Goal: Task Accomplishment & Management: Manage account settings

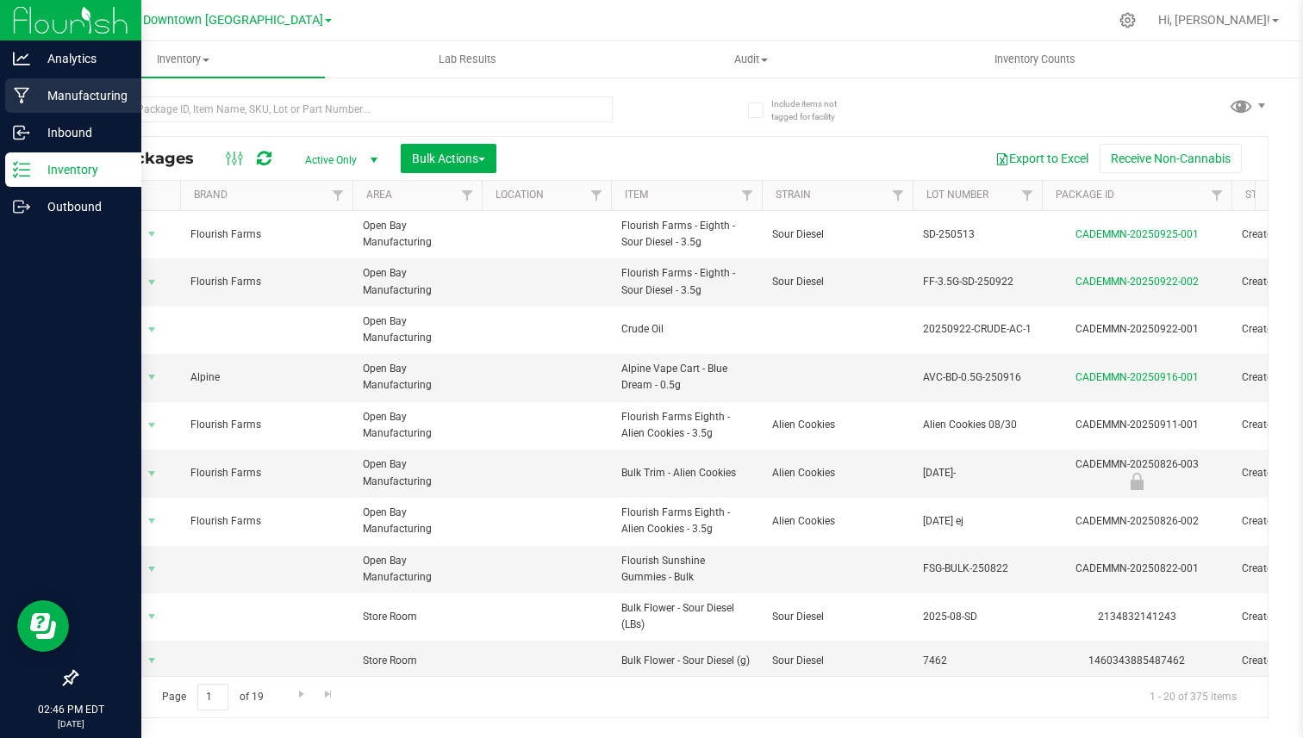
click at [69, 95] on p "Manufacturing" at bounding box center [81, 95] width 103 height 21
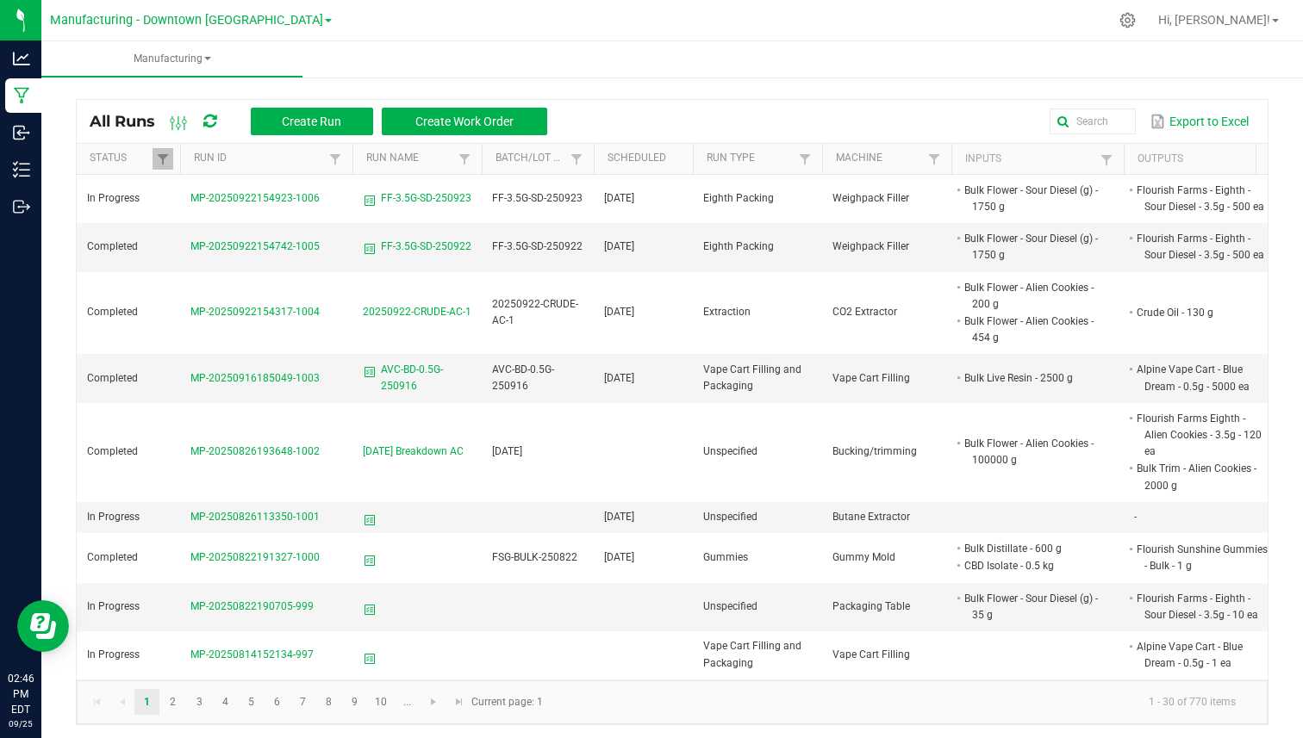
click at [193, 49] on link "Manufacturing" at bounding box center [171, 59] width 261 height 36
click at [188, 56] on span "Manufacturing" at bounding box center [171, 59] width 261 height 15
click at [181, 58] on span "Manufacturing" at bounding box center [171, 59] width 261 height 15
click at [181, 57] on span "Manufacturing" at bounding box center [171, 59] width 261 height 15
click at [163, 54] on span "Manufacturing" at bounding box center [171, 59] width 261 height 15
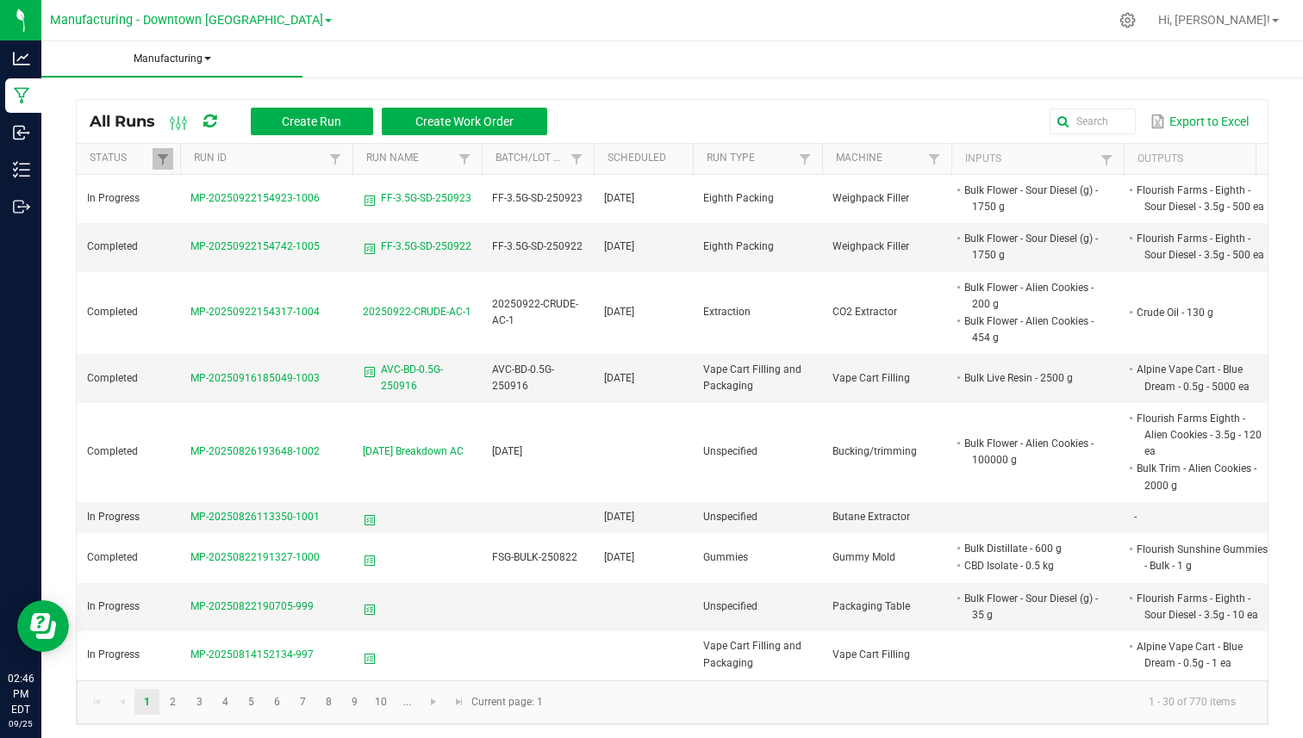
click at [163, 54] on span "Manufacturing" at bounding box center [171, 59] width 261 height 15
click at [336, 81] on div "All Runs Create Run Create Work Order Export to Excel Status Run ID Run Name Ba…" at bounding box center [671, 407] width 1261 height 669
click at [586, 118] on div "Export to Excel" at bounding box center [907, 121] width 694 height 29
click at [89, 91] on div "All Runs Create Run Create Work Order Export to Excel Status Run ID Run Name Ba…" at bounding box center [671, 407] width 1261 height 669
click at [169, 61] on span "Manufacturing" at bounding box center [171, 59] width 261 height 15
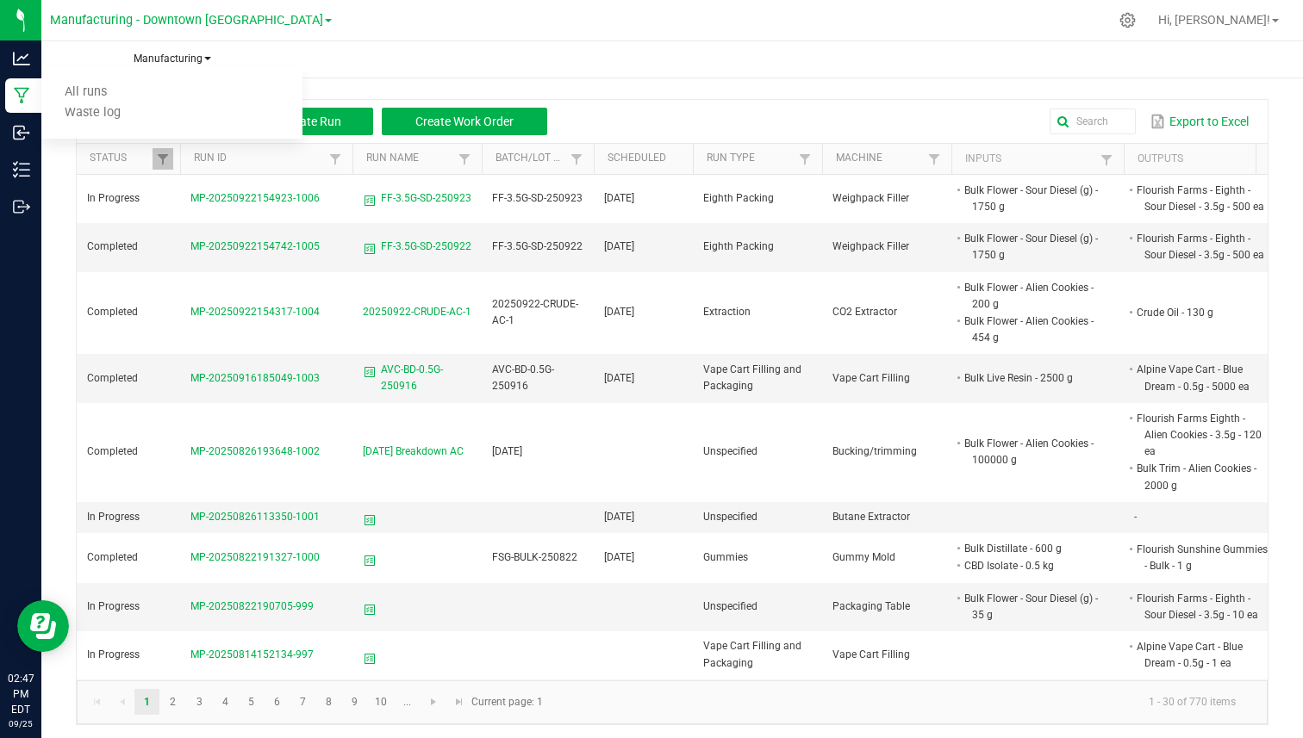
click at [175, 57] on span "Manufacturing" at bounding box center [171, 59] width 261 height 15
click at [125, 114] on li "Waste log" at bounding box center [171, 113] width 261 height 21
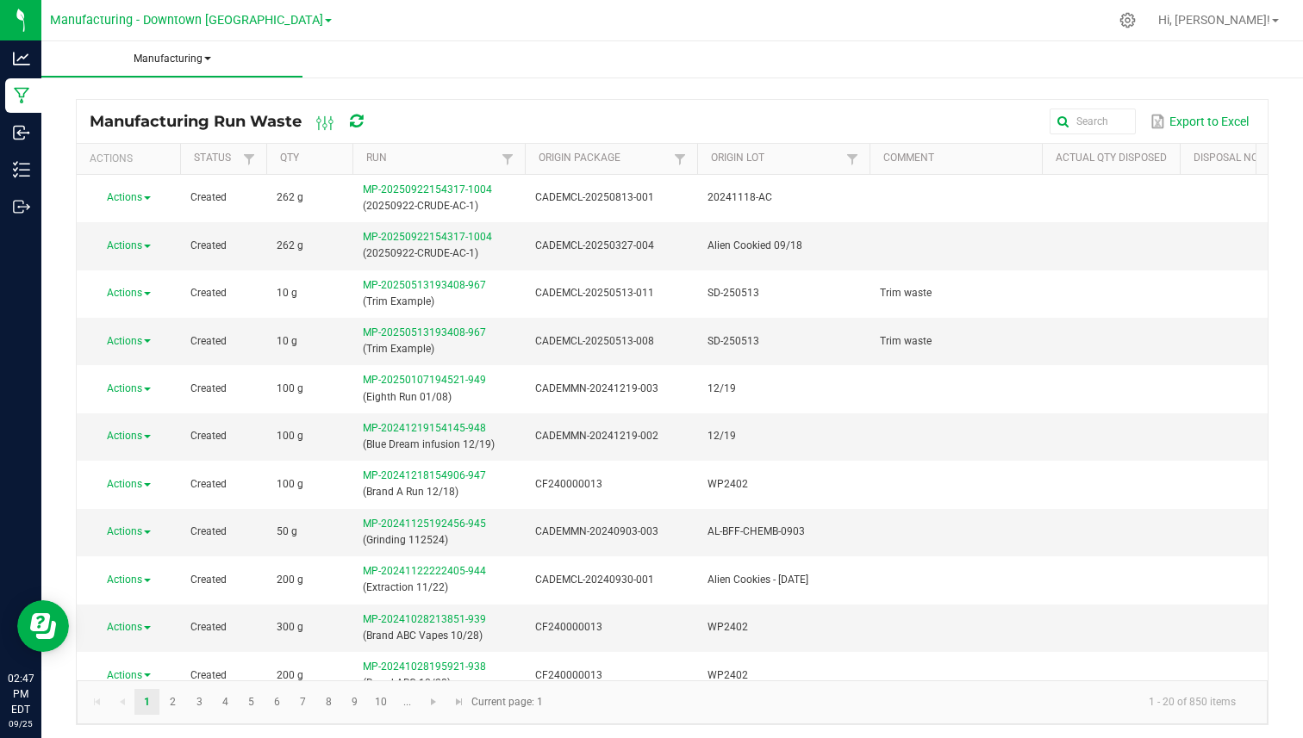
click at [185, 59] on span "Manufacturing" at bounding box center [171, 59] width 261 height 15
click at [147, 88] on li "All runs" at bounding box center [171, 92] width 261 height 21
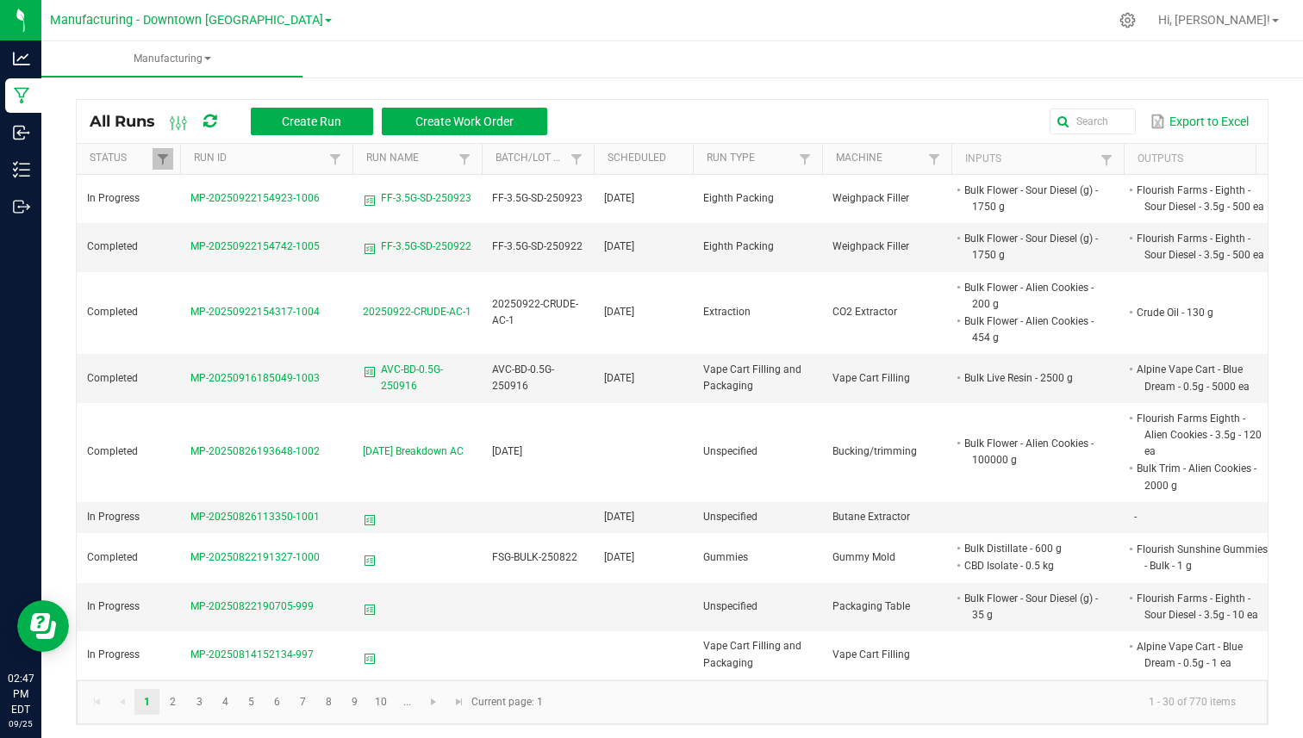
click at [145, 86] on div "All Runs Create Run Create Work Order Export to Excel Status Run ID Run Name Ba…" at bounding box center [671, 407] width 1261 height 669
click at [171, 127] on icon at bounding box center [179, 123] width 19 height 21
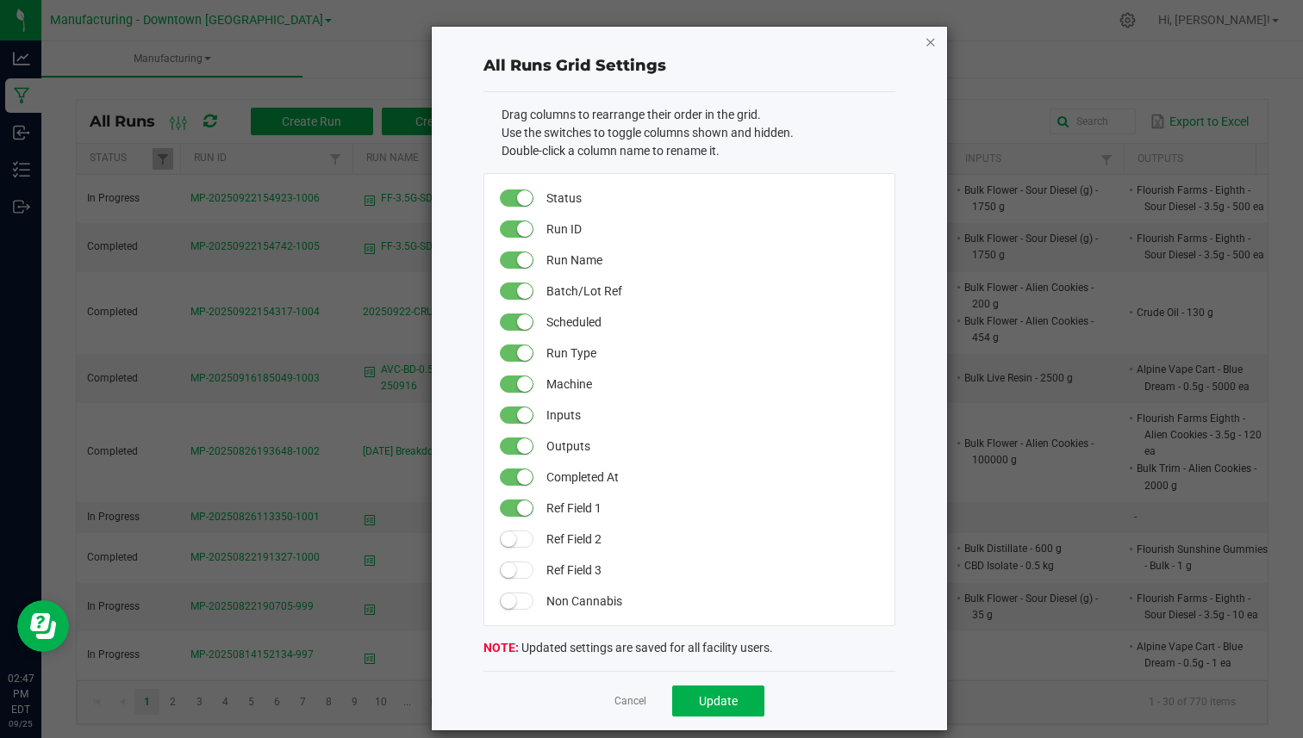
click at [924, 48] on icon "button" at bounding box center [930, 41] width 12 height 21
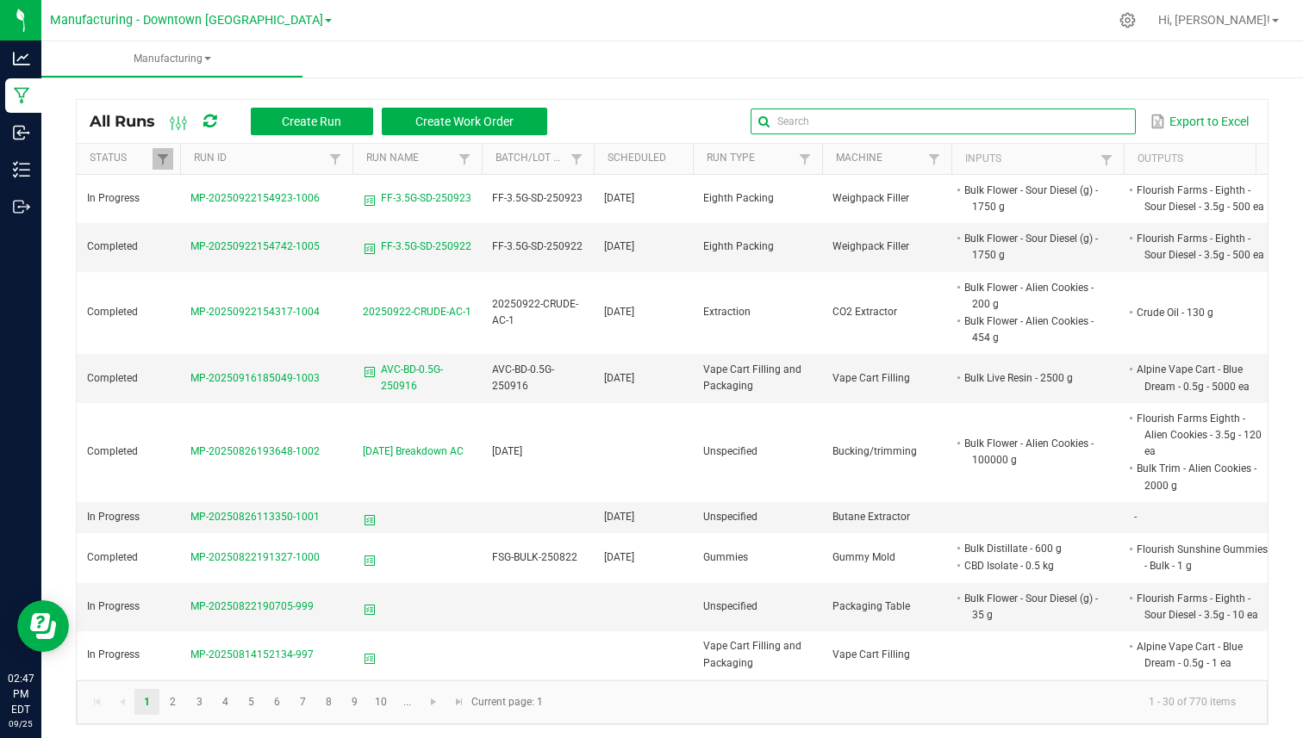
click at [1058, 117] on input "text" at bounding box center [942, 122] width 385 height 26
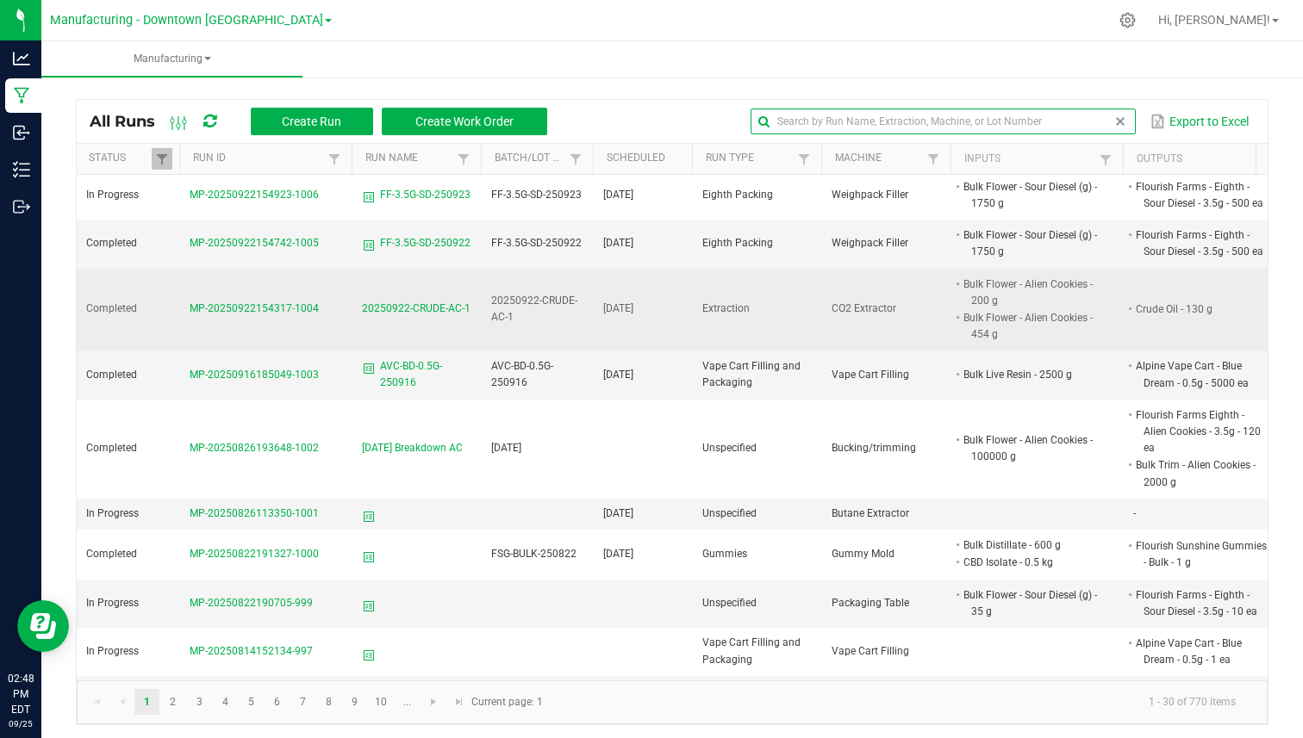
scroll to position [0, 1]
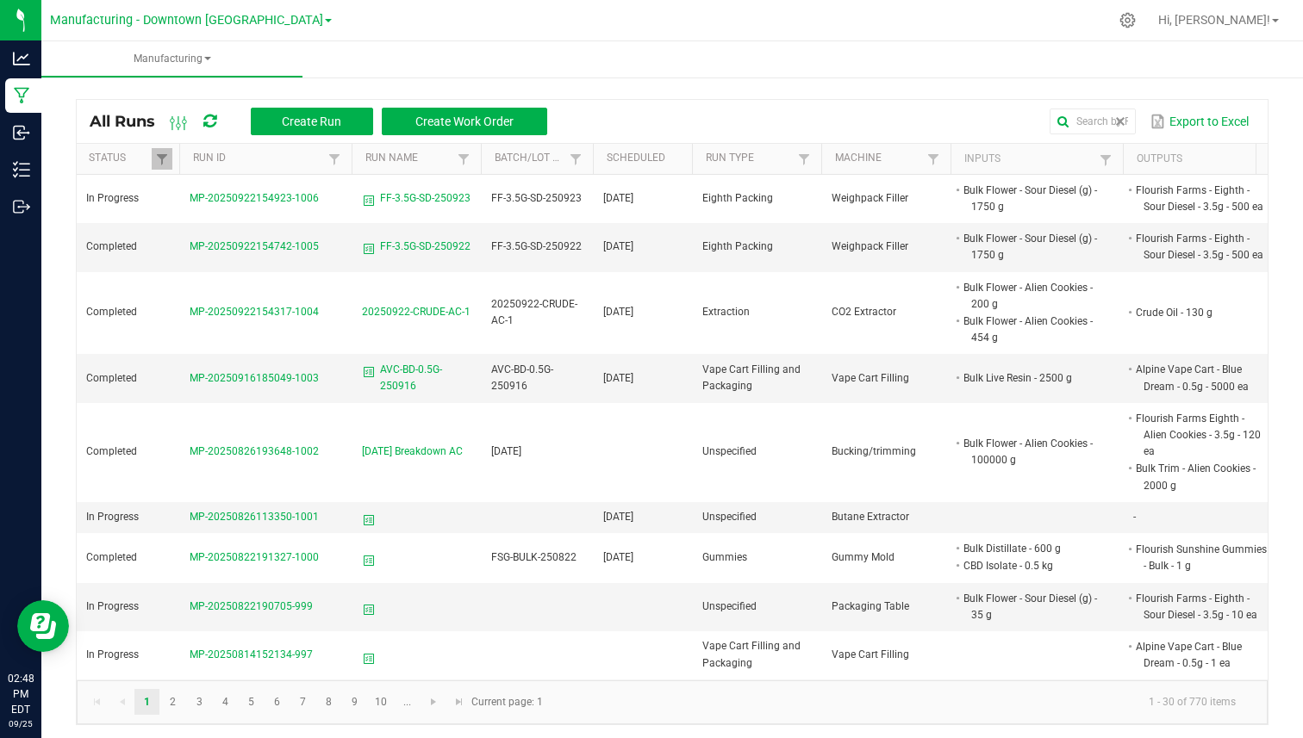
click at [549, 75] on ul "Manufacturing All runs Waste log" at bounding box center [692, 59] width 1303 height 37
click at [210, 53] on span "Manufacturing" at bounding box center [171, 59] width 261 height 15
click at [210, 52] on span "Manufacturing" at bounding box center [171, 59] width 261 height 15
click at [194, 52] on span "Manufacturing" at bounding box center [171, 59] width 261 height 15
click at [340, 52] on ul "Manufacturing All runs Waste log" at bounding box center [692, 59] width 1303 height 37
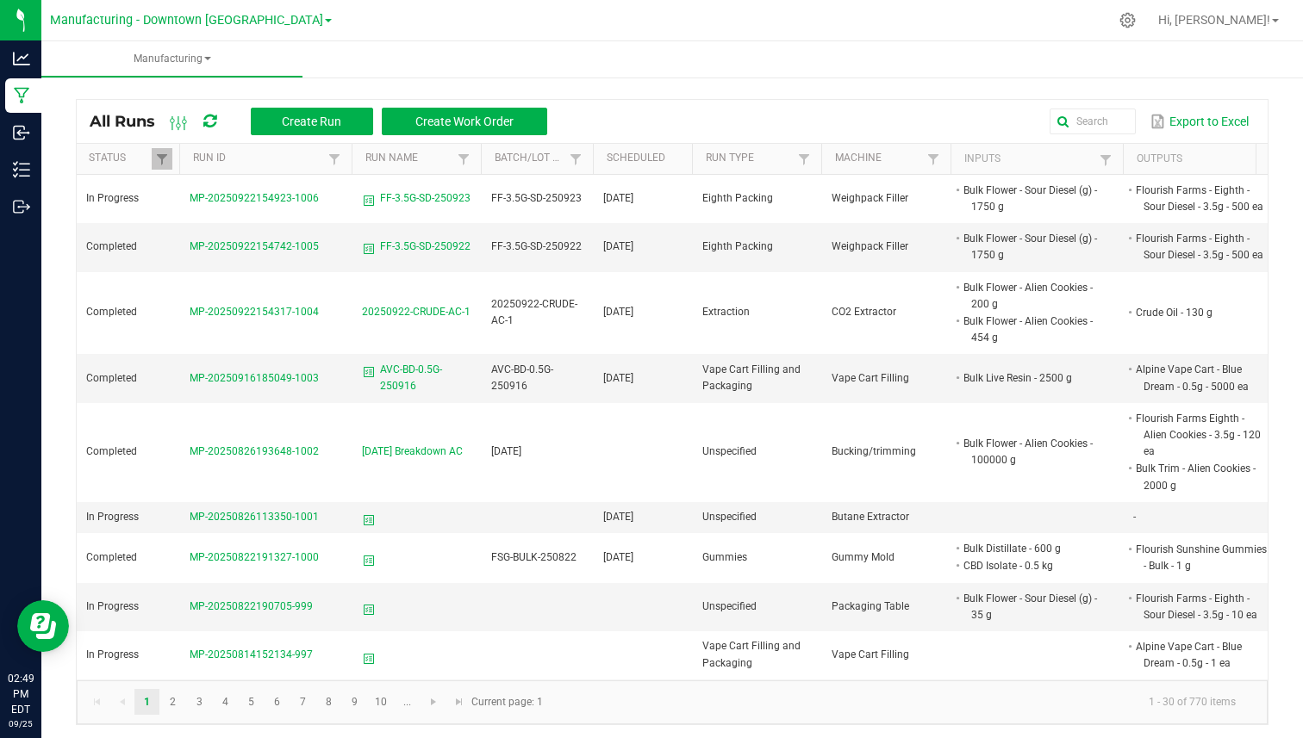
click at [353, 53] on ul "Manufacturing All runs Waste log" at bounding box center [692, 59] width 1303 height 37
click at [183, 58] on span "Manufacturing" at bounding box center [171, 59] width 261 height 15
click at [364, 61] on ul "Manufacturing All runs Waste log" at bounding box center [692, 59] width 1303 height 37
click at [198, 65] on span "Manufacturing" at bounding box center [171, 59] width 261 height 15
click at [1136, 17] on icon at bounding box center [1127, 20] width 18 height 18
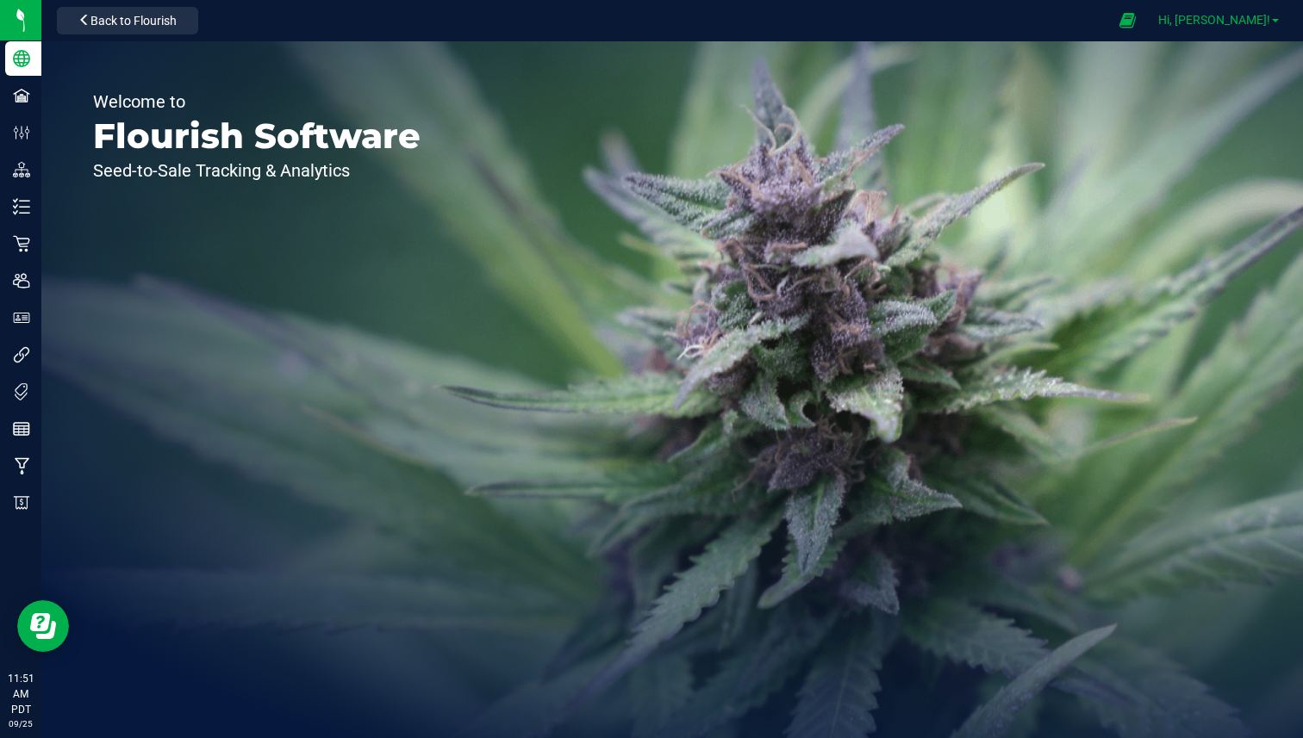
click at [1237, 22] on span "Hi, [PERSON_NAME]!" at bounding box center [1214, 20] width 112 height 14
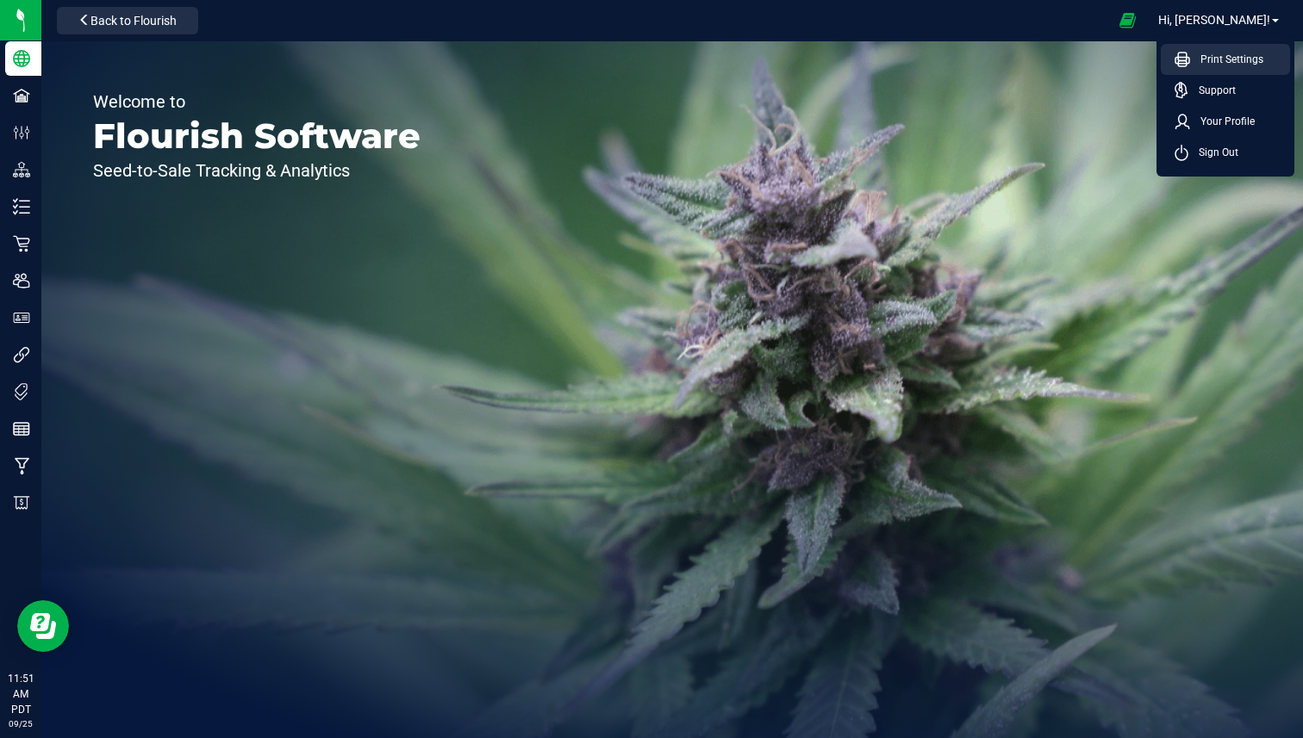
click at [1217, 53] on span "Print Settings" at bounding box center [1226, 59] width 73 height 17
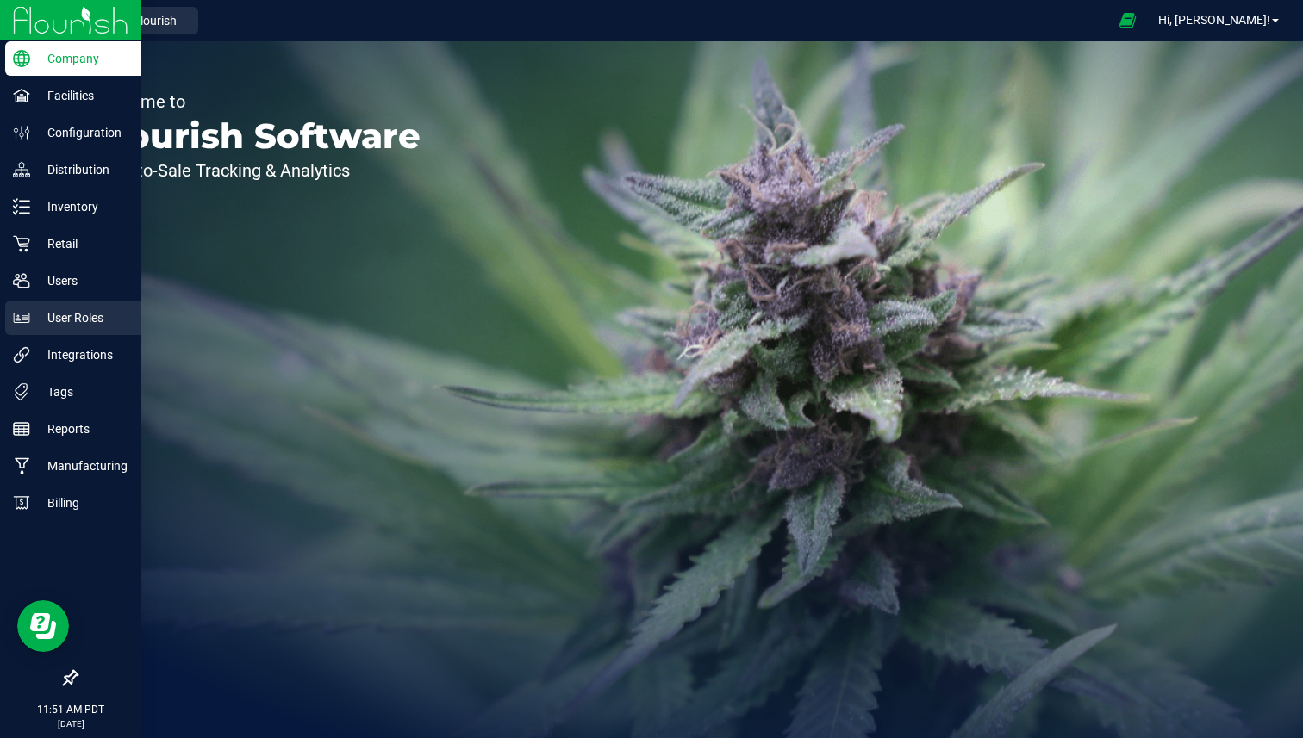
click at [63, 311] on p "User Roles" at bounding box center [81, 318] width 103 height 21
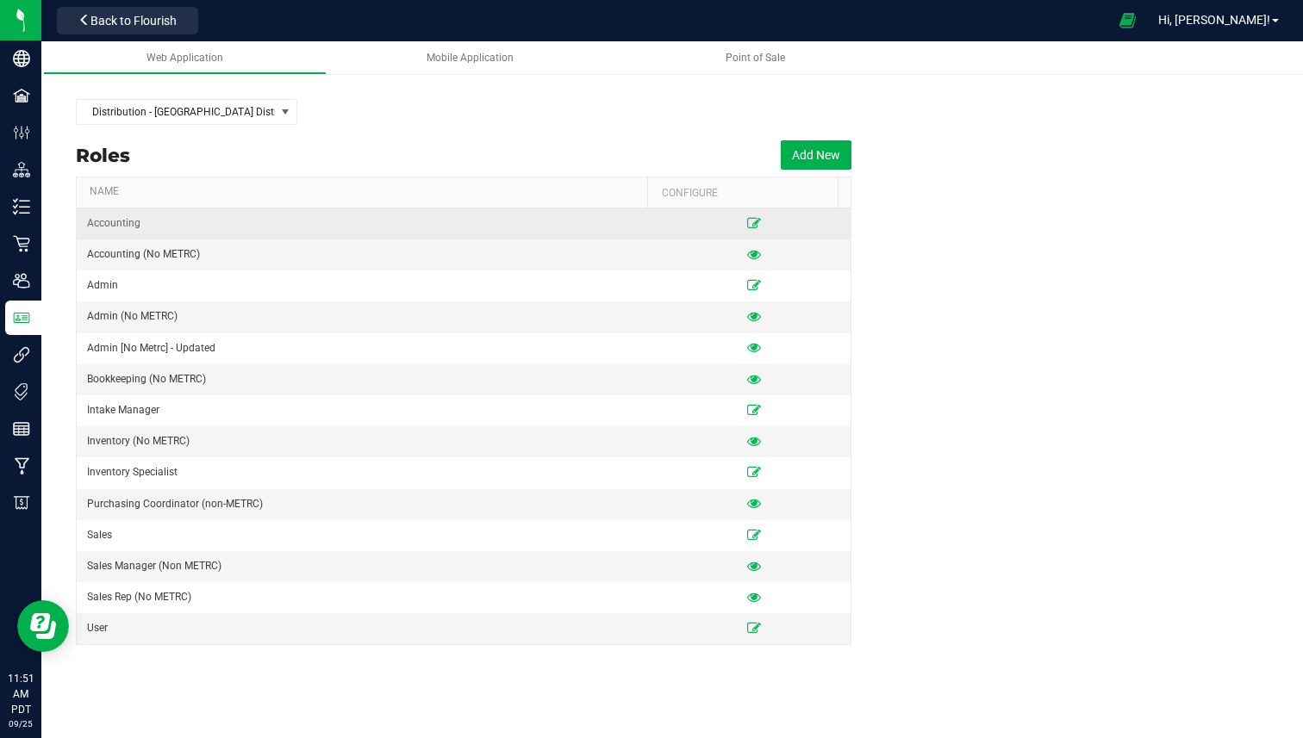
click at [731, 218] on td at bounding box center [754, 223] width 194 height 31
click at [747, 218] on icon at bounding box center [754, 223] width 14 height 10
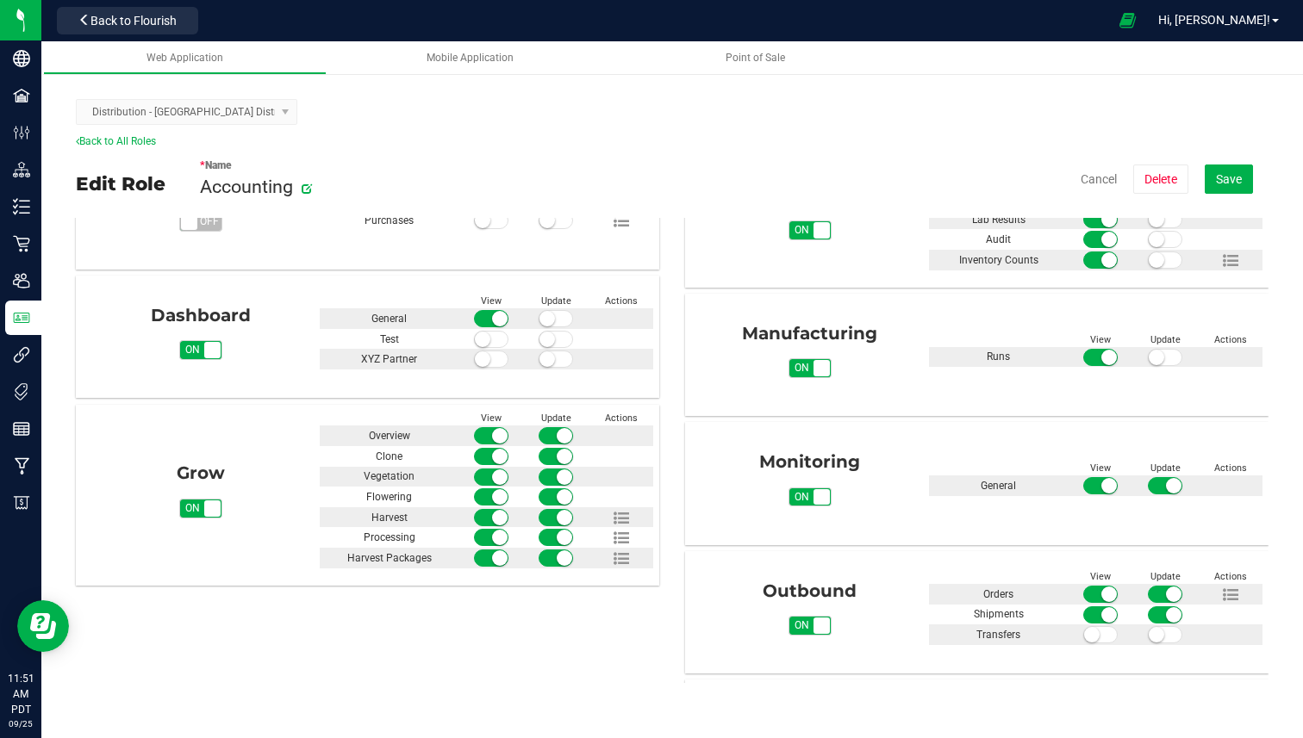
scroll to position [376, 0]
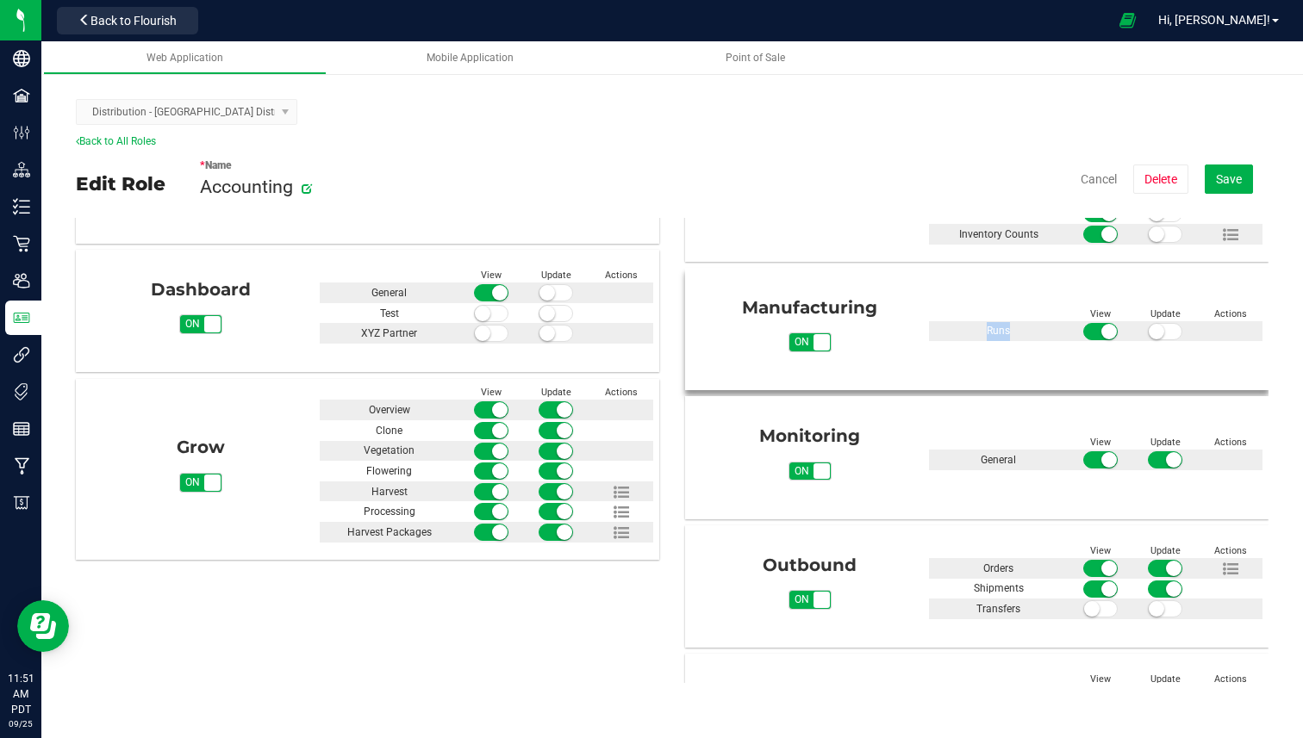
drag, startPoint x: 975, startPoint y: 325, endPoint x: 1010, endPoint y: 326, distance: 34.5
click at [1010, 326] on div "Runs" at bounding box center [998, 331] width 139 height 20
drag, startPoint x: 964, startPoint y: 332, endPoint x: 998, endPoint y: 331, distance: 34.5
click at [998, 331] on div "Runs" at bounding box center [998, 331] width 139 height 20
click at [998, 331] on span "Runs" at bounding box center [997, 331] width 23 height 12
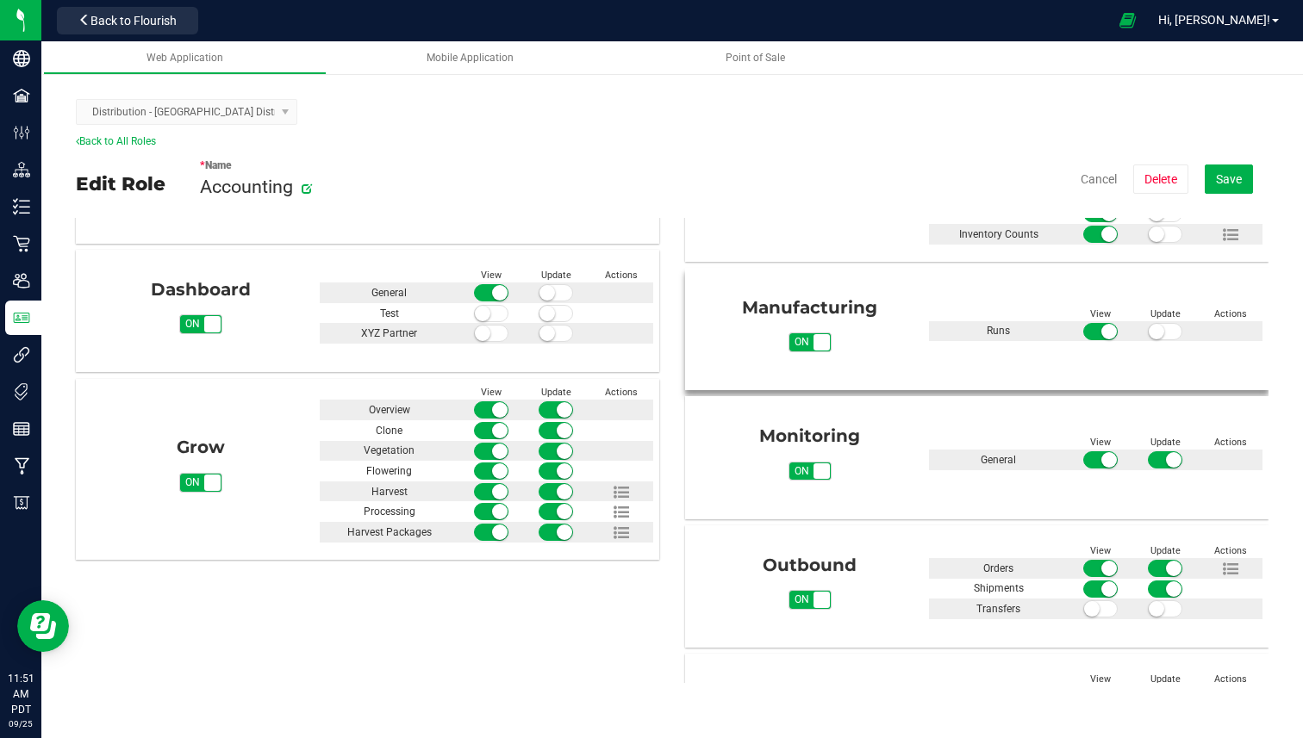
click at [998, 331] on span "Runs" at bounding box center [997, 331] width 23 height 12
drag, startPoint x: 729, startPoint y: 303, endPoint x: 862, endPoint y: 302, distance: 133.5
click at [865, 302] on div "Manufacturing" at bounding box center [810, 308] width 212 height 26
drag, startPoint x: 969, startPoint y: 329, endPoint x: 992, endPoint y: 327, distance: 23.3
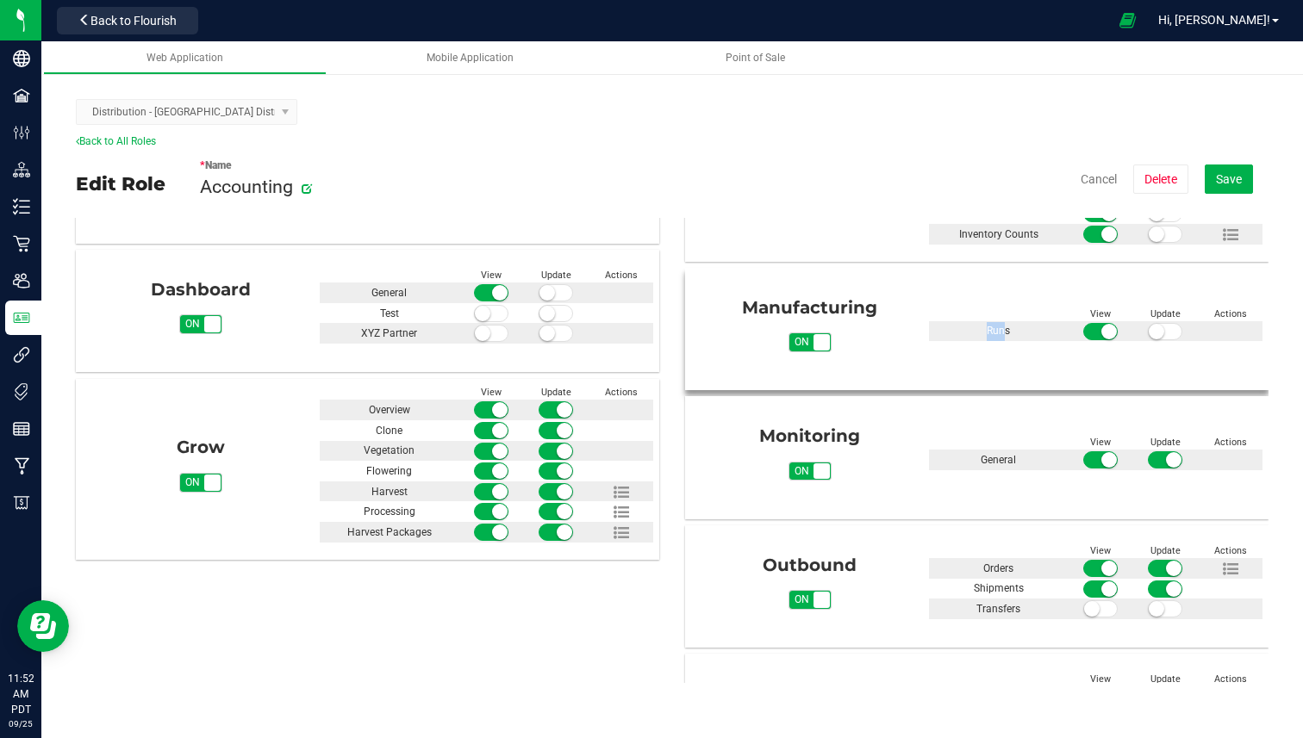
click at [993, 328] on div "Runs" at bounding box center [998, 331] width 139 height 20
click at [942, 330] on div "Runs" at bounding box center [998, 331] width 139 height 20
click at [1216, 358] on div "Manufacturing on off View Update Actions Runs" at bounding box center [976, 323] width 571 height 99
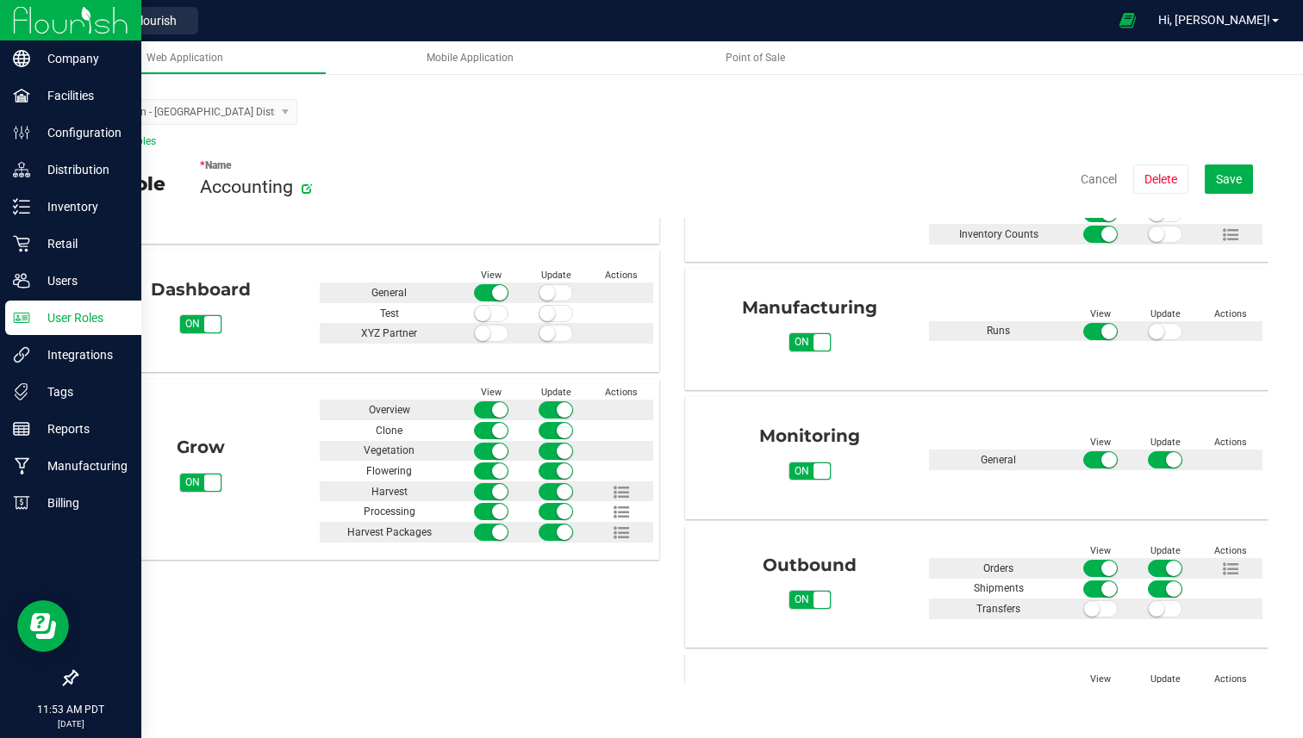
click at [28, 16] on img at bounding box center [70, 20] width 115 height 40
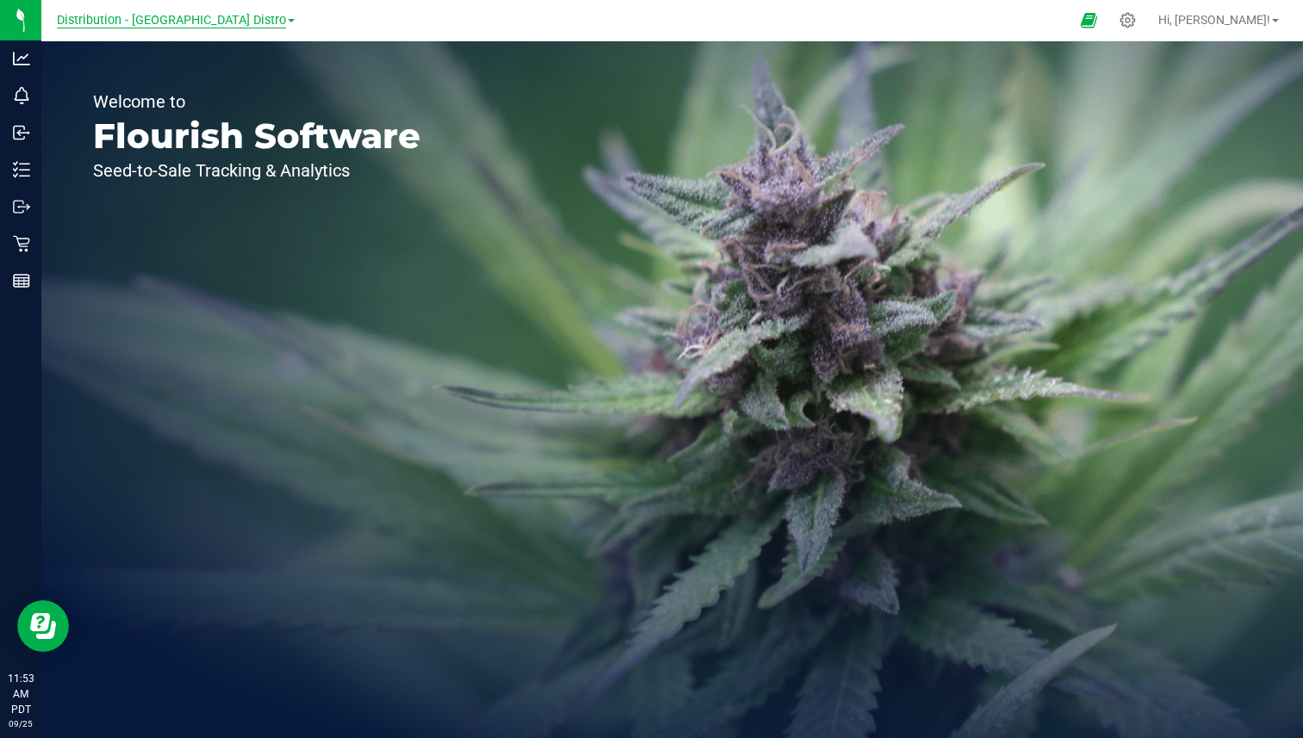
click at [146, 22] on span "Distribution - Long Beach Distro" at bounding box center [171, 21] width 229 height 16
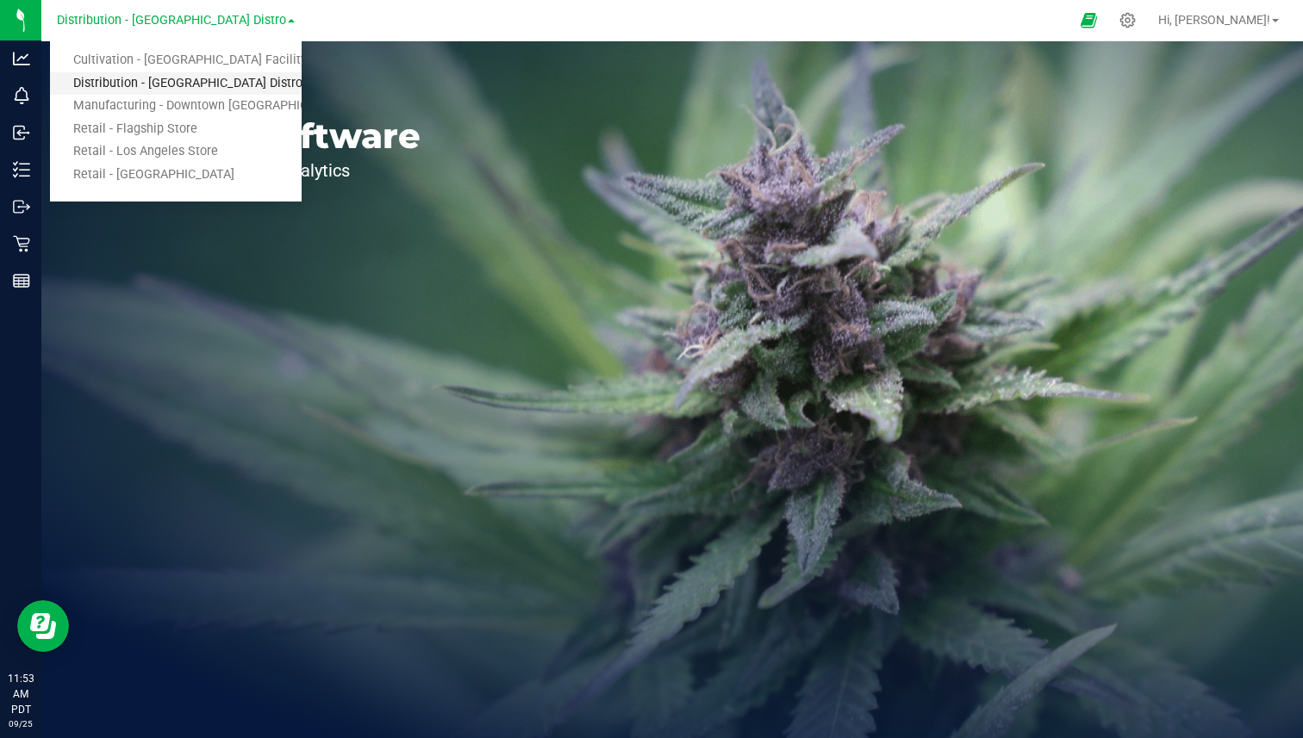
click at [139, 83] on link "Distribution - Long Beach Distro" at bounding box center [176, 83] width 252 height 23
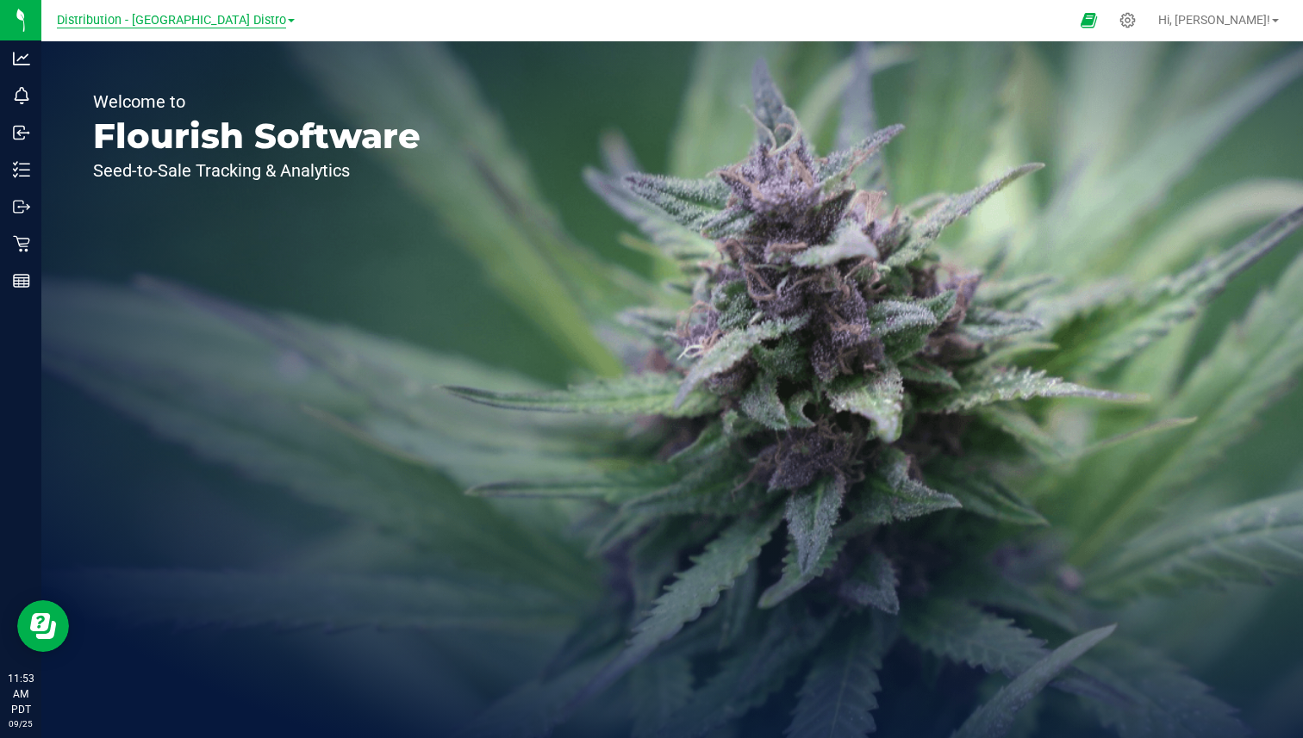
click at [160, 21] on span "Distribution - Long Beach Distro" at bounding box center [171, 21] width 229 height 16
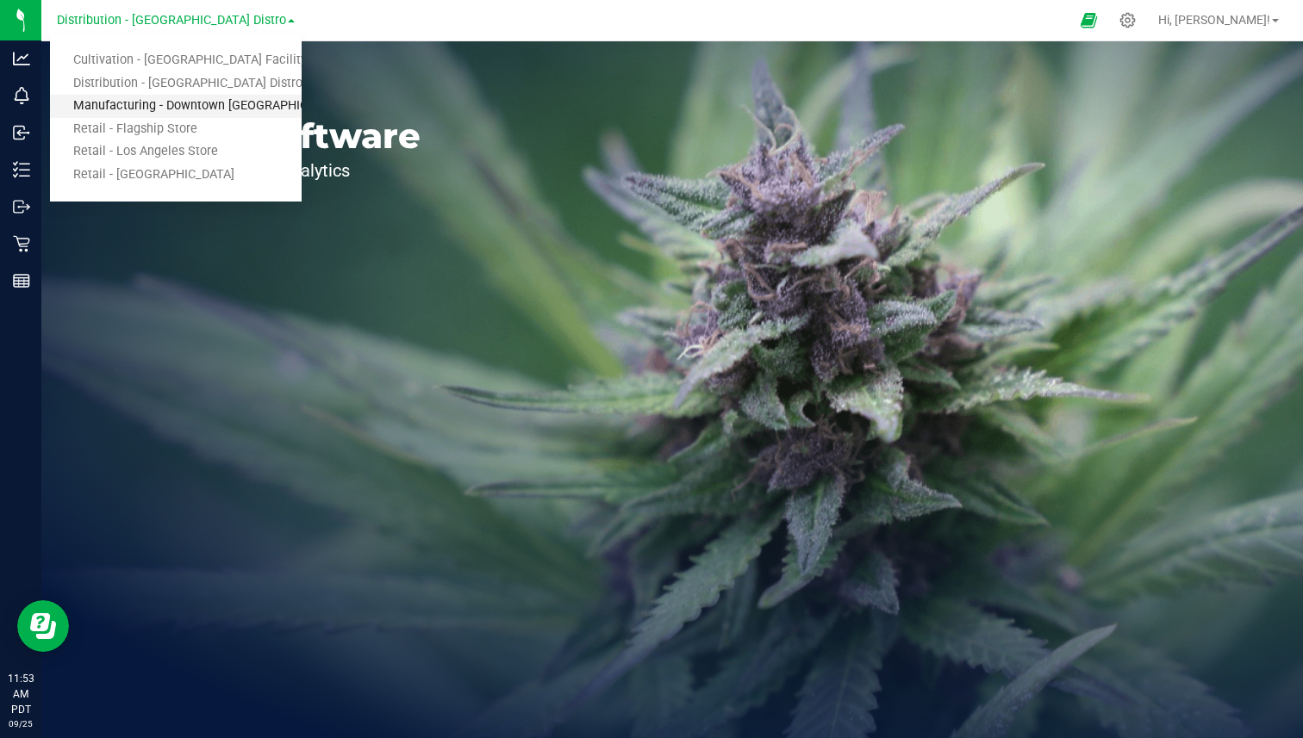
click at [154, 101] on link "Manufacturing - Downtown [GEOGRAPHIC_DATA]" at bounding box center [176, 106] width 252 height 23
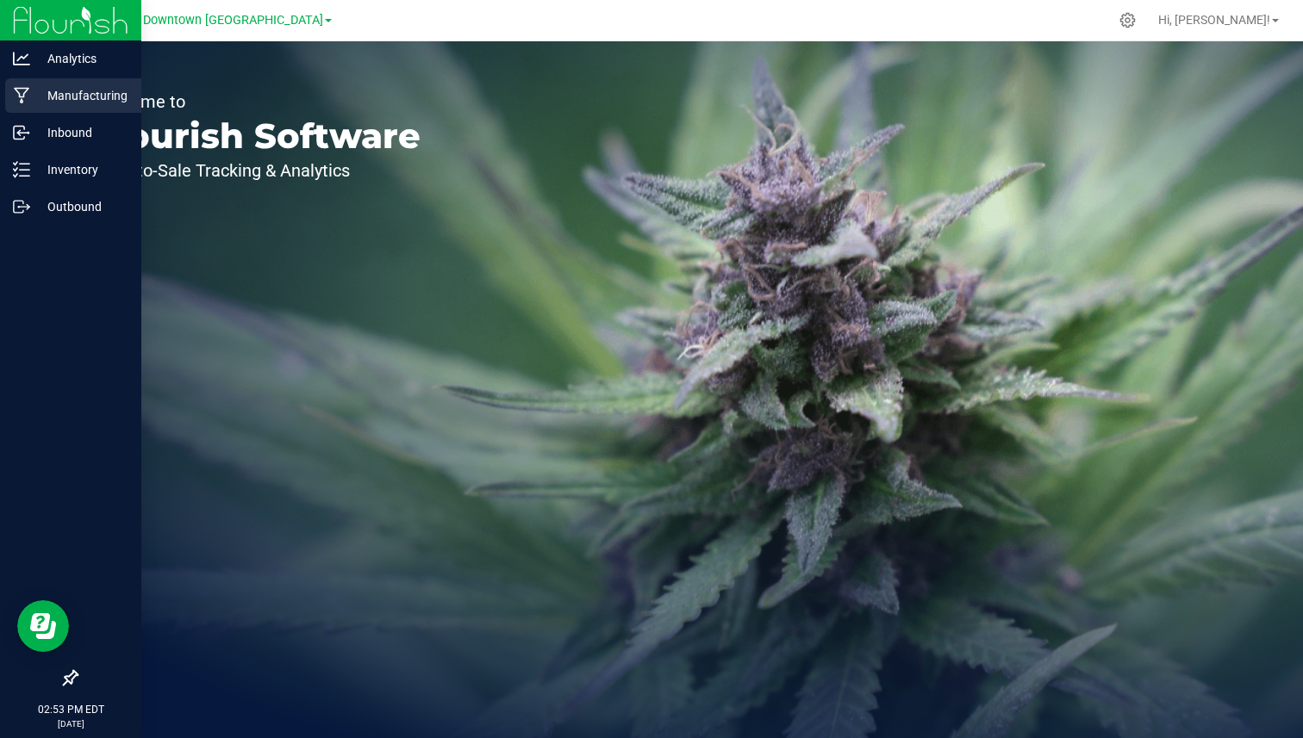
click at [51, 91] on p "Manufacturing" at bounding box center [81, 95] width 103 height 21
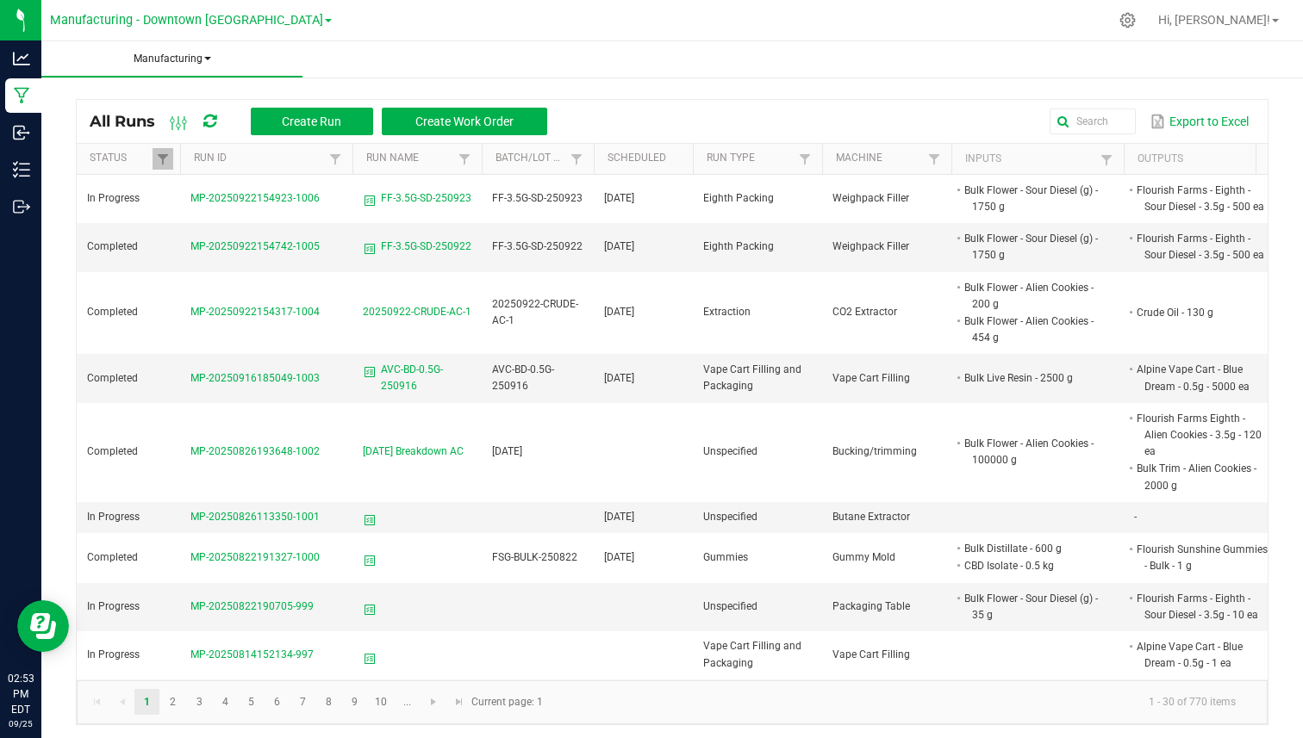
click at [208, 61] on span "Manufacturing" at bounding box center [171, 59] width 261 height 15
click at [152, 109] on li "Waste log" at bounding box center [171, 113] width 261 height 21
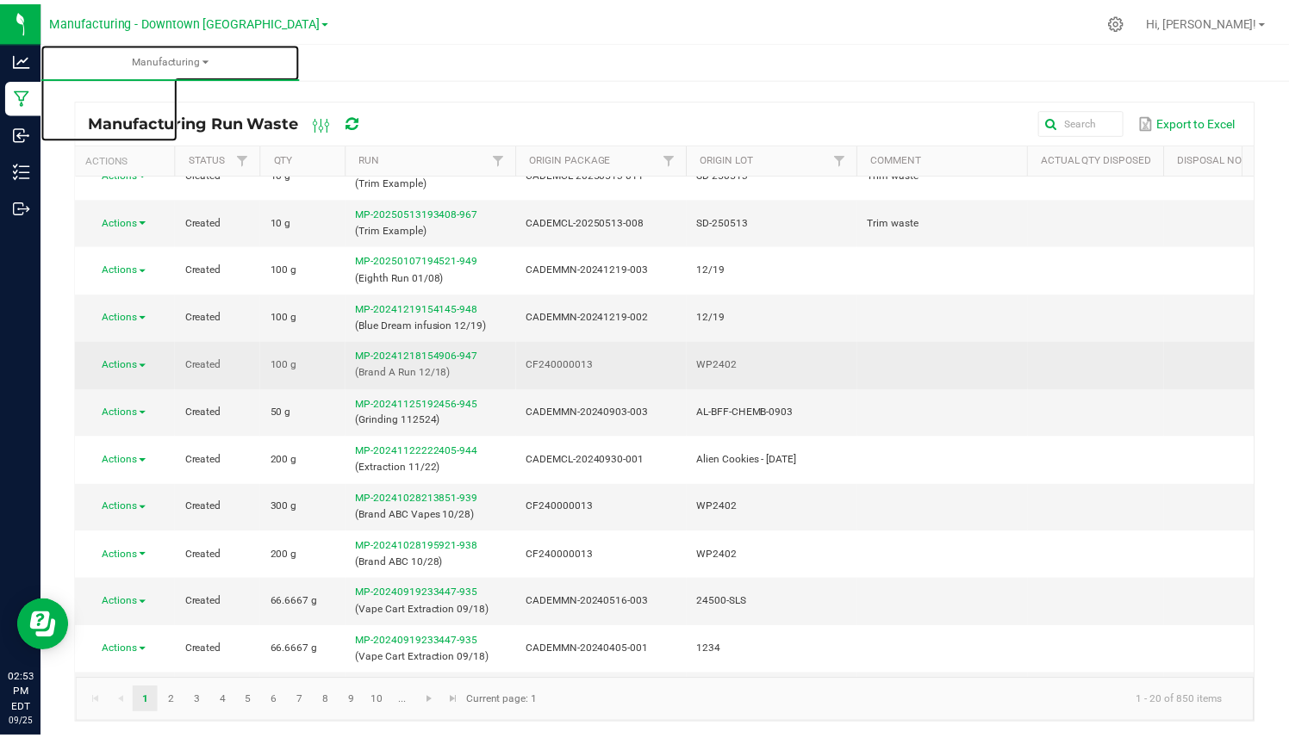
scroll to position [0, 3]
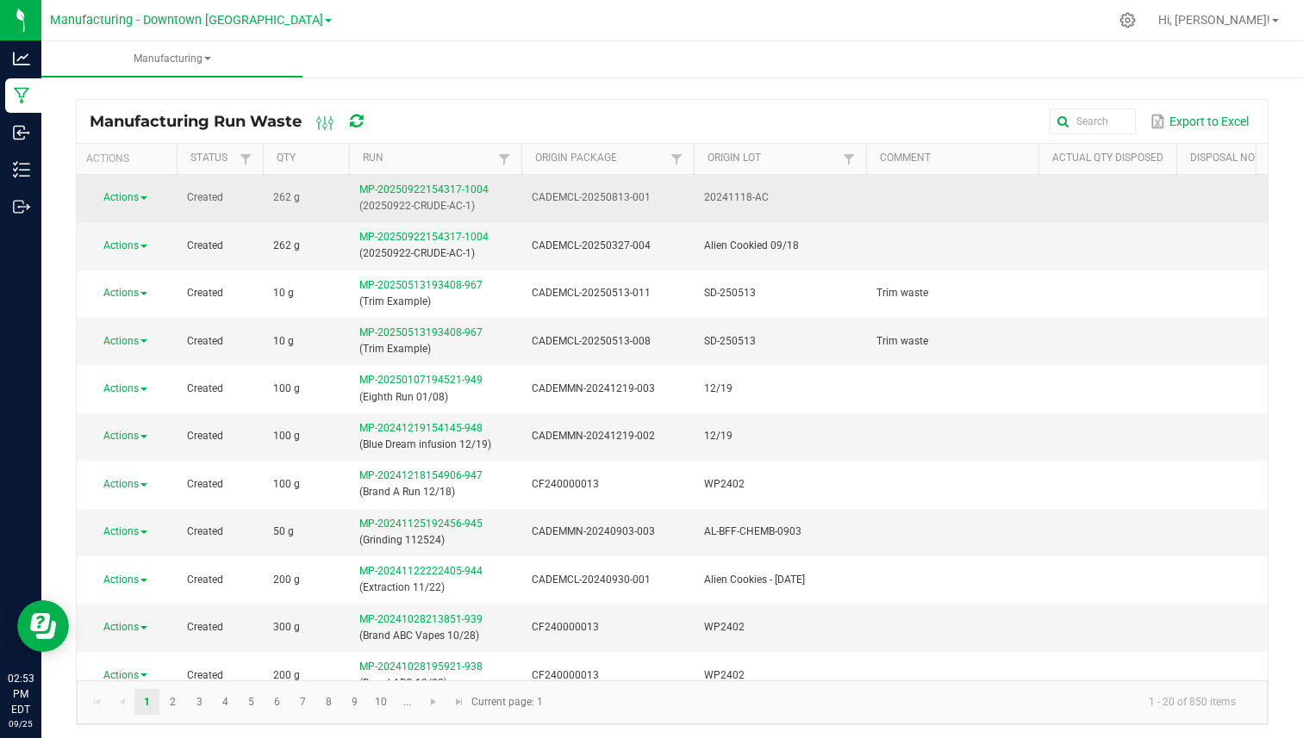
click at [376, 181] on td "MP-20250922154317-1004 (20250922-CRUDE-AC-1)" at bounding box center [435, 198] width 172 height 47
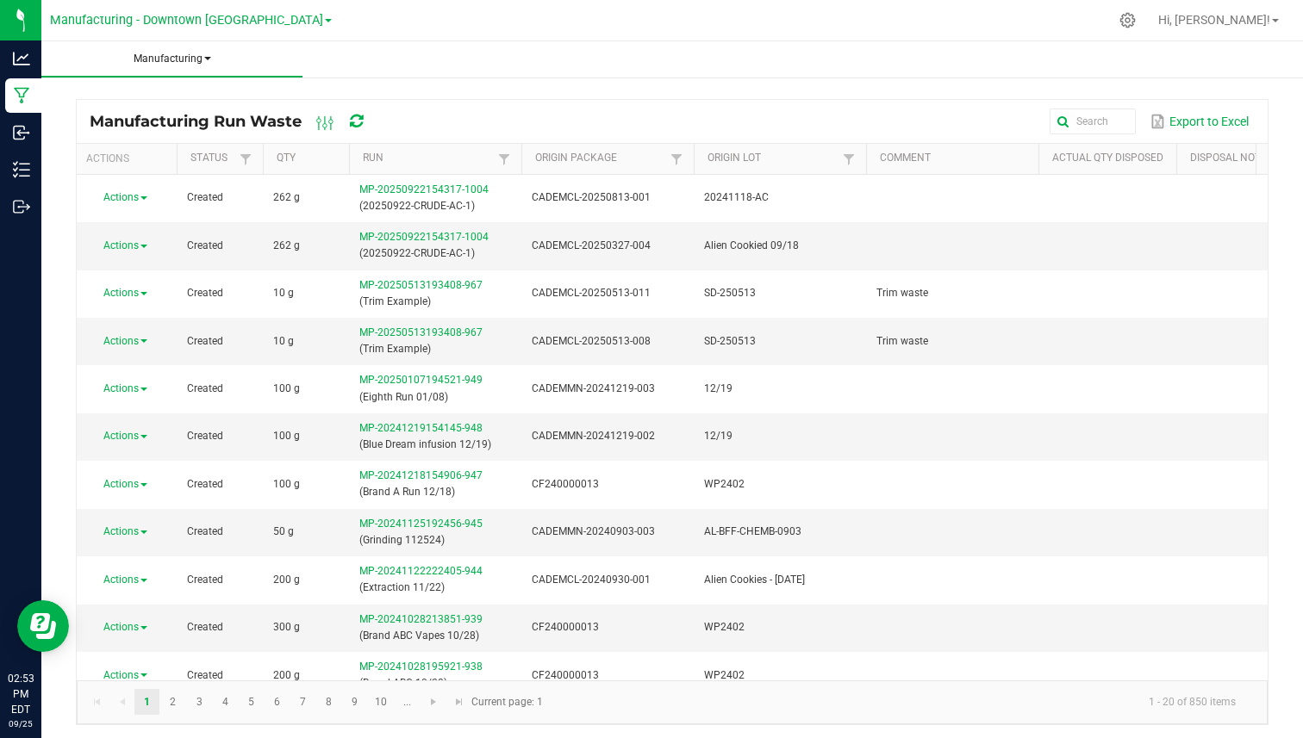
click at [152, 53] on span "Manufacturing" at bounding box center [171, 59] width 261 height 15
click at [134, 87] on li "All runs" at bounding box center [171, 92] width 261 height 21
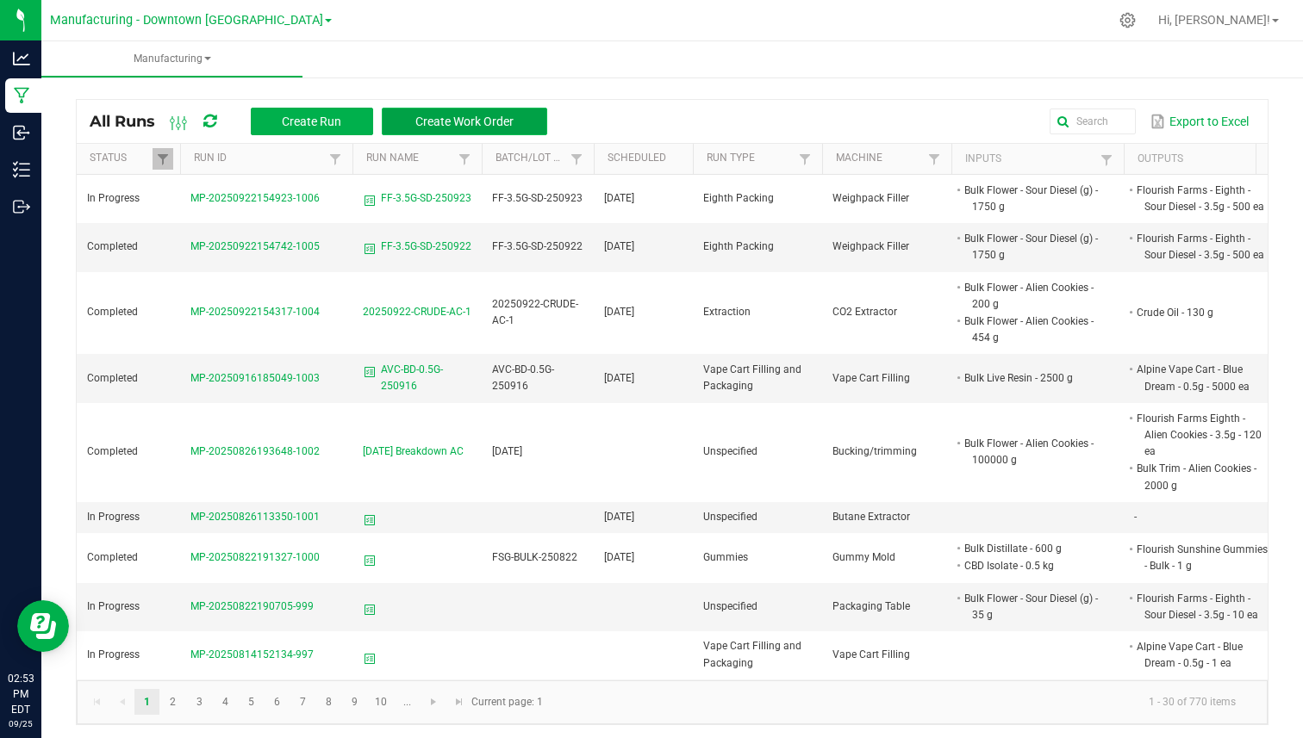
click at [440, 123] on span "Create Work Order" at bounding box center [464, 122] width 98 height 14
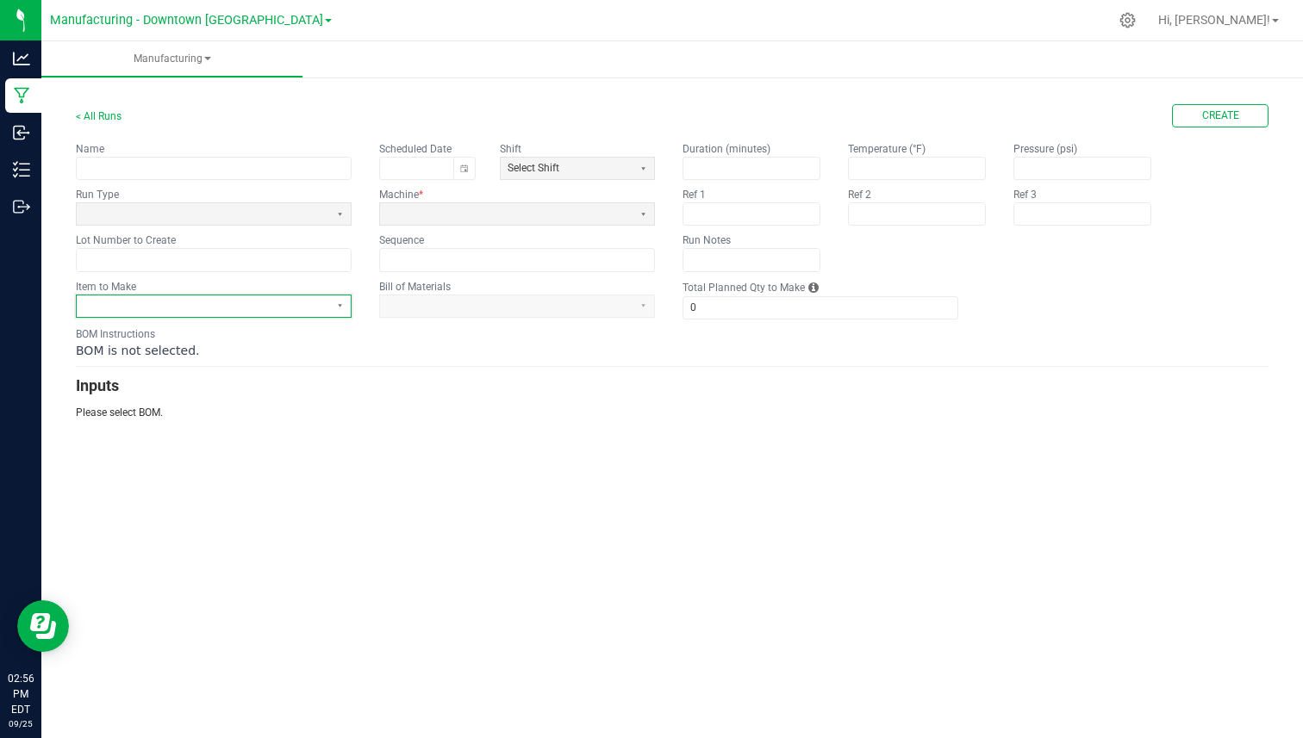
click at [220, 308] on span at bounding box center [203, 306] width 239 height 15
click at [274, 202] on kendo-dropdownlist at bounding box center [214, 213] width 276 height 23
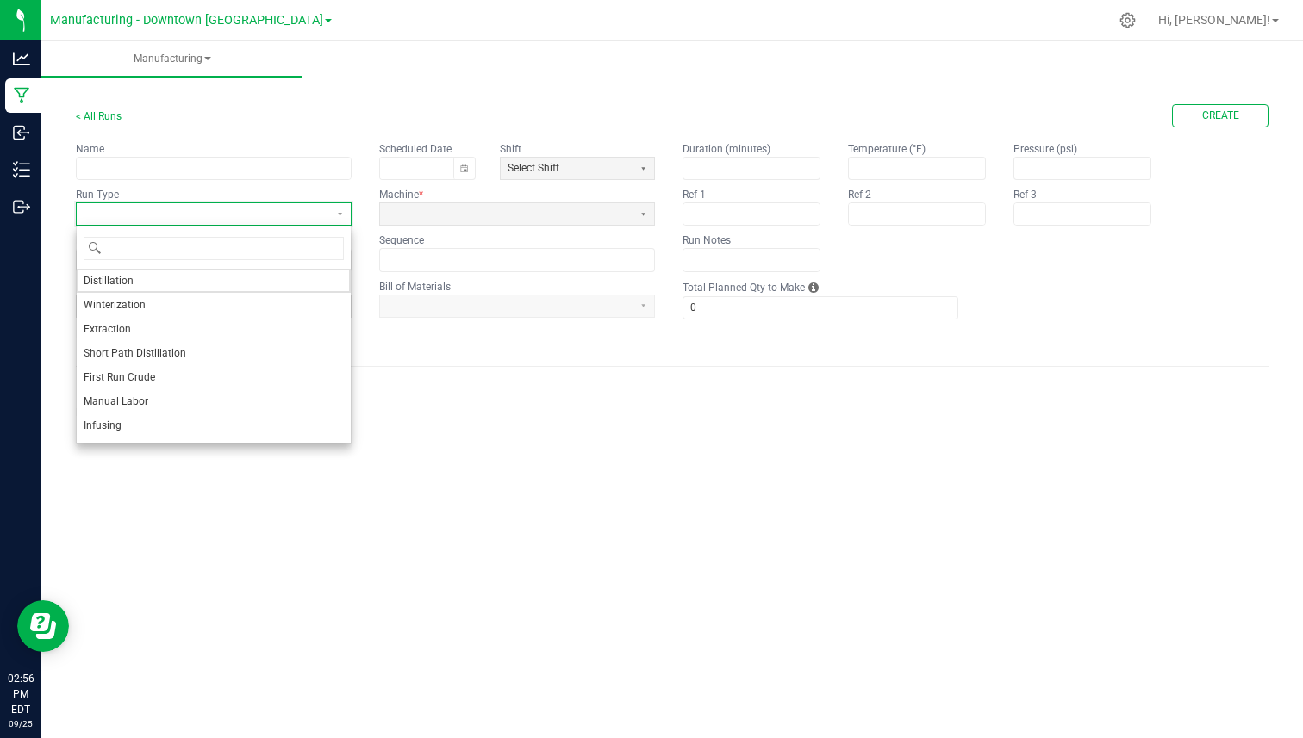
click at [263, 217] on span at bounding box center [203, 214] width 239 height 15
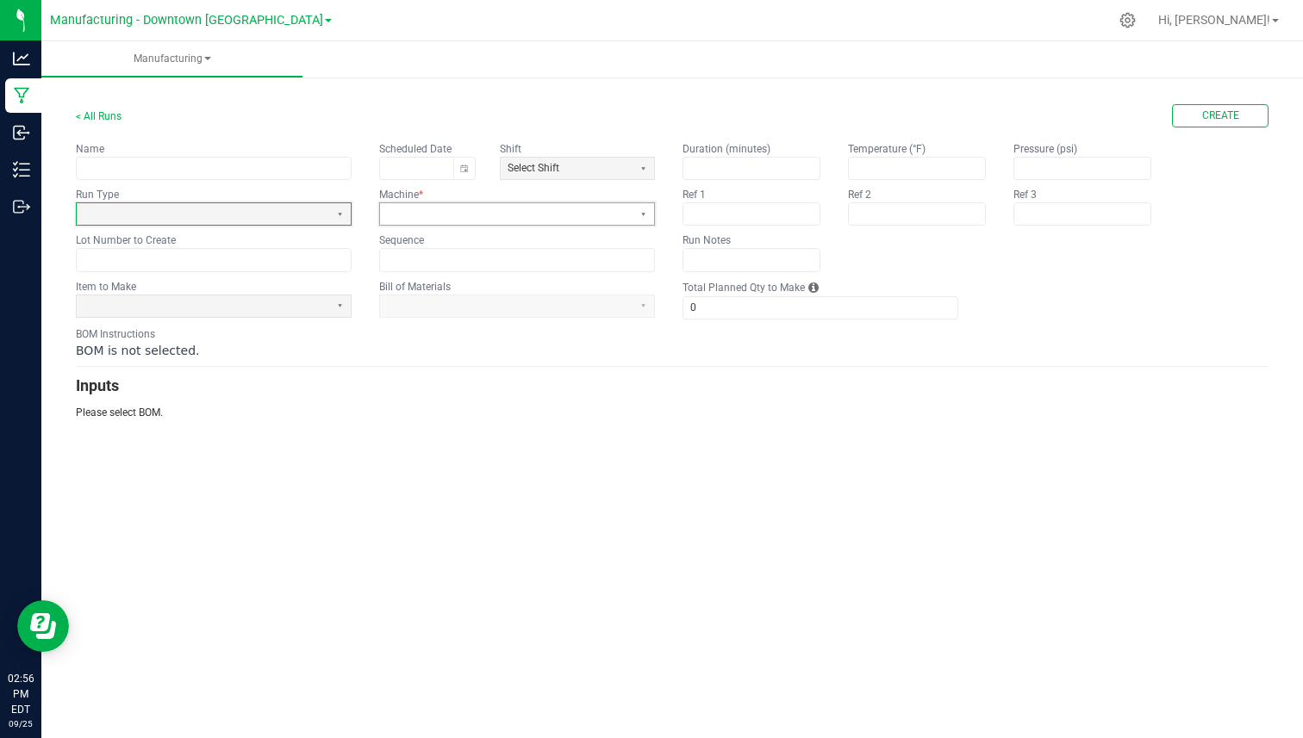
click at [466, 219] on span at bounding box center [506, 214] width 239 height 15
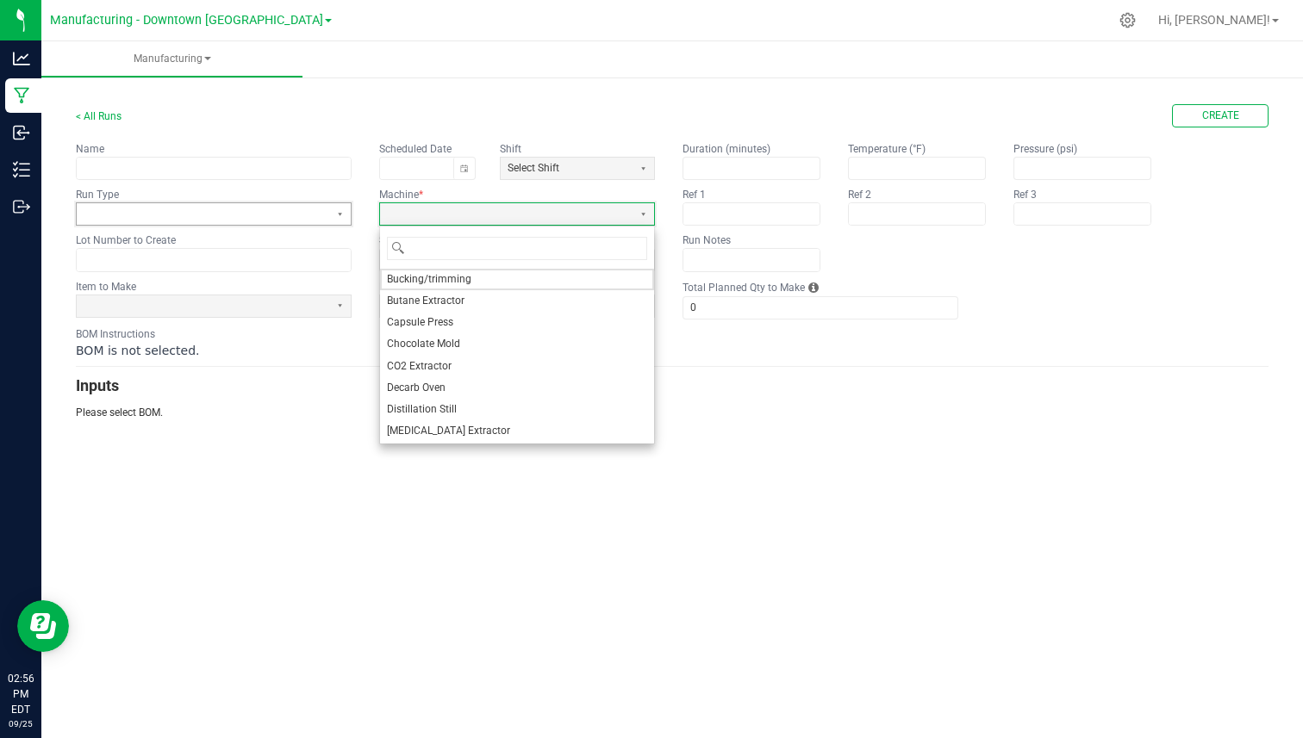
click at [158, 215] on div "Run Type" at bounding box center [214, 206] width 276 height 39
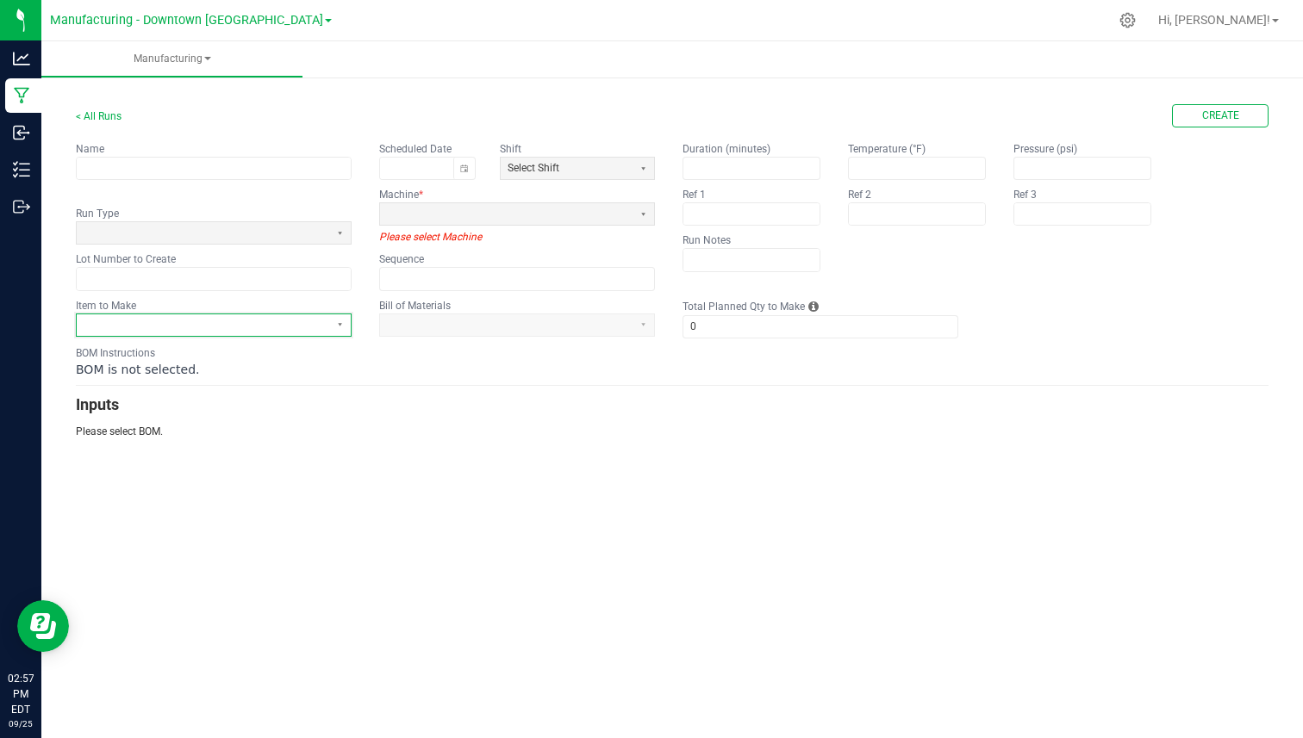
click at [128, 325] on span at bounding box center [203, 325] width 239 height 15
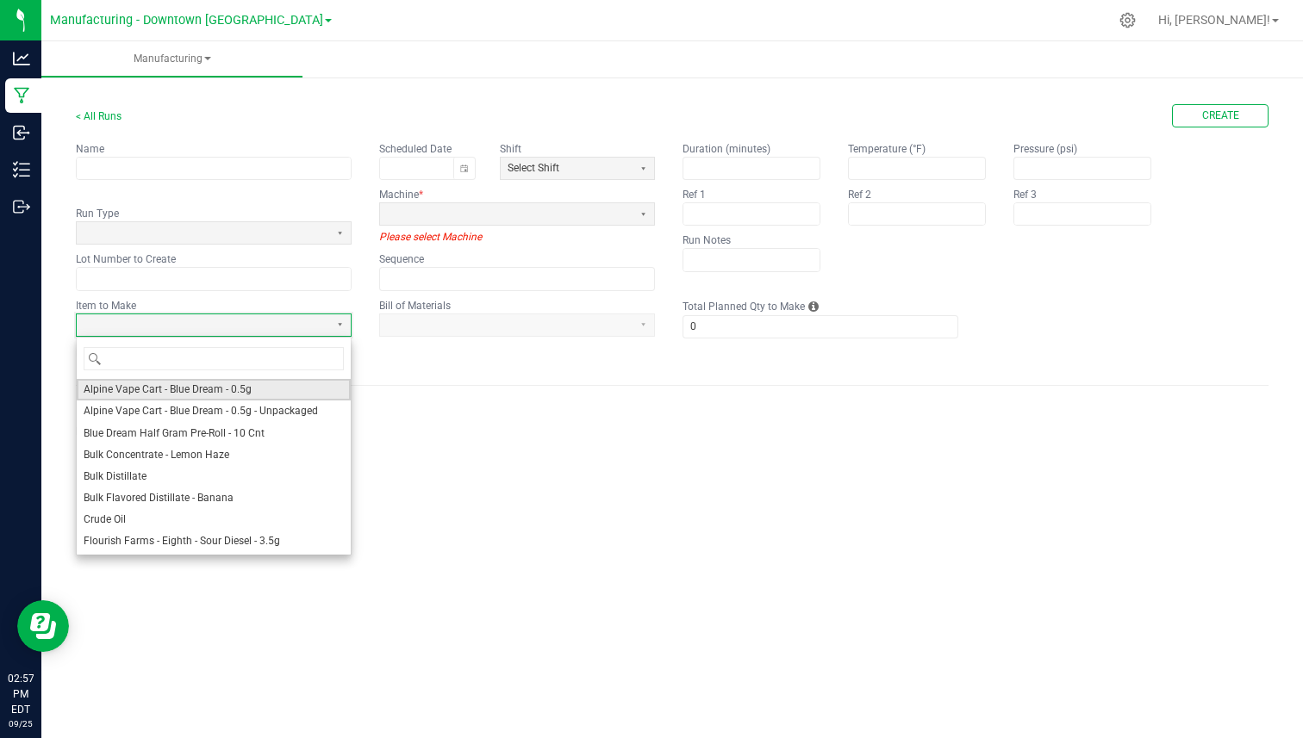
click at [140, 389] on span "Alpine Vape Cart - Blue Dream - 0.5g" at bounding box center [168, 389] width 168 height 15
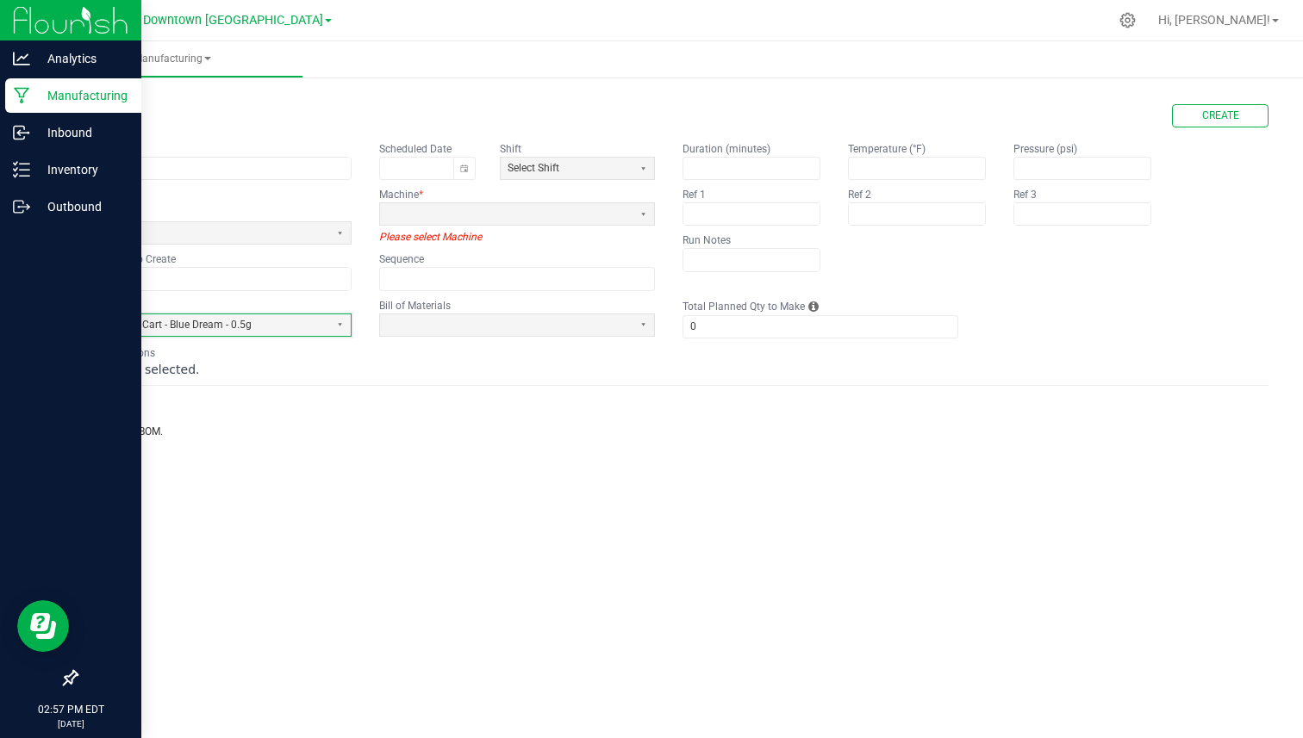
click at [39, 430] on div at bounding box center [70, 444] width 141 height 435
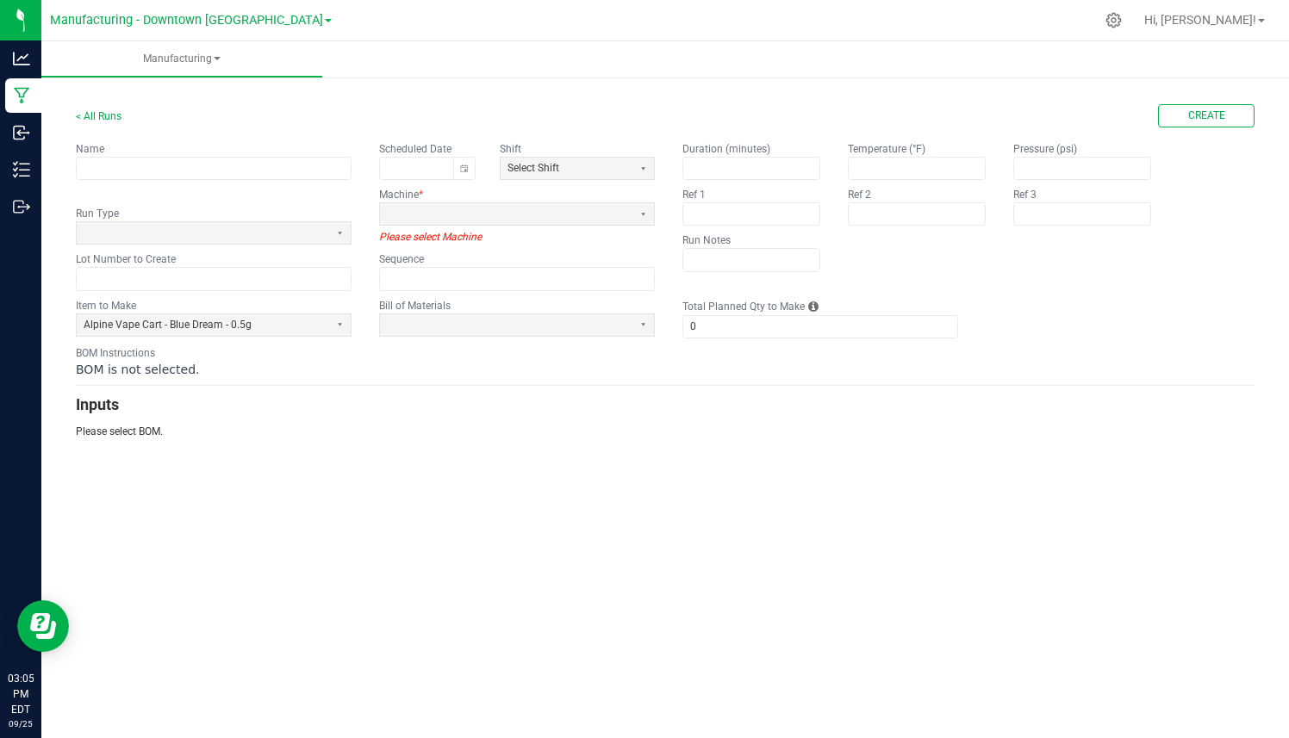
click at [91, 370] on span "BOM is not selected." at bounding box center [137, 370] width 123 height 14
click at [502, 320] on span at bounding box center [506, 325] width 239 height 15
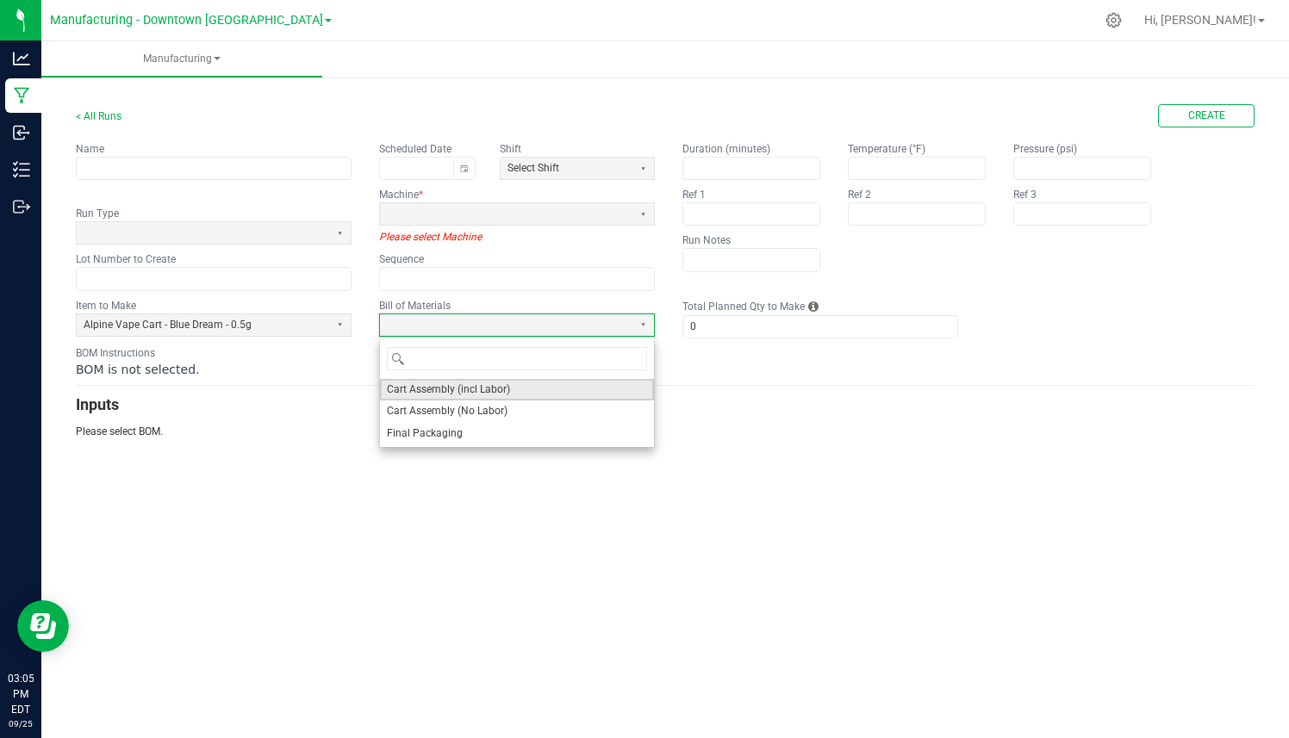
click at [459, 388] on span "Cart Assembly (incl Labor)" at bounding box center [448, 389] width 123 height 15
type input "1"
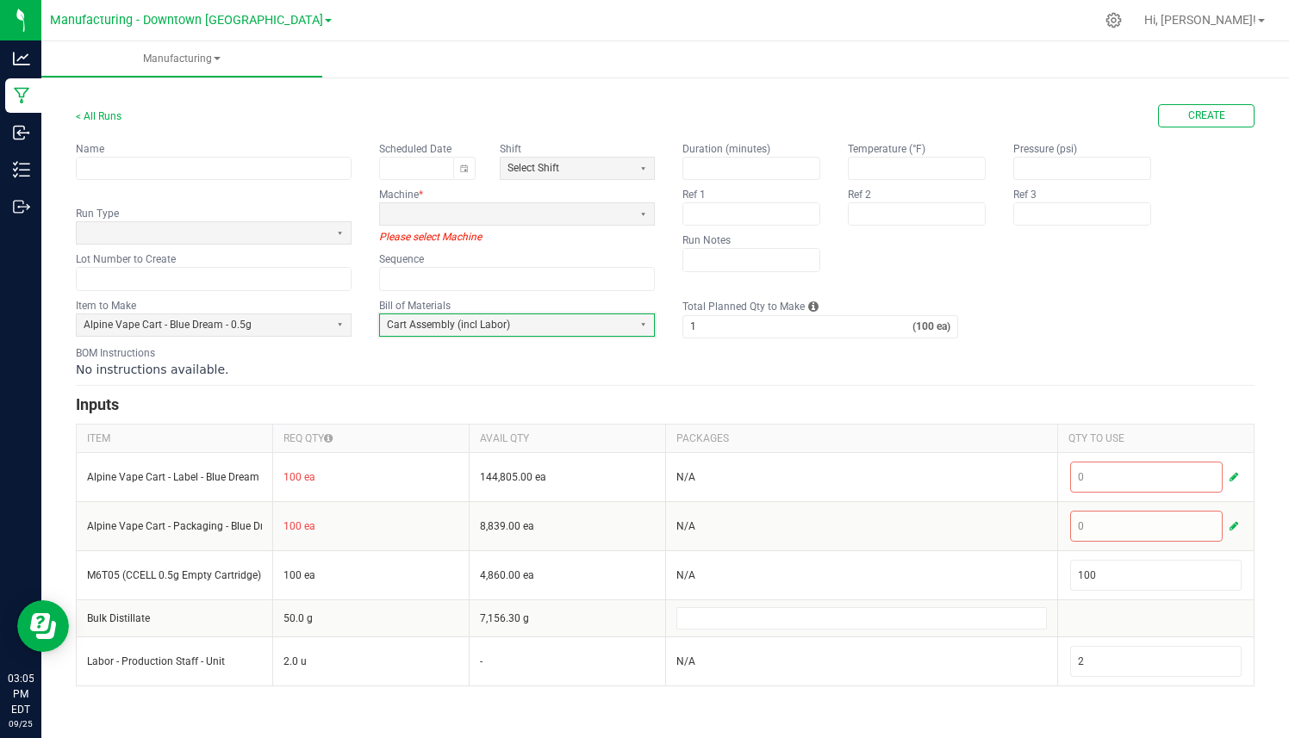
click at [124, 364] on span "No instructions available." at bounding box center [152, 370] width 153 height 14
click at [78, 353] on kendo-label "BOM Instructions" at bounding box center [115, 353] width 79 height 12
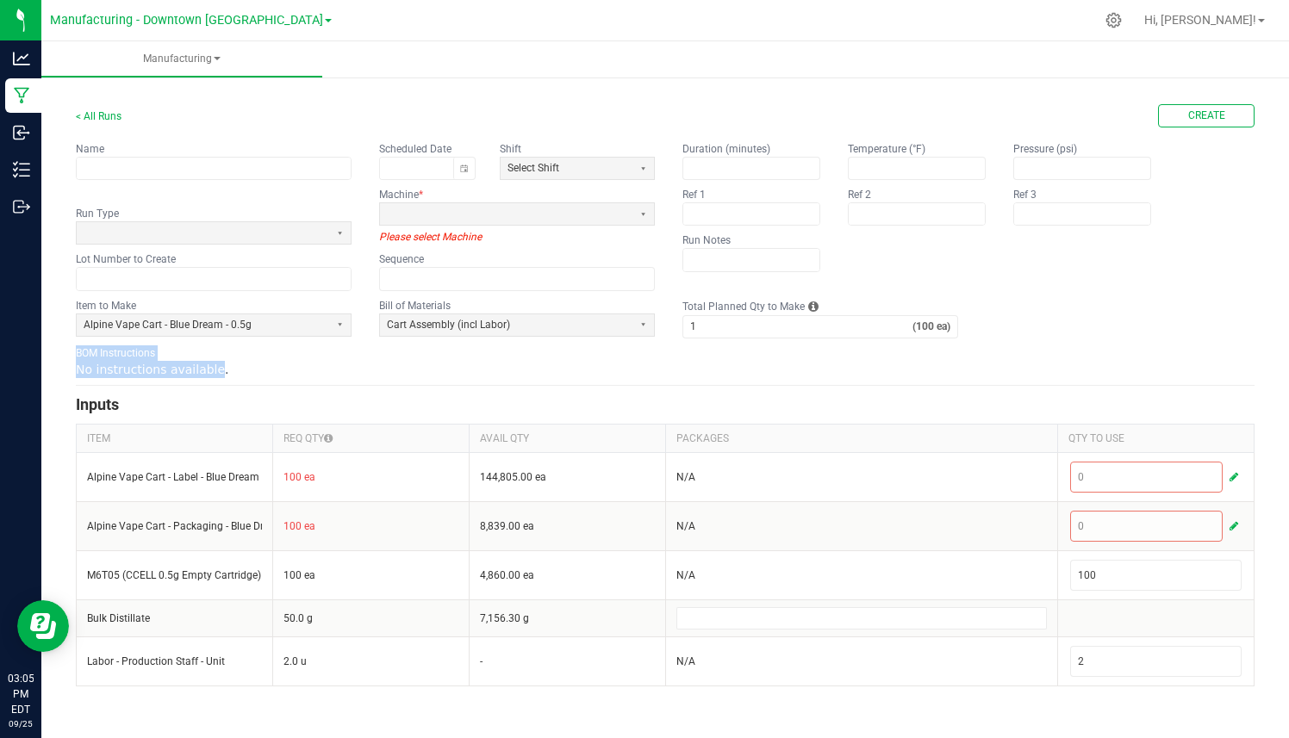
drag, startPoint x: 78, startPoint y: 353, endPoint x: 208, endPoint y: 364, distance: 129.6
click at [208, 364] on div "BOM Instructions No instructions available." at bounding box center [665, 361] width 1178 height 33
click at [225, 364] on div "No instructions available." at bounding box center [665, 369] width 1178 height 17
click at [506, 328] on span "Cart Assembly (incl Labor)" at bounding box center [506, 325] width 239 height 15
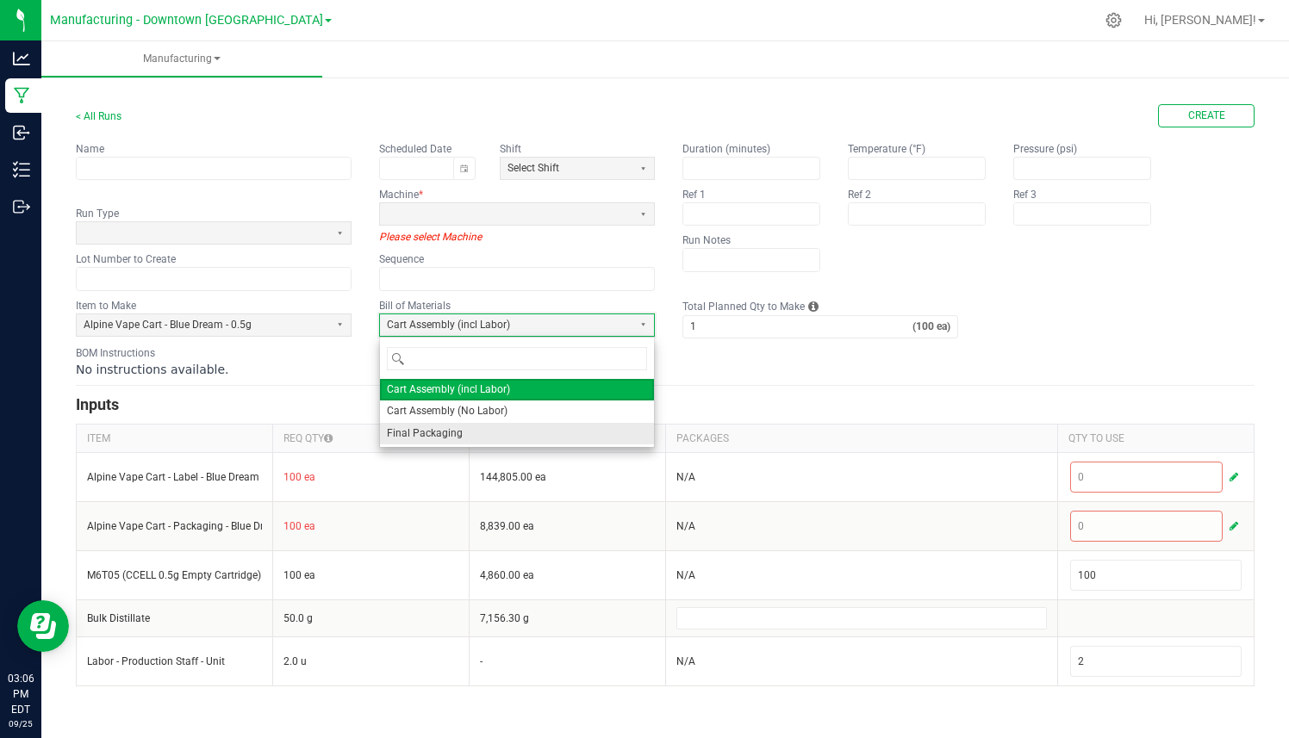
click at [453, 430] on span "Final Packaging" at bounding box center [425, 433] width 76 height 15
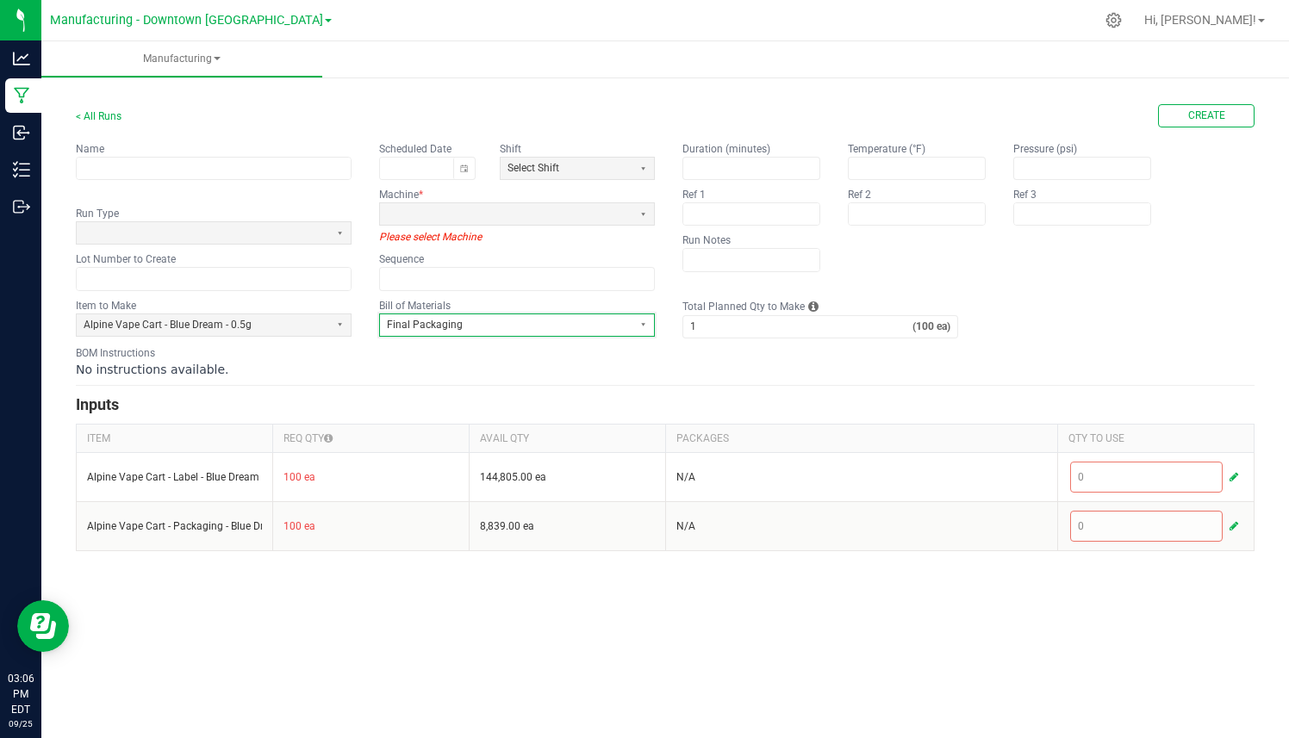
click at [478, 319] on span "Final Packaging" at bounding box center [506, 325] width 239 height 15
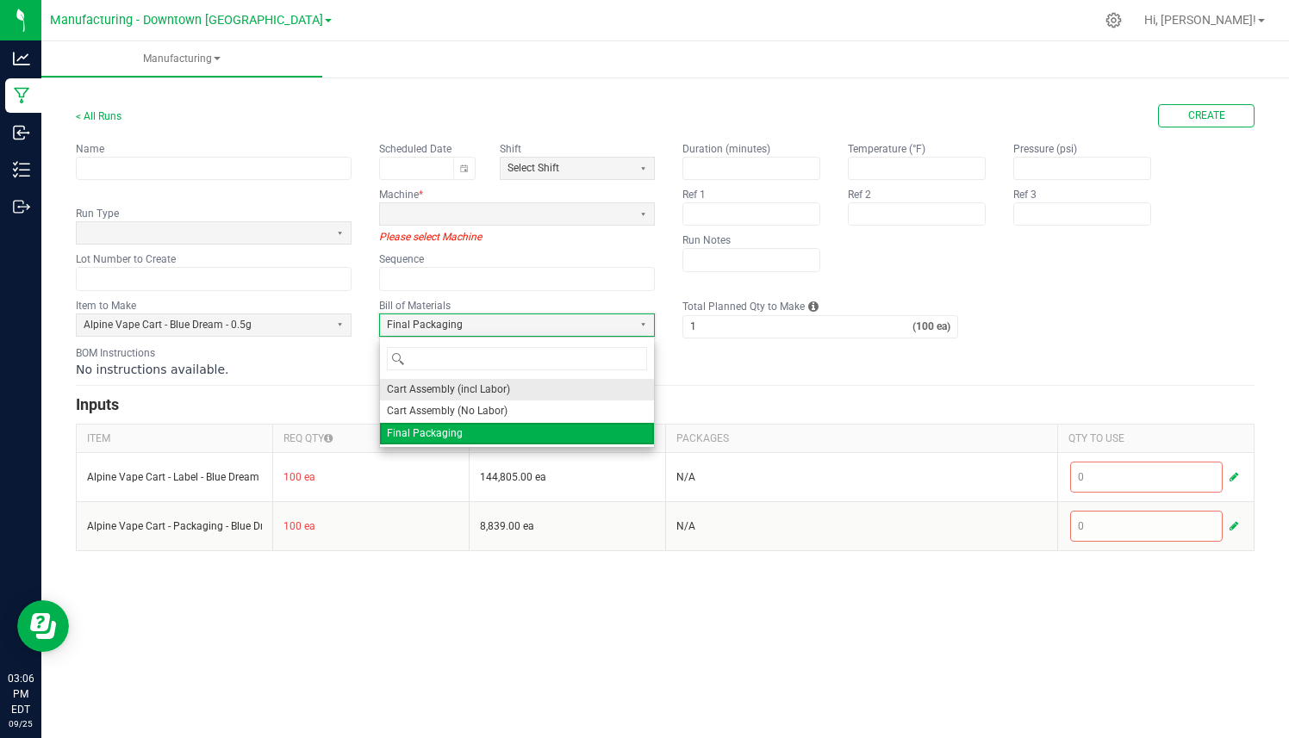
click at [460, 391] on span "Cart Assembly (incl Labor)" at bounding box center [448, 389] width 123 height 15
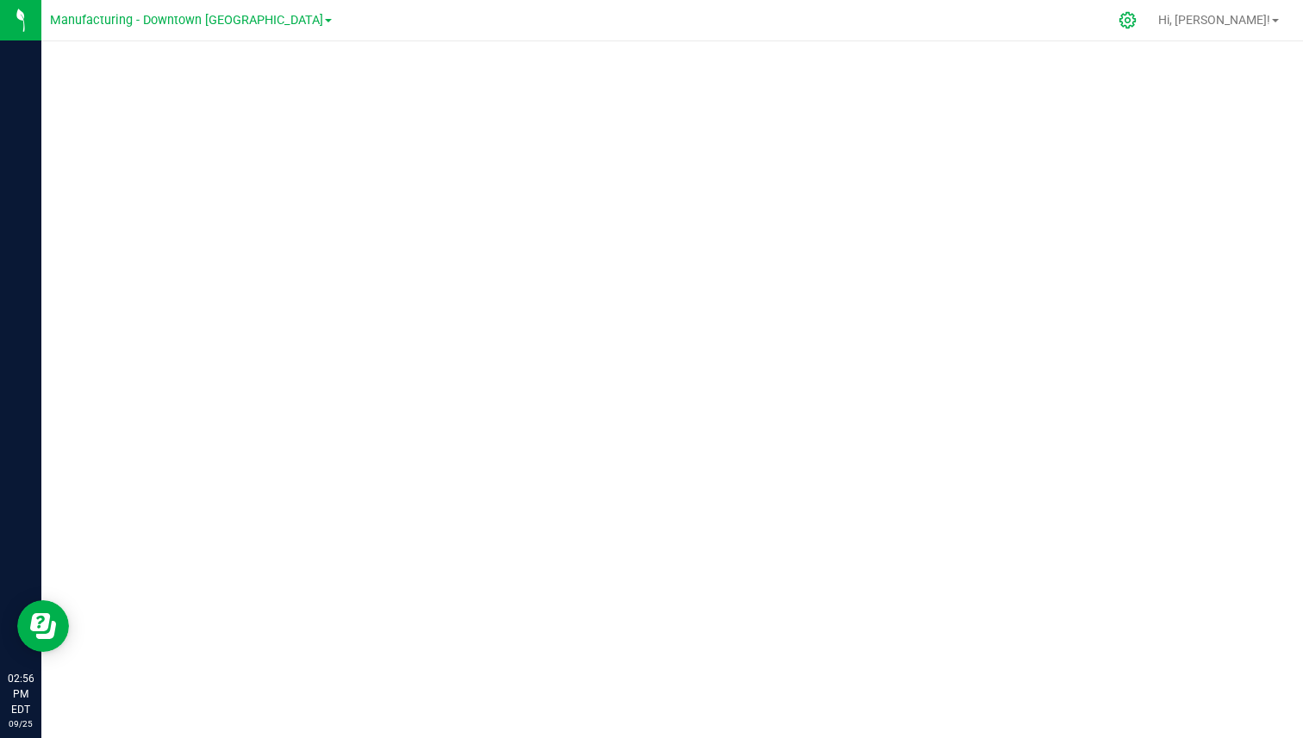
click at [1149, 20] on div at bounding box center [1127, 20] width 43 height 37
click at [1236, 18] on span "Hi, [PERSON_NAME]!" at bounding box center [1214, 20] width 112 height 14
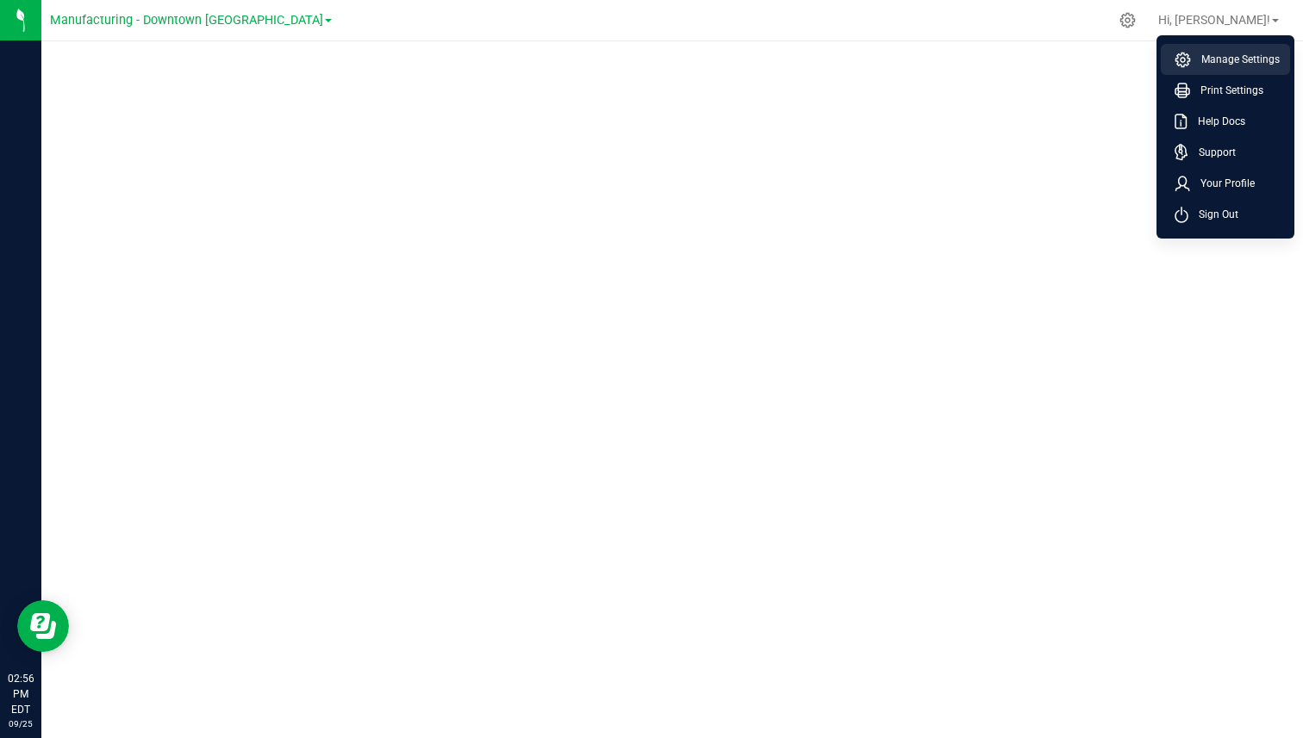
click at [1224, 53] on span "Manage Settings" at bounding box center [1235, 59] width 89 height 17
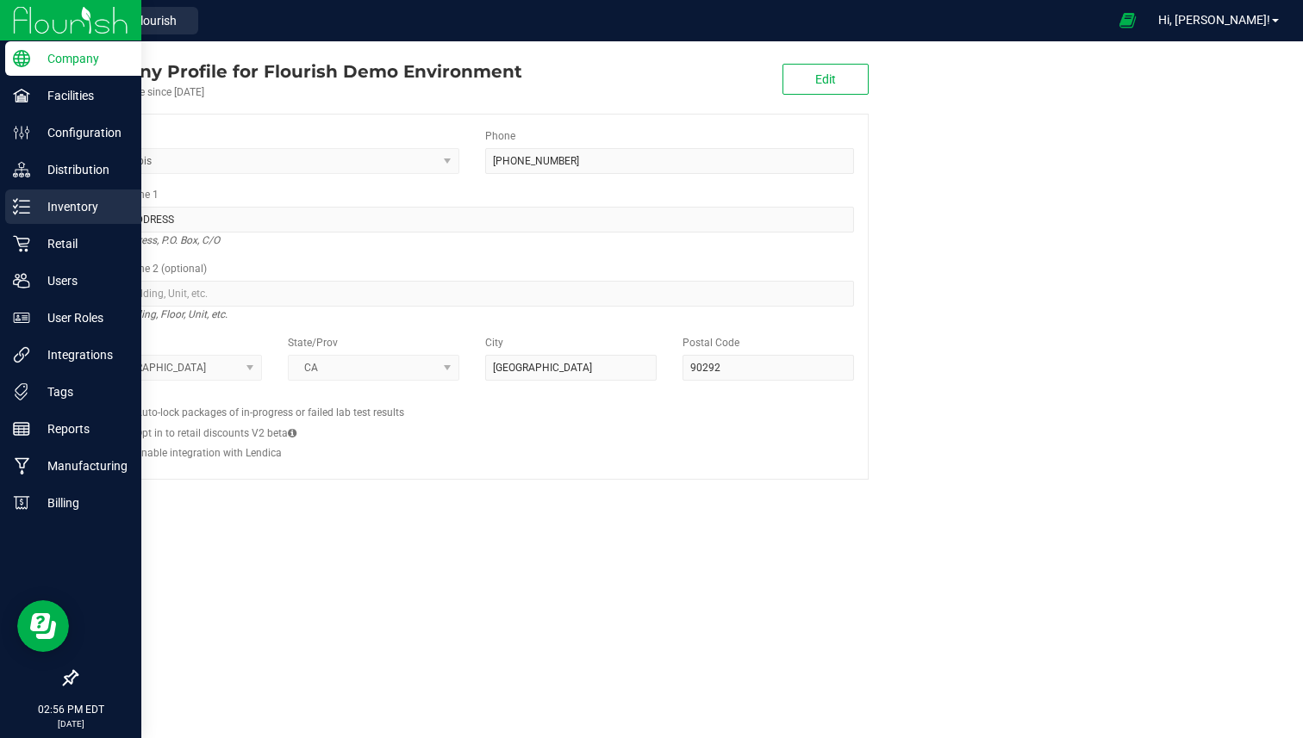
click at [20, 206] on icon at bounding box center [21, 206] width 17 height 17
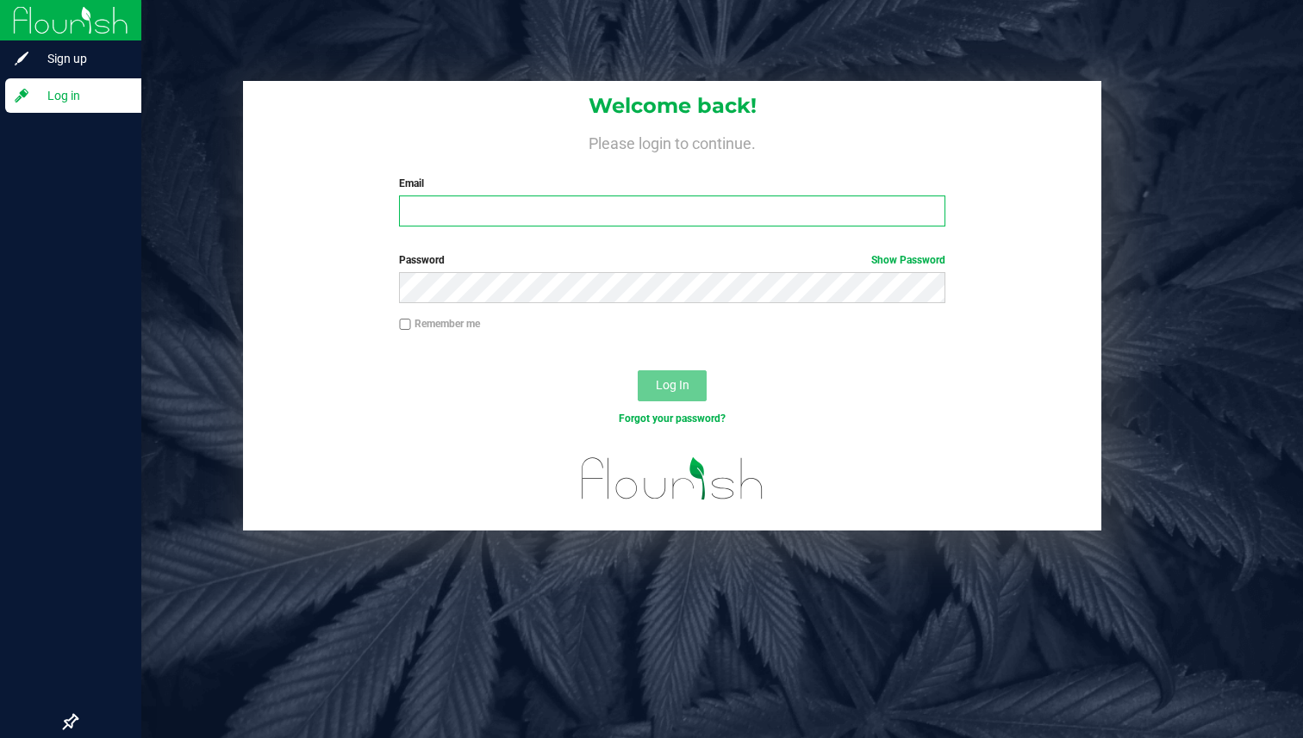
click at [472, 226] on input "Email" at bounding box center [672, 211] width 546 height 31
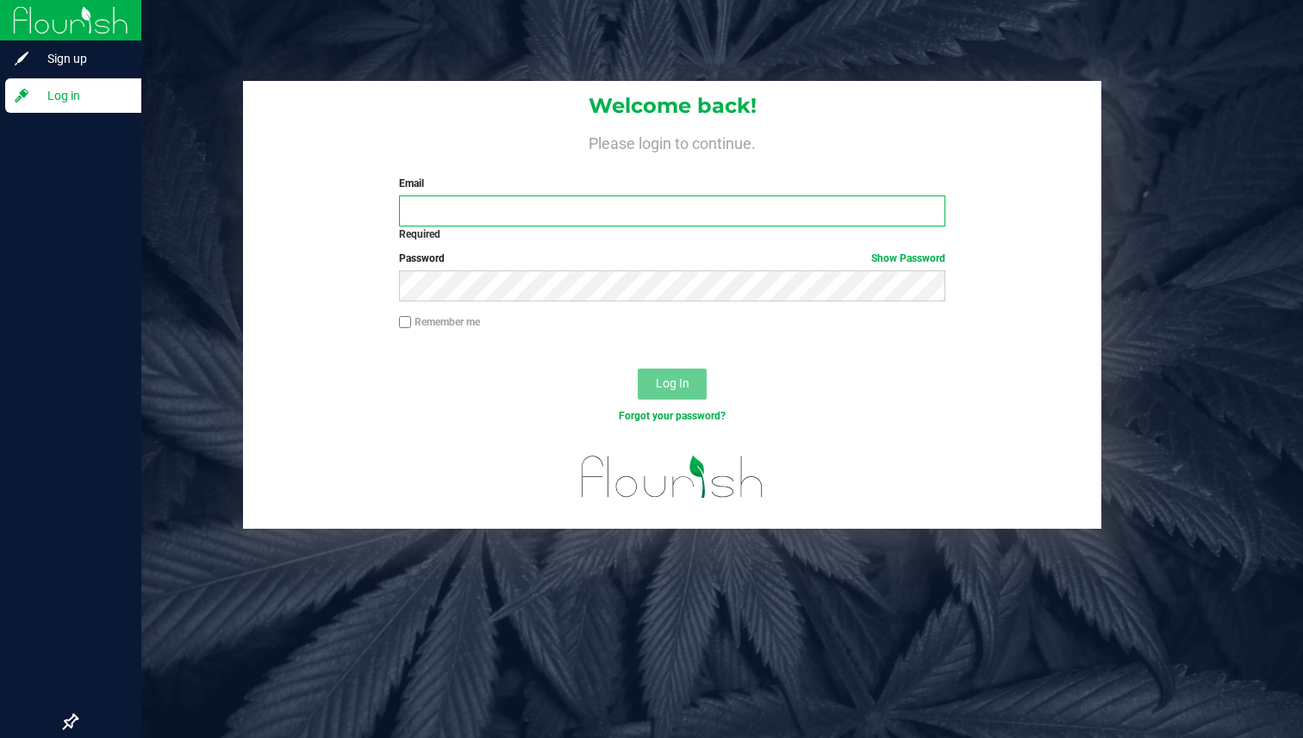
type input "cg_demo@flourishsoftware.com"
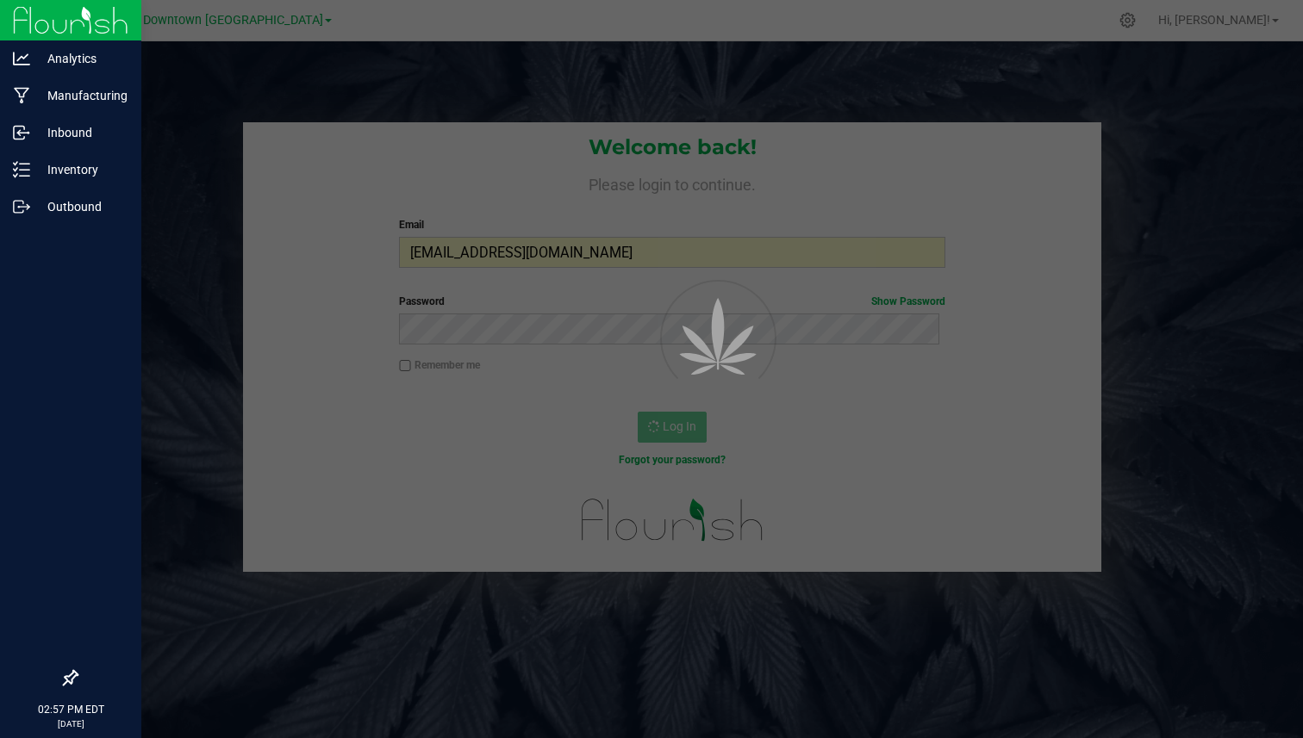
click at [1228, 21] on div at bounding box center [651, 369] width 1303 height 738
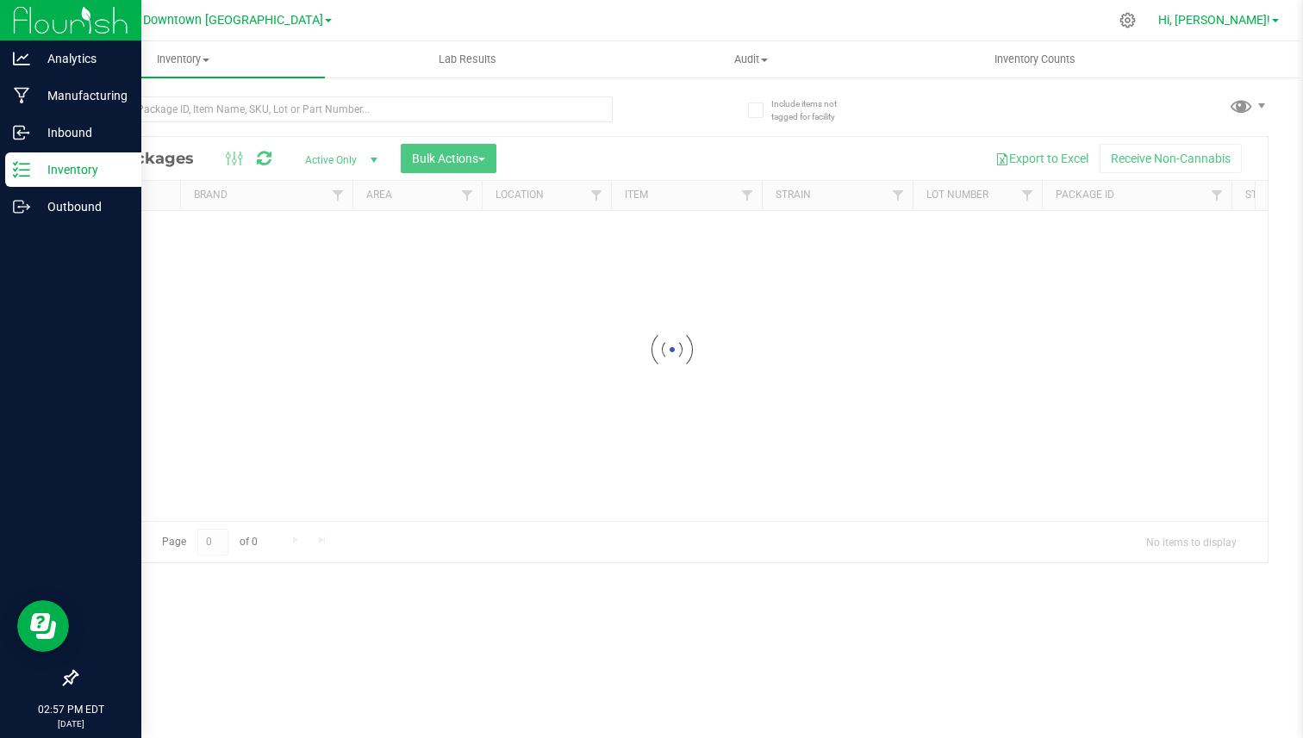
click at [1247, 21] on span "Hi, [PERSON_NAME]!" at bounding box center [1214, 20] width 112 height 14
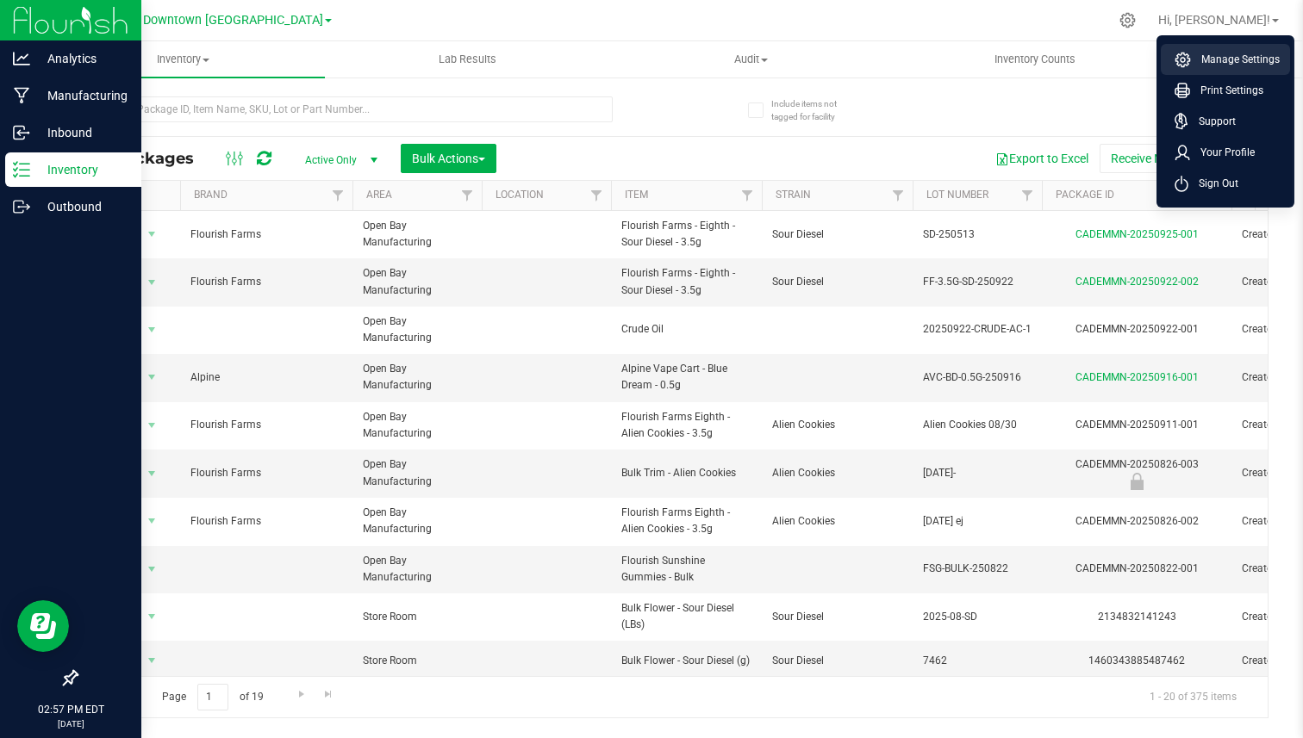
click at [1224, 66] on span "Manage Settings" at bounding box center [1235, 59] width 89 height 17
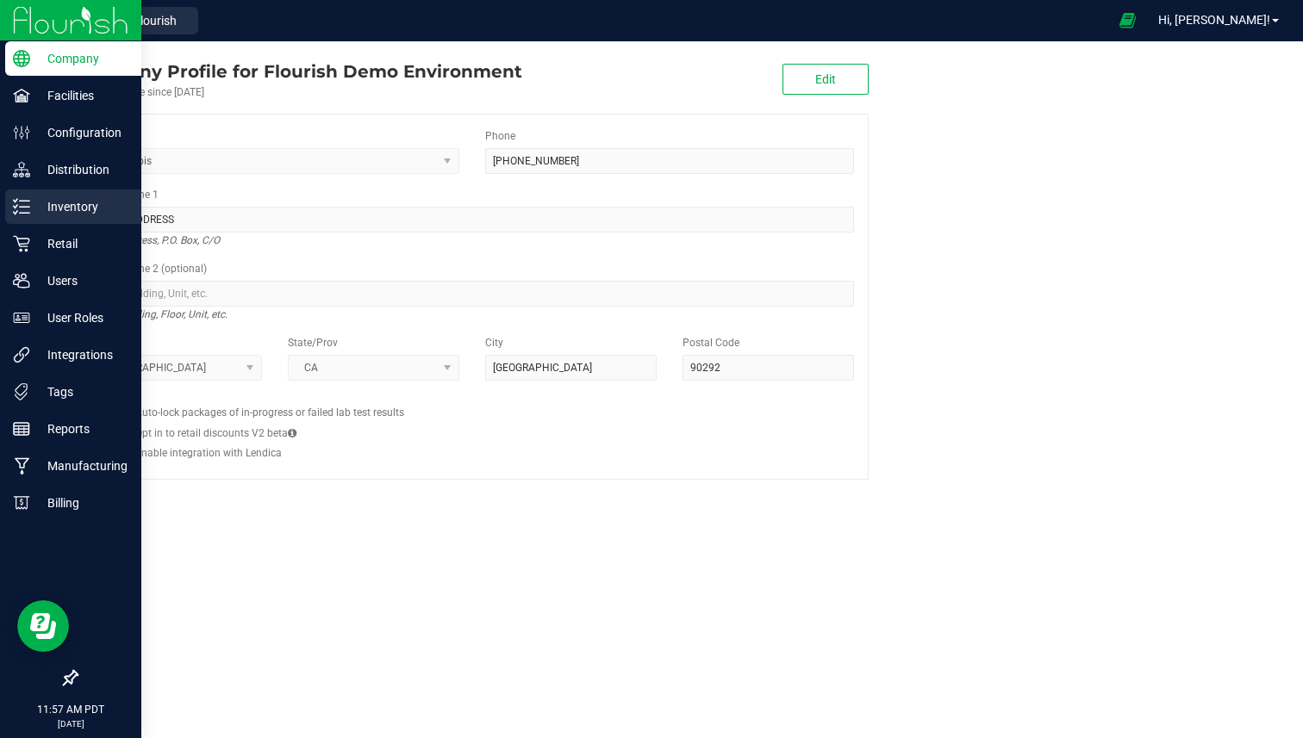
click at [14, 197] on div "Inventory" at bounding box center [73, 207] width 136 height 34
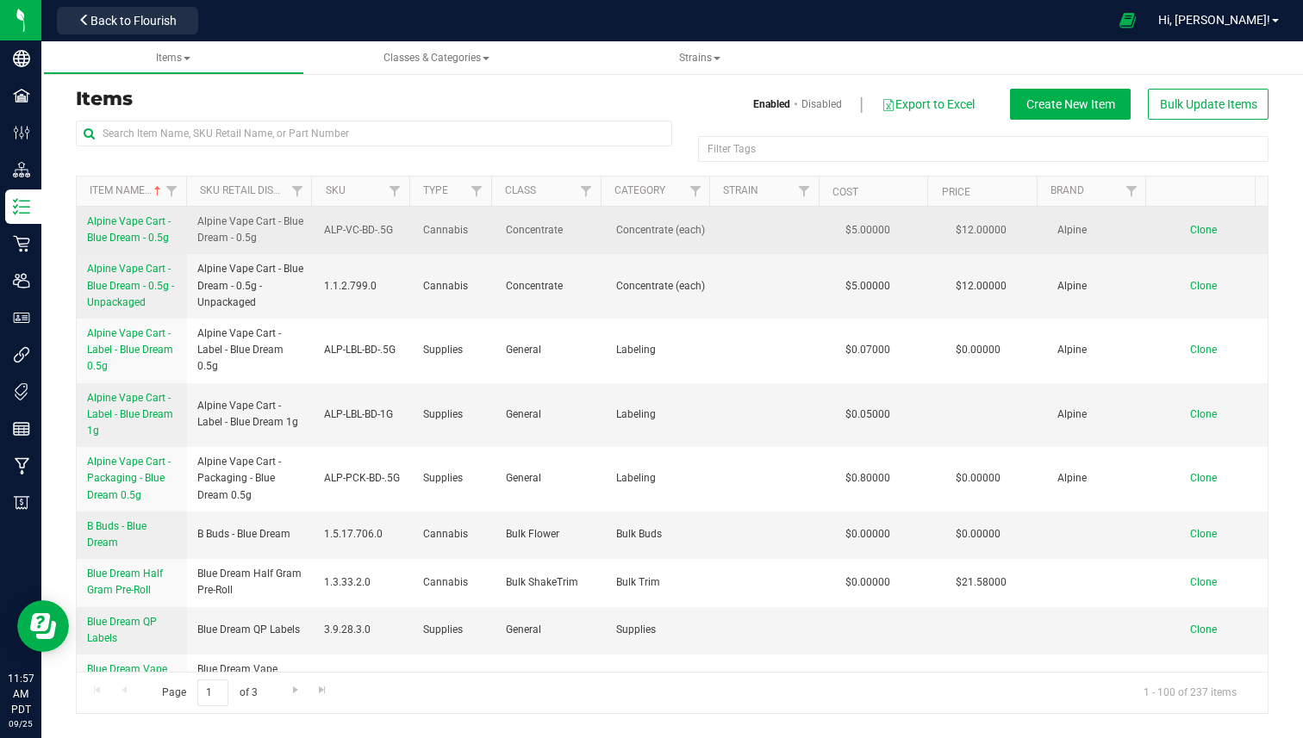
click at [152, 228] on link "Alpine Vape Cart - Blue Dream - 0.5g" at bounding box center [132, 230] width 90 height 33
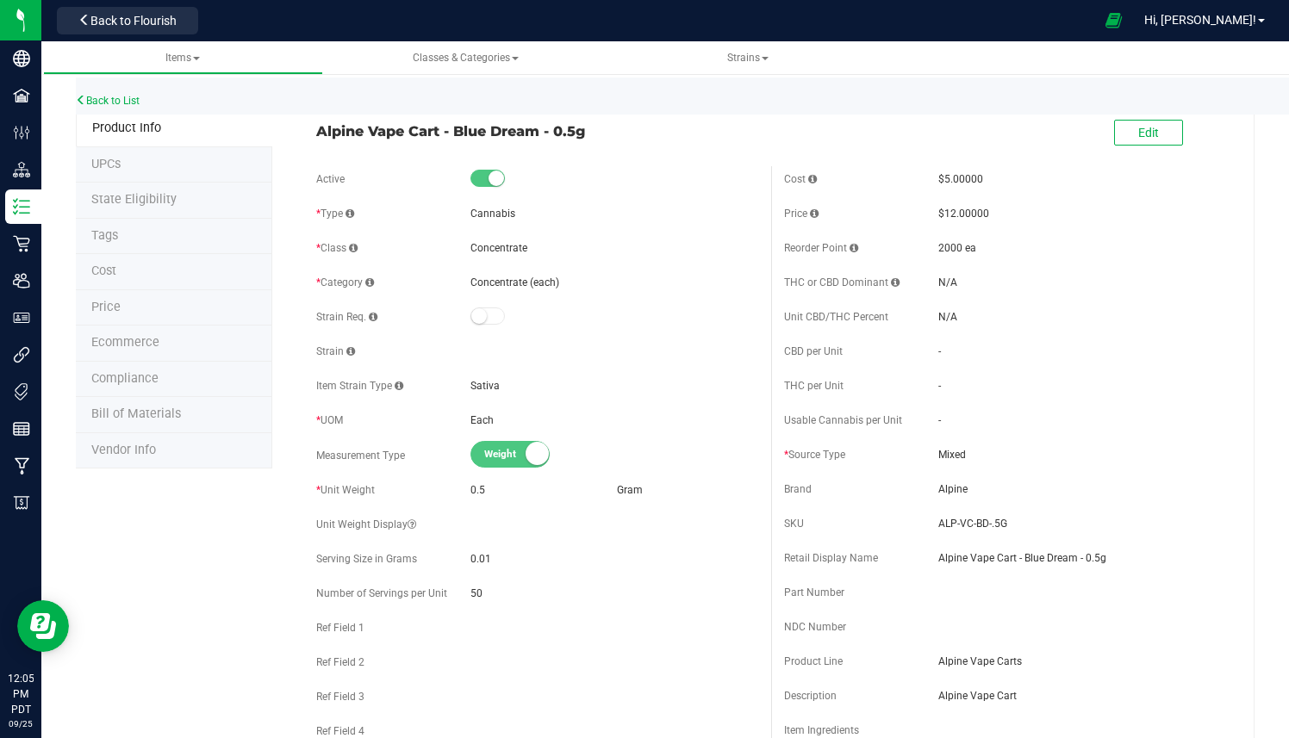
click at [146, 412] on span "Bill of Materials" at bounding box center [136, 414] width 90 height 15
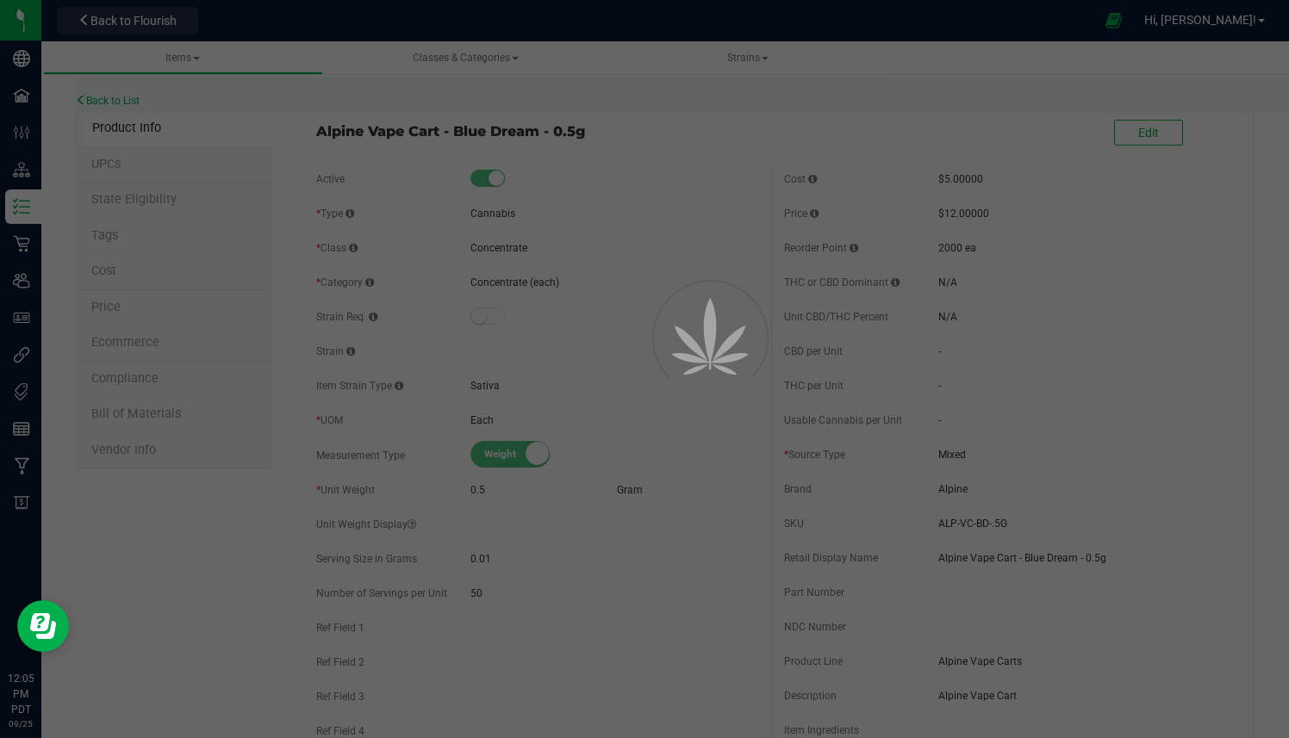
select select "160"
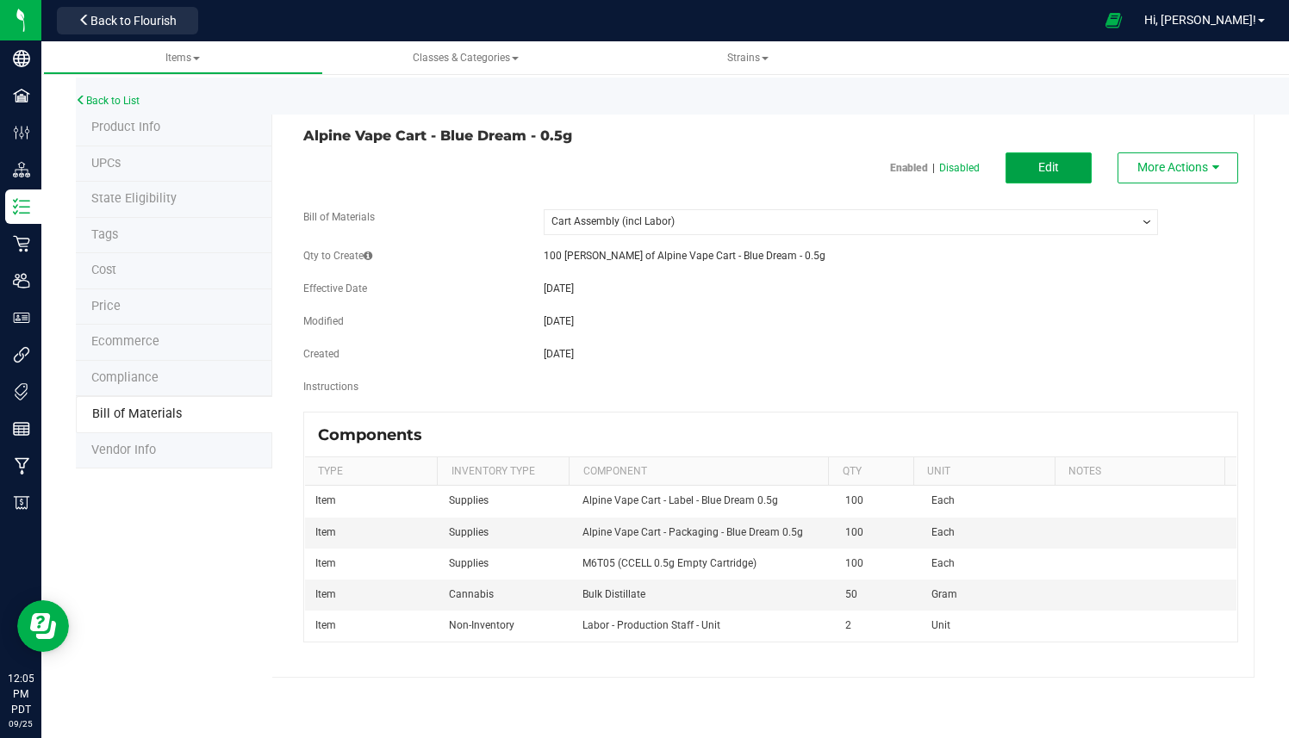
click at [1048, 164] on span "Edit" at bounding box center [1048, 167] width 21 height 14
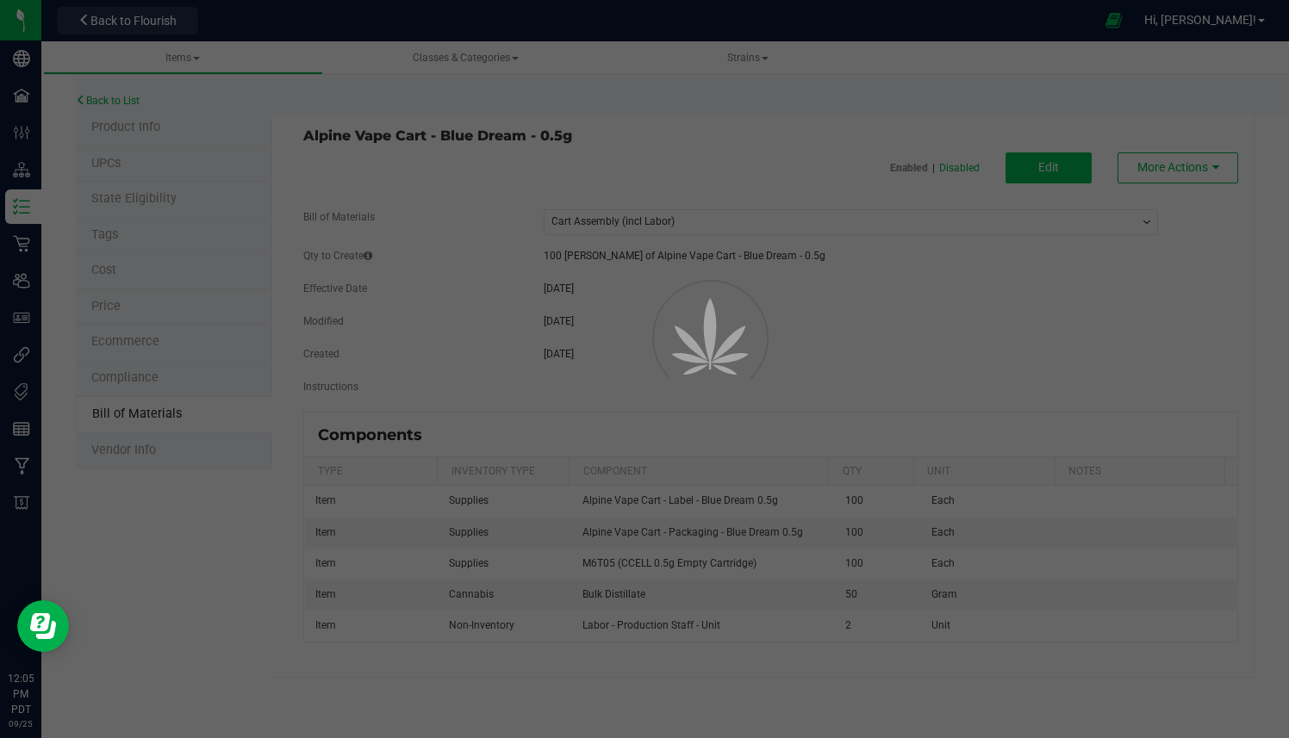
select select "160"
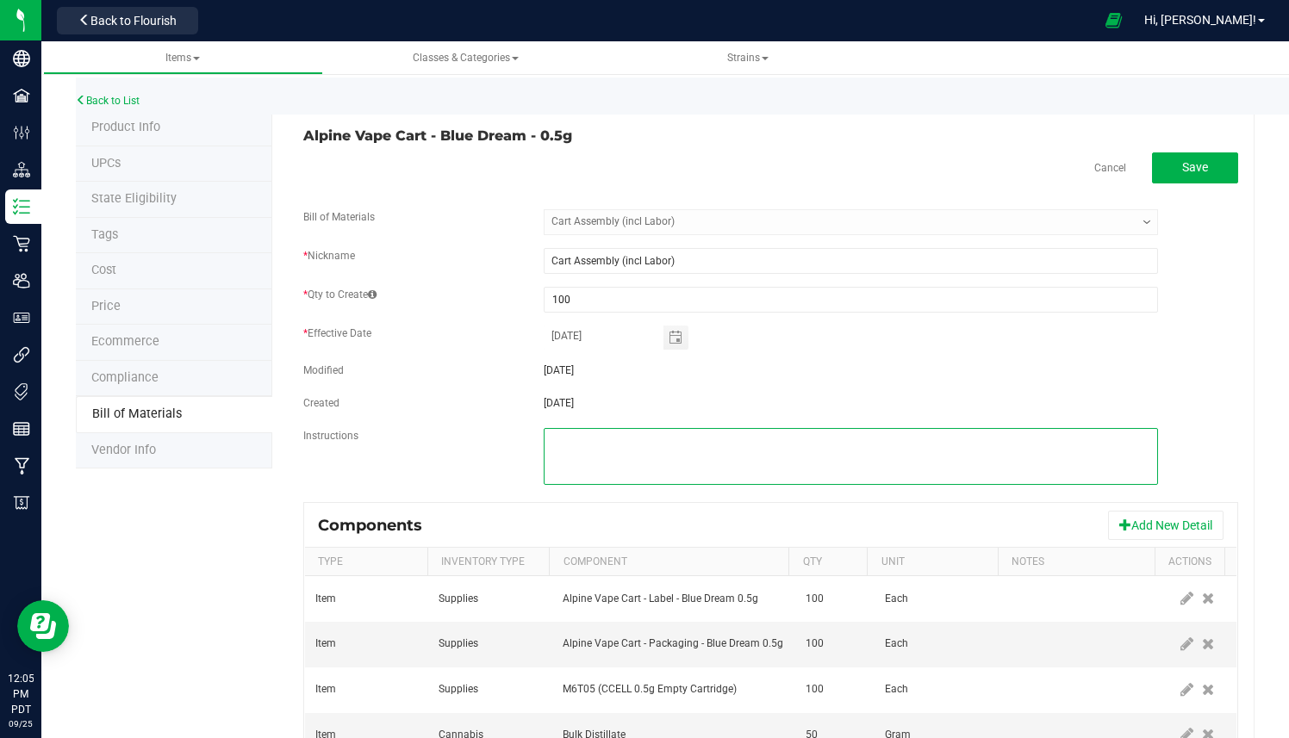
click at [601, 442] on textarea at bounding box center [851, 456] width 614 height 57
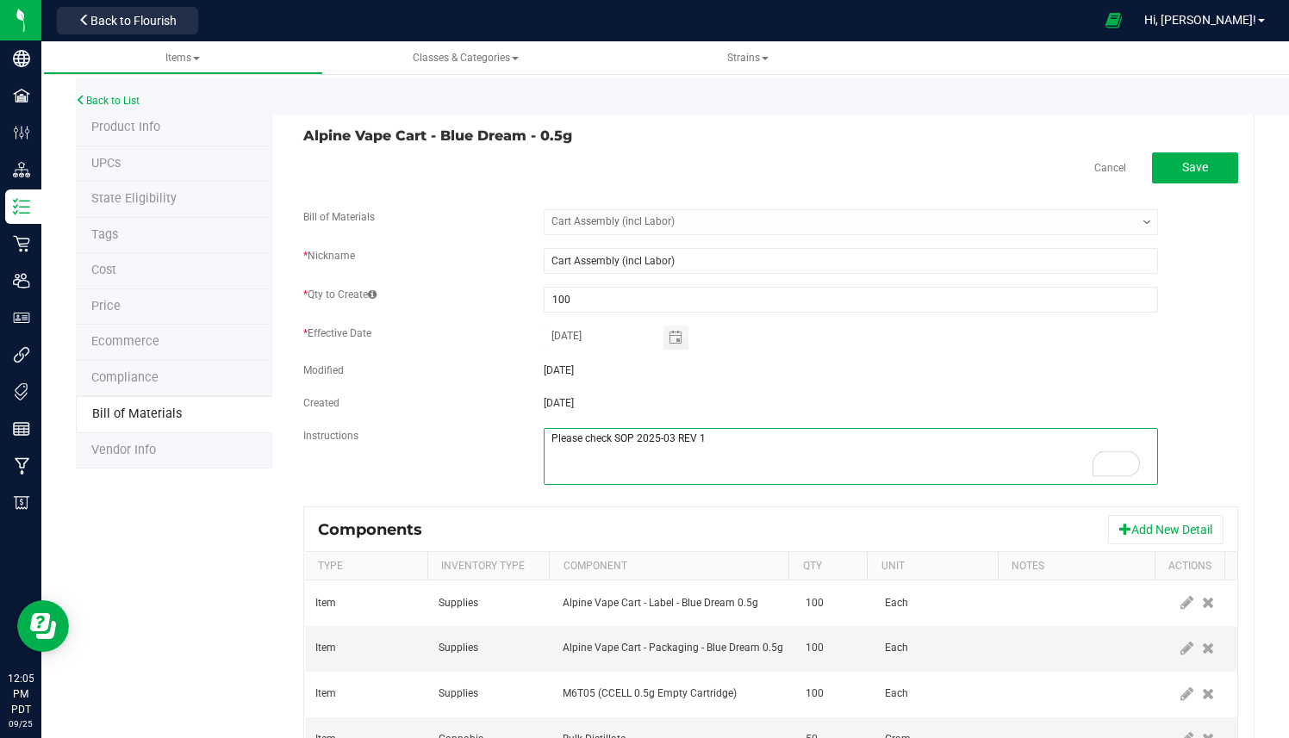
click at [634, 444] on textarea "To enrich screen reader interactions, please activate Accessibility in Grammarl…" at bounding box center [851, 456] width 614 height 57
drag, startPoint x: 634, startPoint y: 444, endPoint x: 648, endPoint y: 440, distance: 14.2
click at [648, 440] on textarea "To enrich screen reader interactions, please activate Accessibility in Grammarl…" at bounding box center [851, 456] width 614 height 57
click at [647, 438] on textarea "To enrich screen reader interactions, please activate Accessibility in Grammarl…" at bounding box center [851, 456] width 614 height 57
drag, startPoint x: 647, startPoint y: 438, endPoint x: 660, endPoint y: 437, distance: 13.0
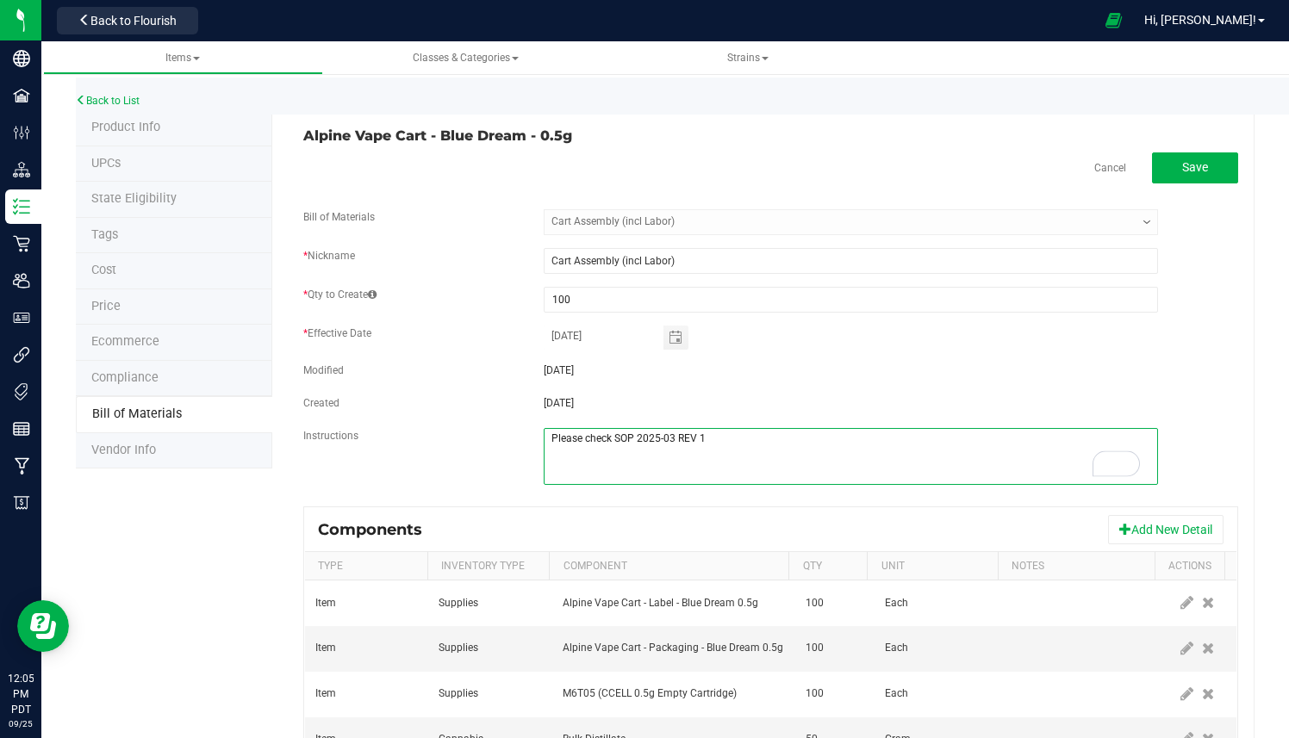
click at [660, 437] on textarea "To enrich screen reader interactions, please activate Accessibility in Grammarl…" at bounding box center [851, 456] width 614 height 57
type textarea "Please check SOP 25-0003 REV 1"
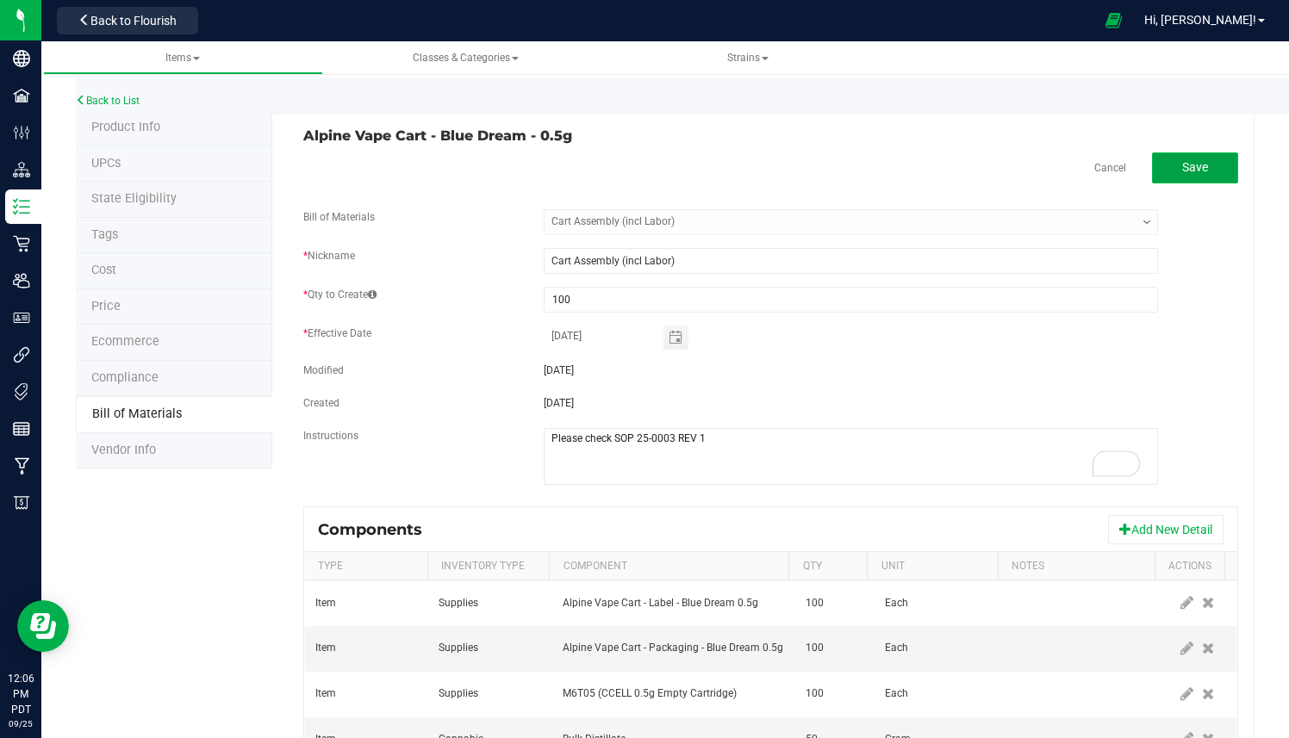
click at [1197, 165] on button "Save" at bounding box center [1195, 167] width 86 height 31
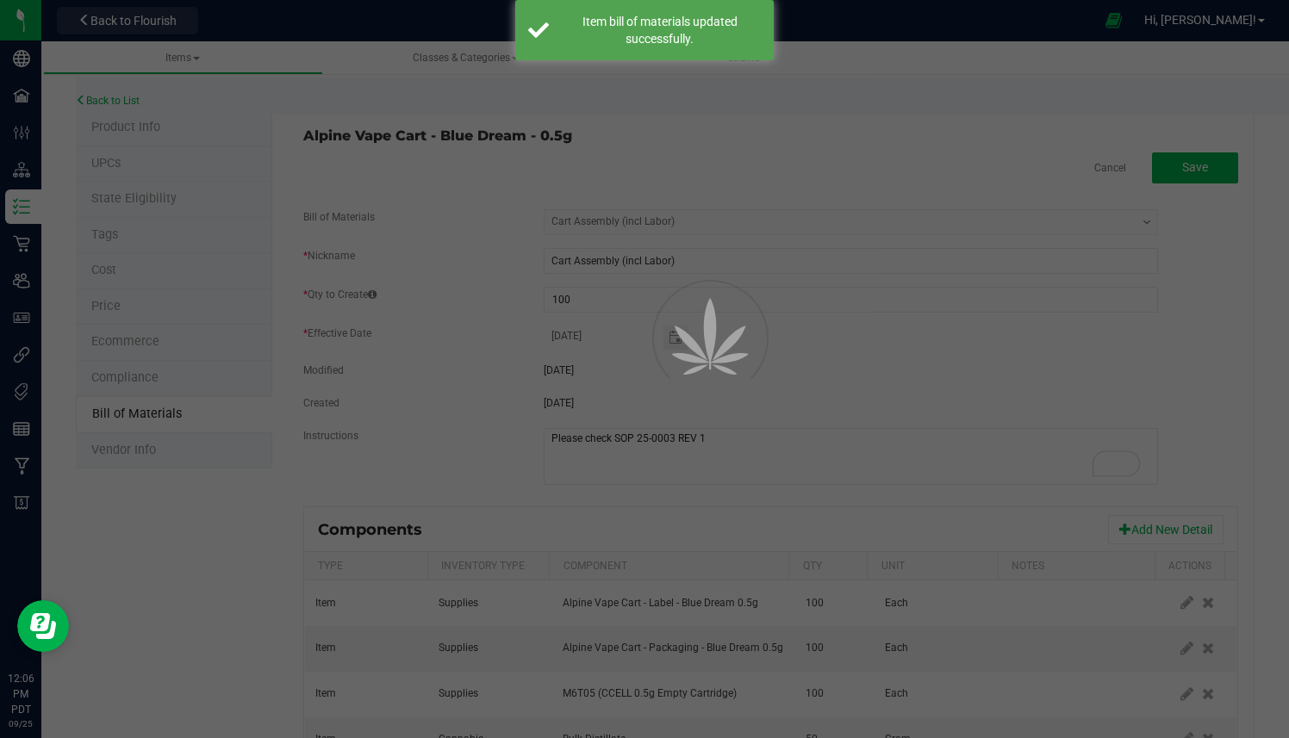
select select "160"
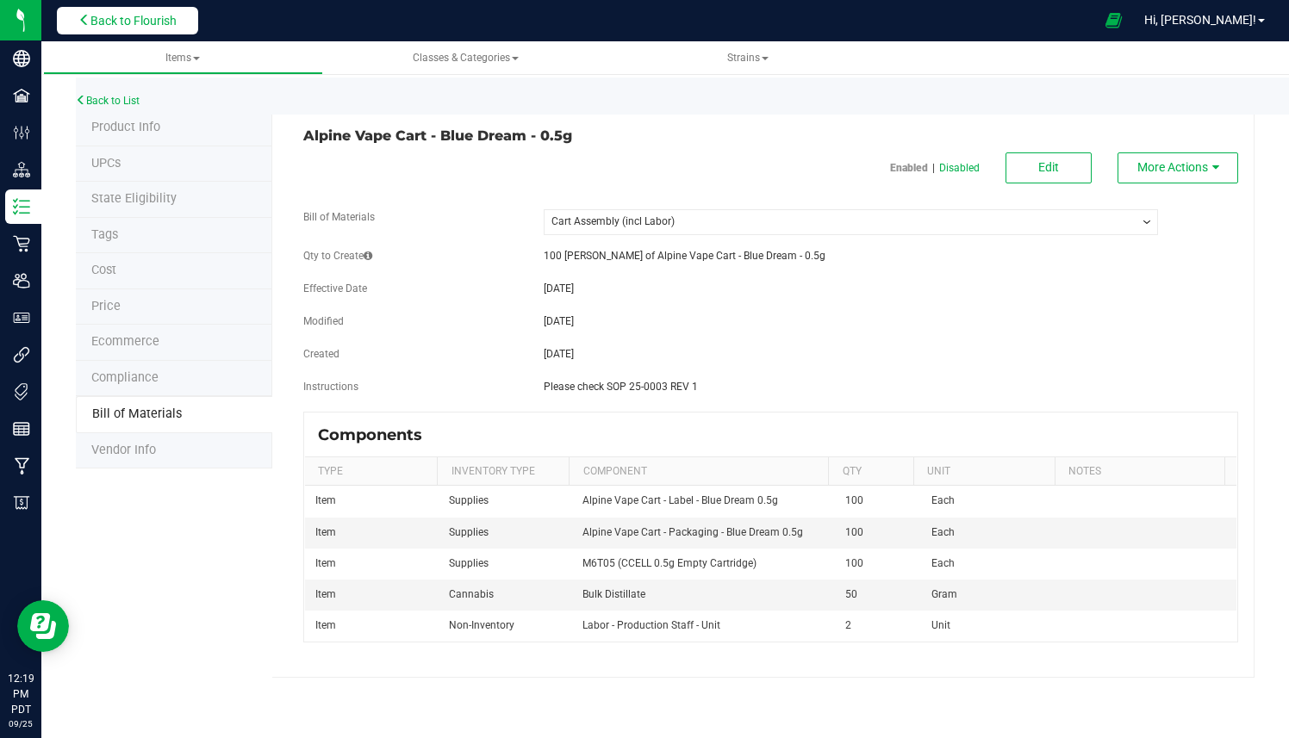
click at [176, 32] on button "Back to Flourish" at bounding box center [127, 21] width 141 height 28
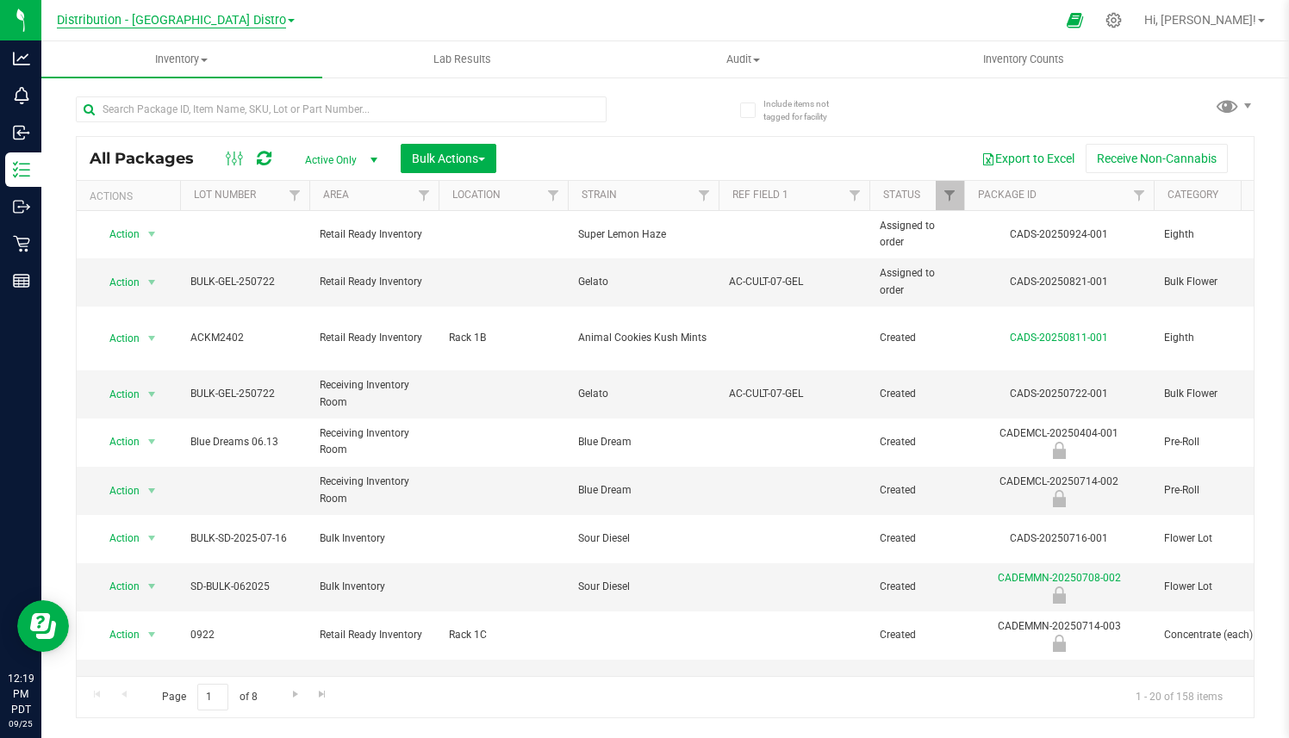
click at [148, 26] on span "Distribution - Long Beach Distro" at bounding box center [171, 21] width 229 height 16
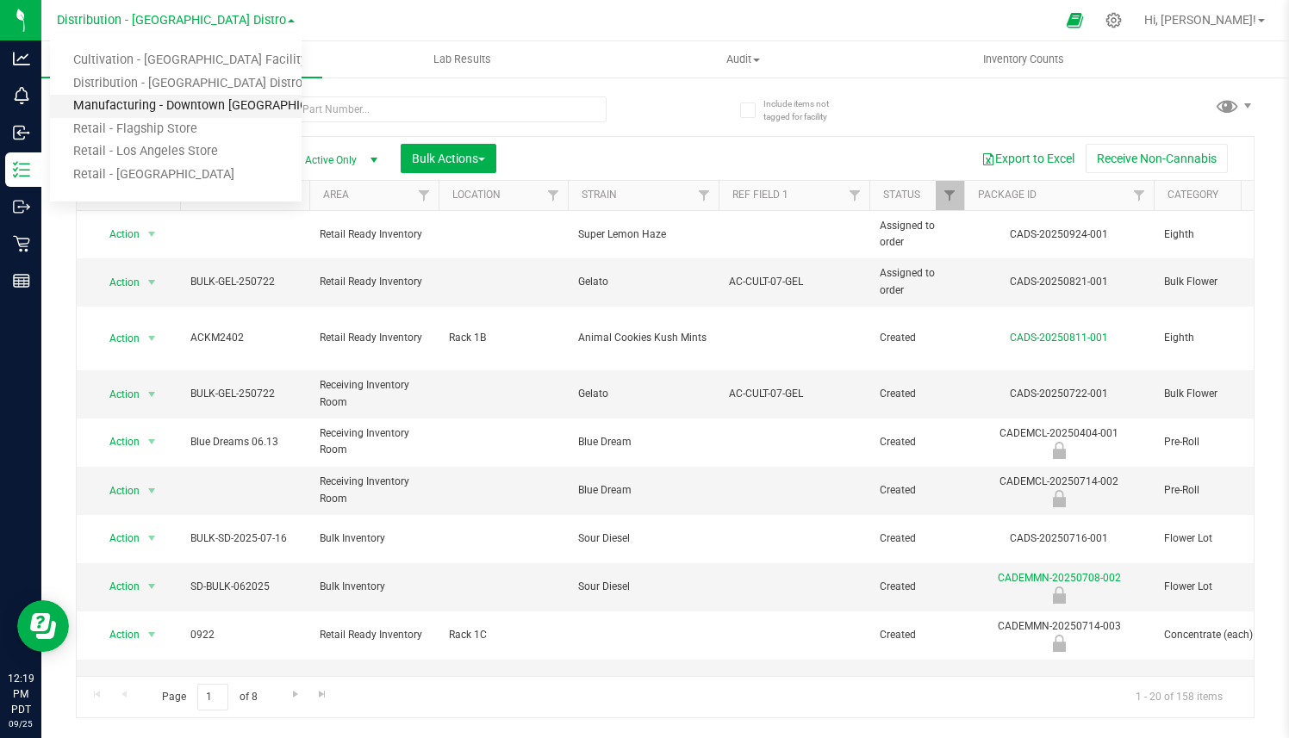
click at [125, 98] on link "Manufacturing - Downtown [GEOGRAPHIC_DATA]" at bounding box center [176, 106] width 252 height 23
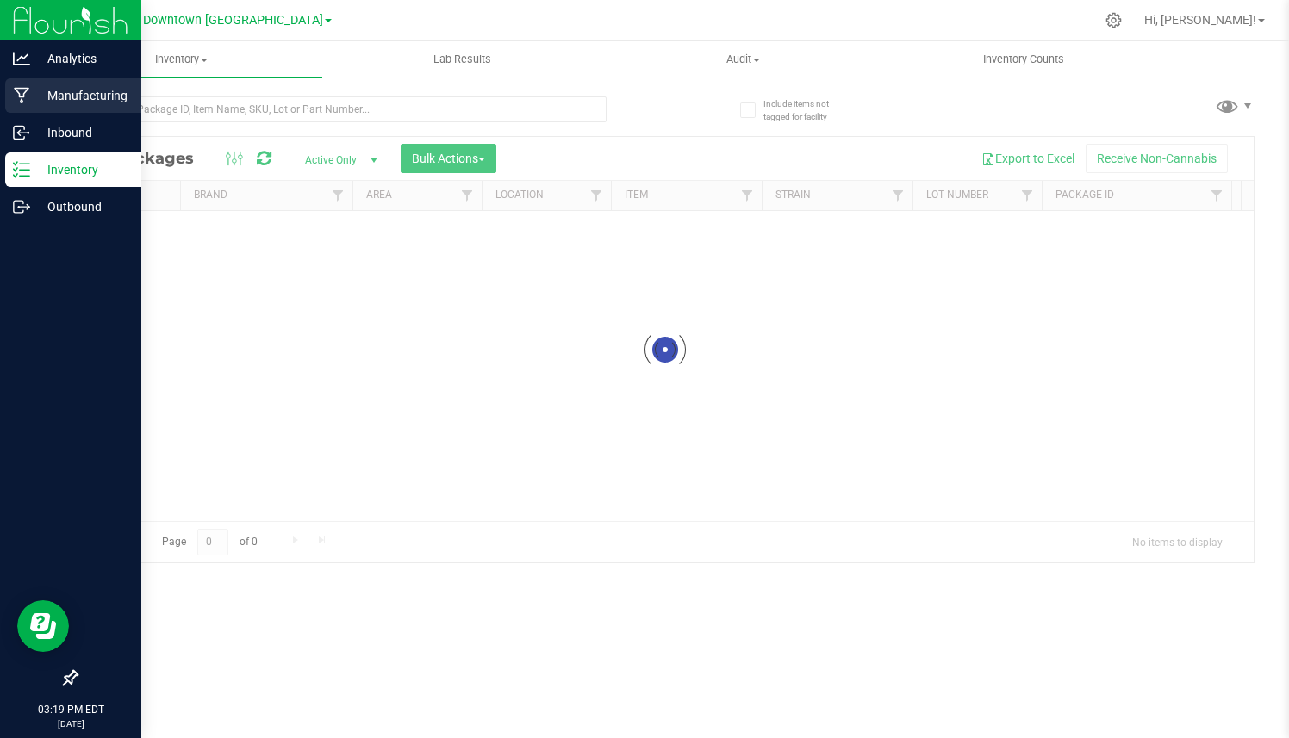
click at [69, 104] on p "Manufacturing" at bounding box center [81, 95] width 103 height 21
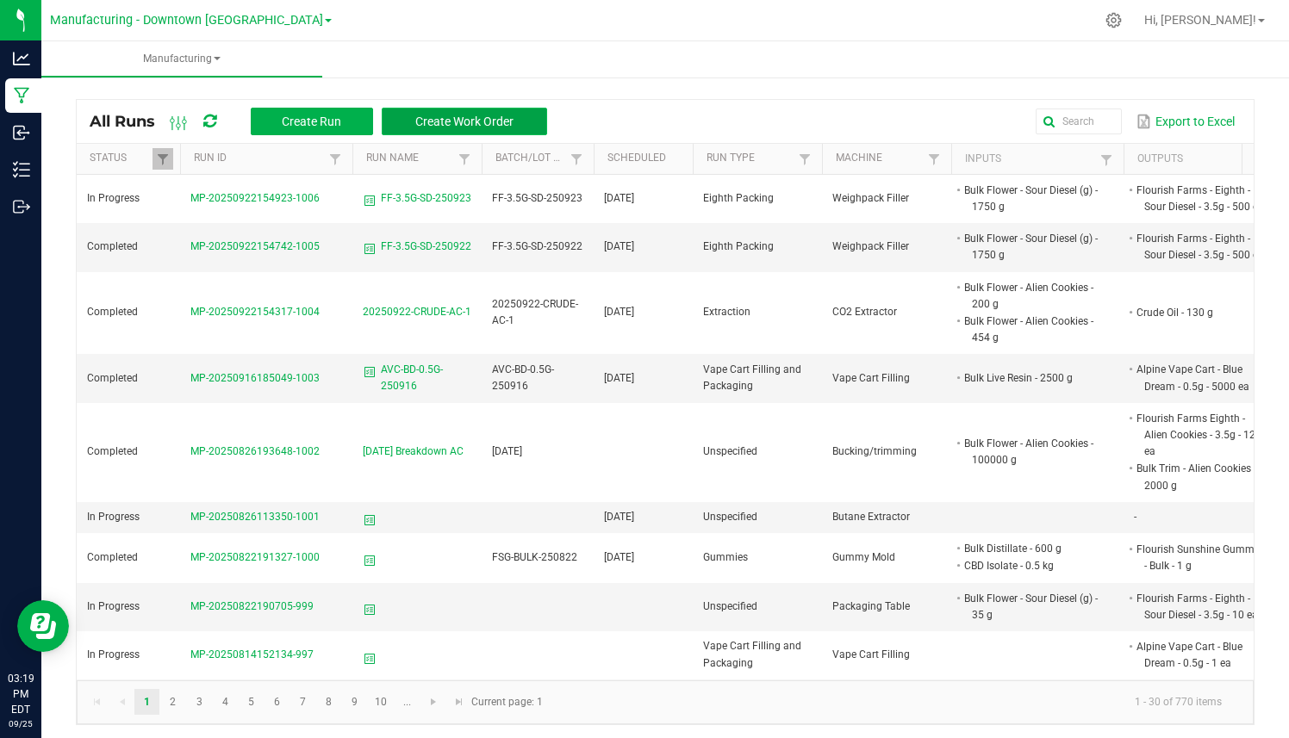
click at [420, 123] on span "Create Work Order" at bounding box center [464, 122] width 98 height 14
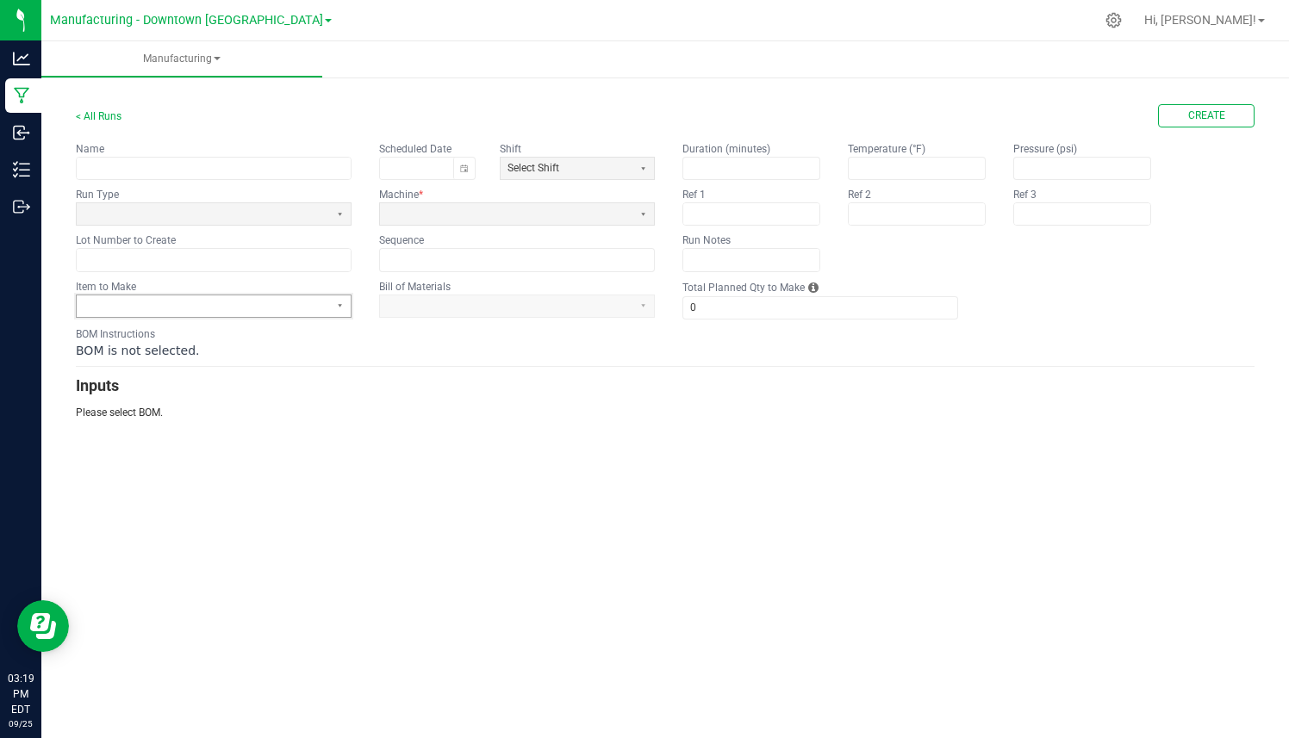
click at [207, 307] on span at bounding box center [203, 306] width 239 height 15
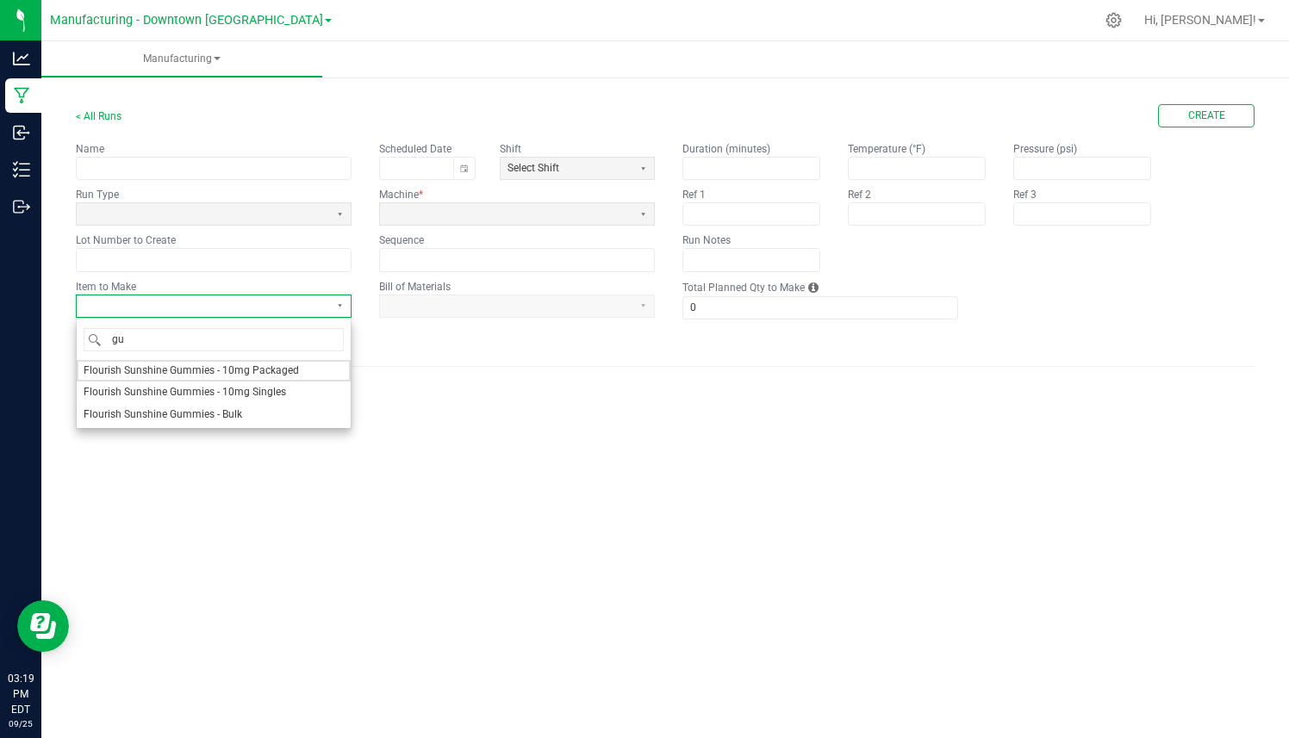
type input "gum"
click at [193, 413] on span "Flourish Sunshine Gummies - Bulk" at bounding box center [163, 414] width 159 height 15
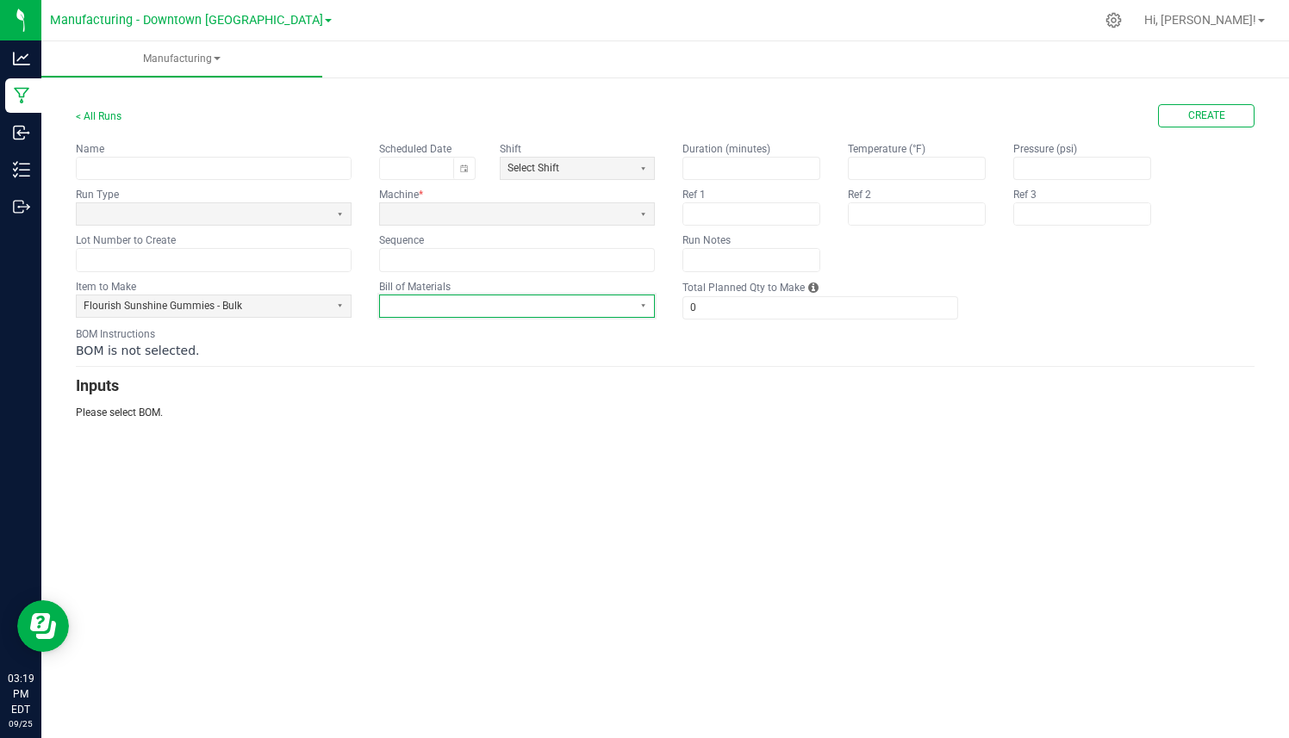
click at [495, 315] on span at bounding box center [506, 306] width 252 height 22
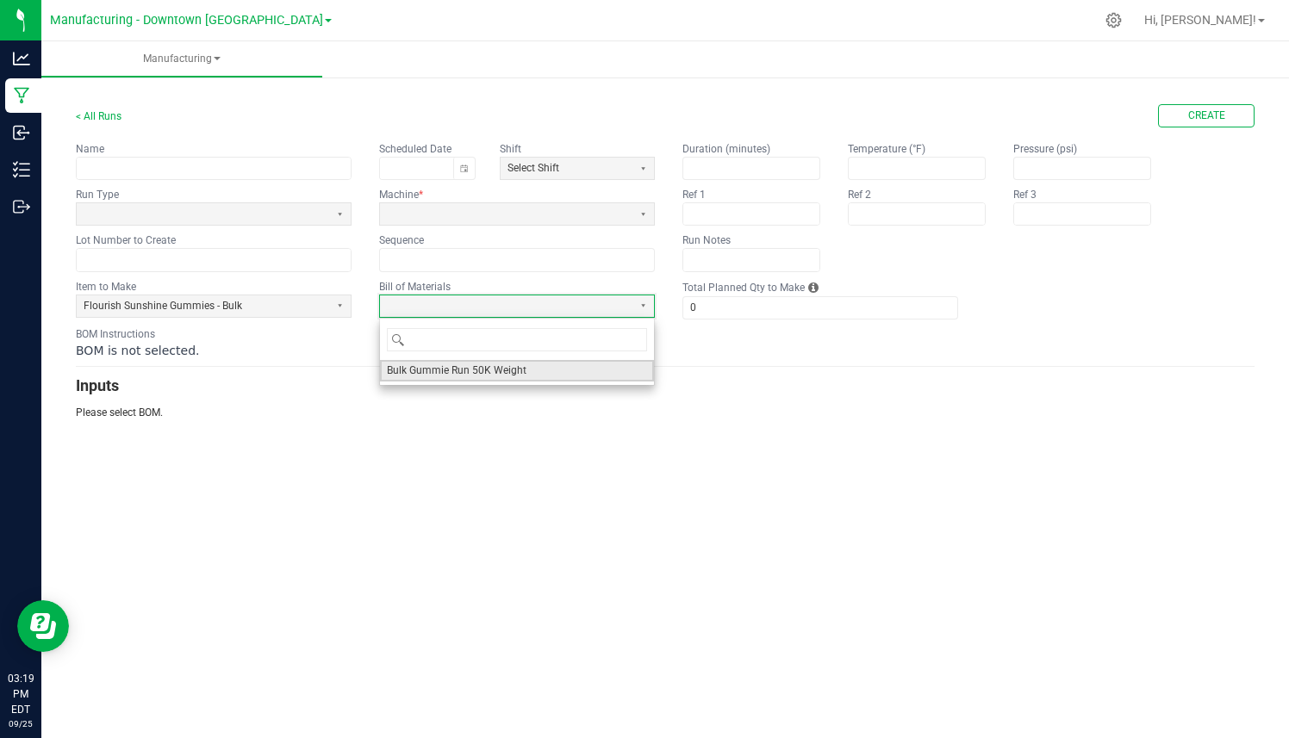
click at [465, 367] on span "Bulk Gummie Run 50K Weight" at bounding box center [457, 371] width 140 height 15
type input "1"
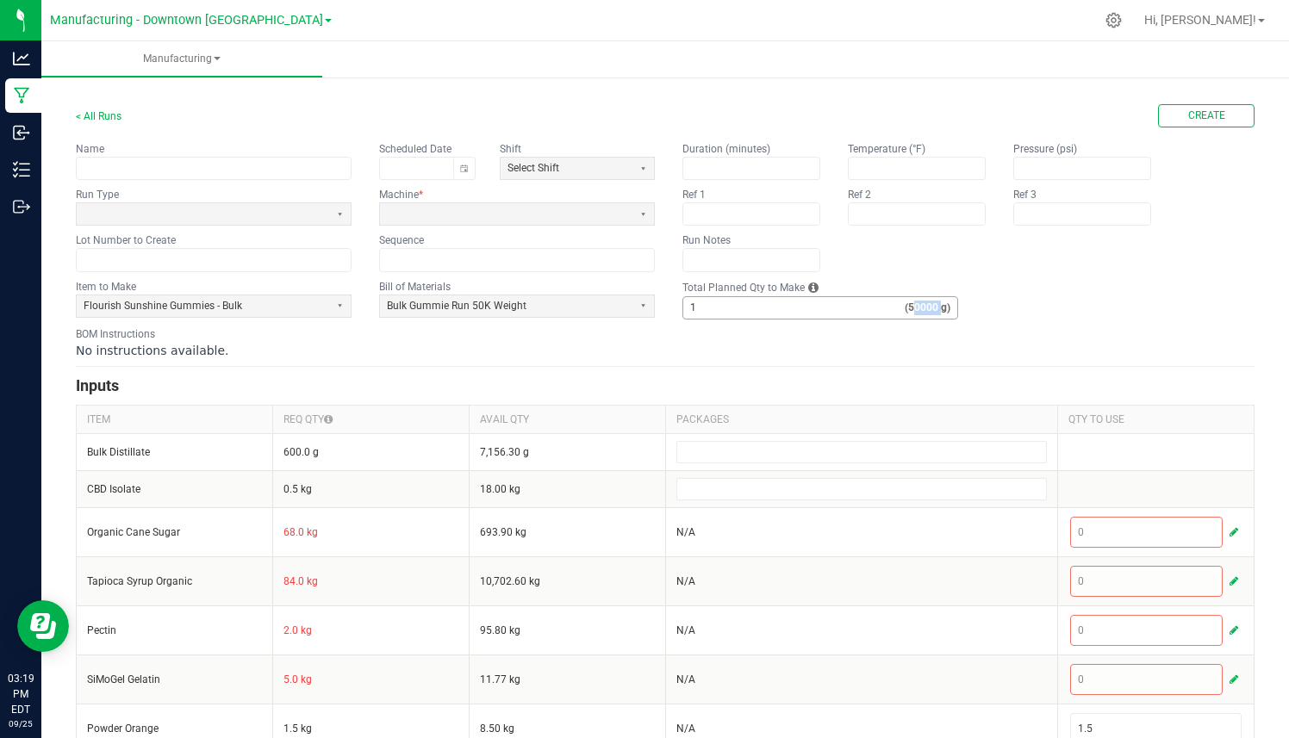
drag, startPoint x: 909, startPoint y: 308, endPoint x: 938, endPoint y: 308, distance: 29.3
click at [938, 308] on strong "(50000 g)" at bounding box center [931, 308] width 53 height 15
click at [827, 307] on input "1" at bounding box center [793, 308] width 221 height 22
click at [751, 313] on input "1" at bounding box center [793, 308] width 221 height 22
drag, startPoint x: 473, startPoint y: 240, endPoint x: 1184, endPoint y: 239, distance: 710.7
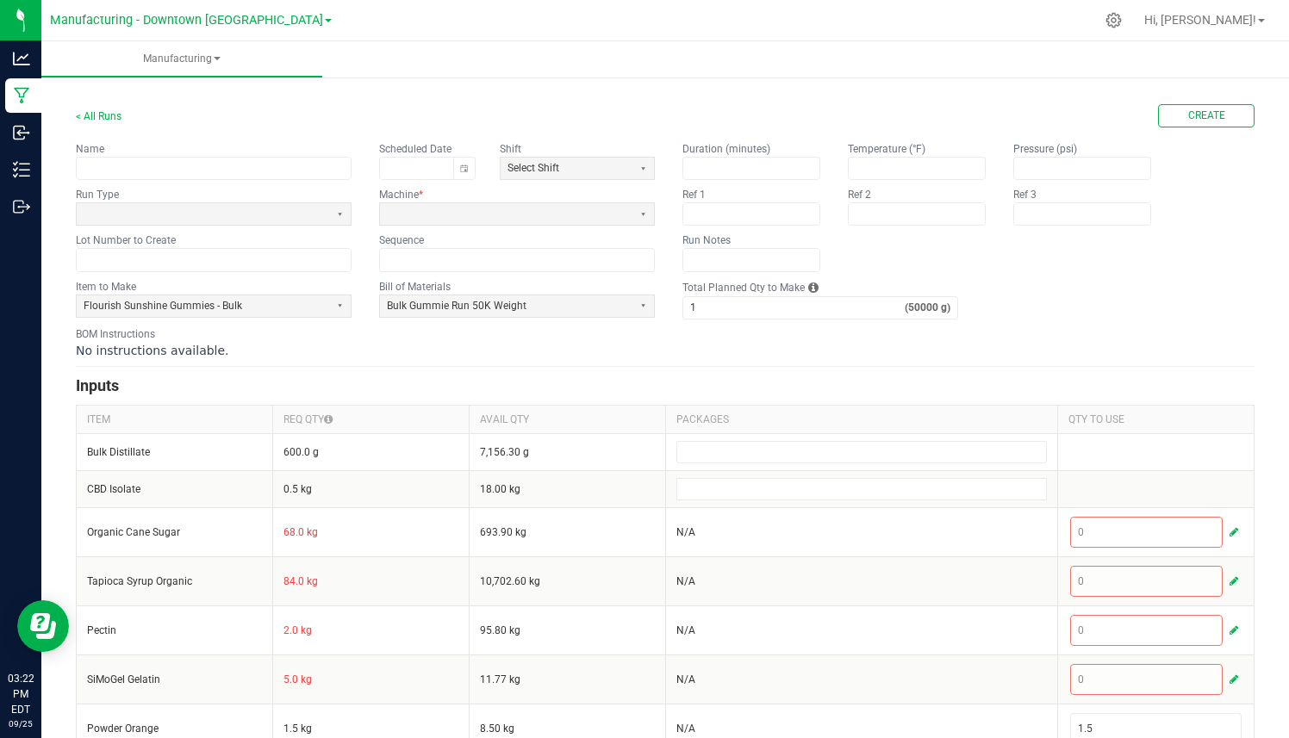
click at [1184, 239] on div "Name Scheduled Date Shift Select Shift Run Type Machine * Lot Number to Create …" at bounding box center [665, 206] width 1178 height 130
drag, startPoint x: 1184, startPoint y: 239, endPoint x: 1701, endPoint y: 236, distance: 517.7
click at [1289, 236] on html "Analytics Manufacturing Inbound Inventory Outbound 03:22 PM EDT 09/25/2025 09/2…" at bounding box center [644, 369] width 1289 height 738
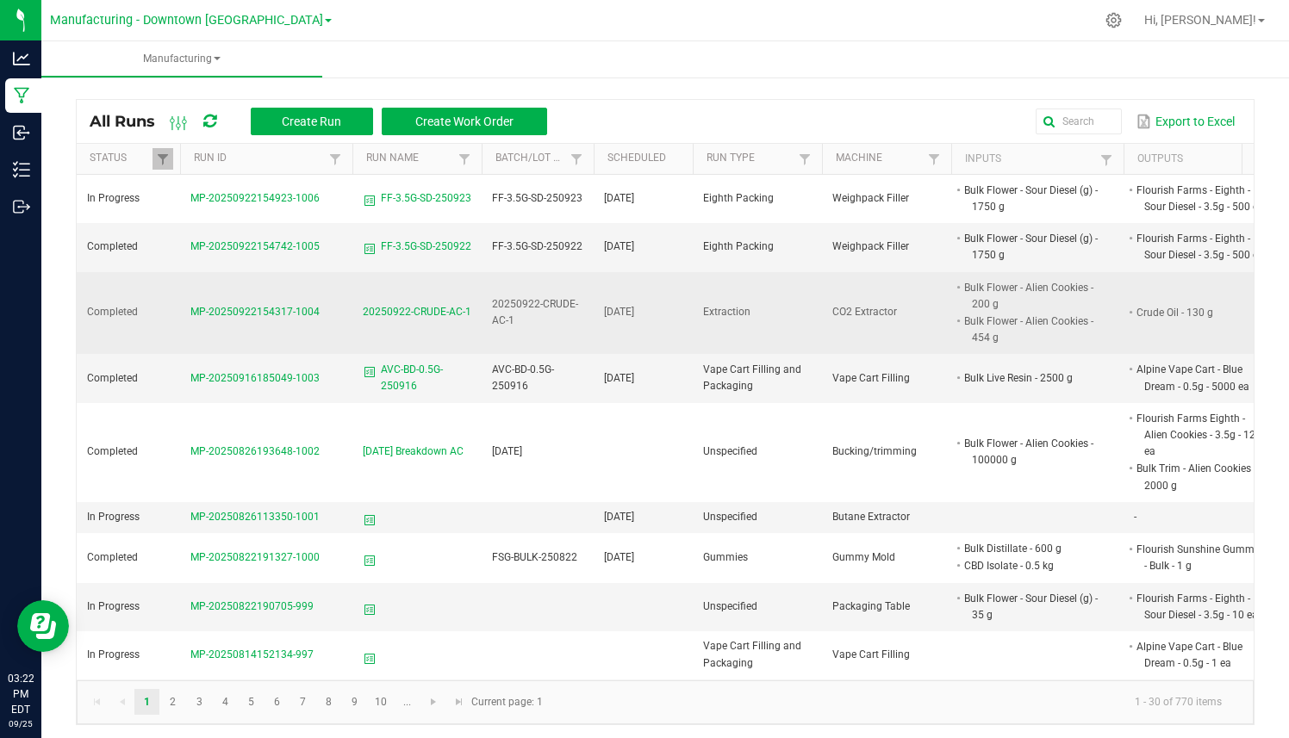
drag, startPoint x: 789, startPoint y: 326, endPoint x: 451, endPoint y: 300, distance: 338.7
click at [451, 300] on tr "Completed MP-20250922154317-1004 20250922-CRUDE-AC-1 20250922-CRUDE-AC-1 Sep 22…" at bounding box center [824, 313] width 1495 height 83
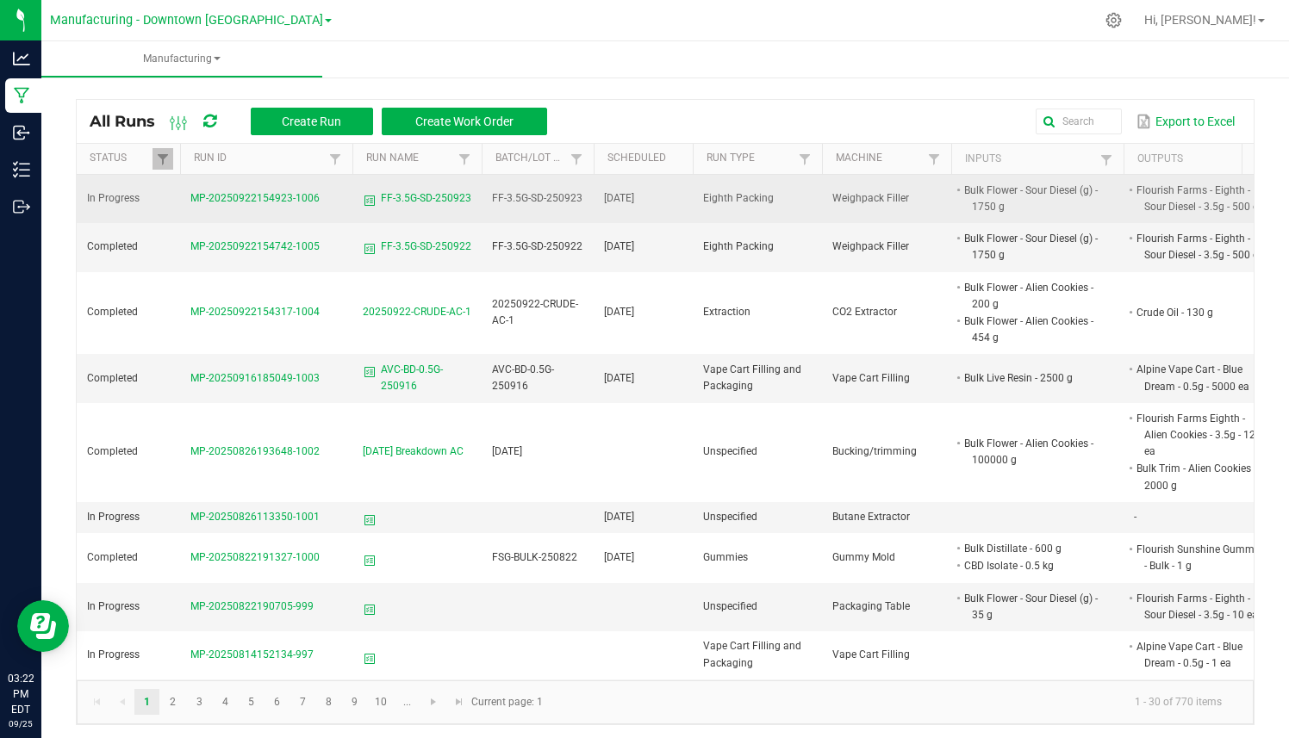
click at [289, 205] on td "MP-20250922154923-1006" at bounding box center [266, 199] width 172 height 48
click at [282, 197] on span "MP-20250922154923-1006" at bounding box center [254, 198] width 129 height 12
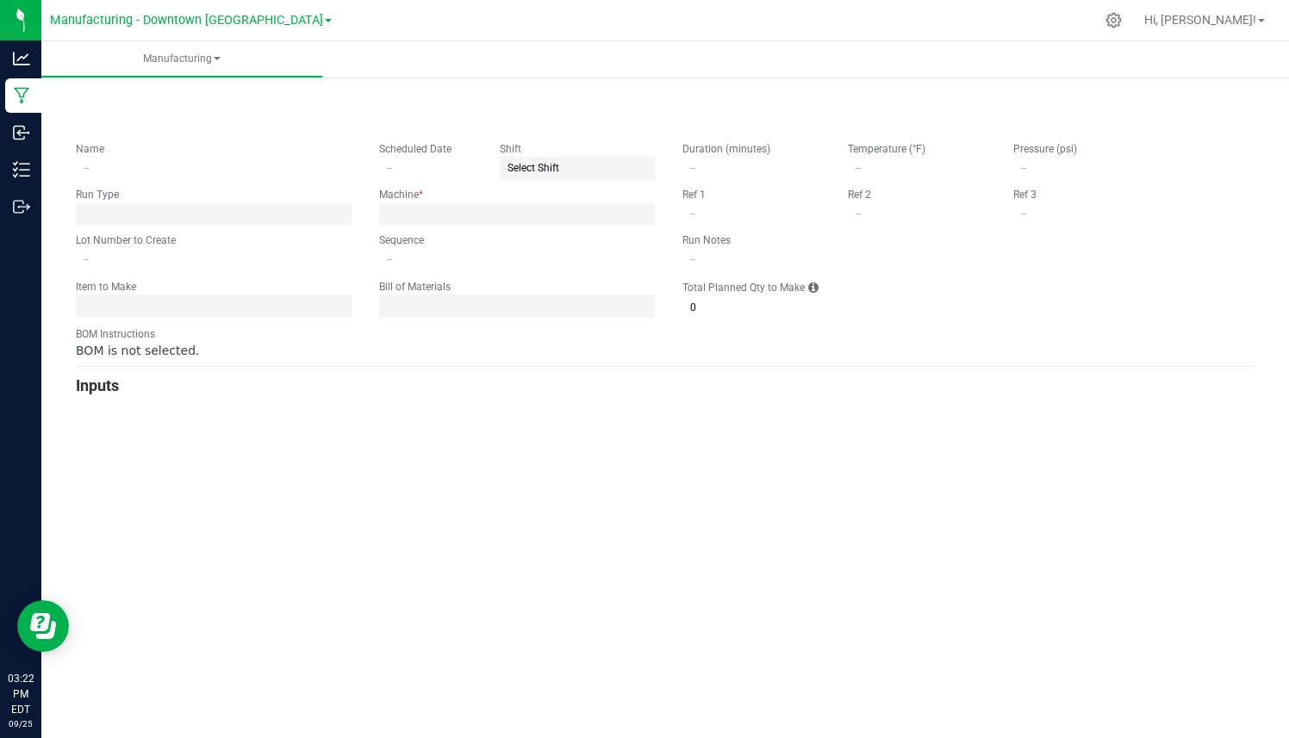
type input "FF-3.5G-SD-250923"
type input "[DATE]"
type input "FF-3.5G-SD-250923"
type input "0"
type input "500"
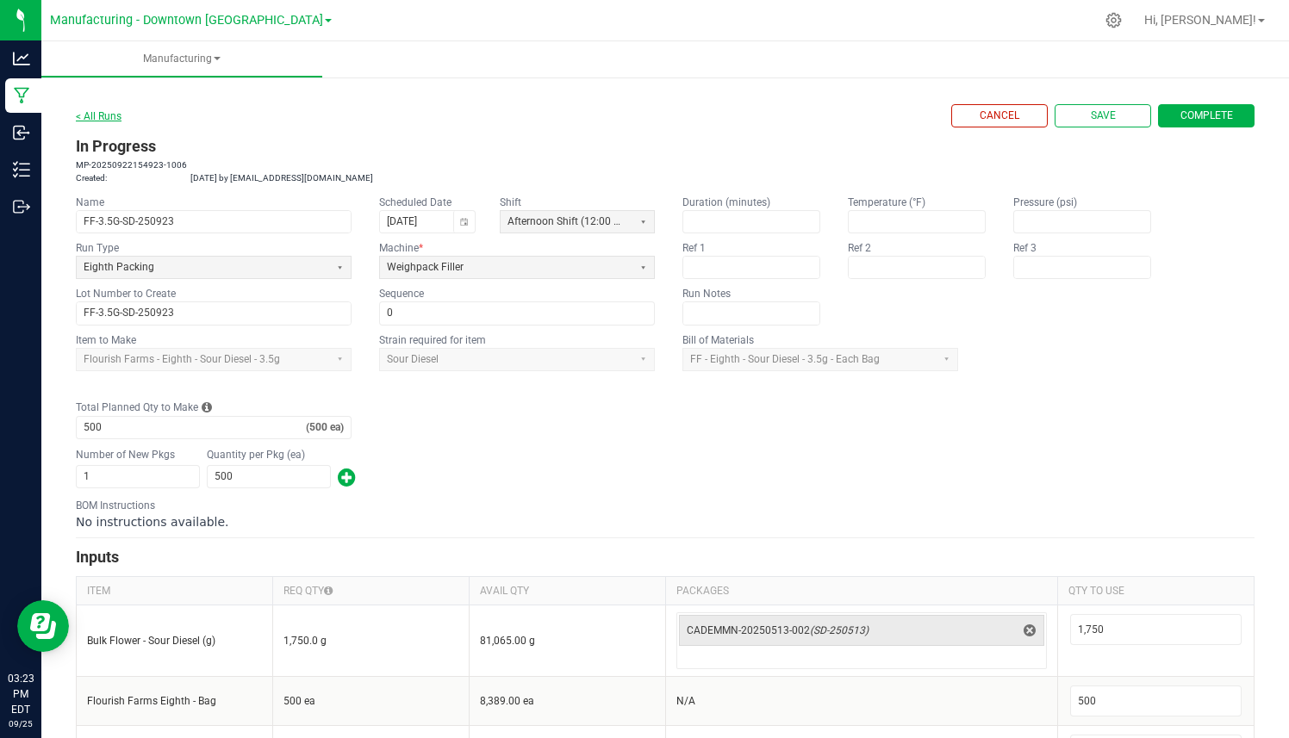
click at [116, 114] on link "< All Runs" at bounding box center [99, 116] width 46 height 12
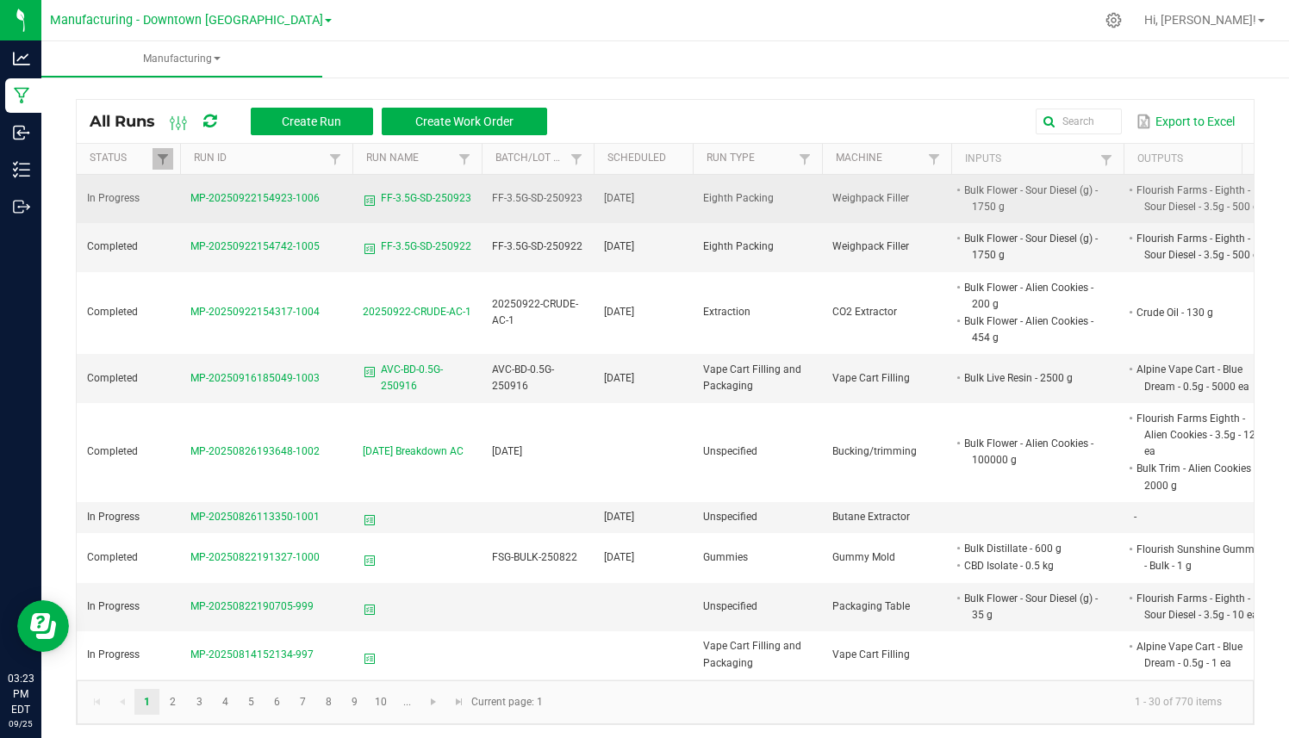
click at [404, 202] on span "FF-3.5G-SD-250923" at bounding box center [426, 198] width 90 height 16
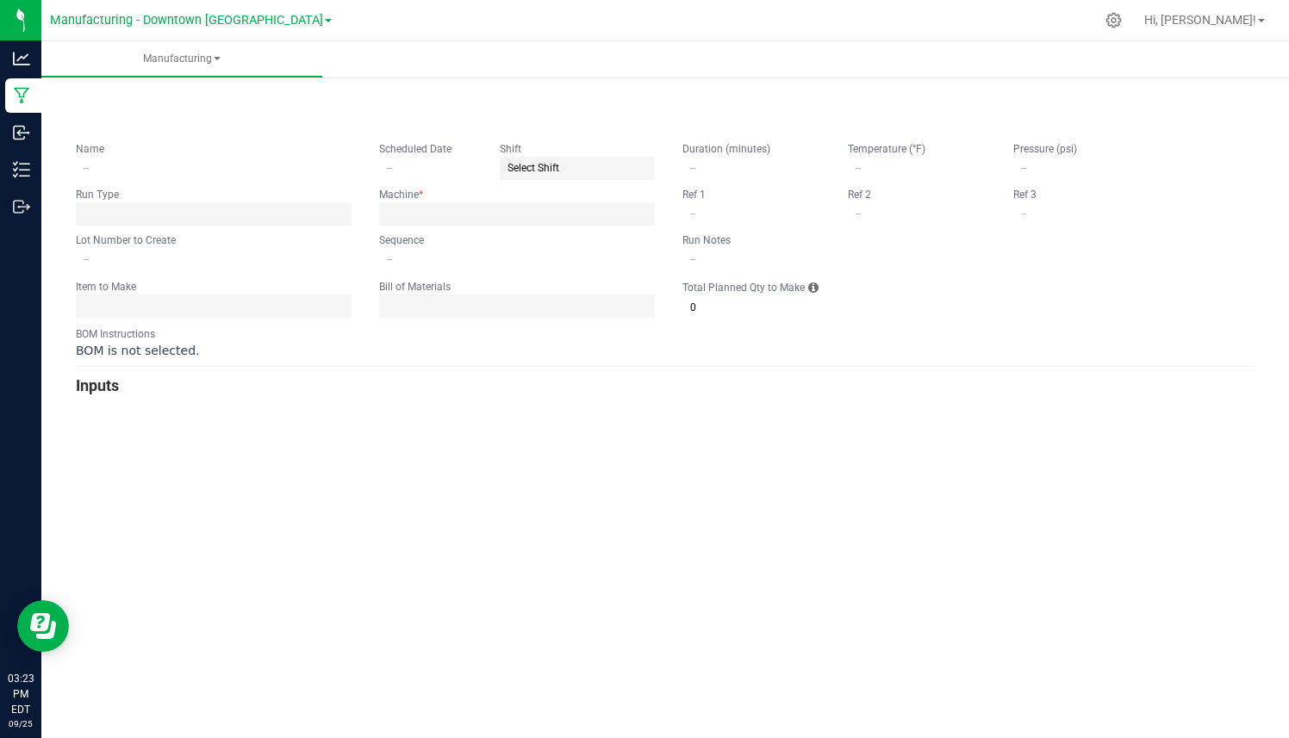
type input "FF-3.5G-SD-250923"
type input "[DATE]"
type input "FF-3.5G-SD-250923"
type input "0"
type input "500"
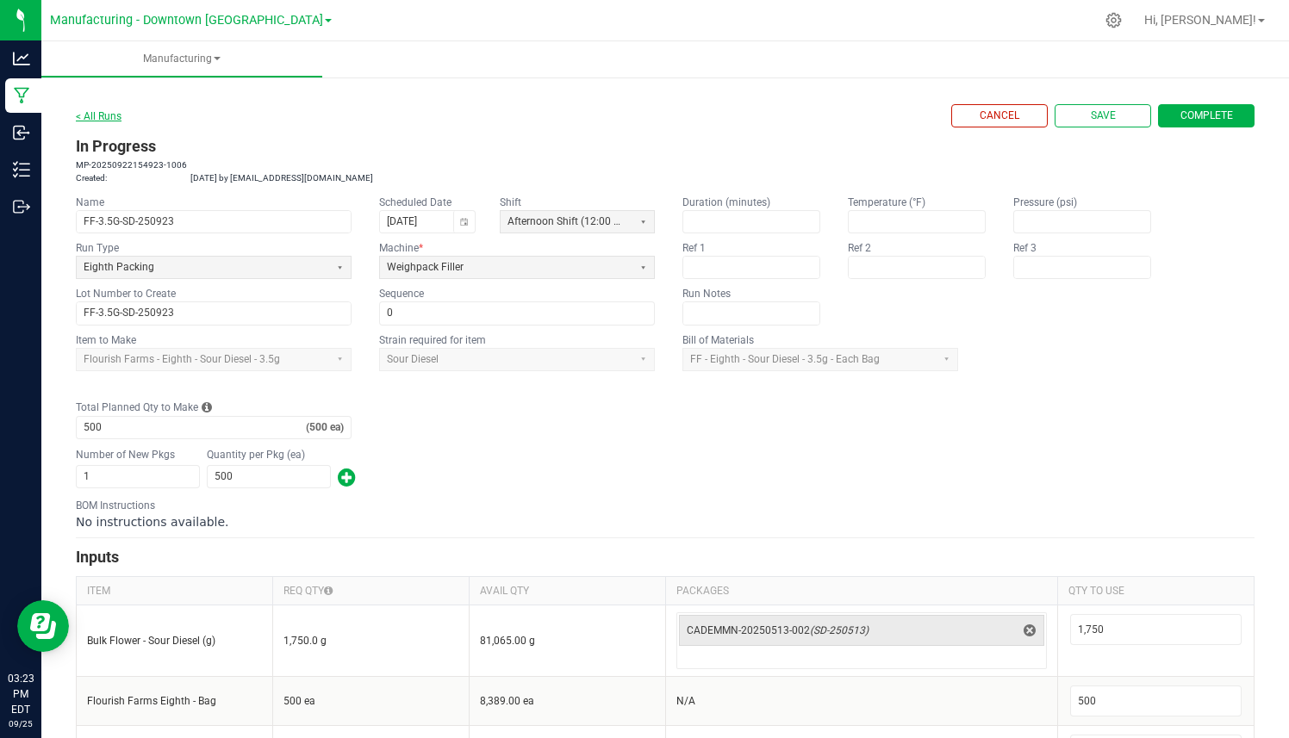
click at [103, 117] on link "< All Runs" at bounding box center [99, 116] width 46 height 12
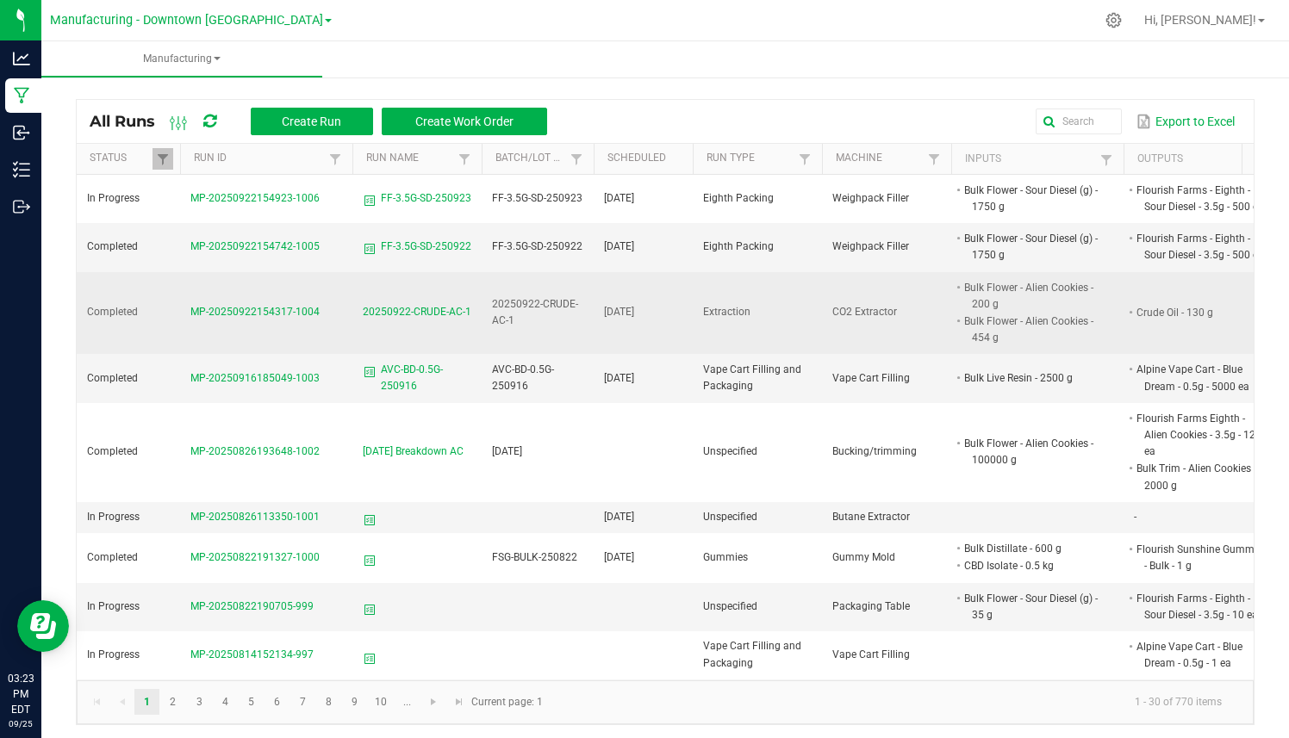
click at [290, 312] on span "MP-20250922154317-1004" at bounding box center [254, 312] width 129 height 12
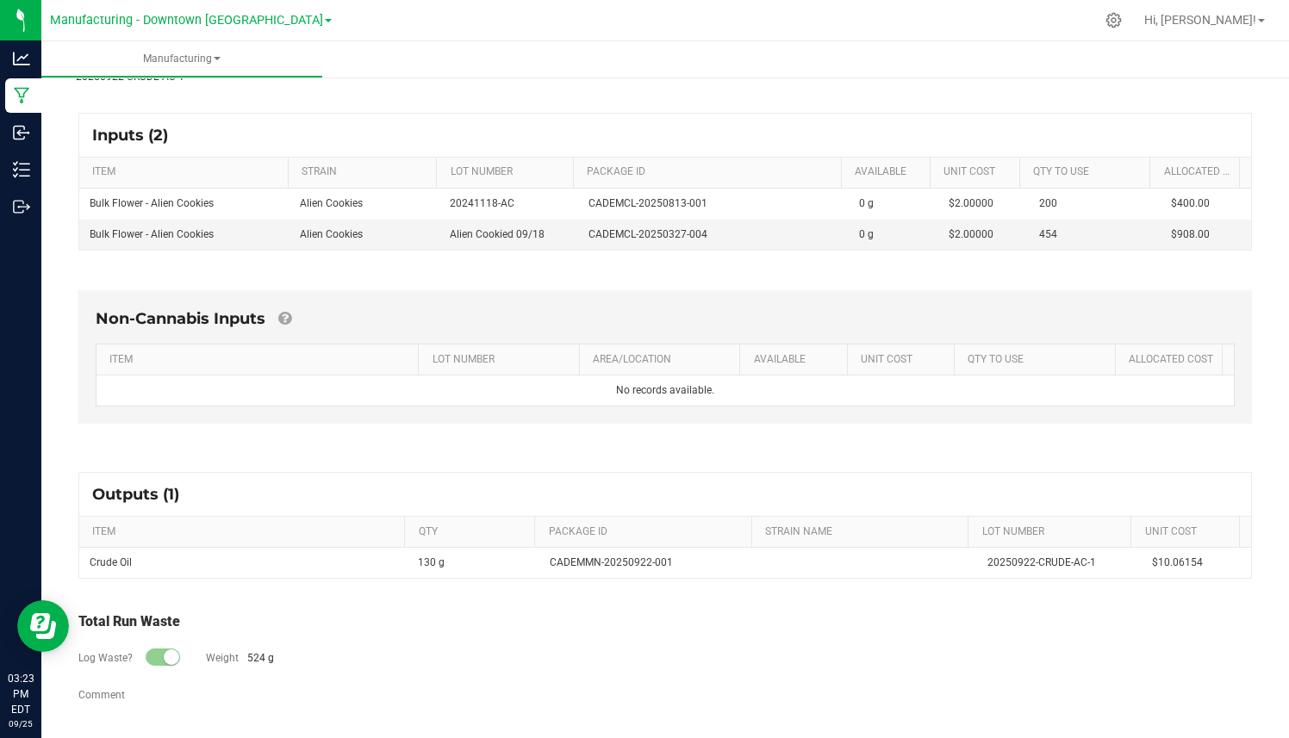
scroll to position [242, 0]
click at [97, 619] on div "Total Run Waste" at bounding box center [664, 621] width 1173 height 21
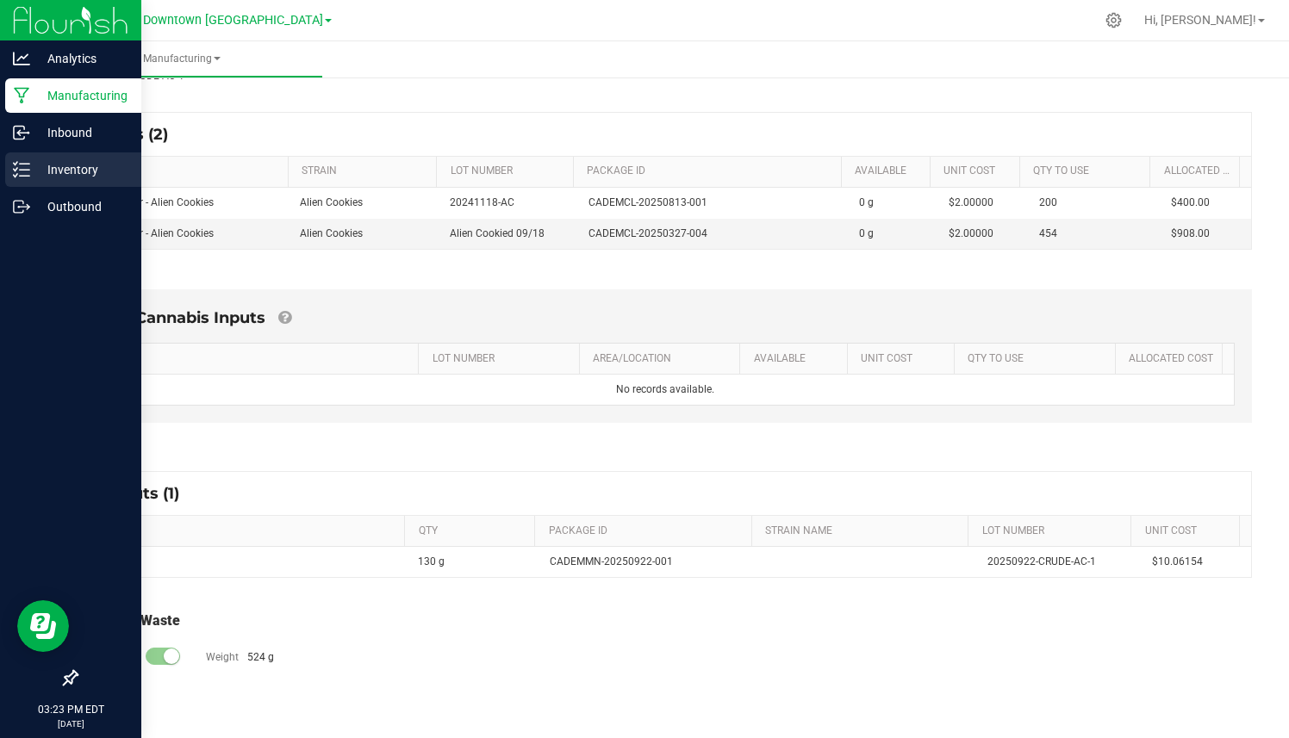
click at [30, 170] on p "Inventory" at bounding box center [81, 169] width 103 height 21
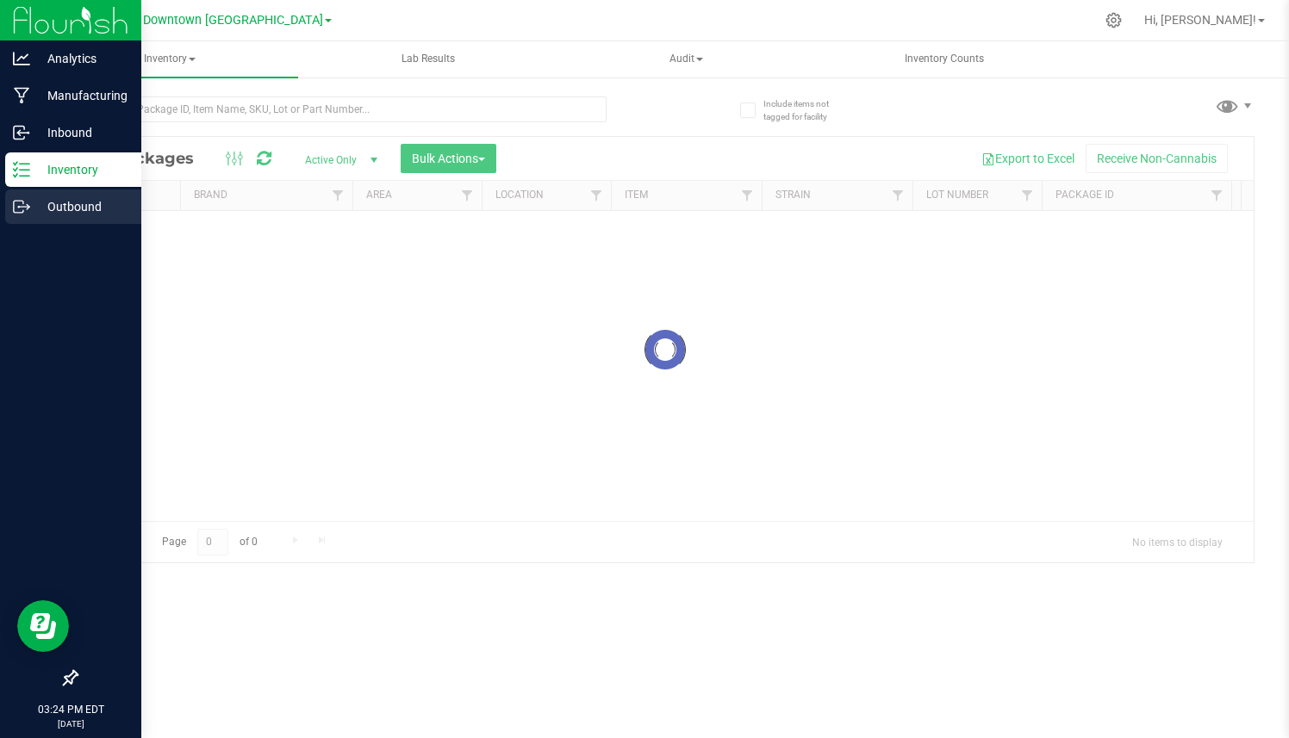
click at [38, 210] on p "Outbound" at bounding box center [81, 206] width 103 height 21
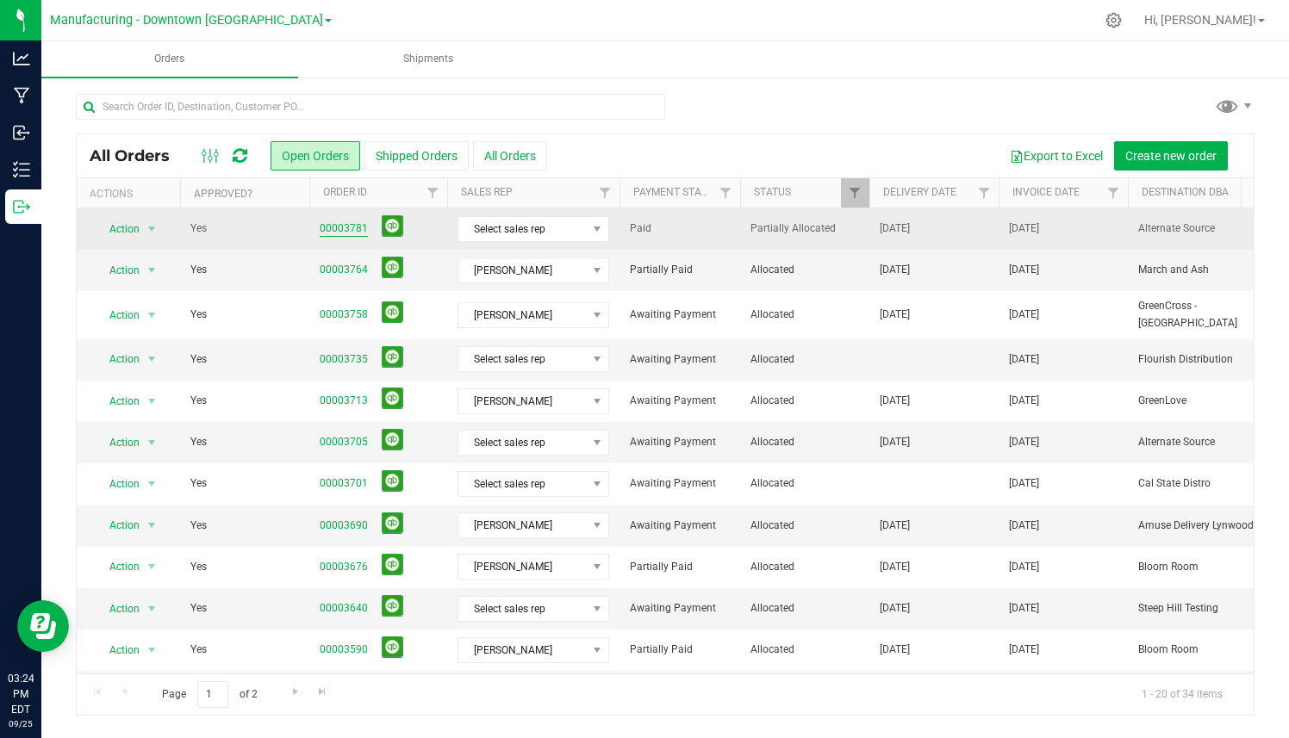
click at [348, 227] on link "00003781" at bounding box center [344, 229] width 48 height 16
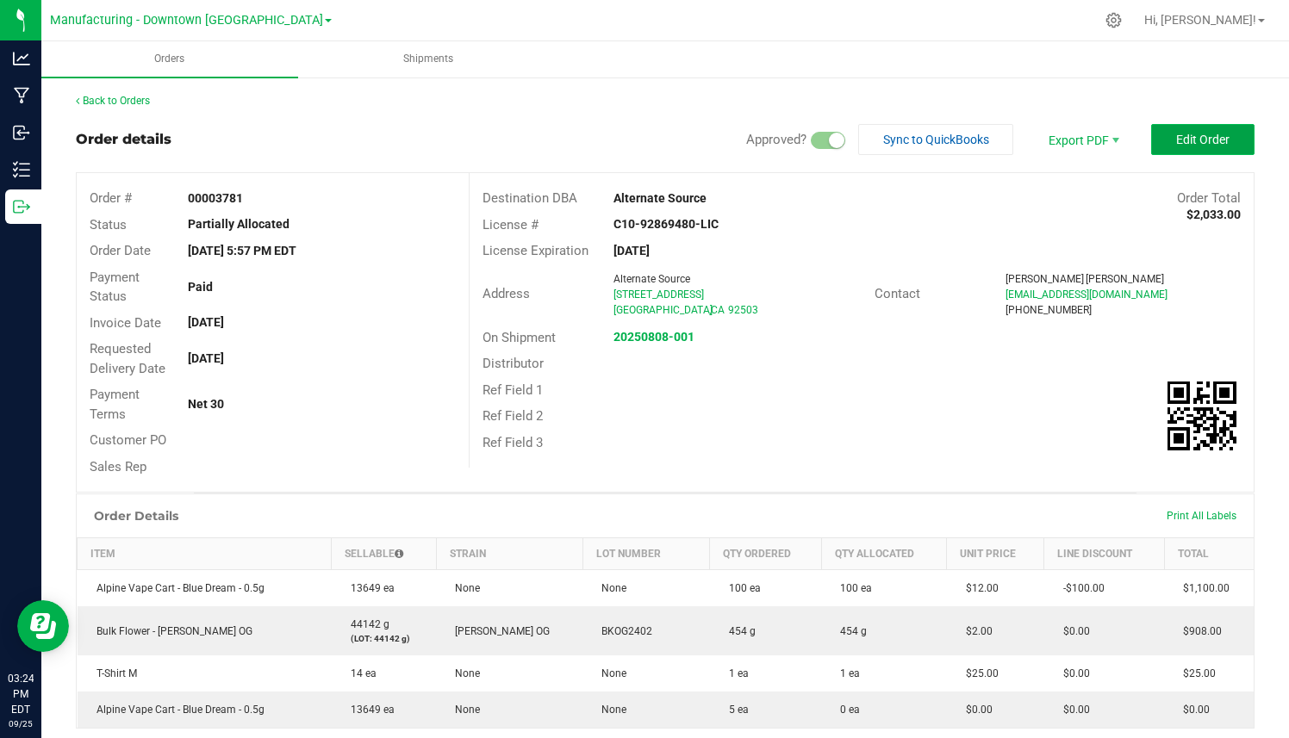
click at [1184, 127] on button "Edit Order" at bounding box center [1202, 139] width 103 height 31
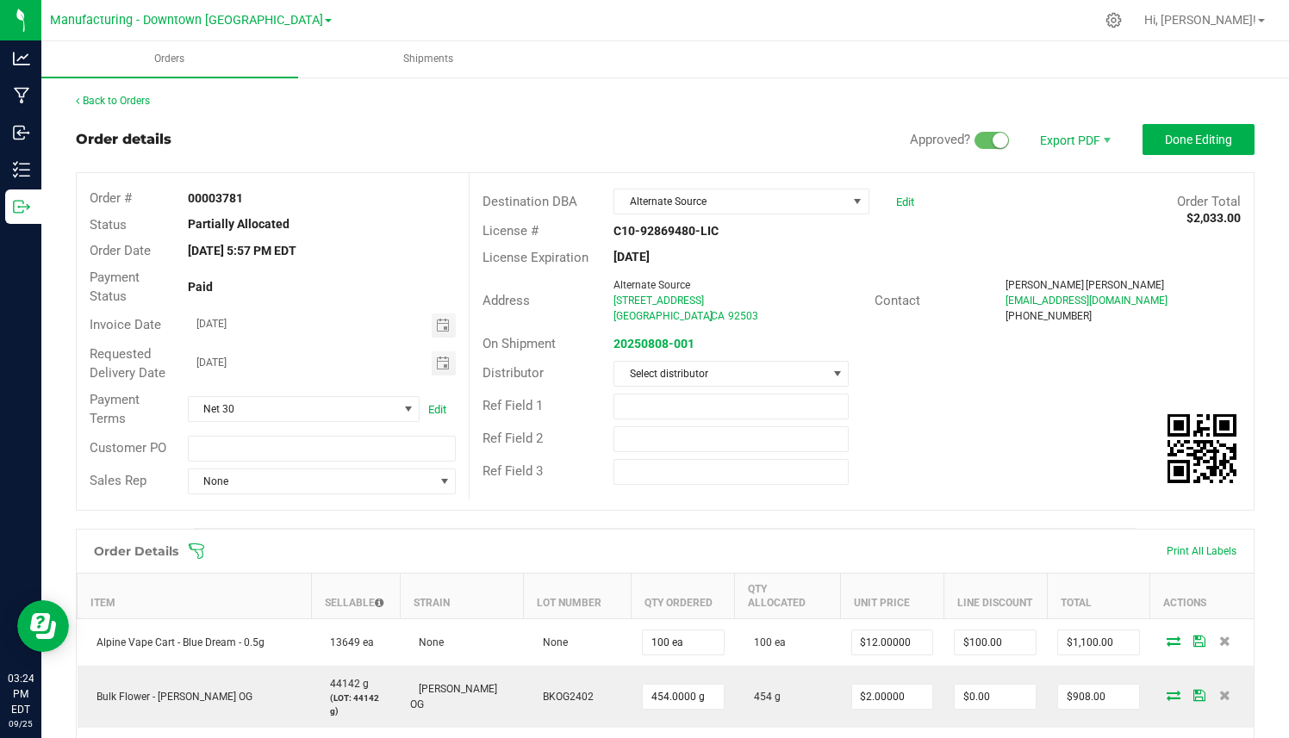
scroll to position [405, 0]
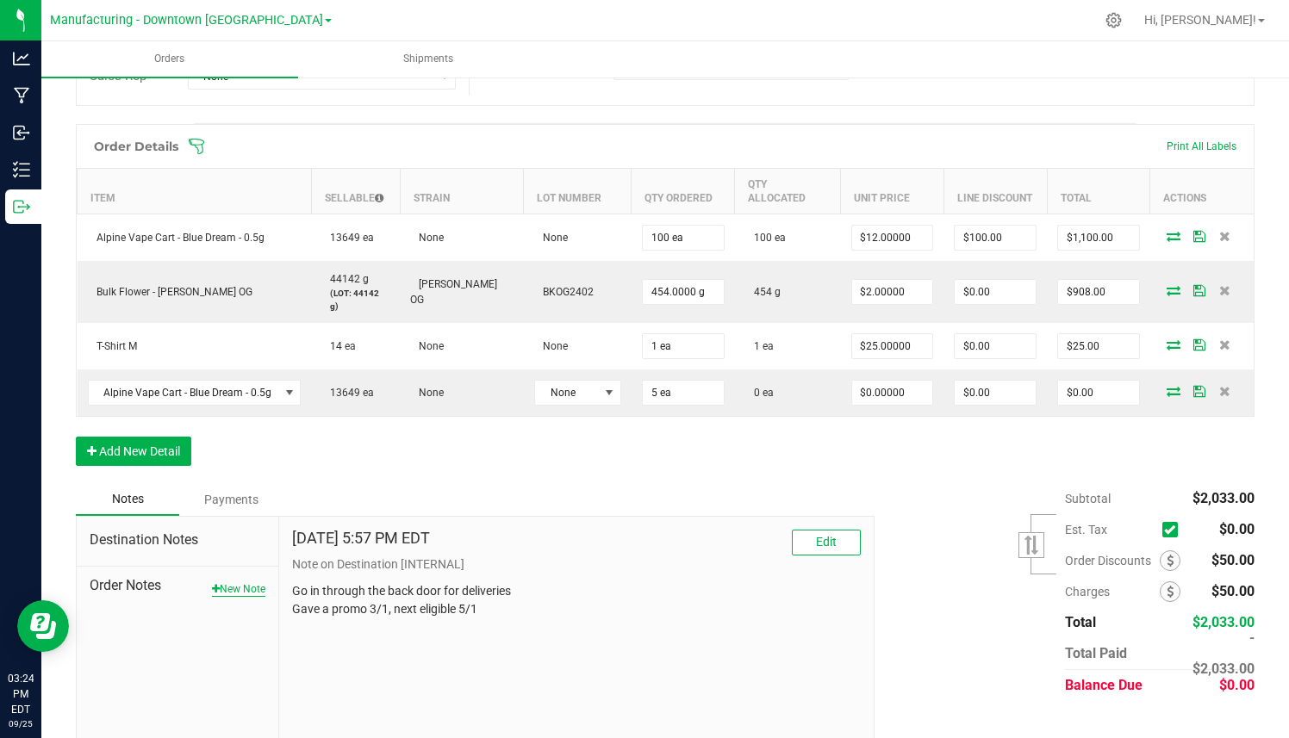
click at [221, 581] on button "New Note" at bounding box center [238, 589] width 53 height 16
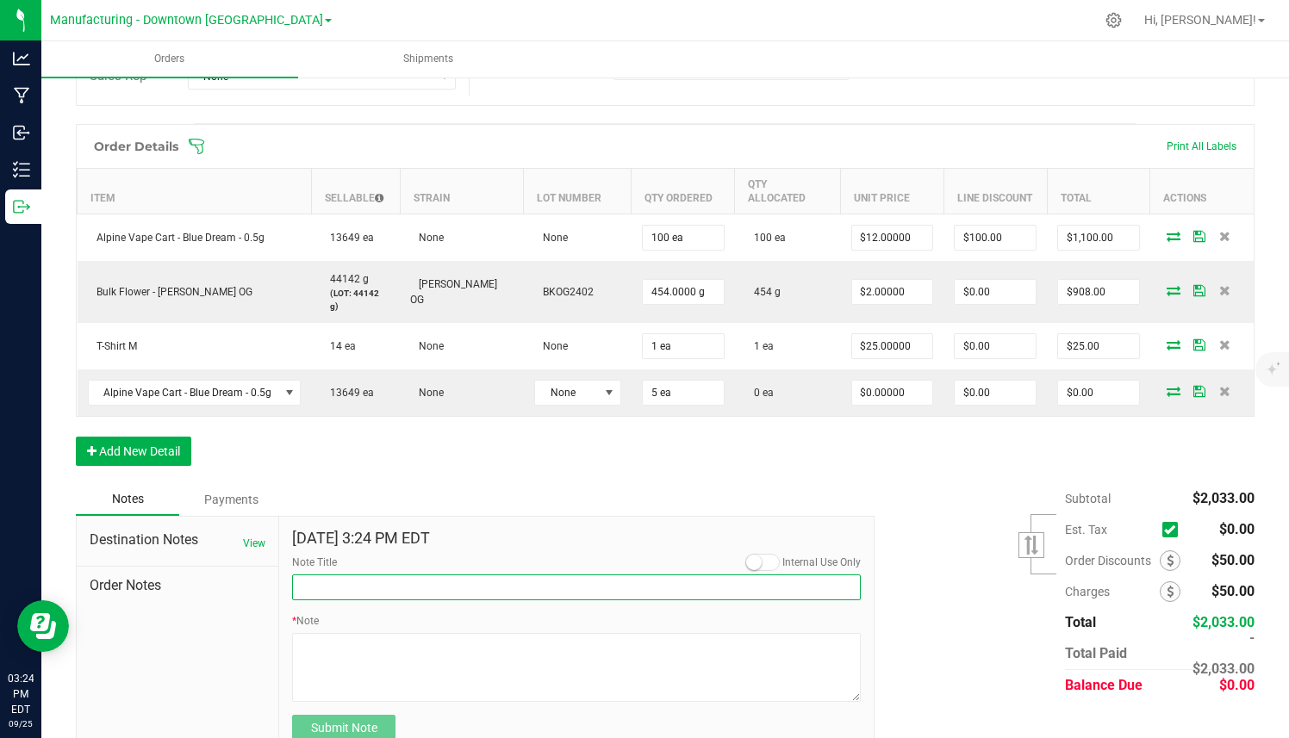
click at [336, 575] on input "Note Title" at bounding box center [576, 588] width 569 height 26
type input "Packing complete"
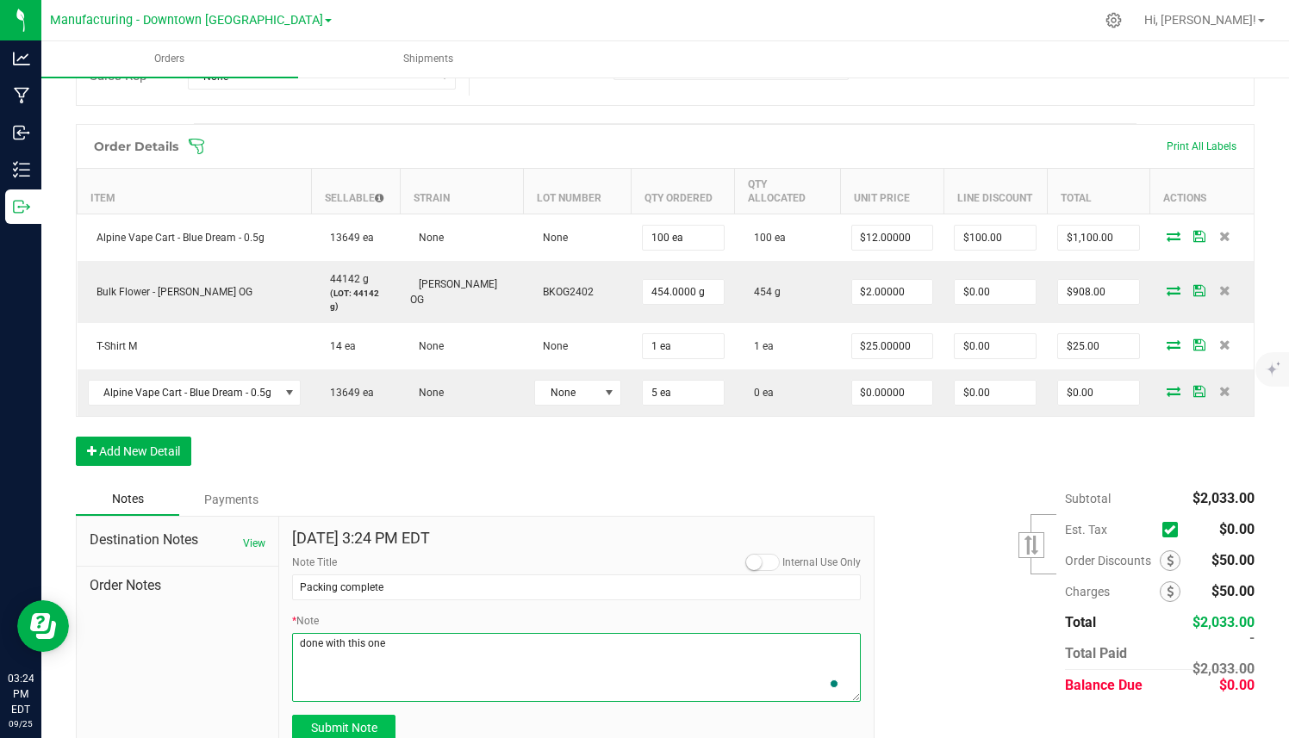
type textarea "done with this one"
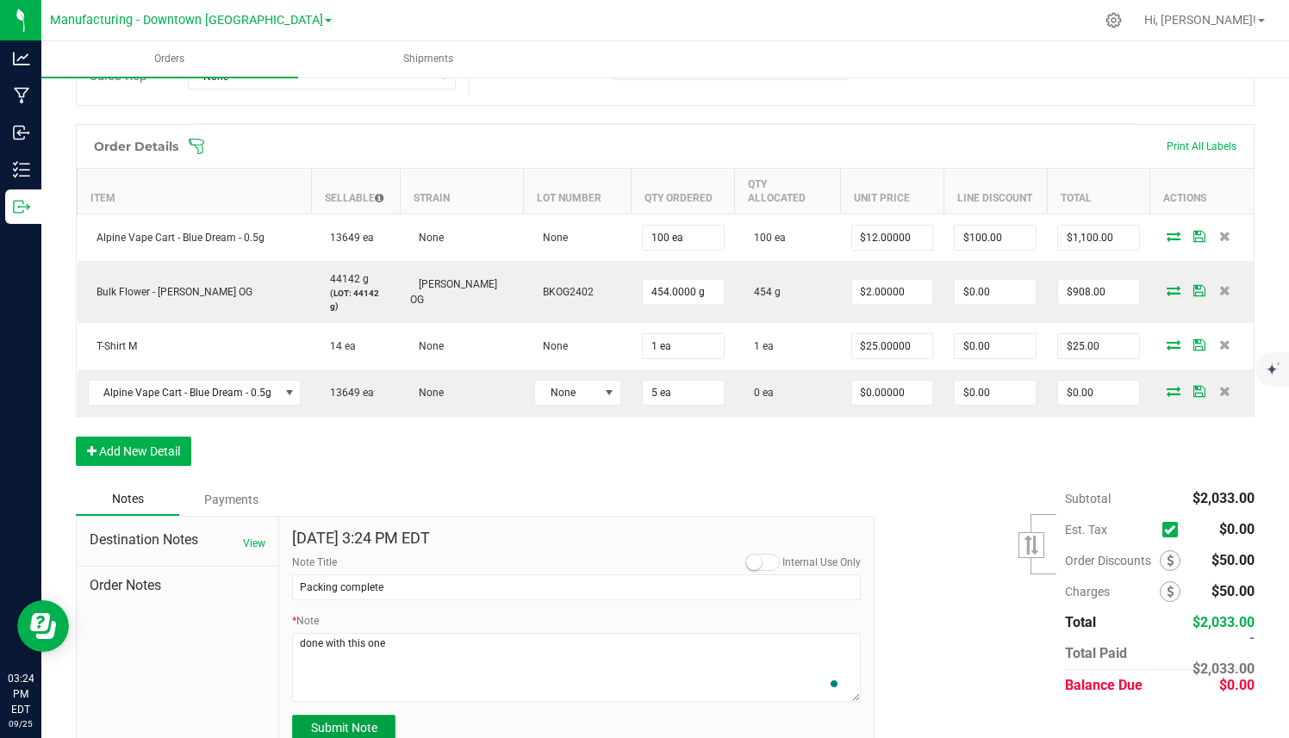
click at [333, 715] on button "Submit Note" at bounding box center [343, 728] width 103 height 26
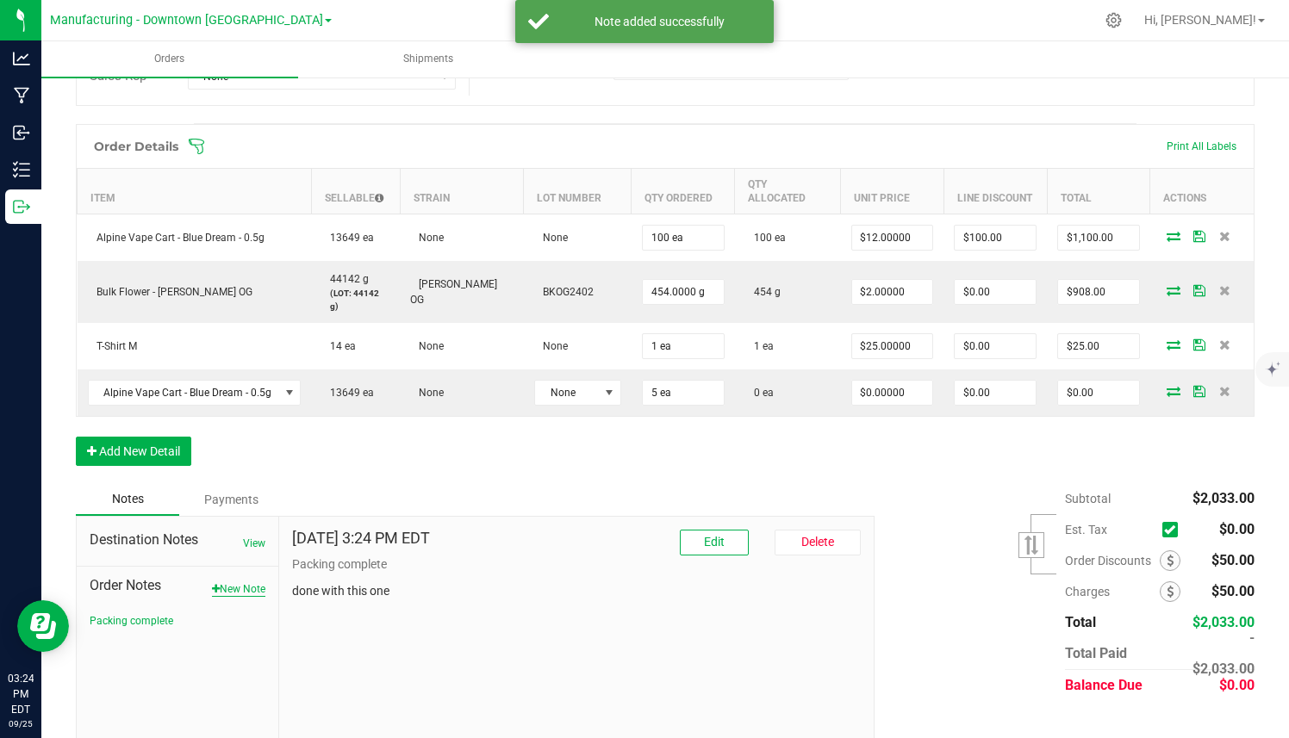
click at [233, 581] on button "New Note" at bounding box center [238, 589] width 53 height 16
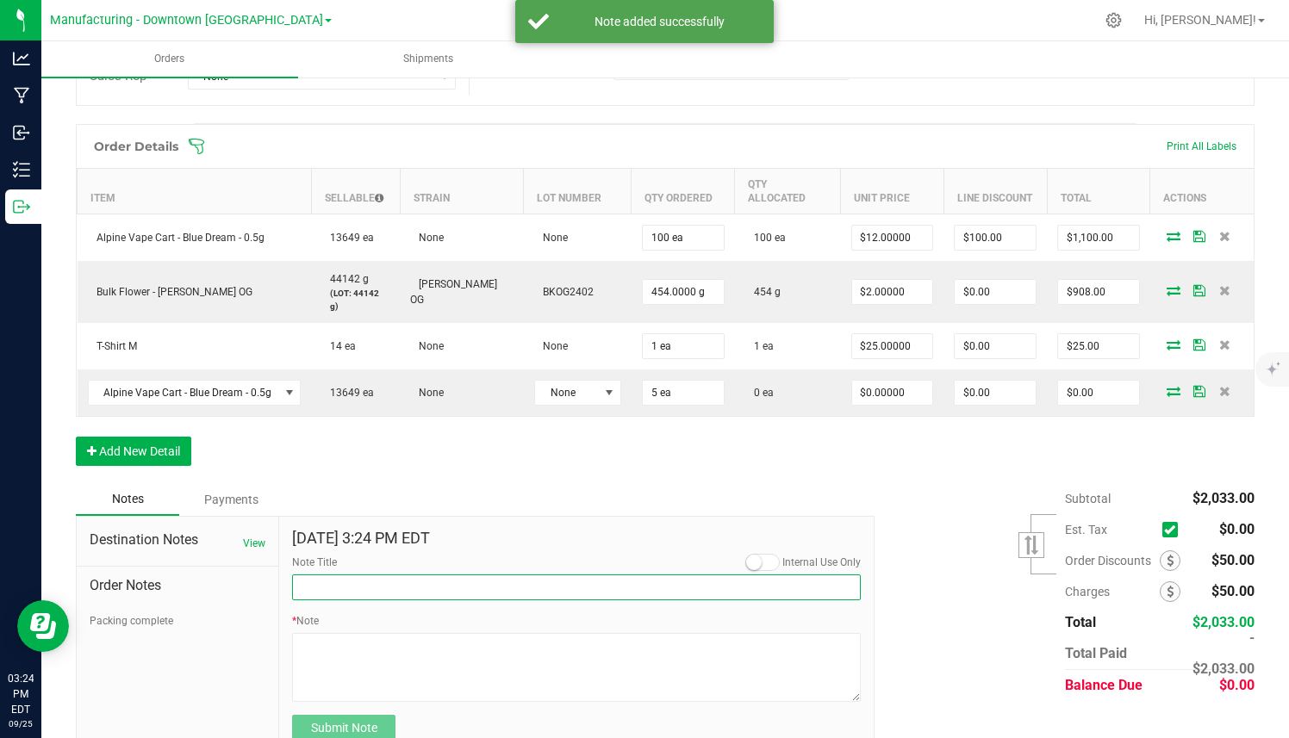
click at [314, 575] on input "Note Title" at bounding box center [576, 588] width 569 height 26
type input "Example"
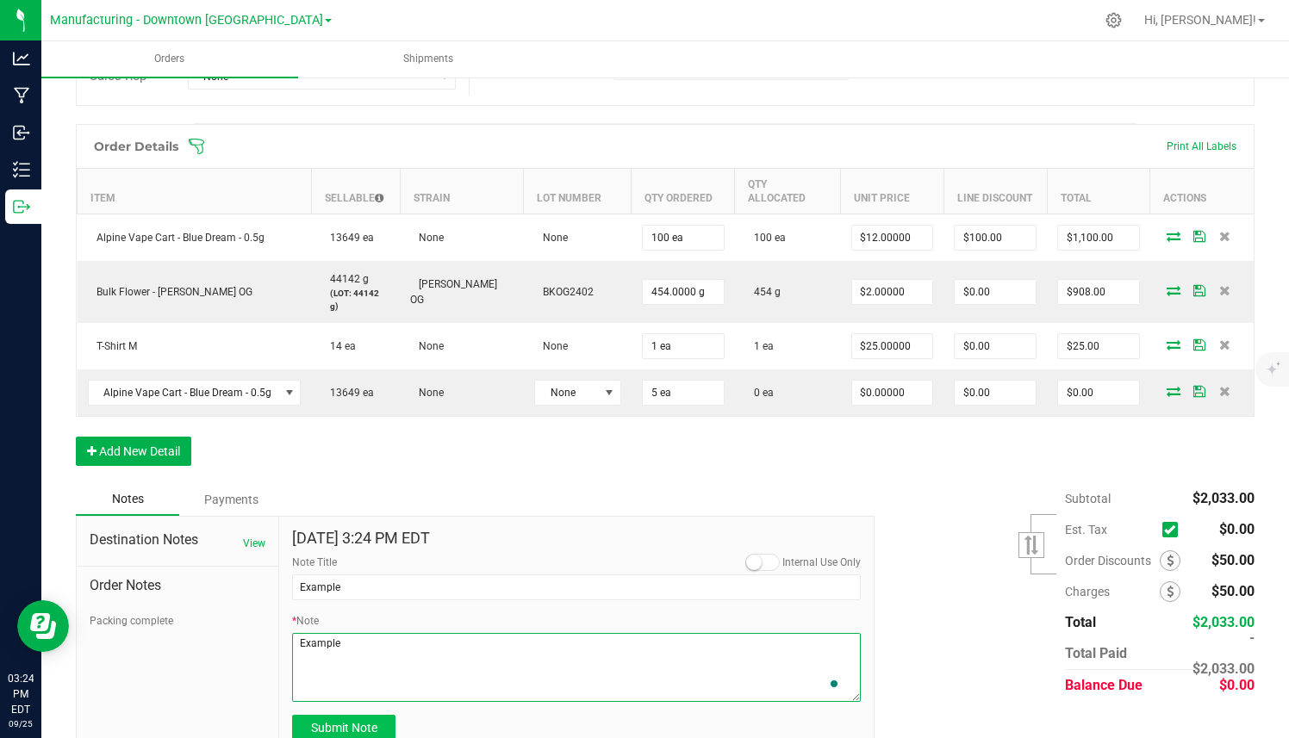
type textarea "Example"
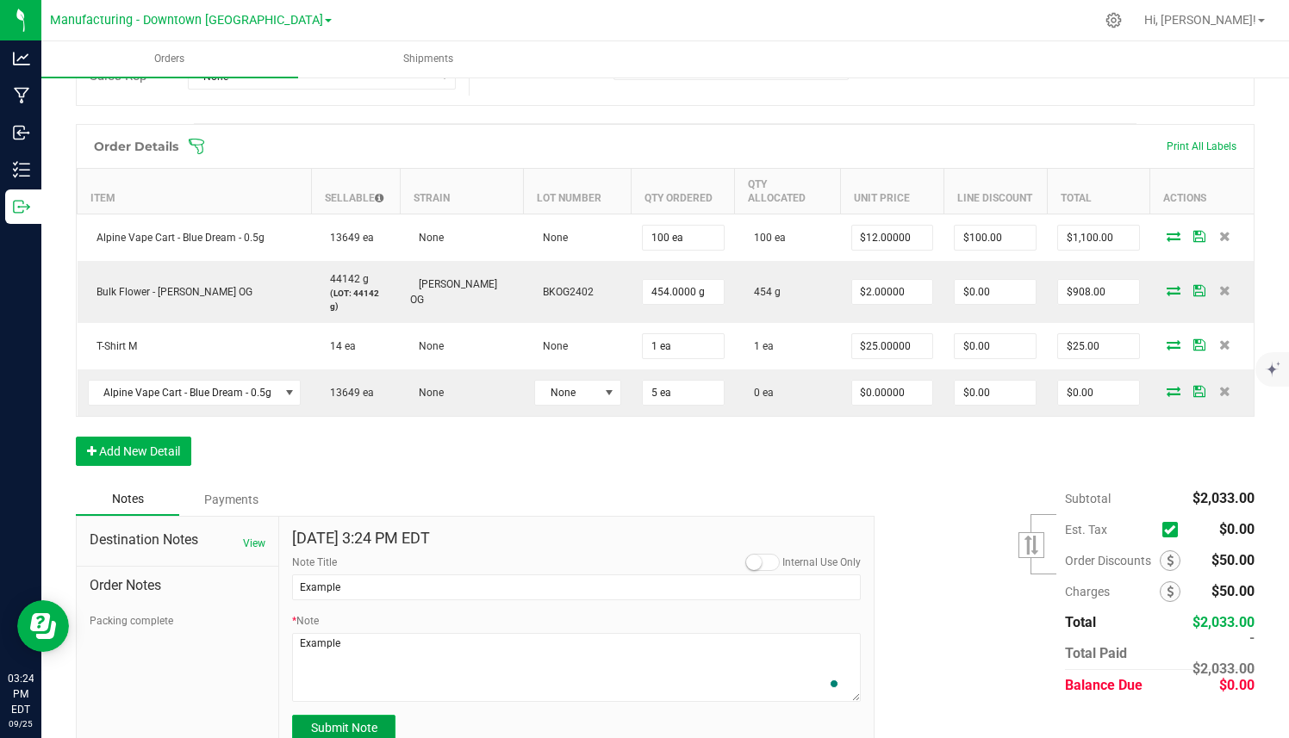
click at [315, 721] on span "Submit Note" at bounding box center [344, 728] width 66 height 14
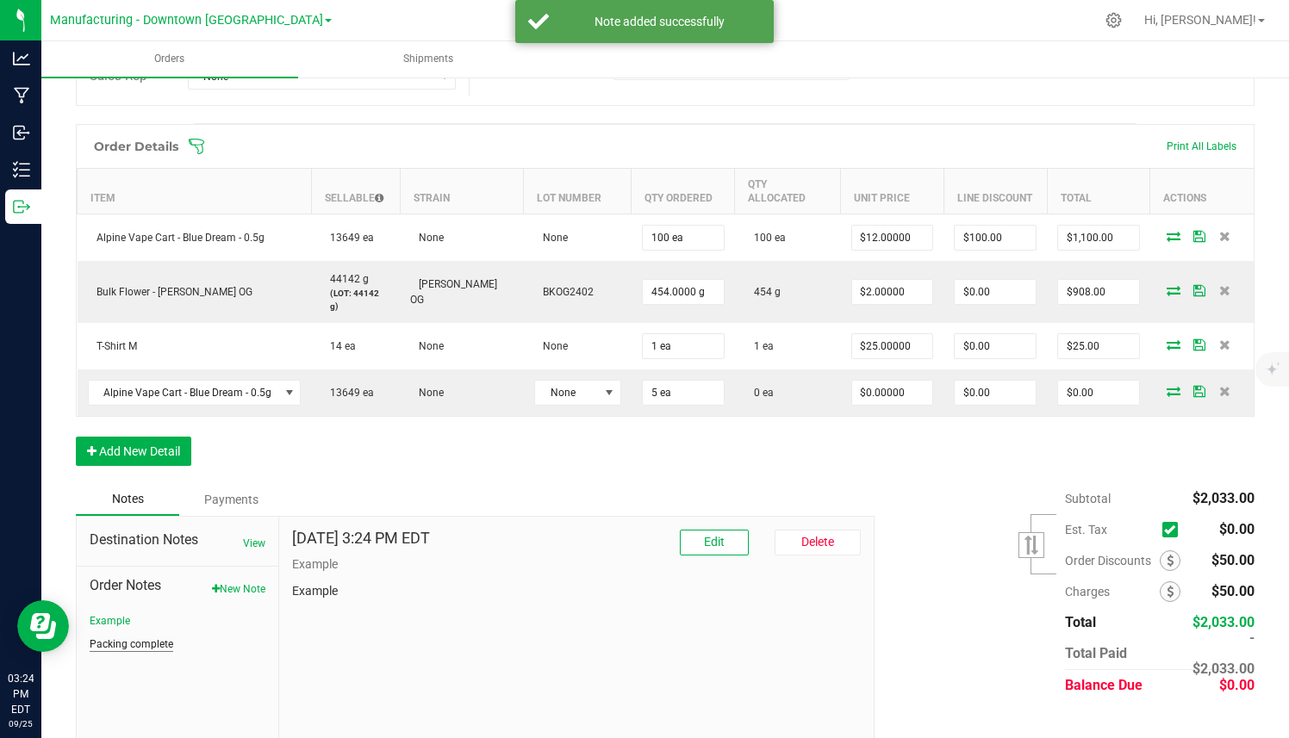
click at [166, 637] on button "Packing complete" at bounding box center [132, 645] width 84 height 16
click at [143, 613] on li "Example" at bounding box center [178, 621] width 176 height 16
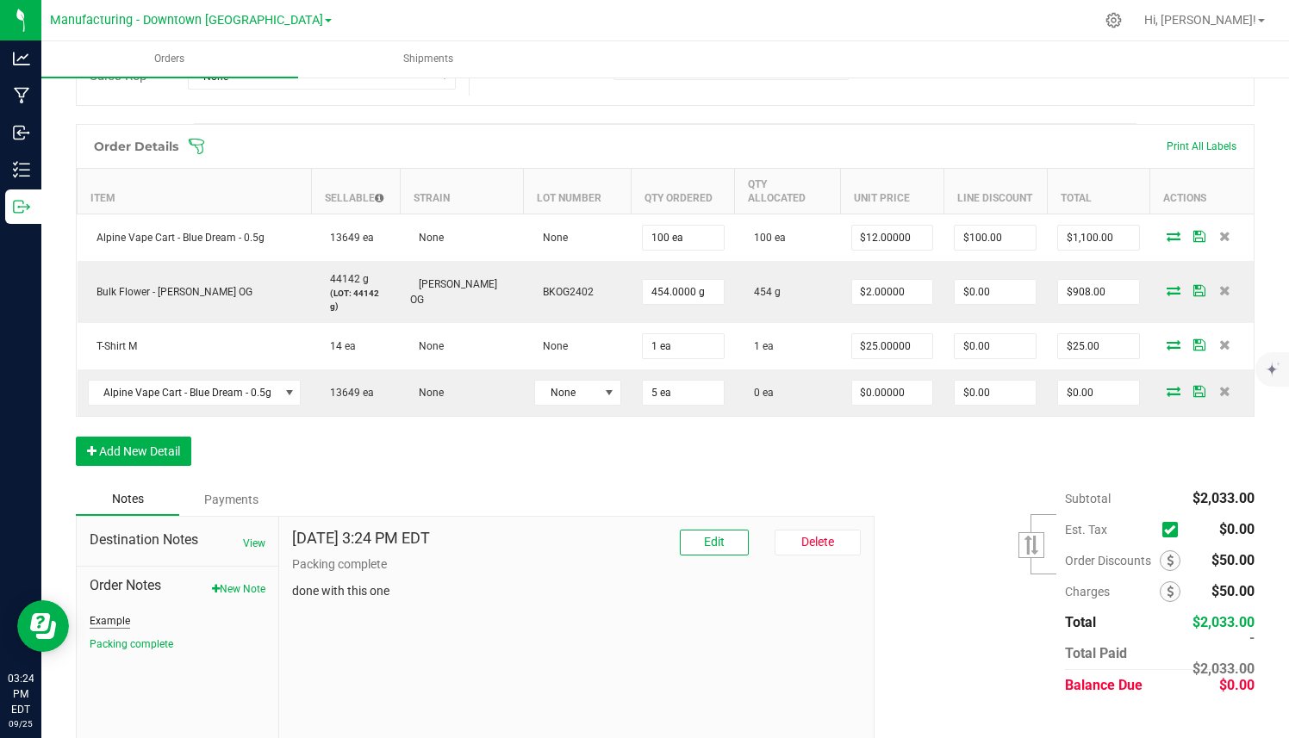
click at [115, 613] on button "Example" at bounding box center [110, 621] width 40 height 16
click at [249, 536] on button "View" at bounding box center [254, 544] width 22 height 16
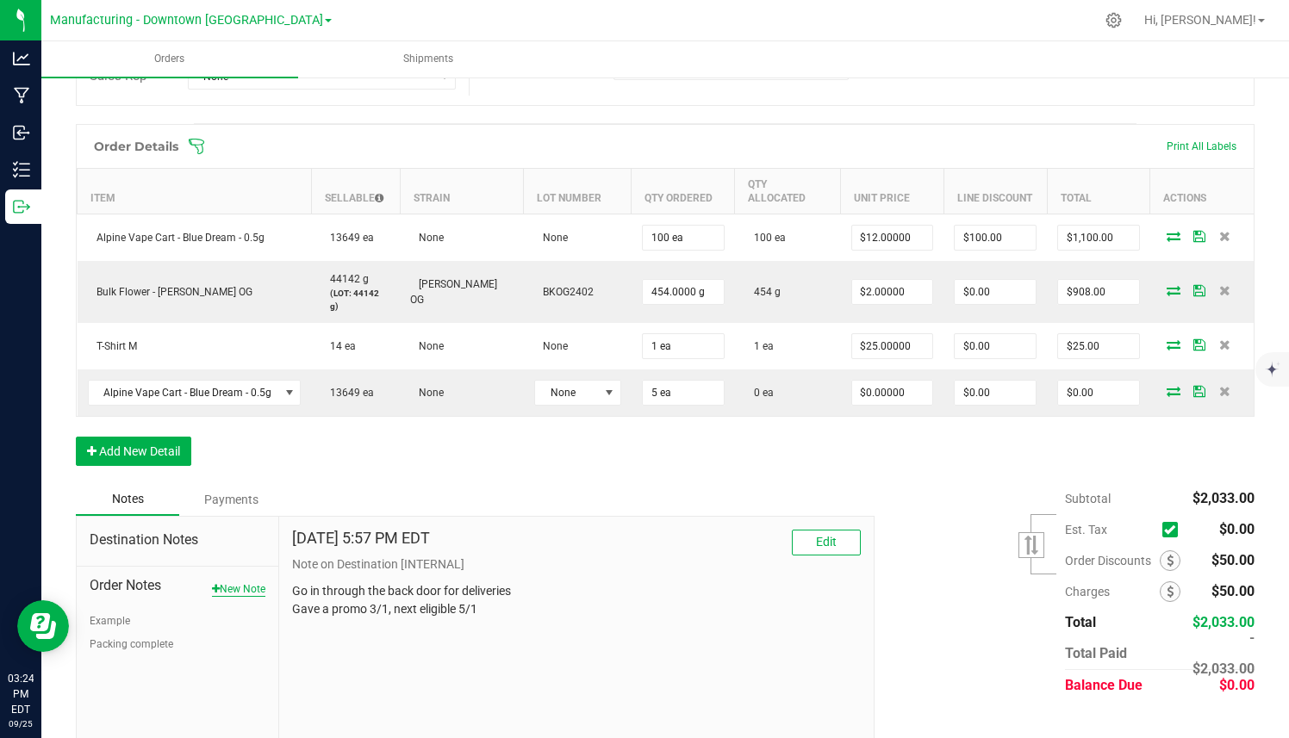
click at [238, 581] on button "New Note" at bounding box center [238, 589] width 53 height 16
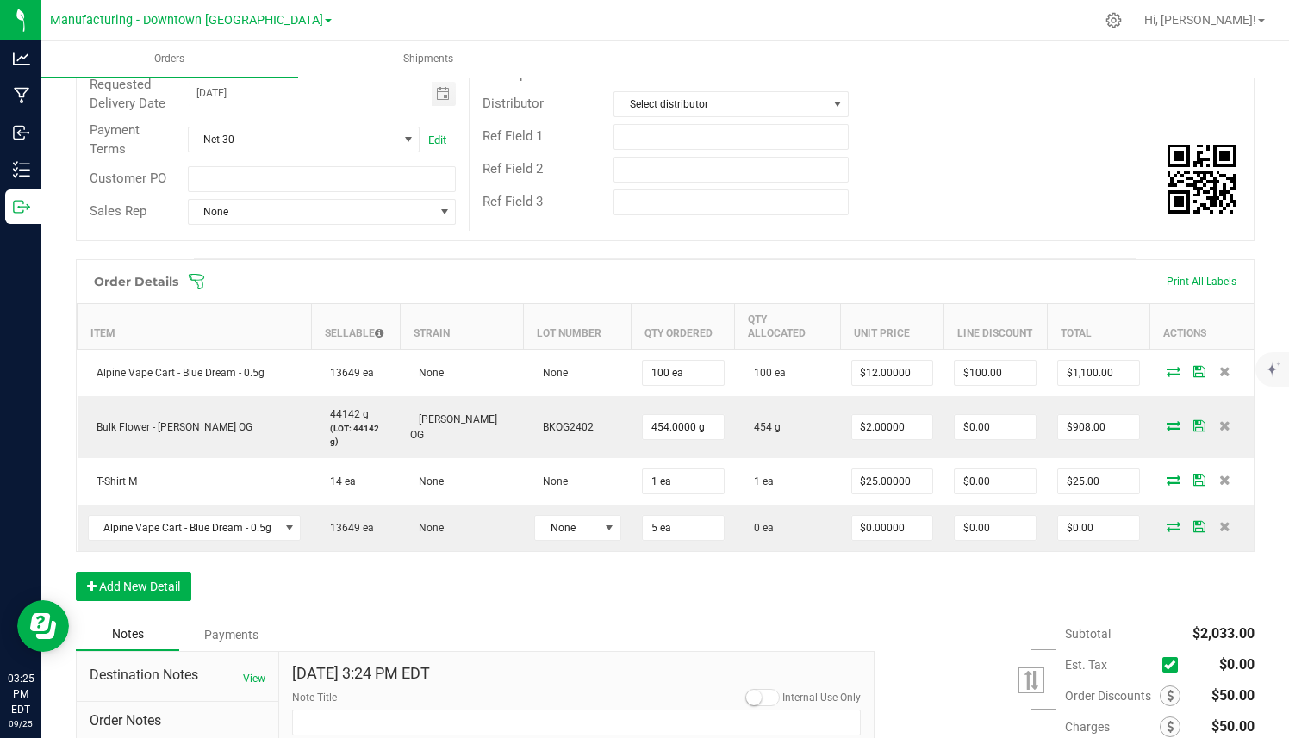
scroll to position [269, 0]
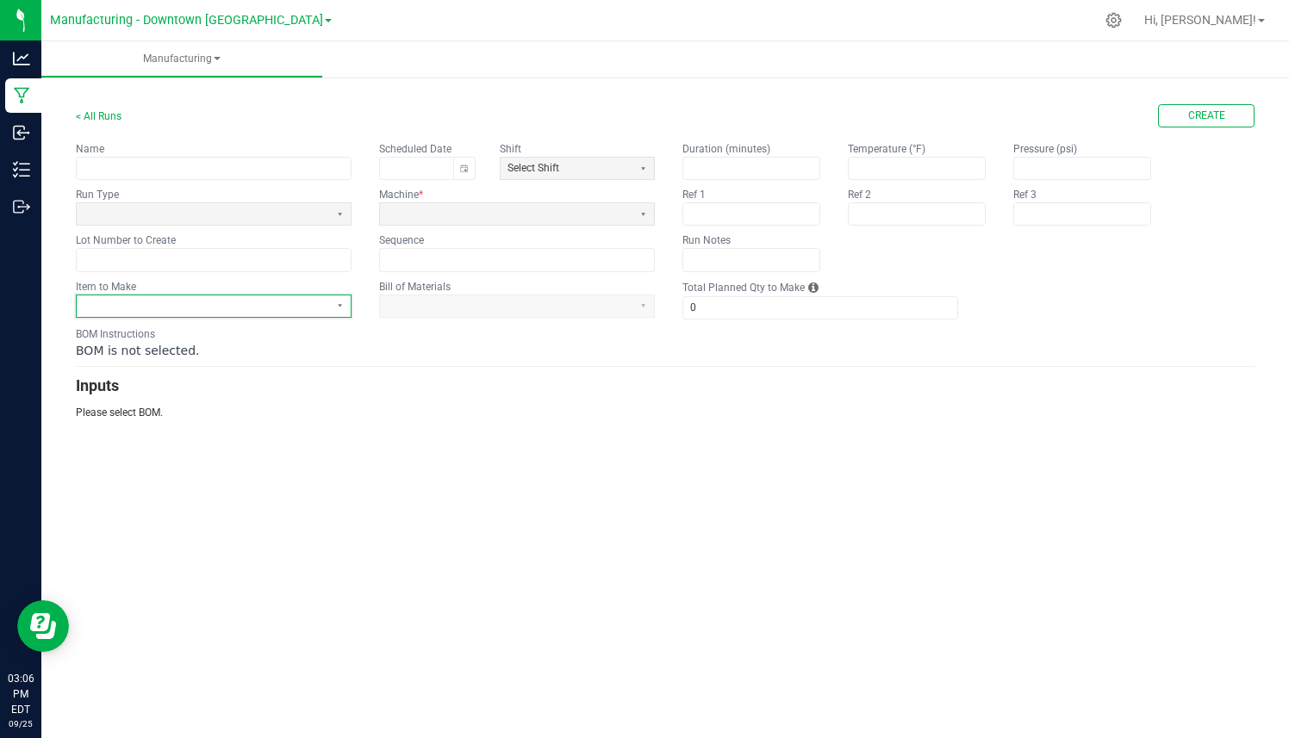
click at [308, 315] on span at bounding box center [203, 306] width 252 height 22
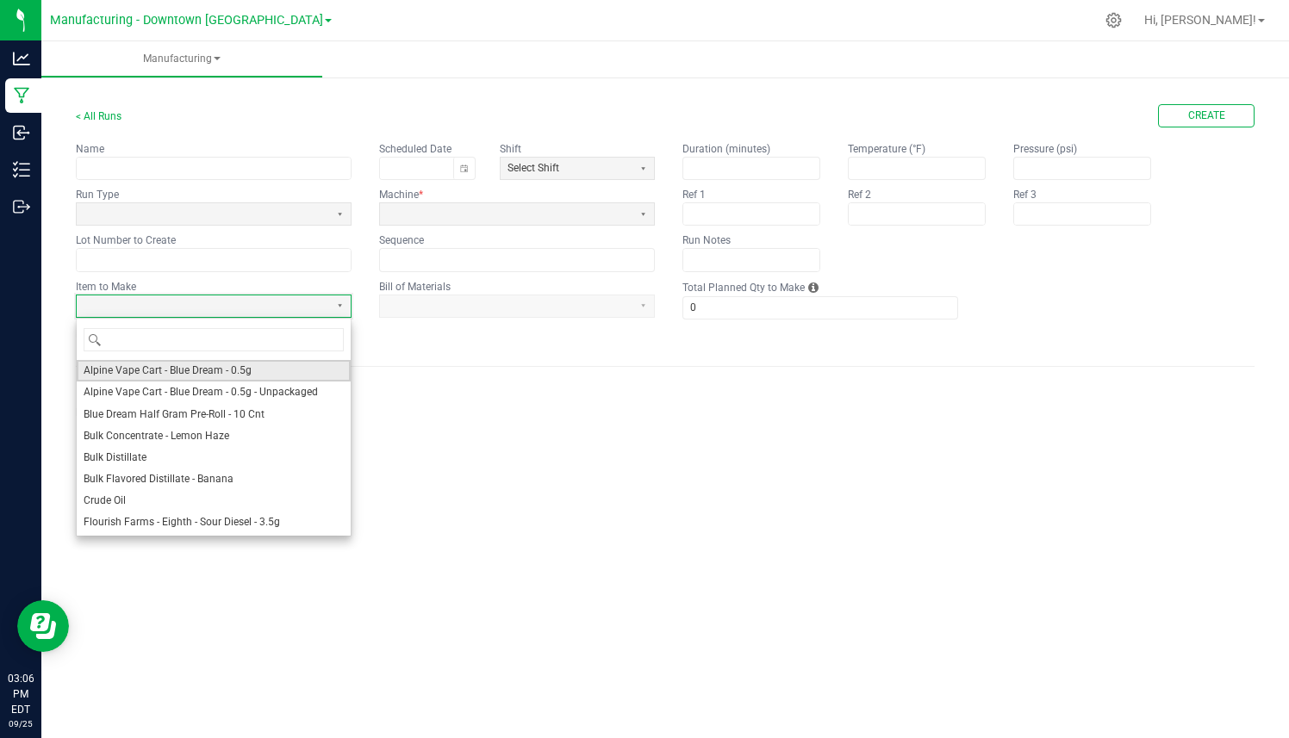
click at [247, 375] on span "Alpine Vape Cart - Blue Dream - 0.5g" at bounding box center [168, 371] width 168 height 15
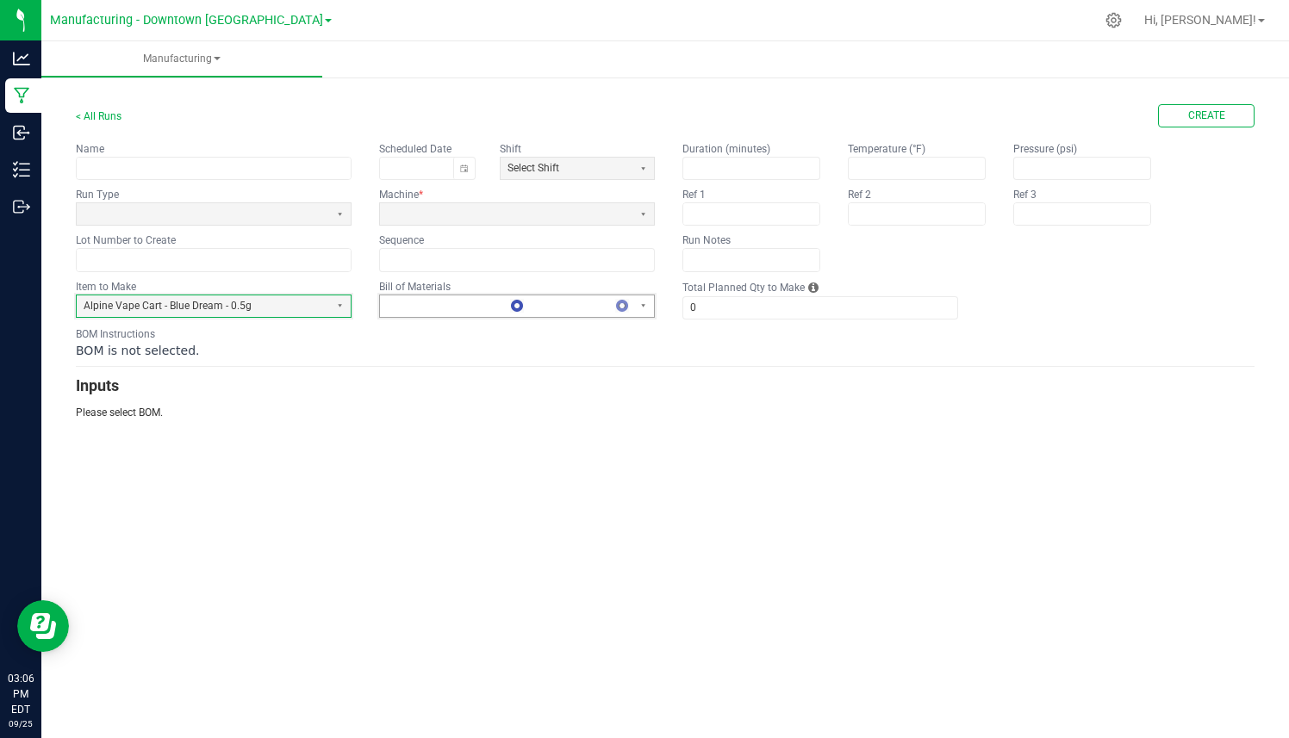
click at [447, 306] on span at bounding box center [496, 306] width 218 height 15
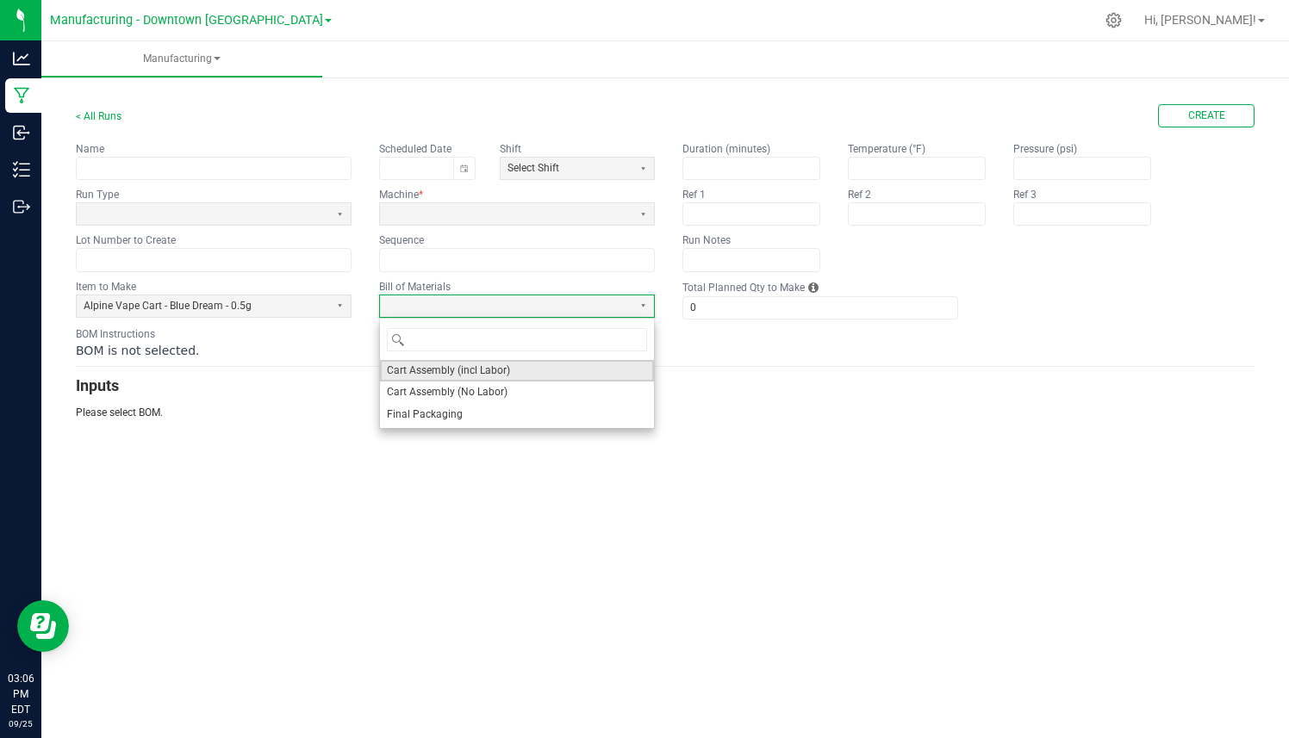
click at [431, 372] on span "Cart Assembly (incl Labor)" at bounding box center [448, 371] width 123 height 15
type input "1"
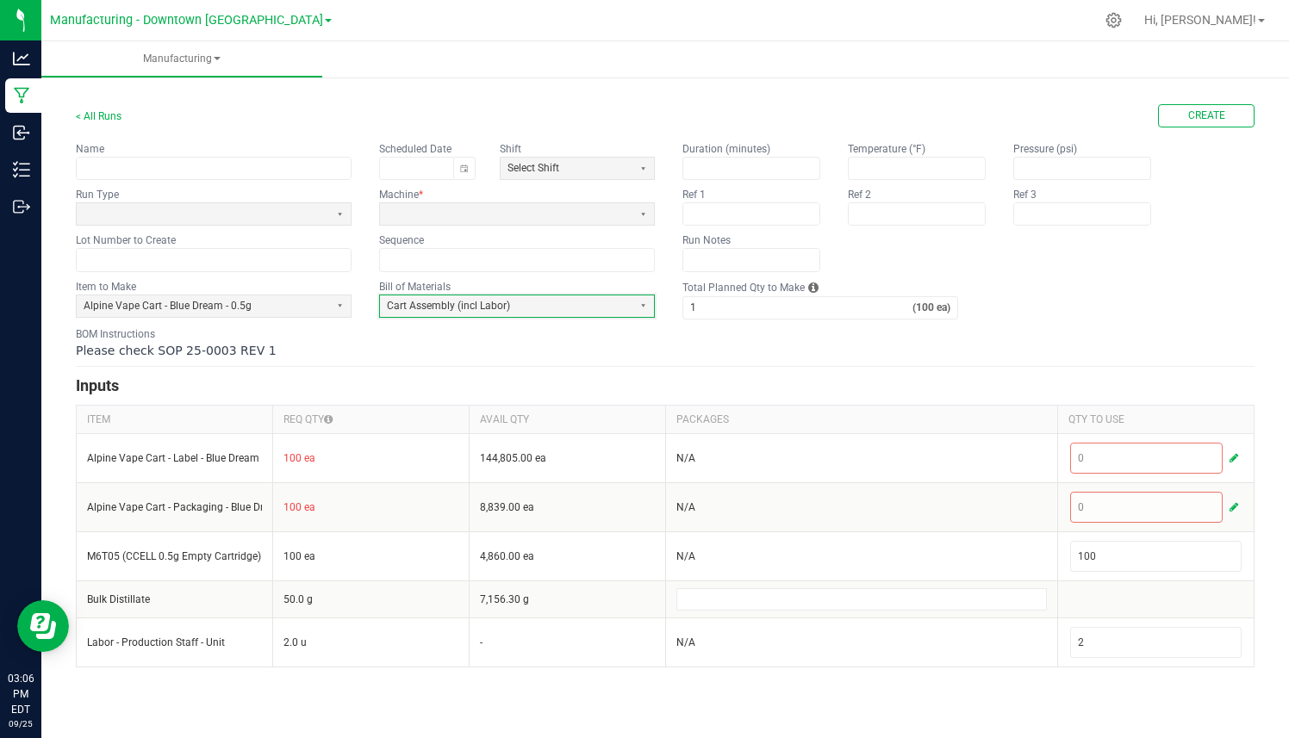
click at [215, 352] on span "Please check SOP 25-0003 REV 1" at bounding box center [176, 351] width 201 height 14
click at [227, 352] on span "Please check SOP 25-0003 REV 1" at bounding box center [176, 351] width 201 height 14
drag, startPoint x: 226, startPoint y: 351, endPoint x: 154, endPoint y: 353, distance: 71.5
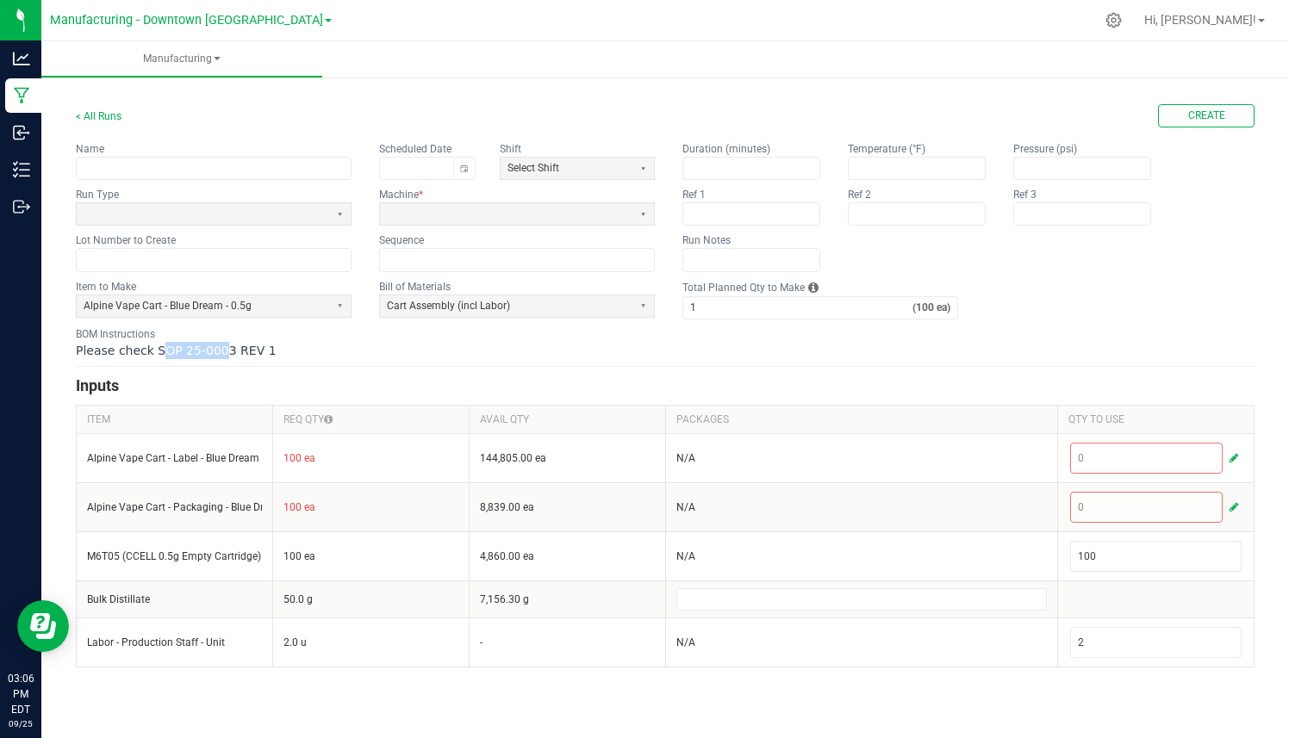
click at [154, 353] on span "Please check SOP 25-0003 REV 1" at bounding box center [176, 351] width 201 height 14
click at [136, 357] on span "Please check SOP 25-0003 REV 1" at bounding box center [176, 351] width 201 height 14
click at [156, 348] on span "Please check SOP 25-0003 REV 1" at bounding box center [176, 351] width 201 height 14
drag, startPoint x: 156, startPoint y: 348, endPoint x: 255, endPoint y: 345, distance: 99.1
click at [255, 345] on span "Please check SOP 25-0003 REV 1" at bounding box center [176, 351] width 201 height 14
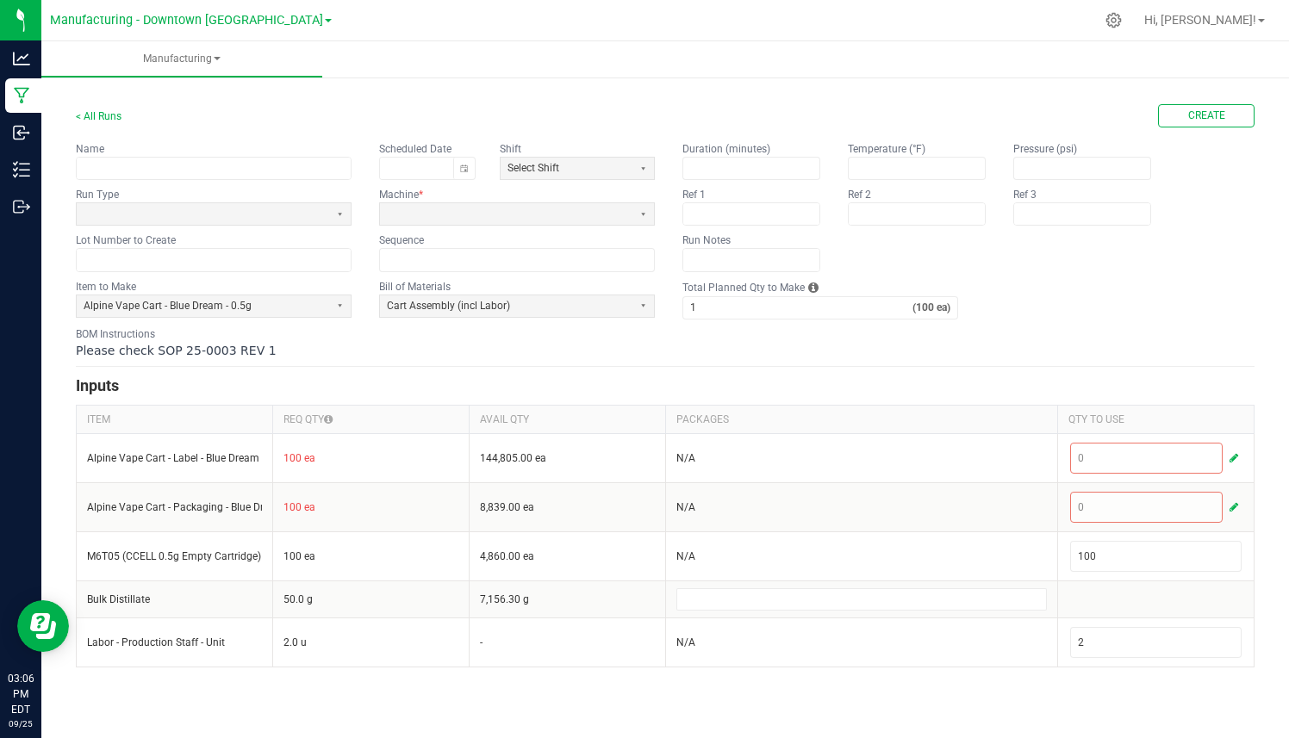
click at [257, 357] on div "Please check SOP 25-0003 REV 1" at bounding box center [665, 350] width 1178 height 17
click at [279, 353] on div "Please check SOP 25-0003 REV 1" at bounding box center [665, 350] width 1178 height 17
click at [237, 350] on span "Please check SOP 25-0003 REV 1" at bounding box center [176, 351] width 201 height 14
click at [105, 115] on link "< All Runs" at bounding box center [99, 116] width 46 height 12
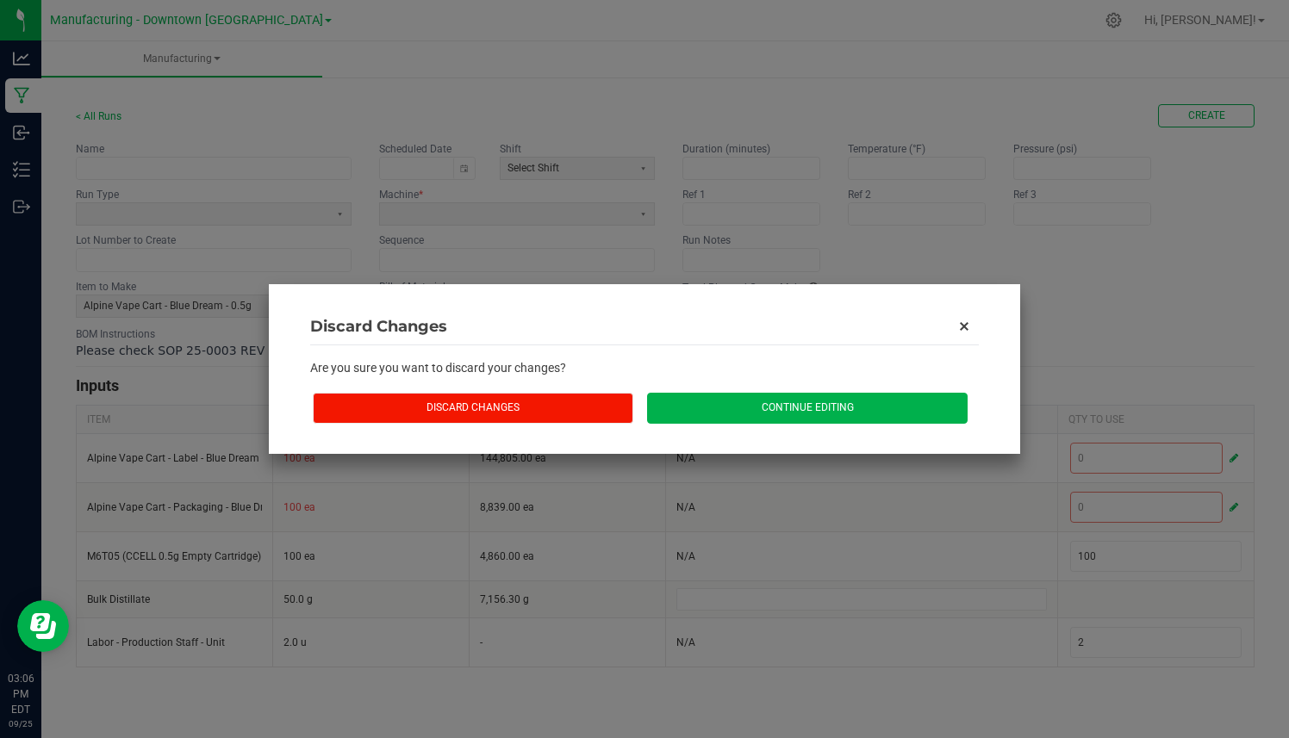
click at [519, 407] on button "Discard Changes" at bounding box center [473, 408] width 320 height 30
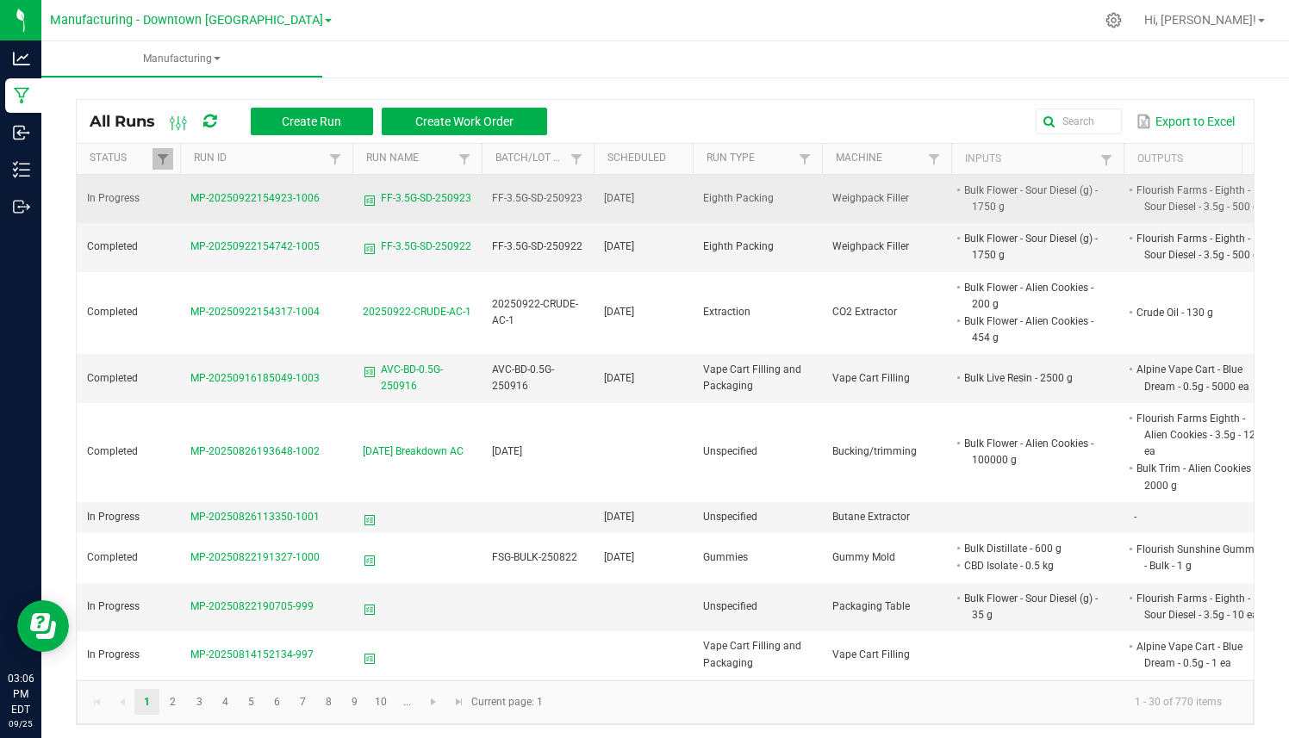
click at [283, 197] on span "MP-20250922154923-1006" at bounding box center [254, 198] width 129 height 12
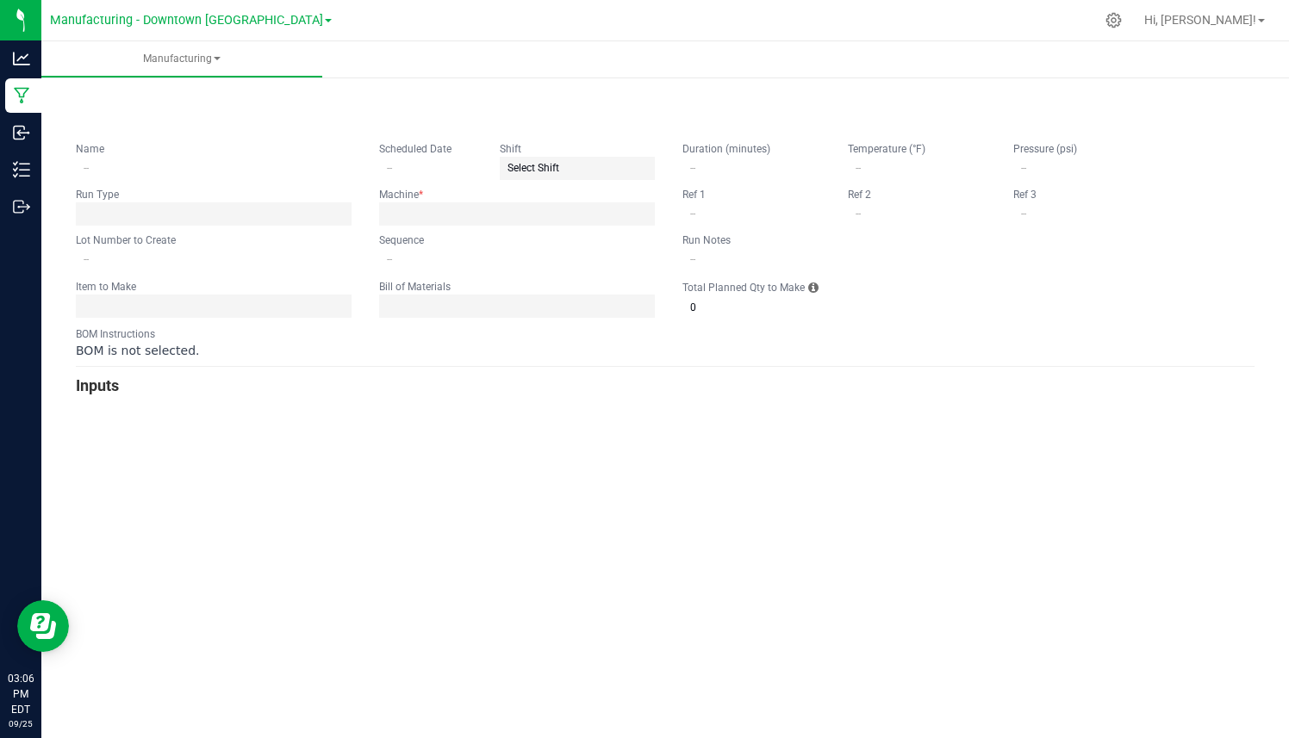
type input "FF-3.5G-SD-250923"
type input "[DATE]"
type input "FF-3.5G-SD-250923"
type input "0"
type input "500"
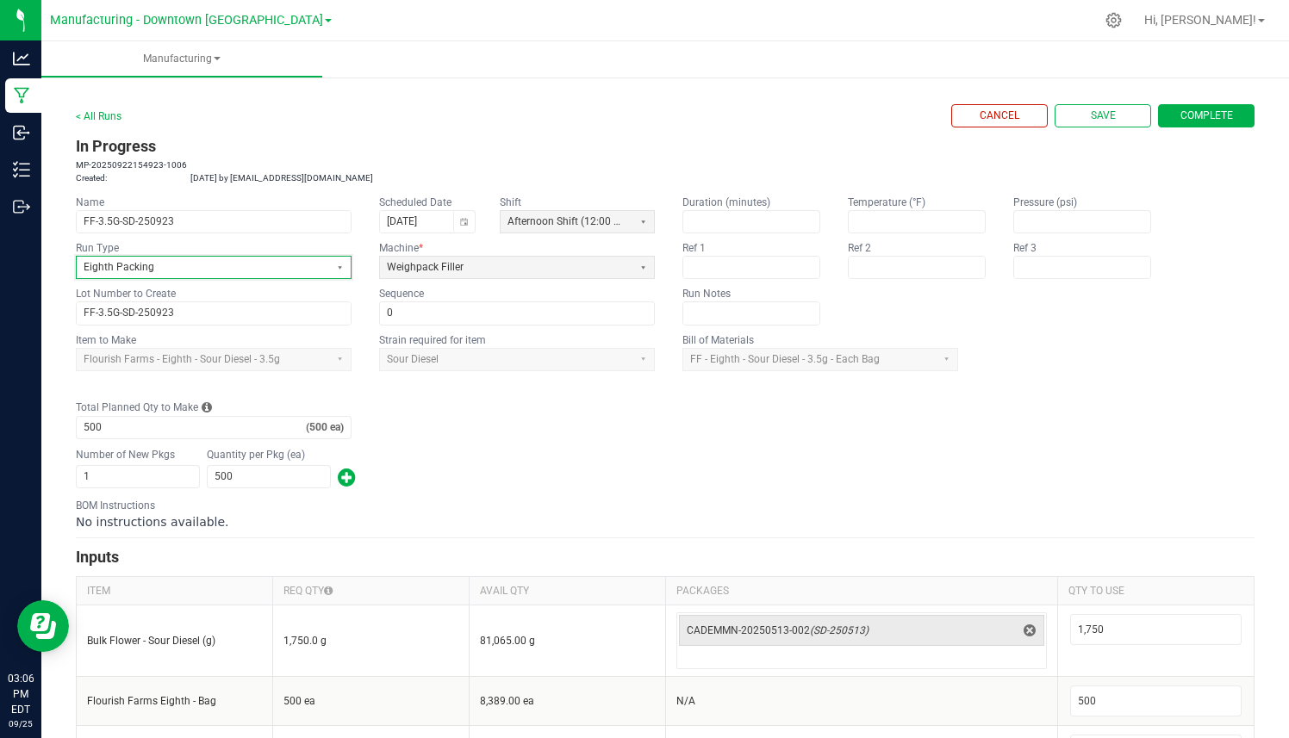
click at [125, 273] on span "Eighth Packing" at bounding box center [203, 267] width 239 height 15
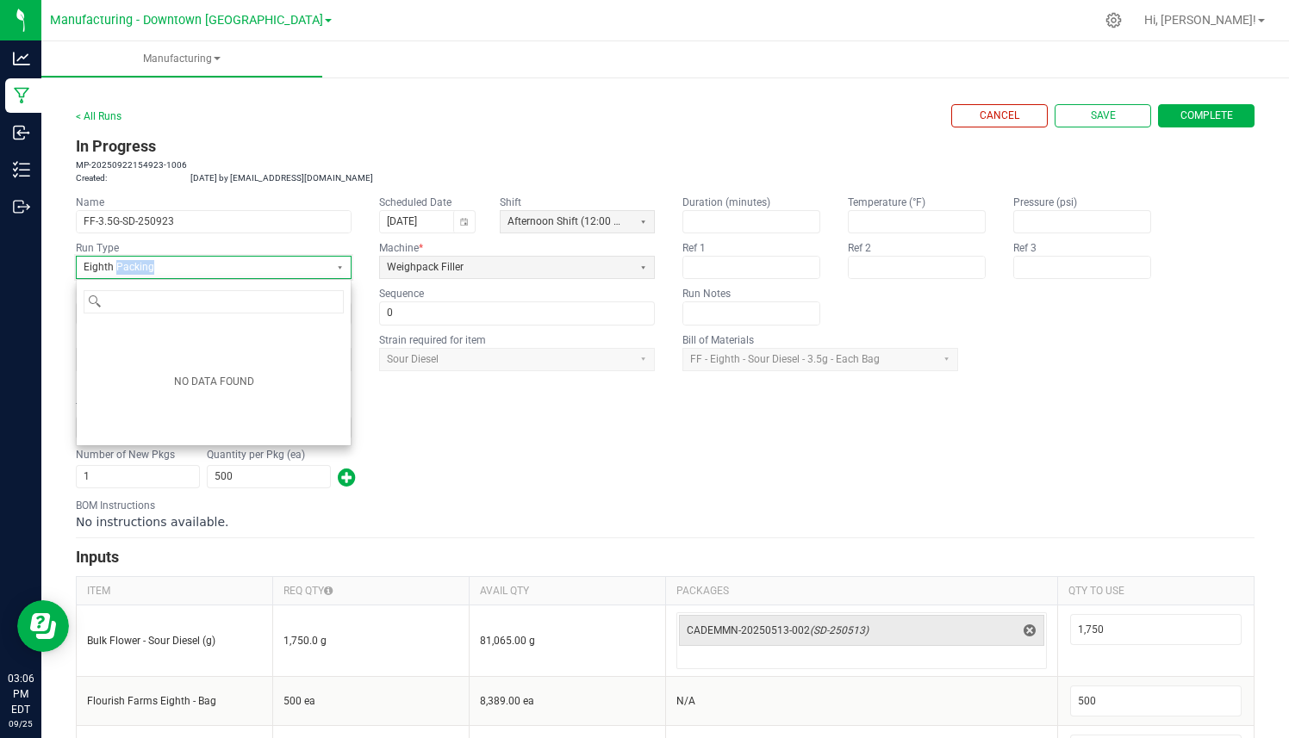
scroll to position [238, 0]
click at [125, 273] on span "Eighth Packing" at bounding box center [203, 267] width 239 height 15
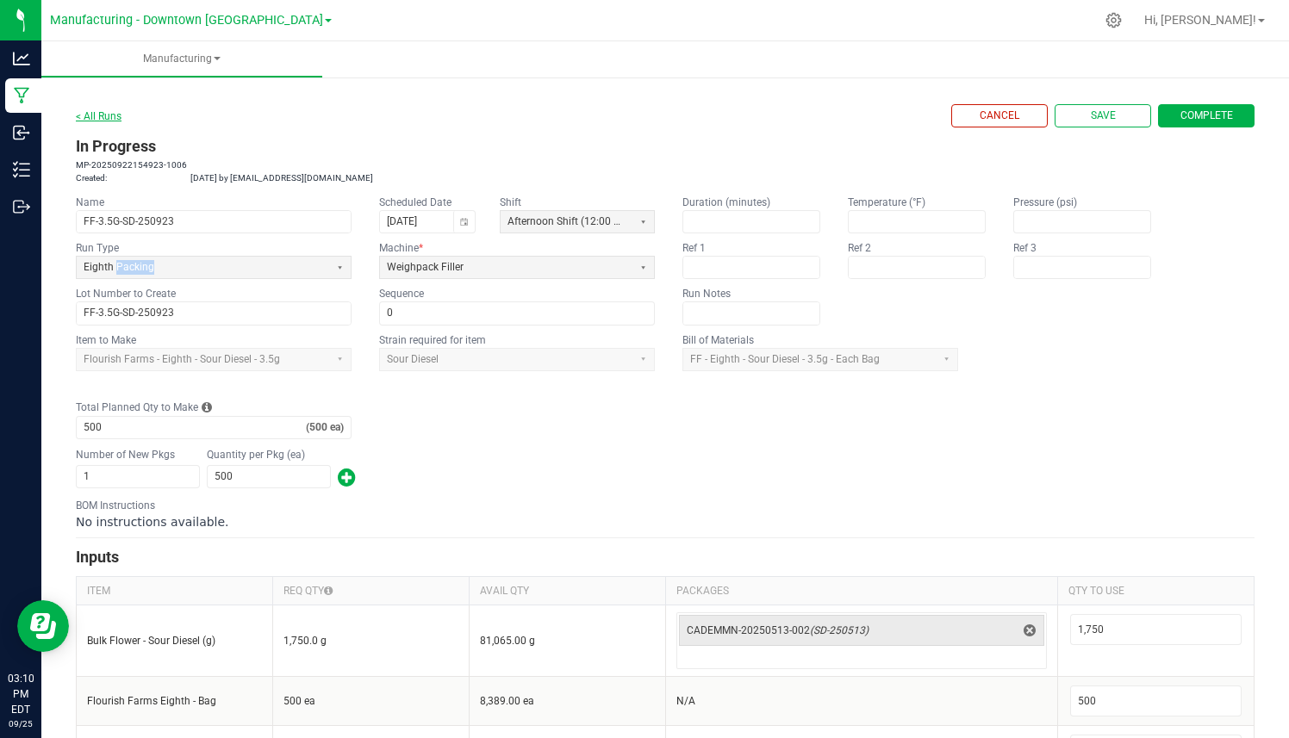
click at [108, 111] on link "< All Runs" at bounding box center [99, 116] width 46 height 12
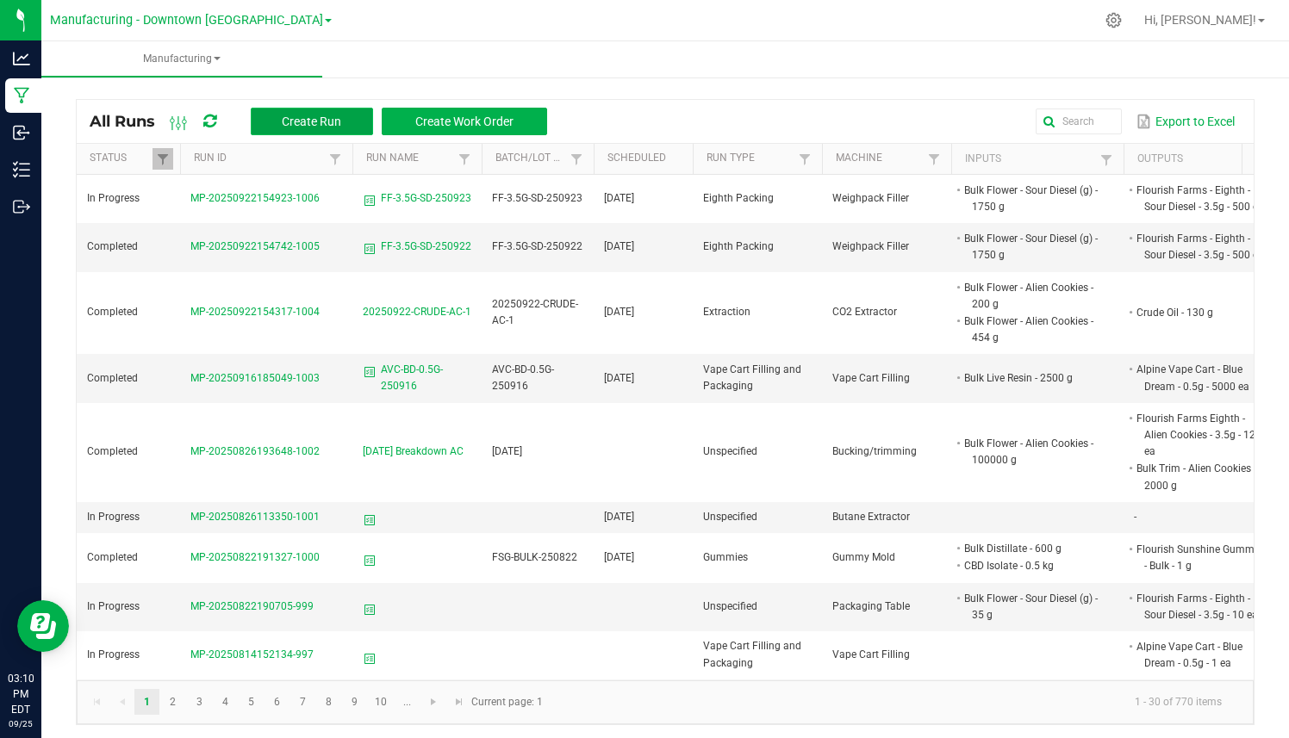
click at [313, 127] on span "Create Run" at bounding box center [311, 122] width 59 height 14
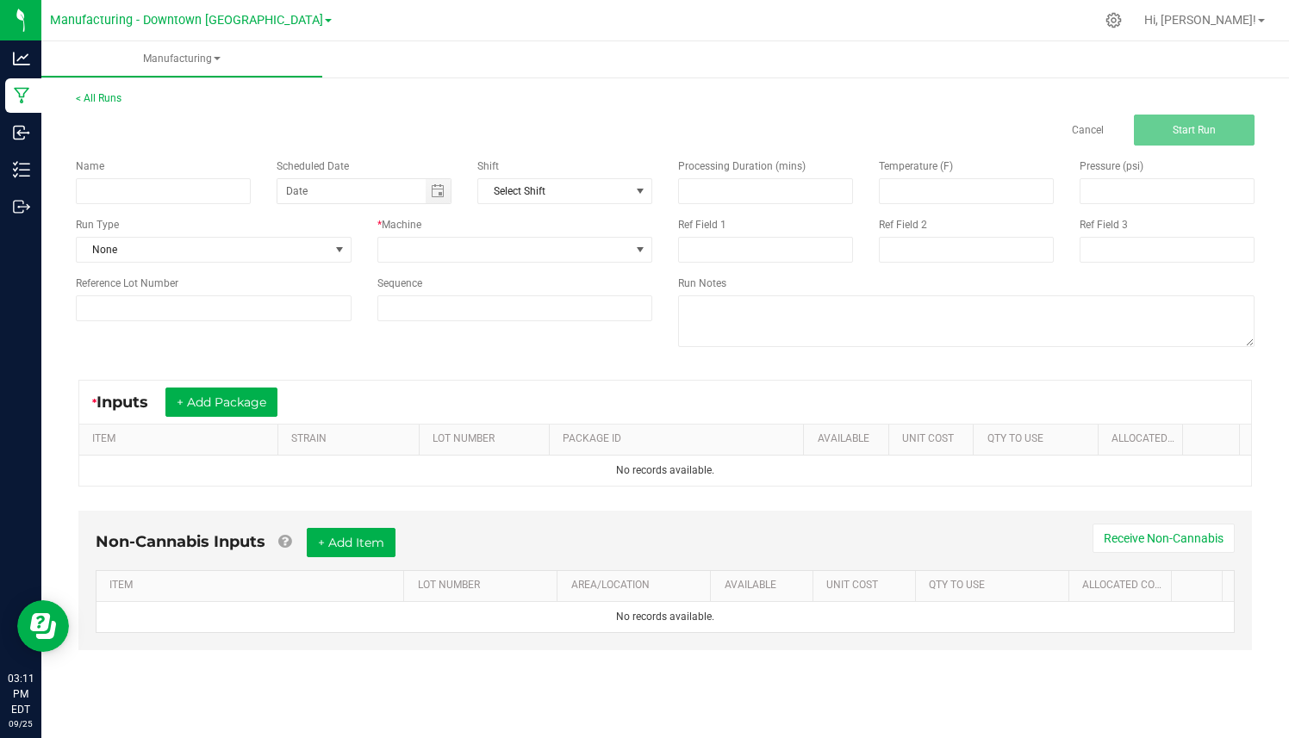
click at [136, 395] on span "Inputs" at bounding box center [130, 402] width 69 height 19
click at [113, 99] on link "< All Runs" at bounding box center [99, 98] width 46 height 12
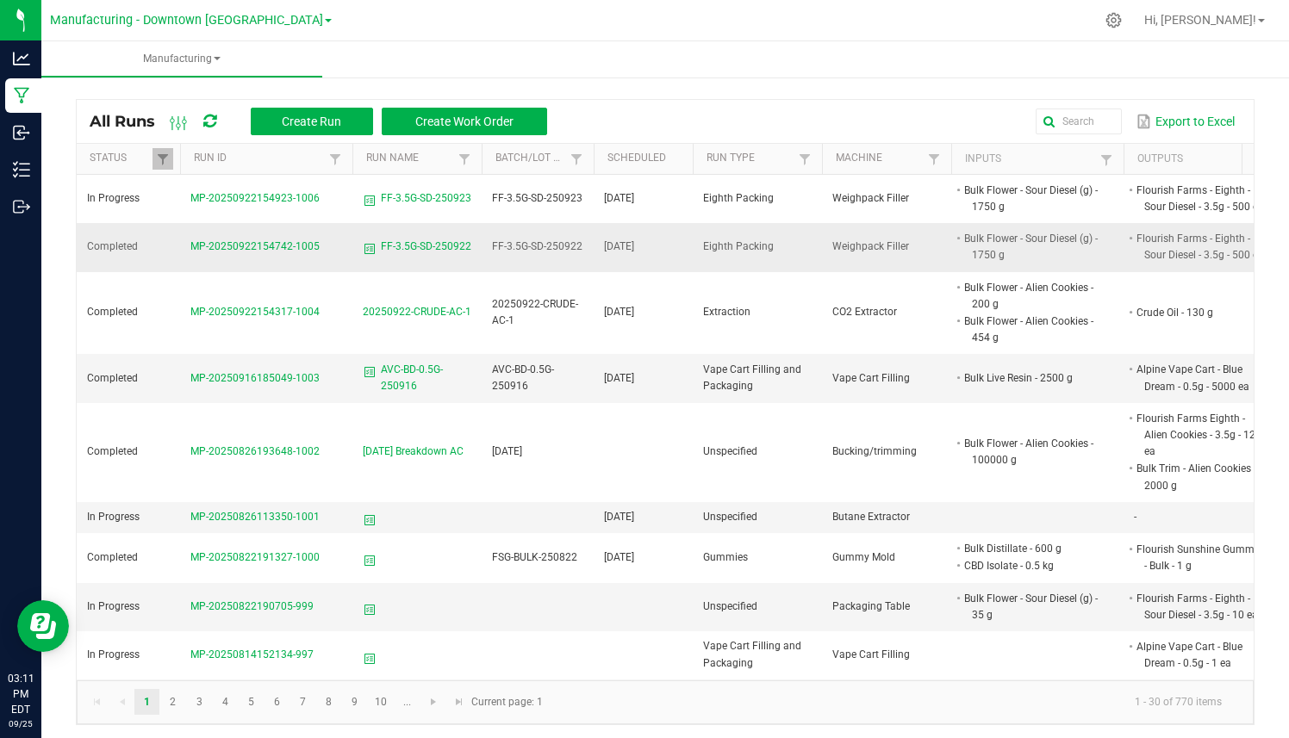
click at [268, 242] on span "MP-20250922154742-1005" at bounding box center [254, 246] width 129 height 12
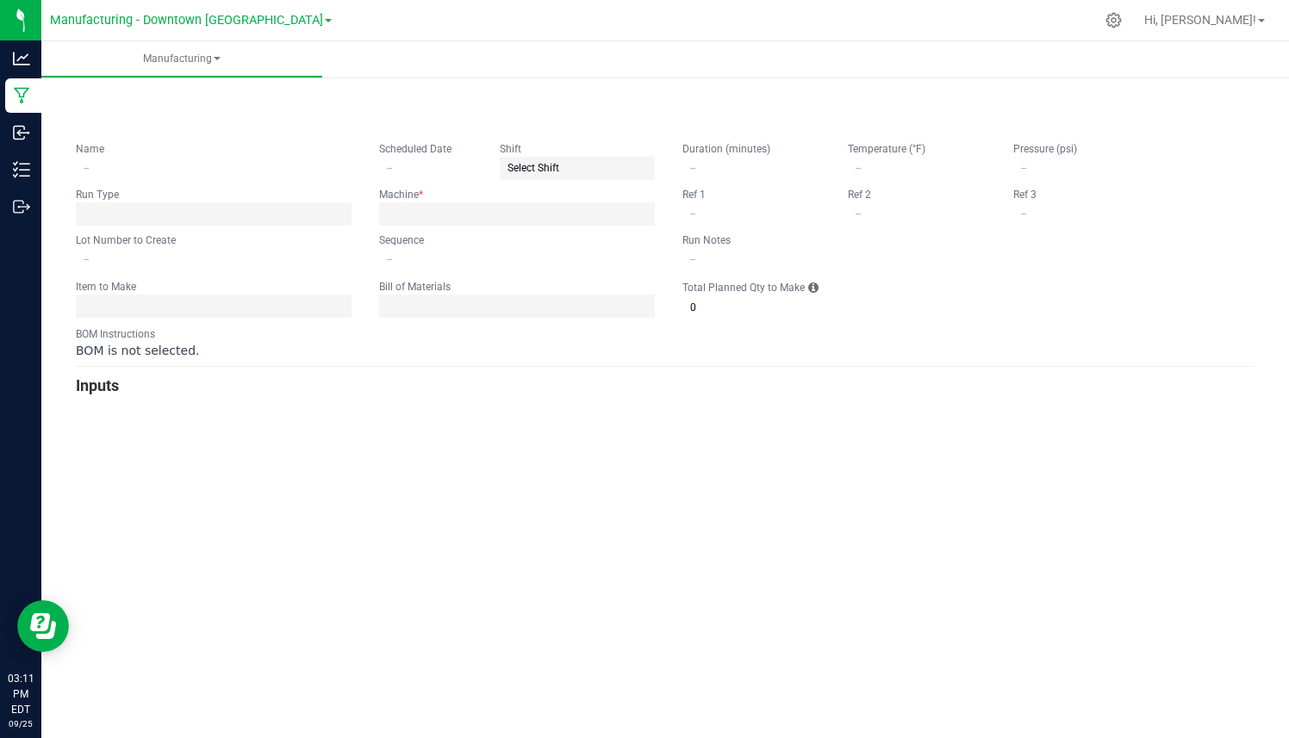
type input "FF-3.5G-SD-250922"
type input "[DATE]"
type input "FF-3.5G-SD-250922"
type input "0"
type input "500"
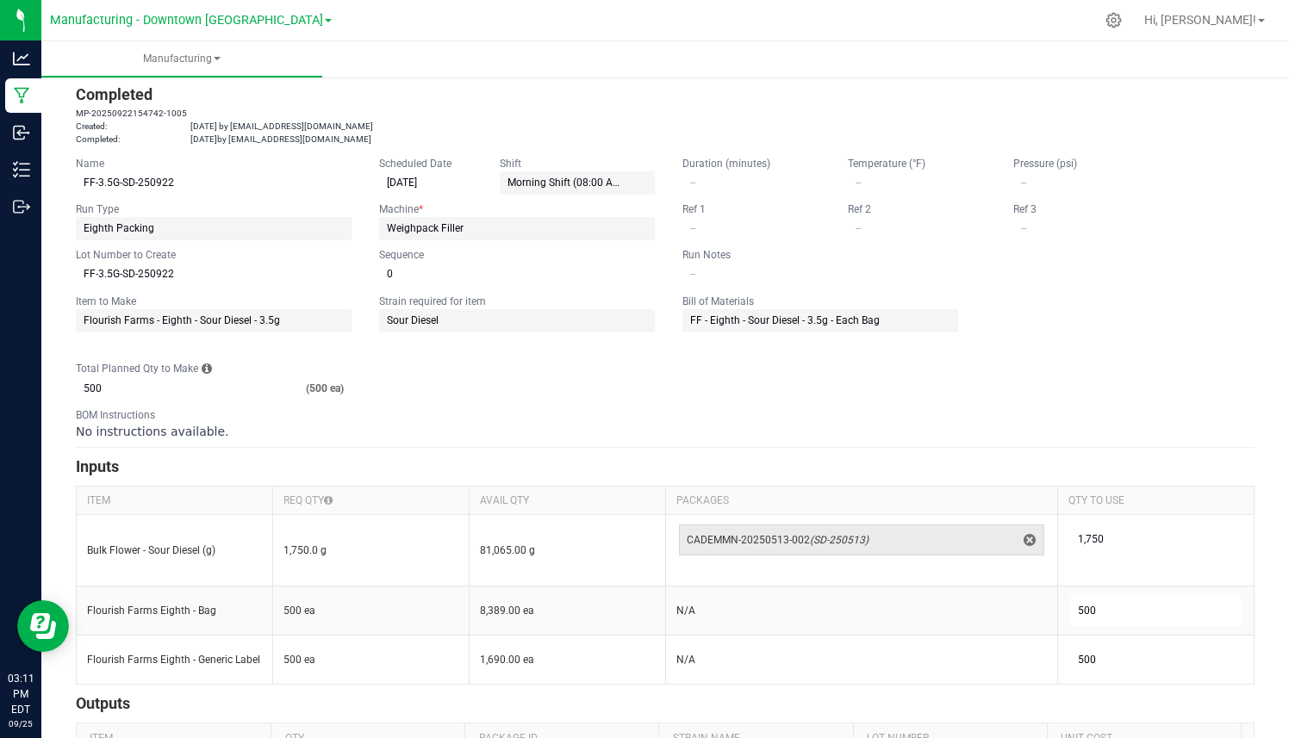
scroll to position [8, 0]
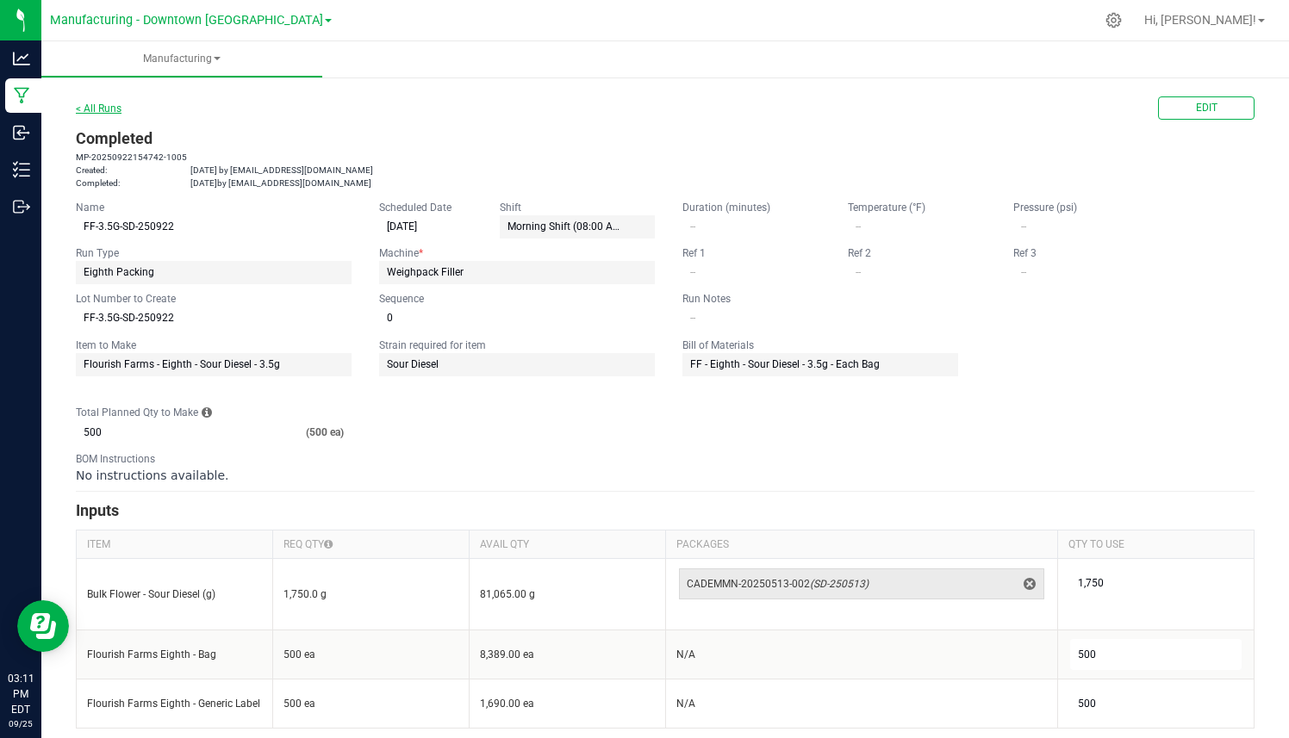
click at [114, 105] on link "< All Runs" at bounding box center [99, 109] width 46 height 12
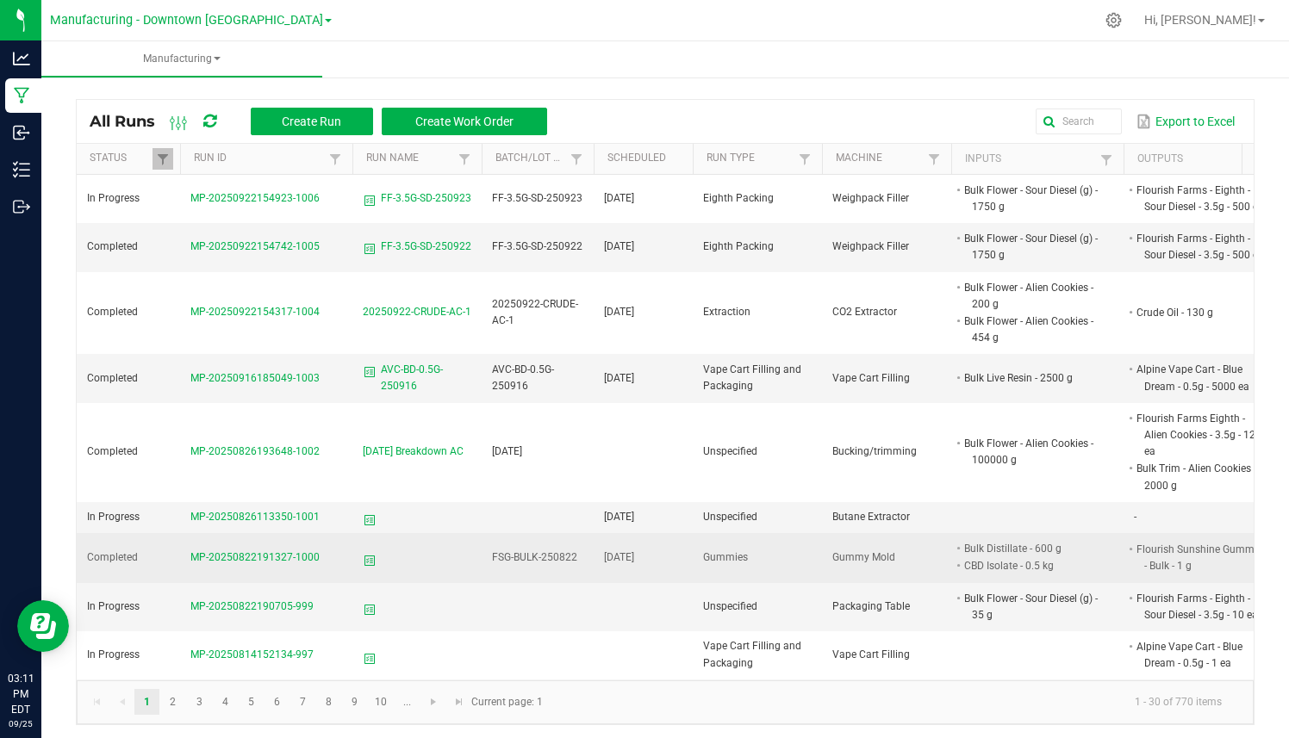
click at [226, 551] on span "MP-20250822191327-1000" at bounding box center [254, 557] width 129 height 12
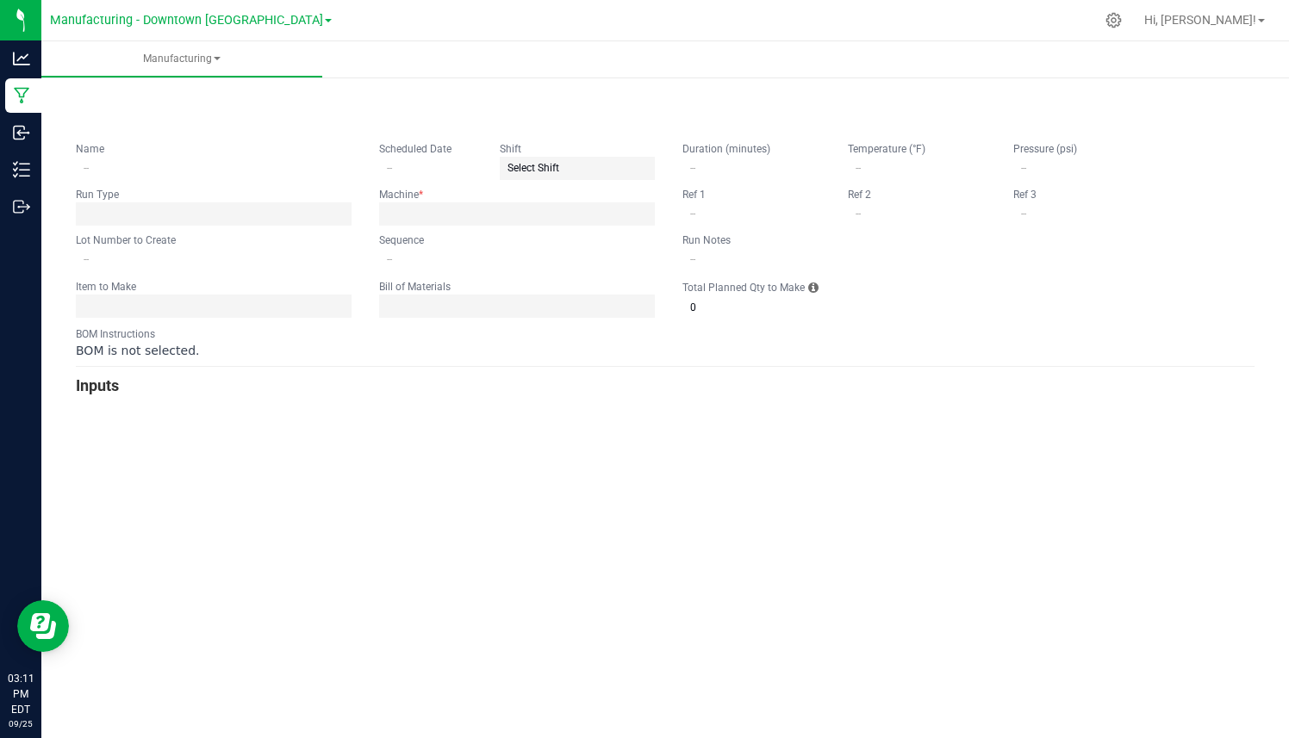
type input "[DATE]"
type input "FSG-BULK-250822"
type input "0"
type input "1"
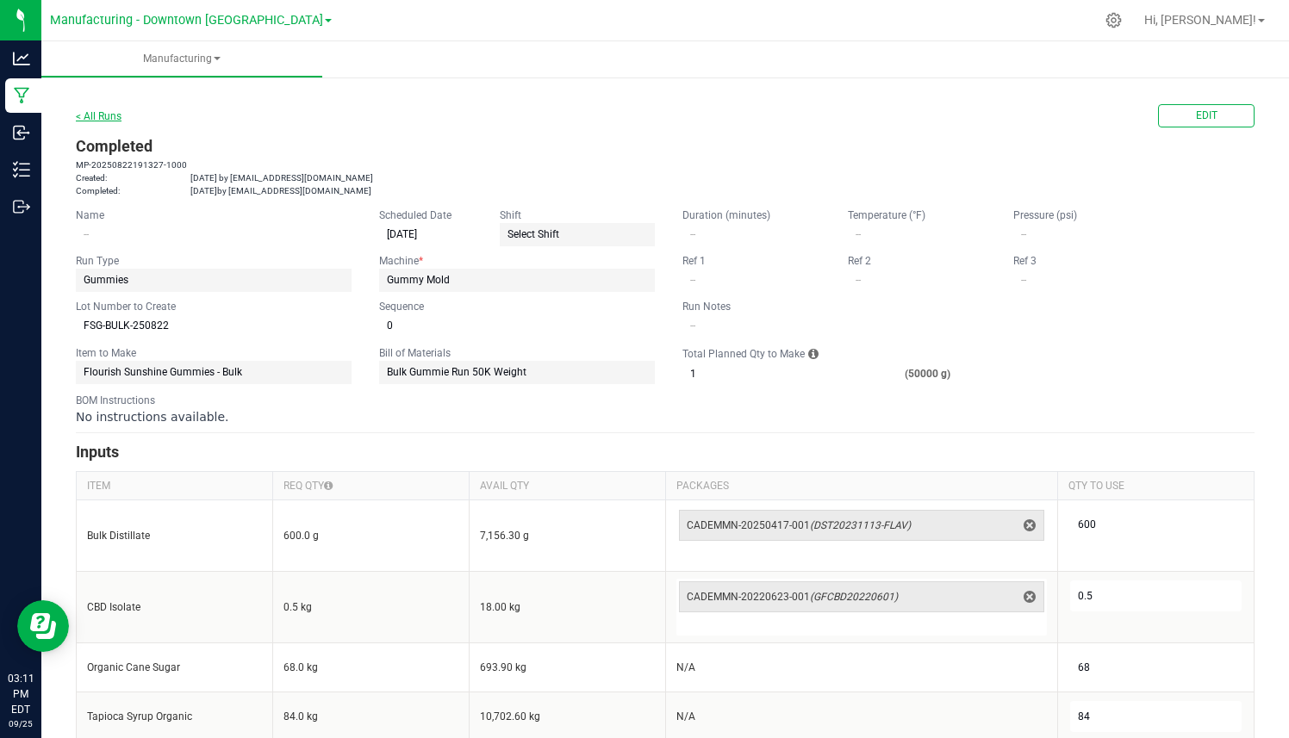
click at [108, 114] on link "< All Runs" at bounding box center [99, 116] width 46 height 12
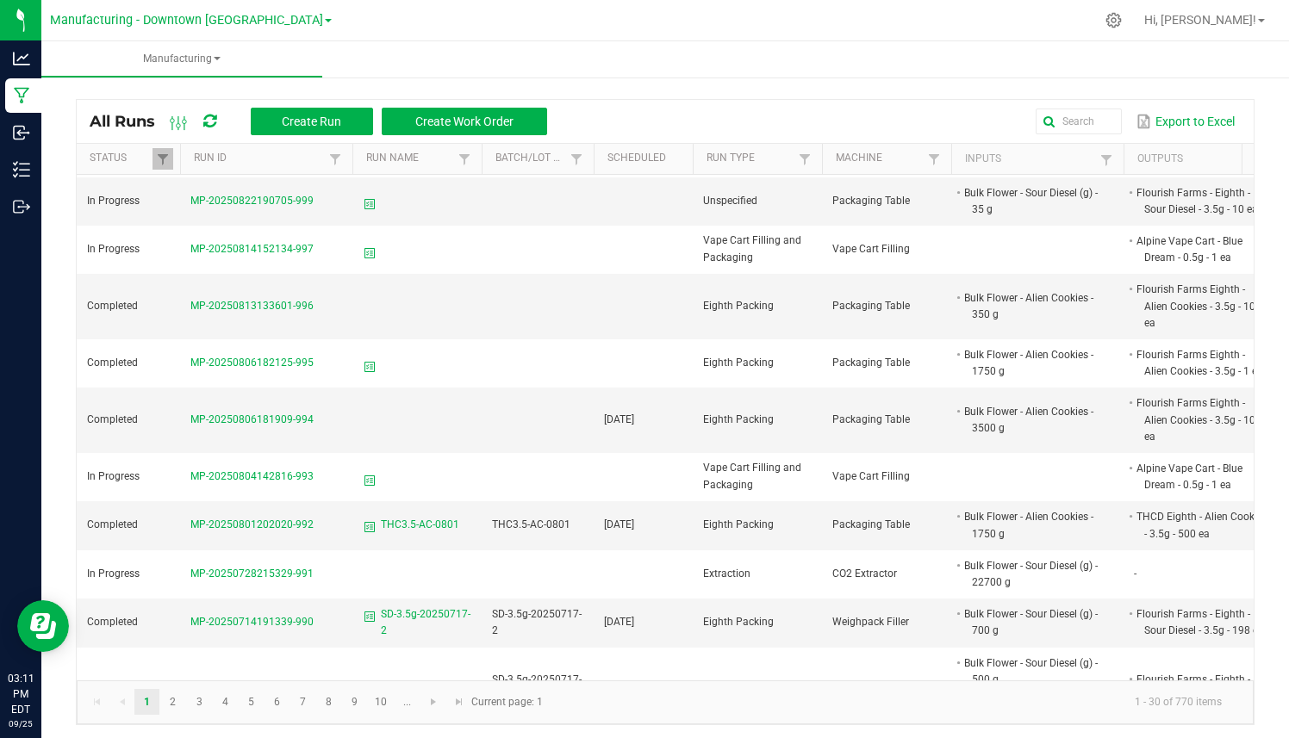
scroll to position [406, 0]
click at [293, 413] on span "MP-20250806181909-994" at bounding box center [251, 419] width 123 height 12
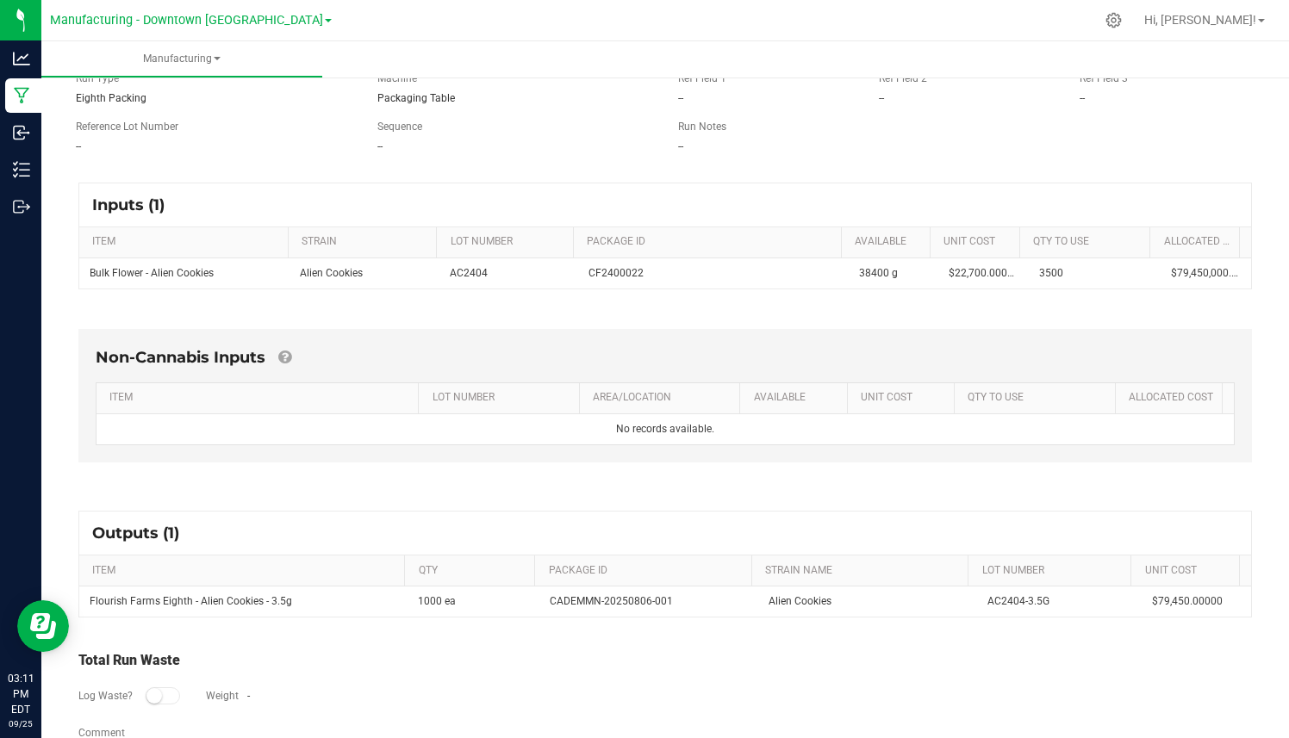
scroll to position [211, 0]
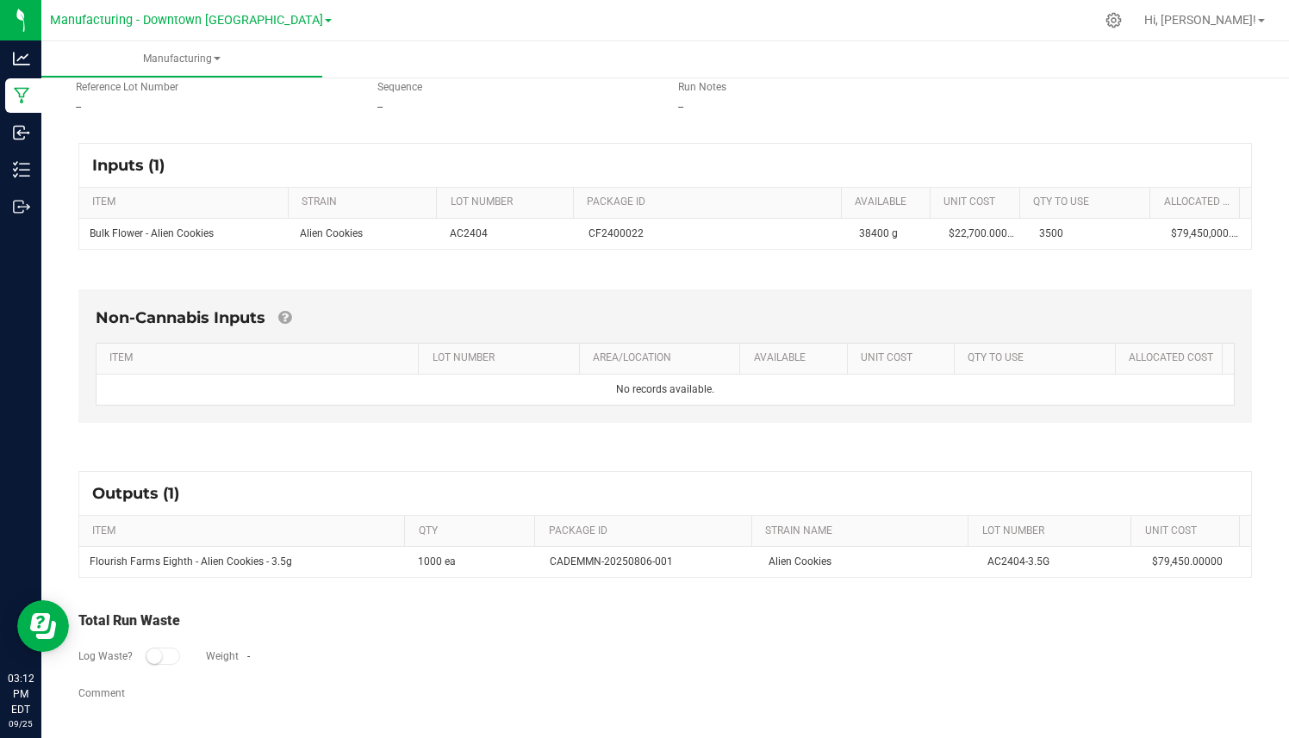
click at [328, 668] on div "Log Waste? Weight -" at bounding box center [664, 658] width 1173 height 54
click at [115, 631] on div "Total Run Waste" at bounding box center [664, 621] width 1173 height 21
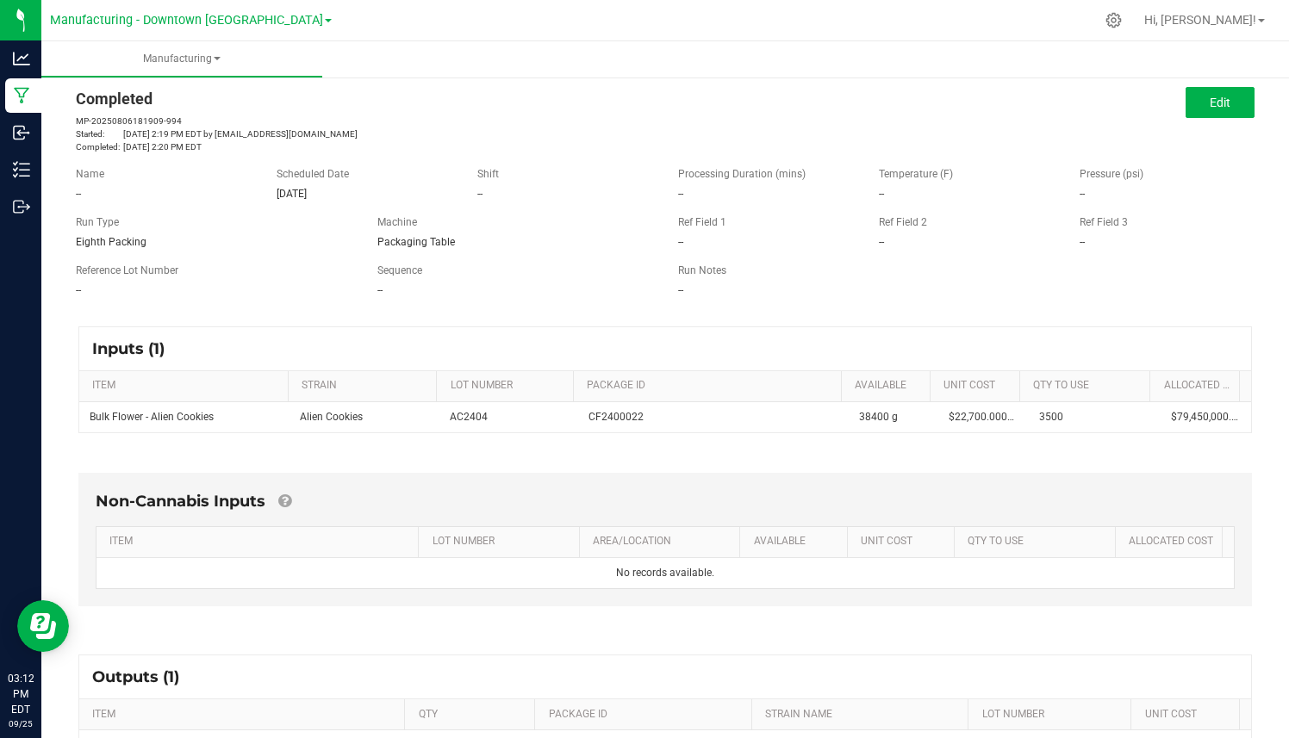
scroll to position [0, 0]
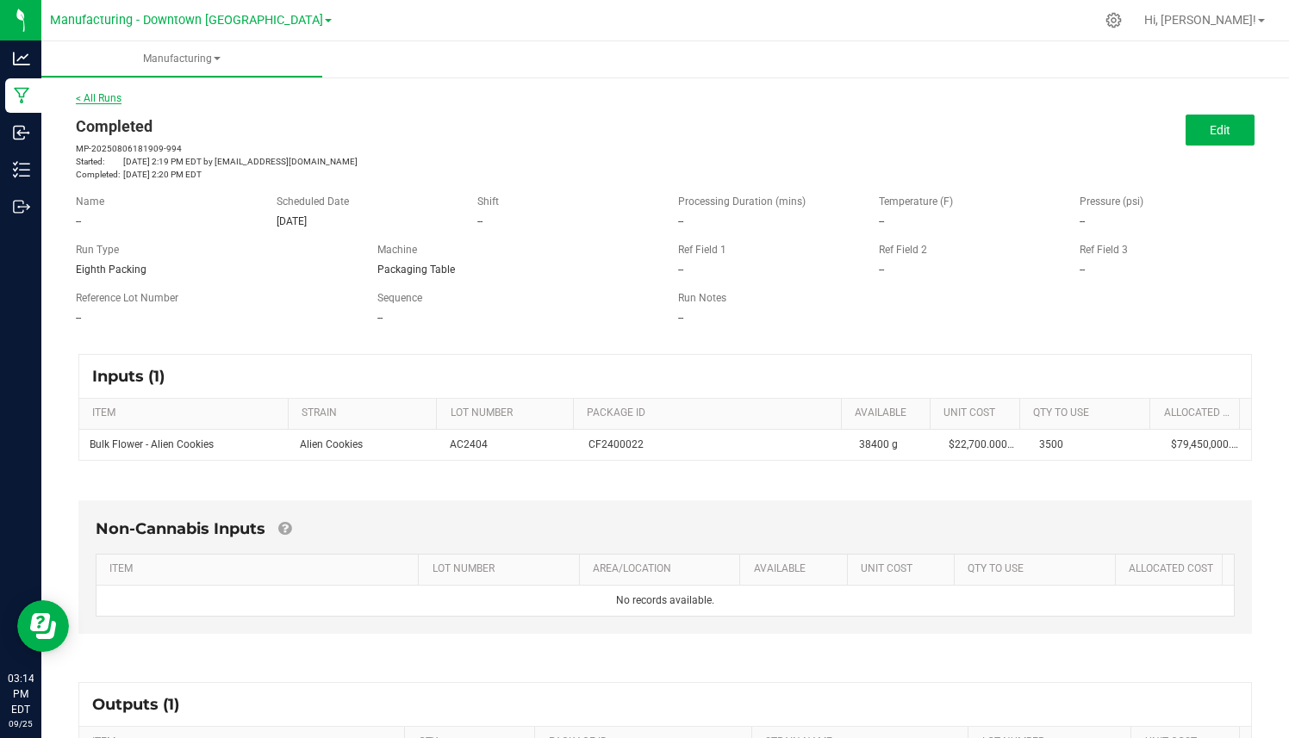
click at [104, 99] on link "< All Runs" at bounding box center [99, 98] width 46 height 12
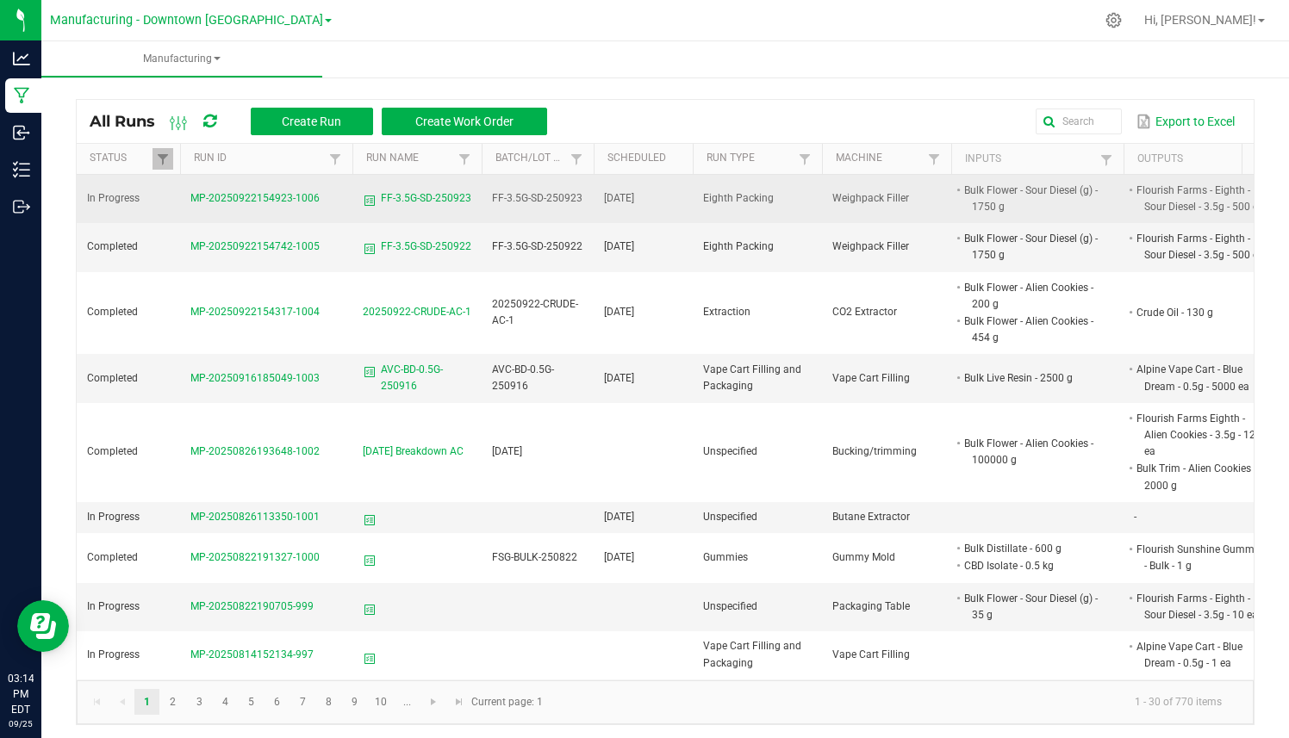
click at [300, 197] on span "MP-20250922154923-1006" at bounding box center [254, 198] width 129 height 12
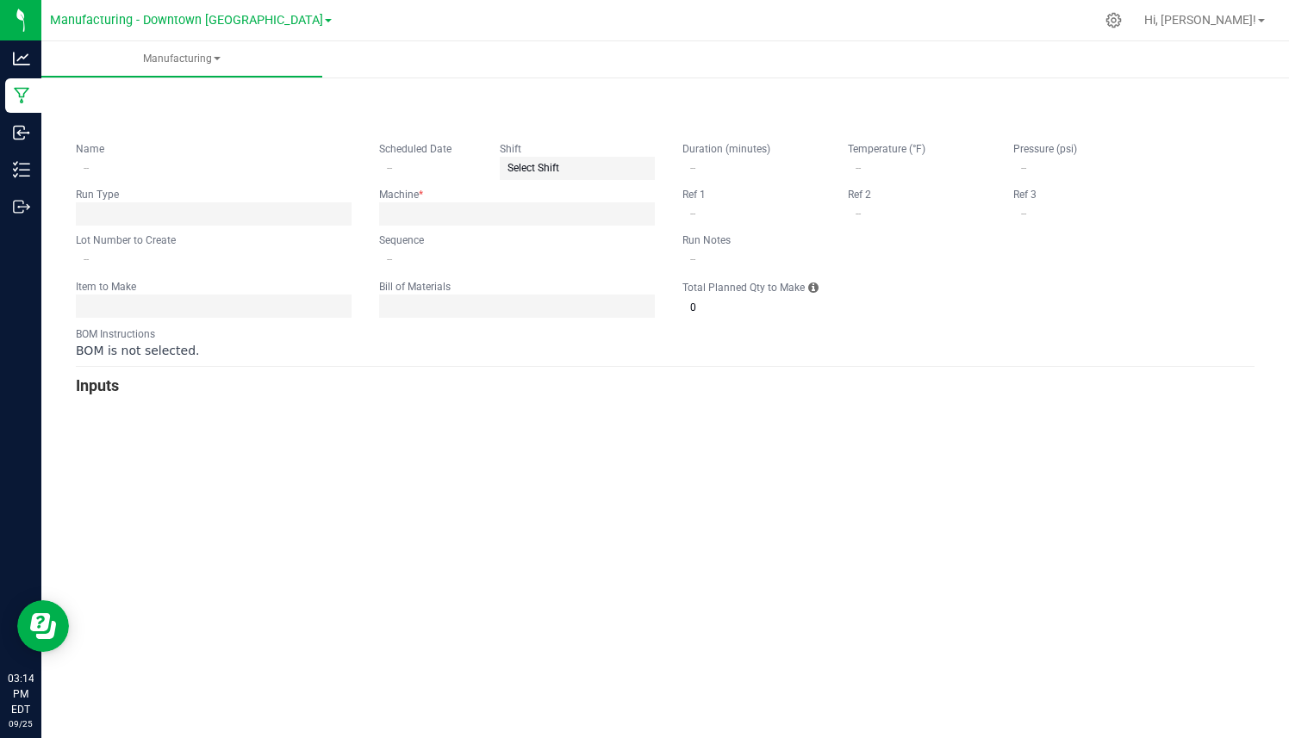
type input "FF-3.5G-SD-250923"
type input "[DATE]"
type input "FF-3.5G-SD-250923"
type input "0"
type input "500"
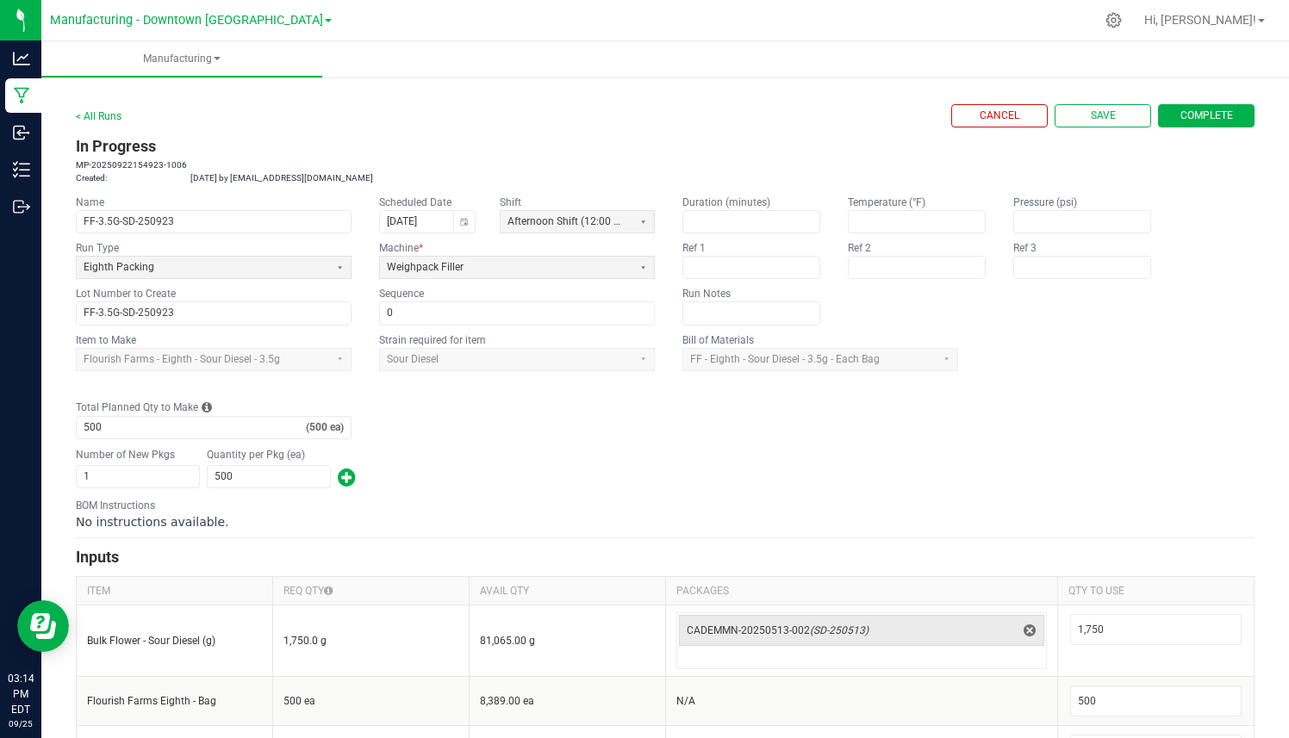
click at [898, 112] on div "< All Runs Cancel Save Complete" at bounding box center [665, 115] width 1178 height 23
click at [100, 118] on link "< All Runs" at bounding box center [99, 116] width 46 height 12
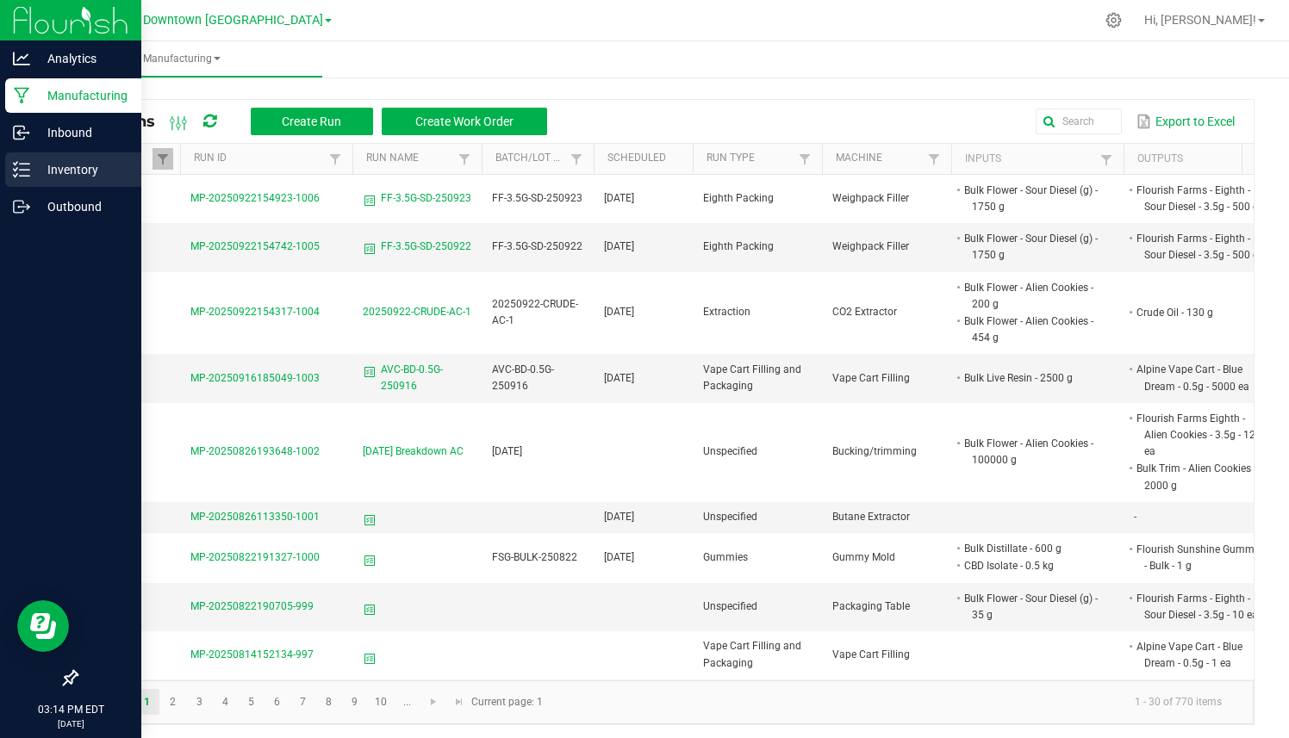
click at [39, 180] on div "Inventory" at bounding box center [73, 169] width 136 height 34
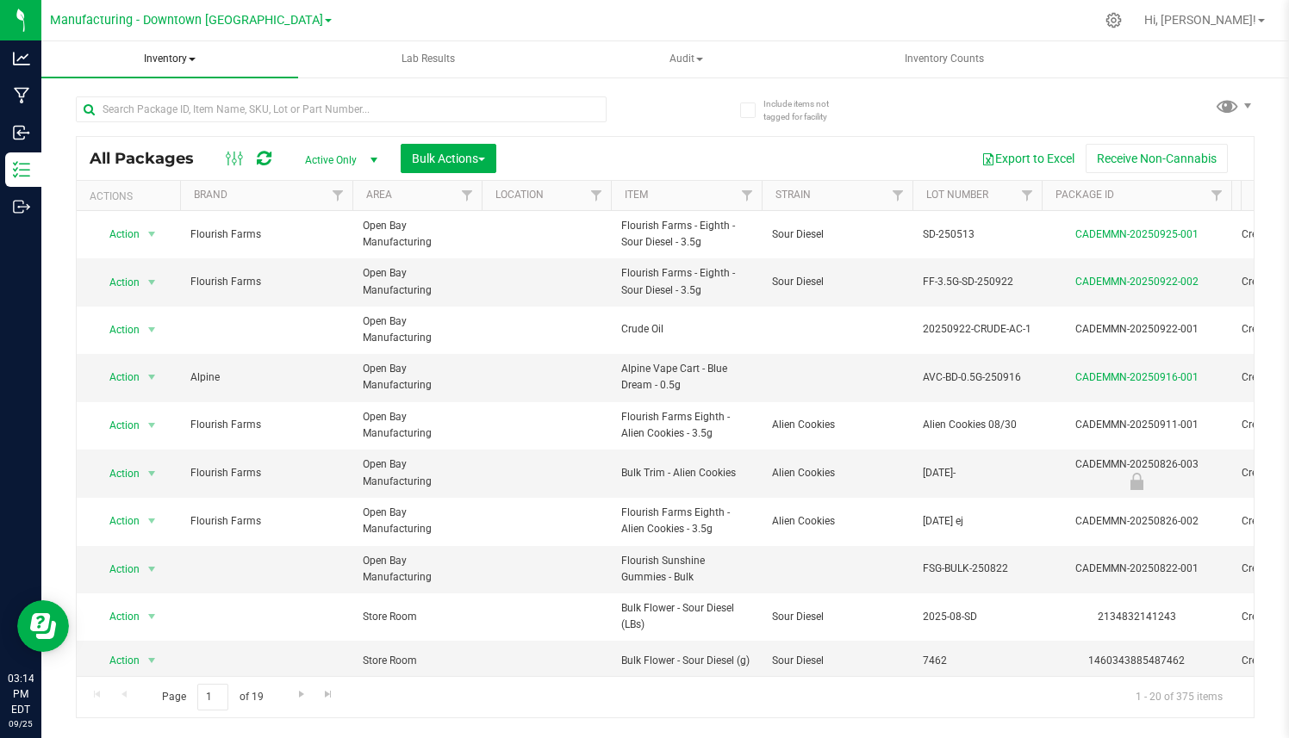
click at [182, 60] on span "Inventory" at bounding box center [169, 59] width 257 height 36
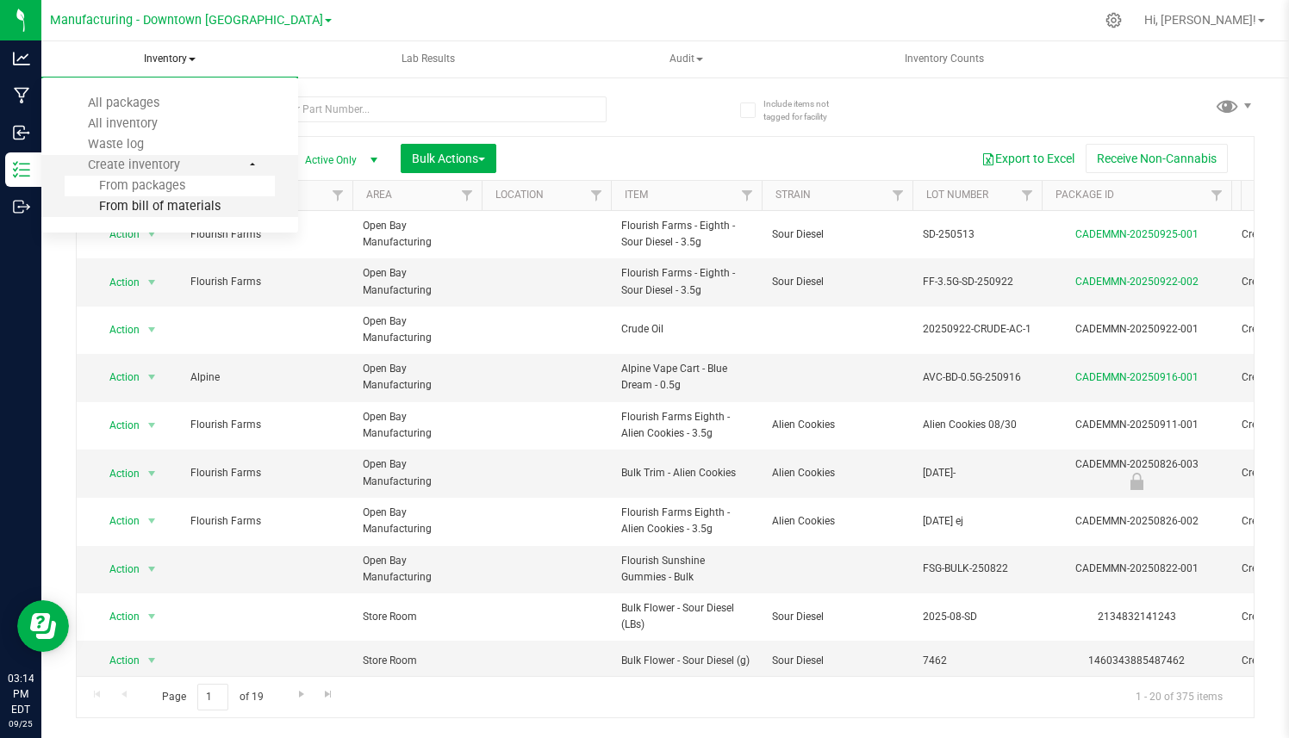
click at [164, 205] on span "From bill of materials" at bounding box center [143, 206] width 156 height 15
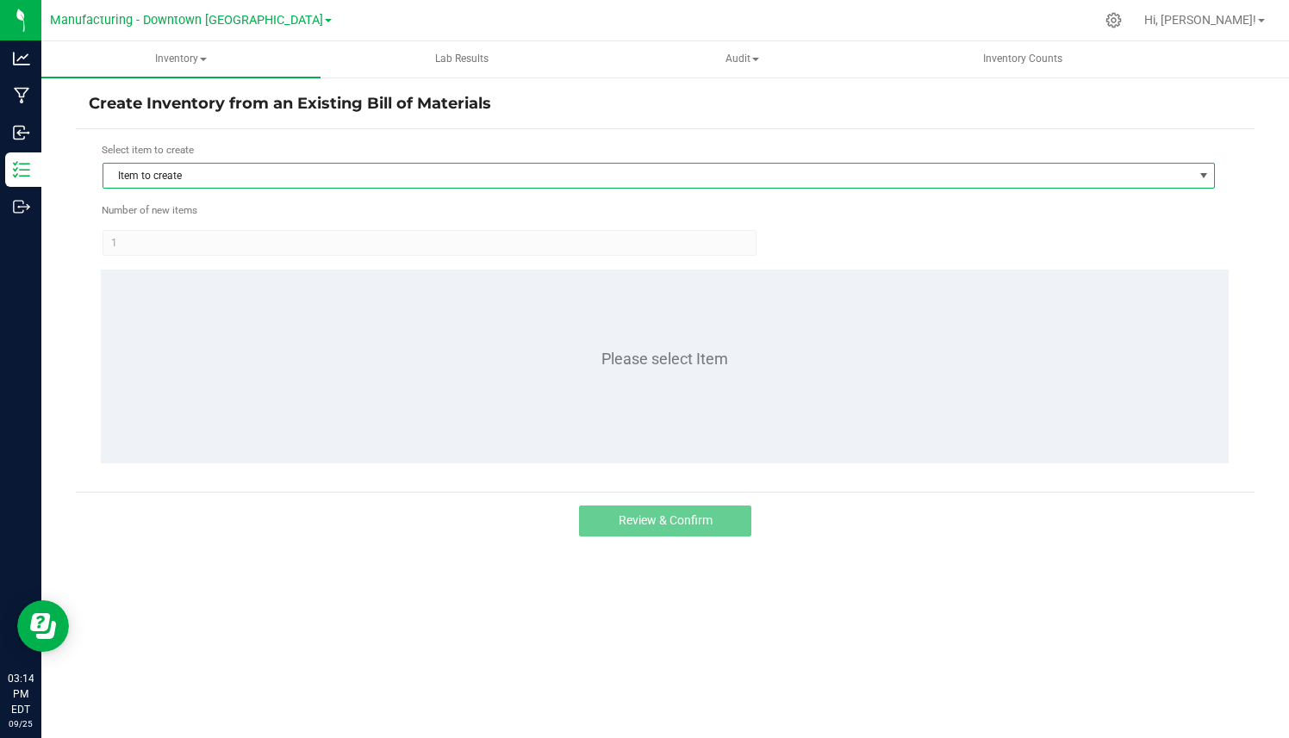
click at [234, 170] on span "Item to create" at bounding box center [647, 176] width 1089 height 24
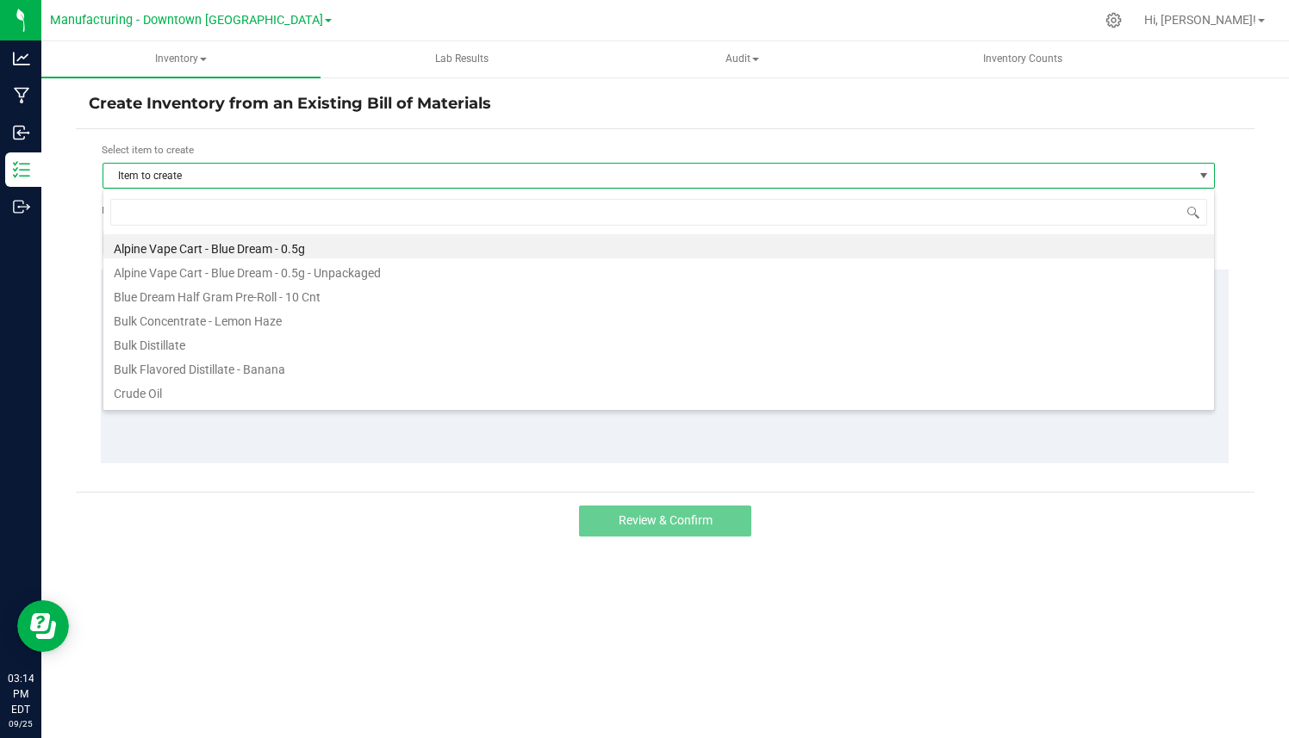
scroll to position [26, 1112]
click at [197, 252] on li "Alpine Vape Cart - Blue Dream - 0.5g" at bounding box center [658, 246] width 1110 height 24
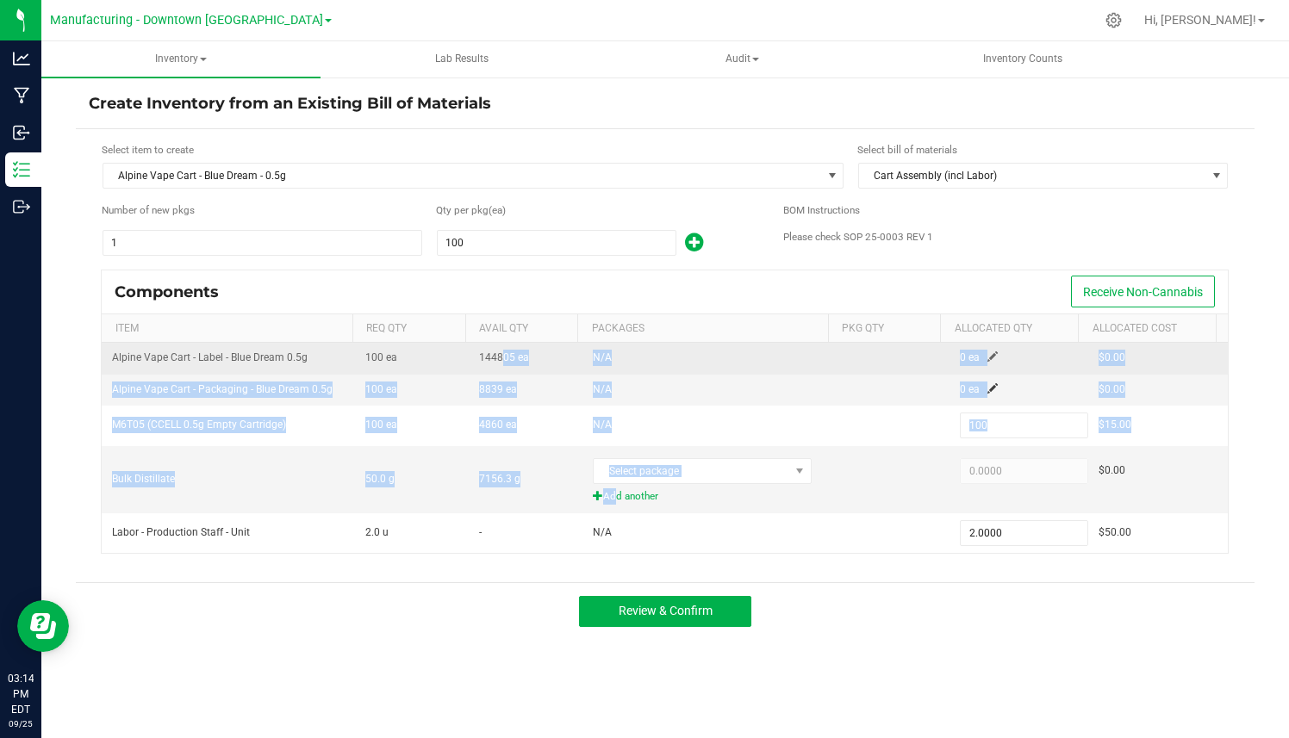
drag, startPoint x: 517, startPoint y: 542, endPoint x: 492, endPoint y: 359, distance: 184.3
click at [492, 358] on tbody "Alpine Vape Cart - Label - Blue Dream 0.5g 100 ea 144805 ea N/A 0 ea $0.00 Alpi…" at bounding box center [665, 447] width 1126 height 209
click at [492, 359] on span "144805 ea" at bounding box center [504, 357] width 50 height 12
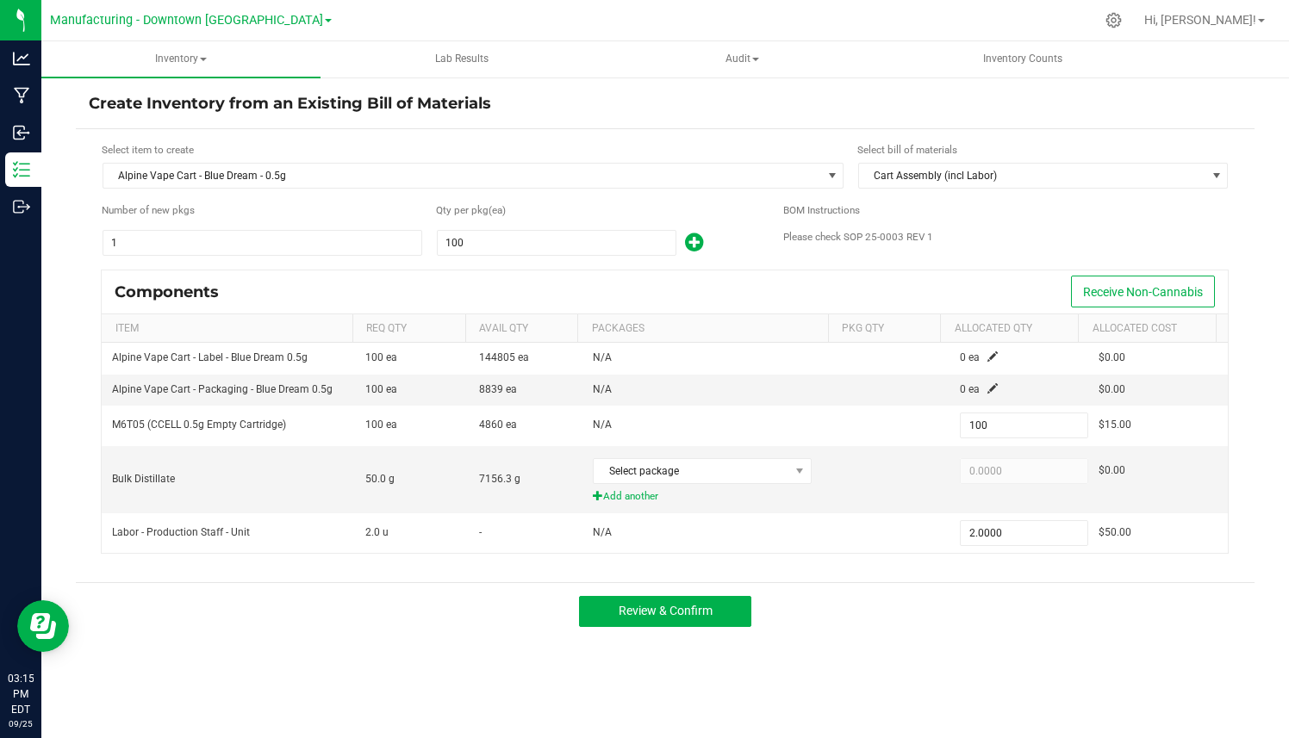
click at [44, 177] on div "Create Inventory from an Existing Bill of Materials Select item to create Alpin…" at bounding box center [664, 345] width 1247 height 538
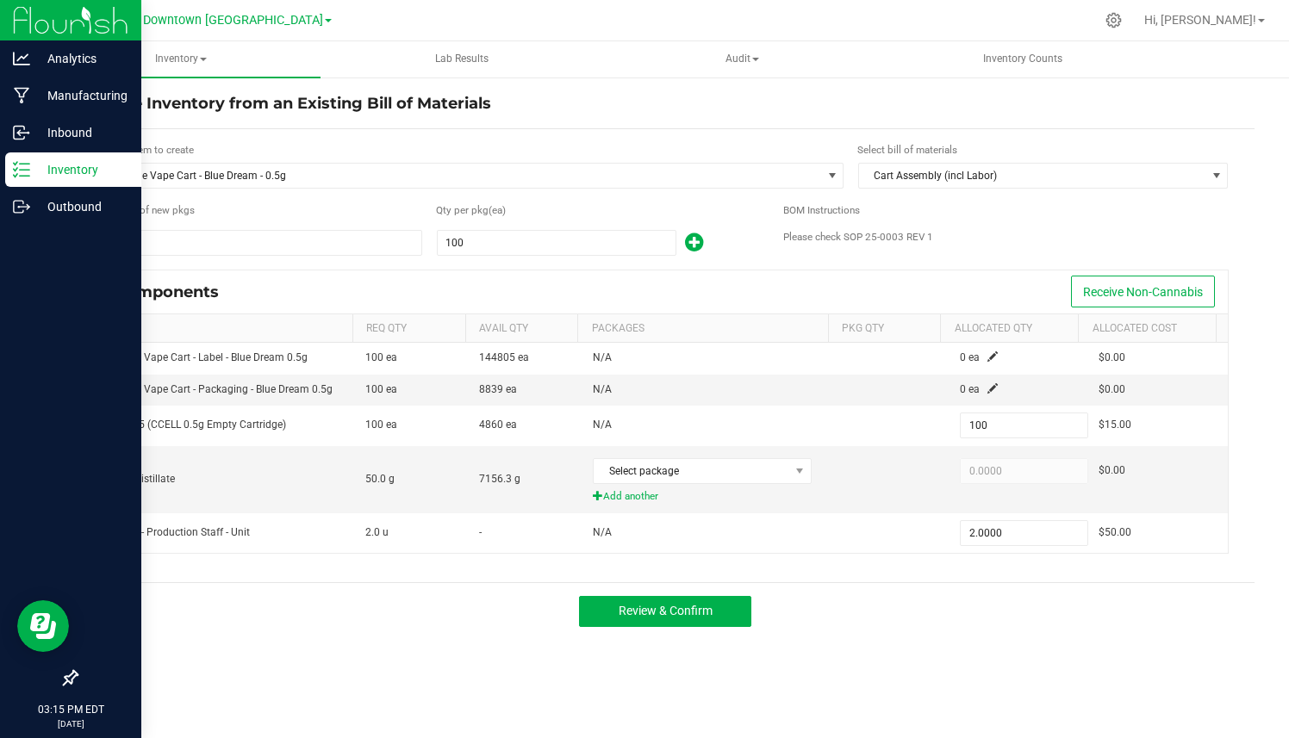
click at [21, 172] on icon at bounding box center [21, 169] width 17 height 17
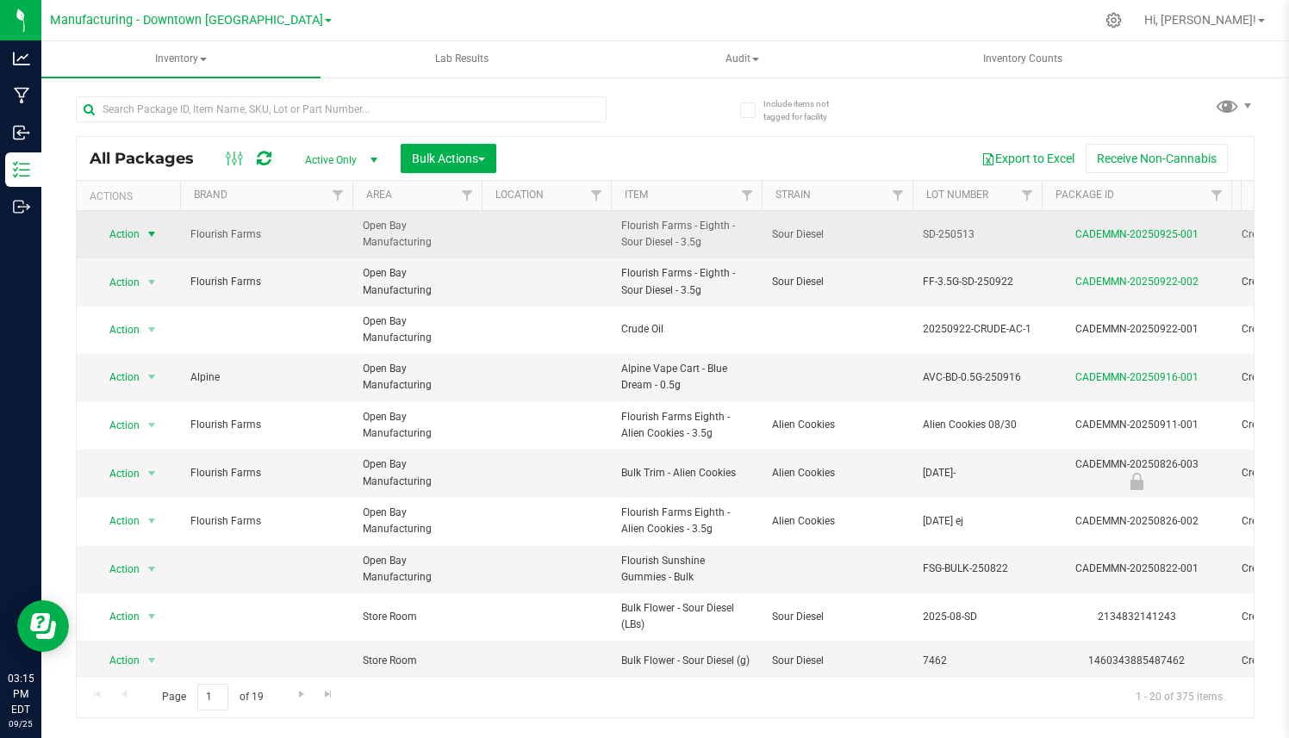
click at [142, 238] on span "select" at bounding box center [152, 234] width 22 height 24
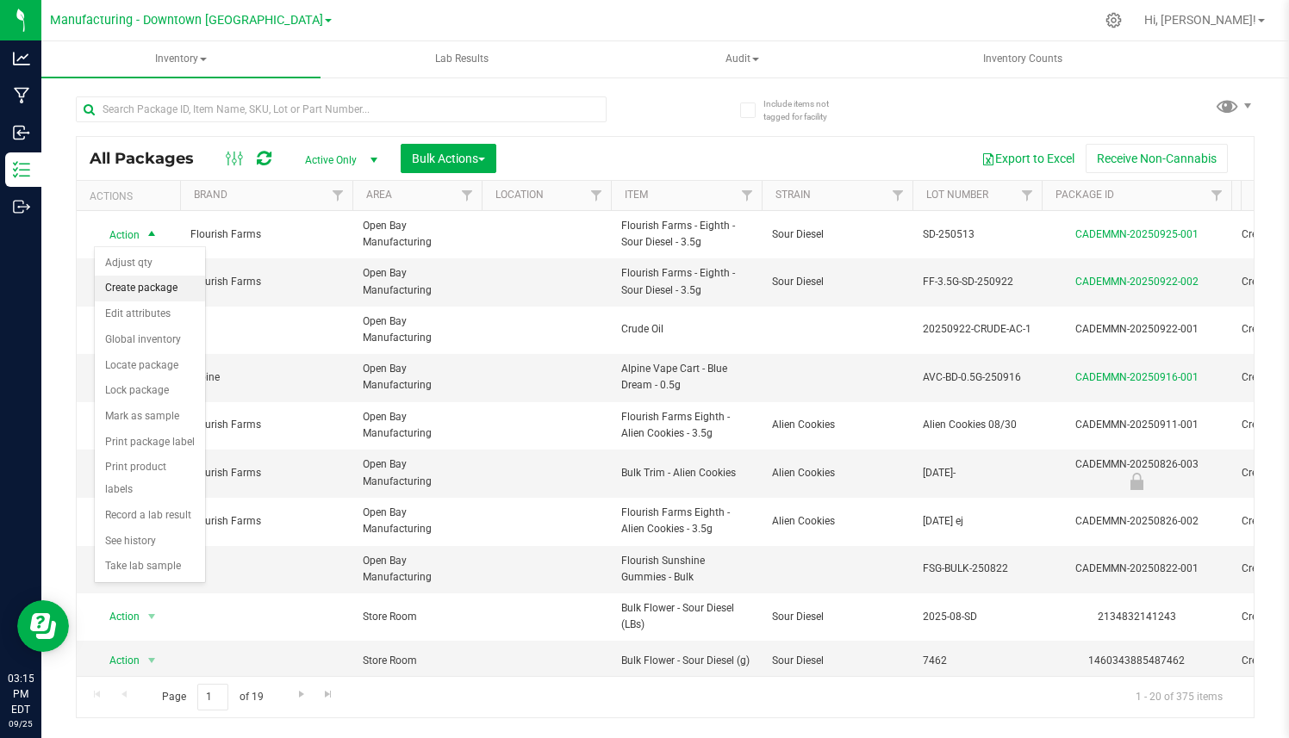
click at [139, 290] on li "Create package" at bounding box center [150, 289] width 110 height 26
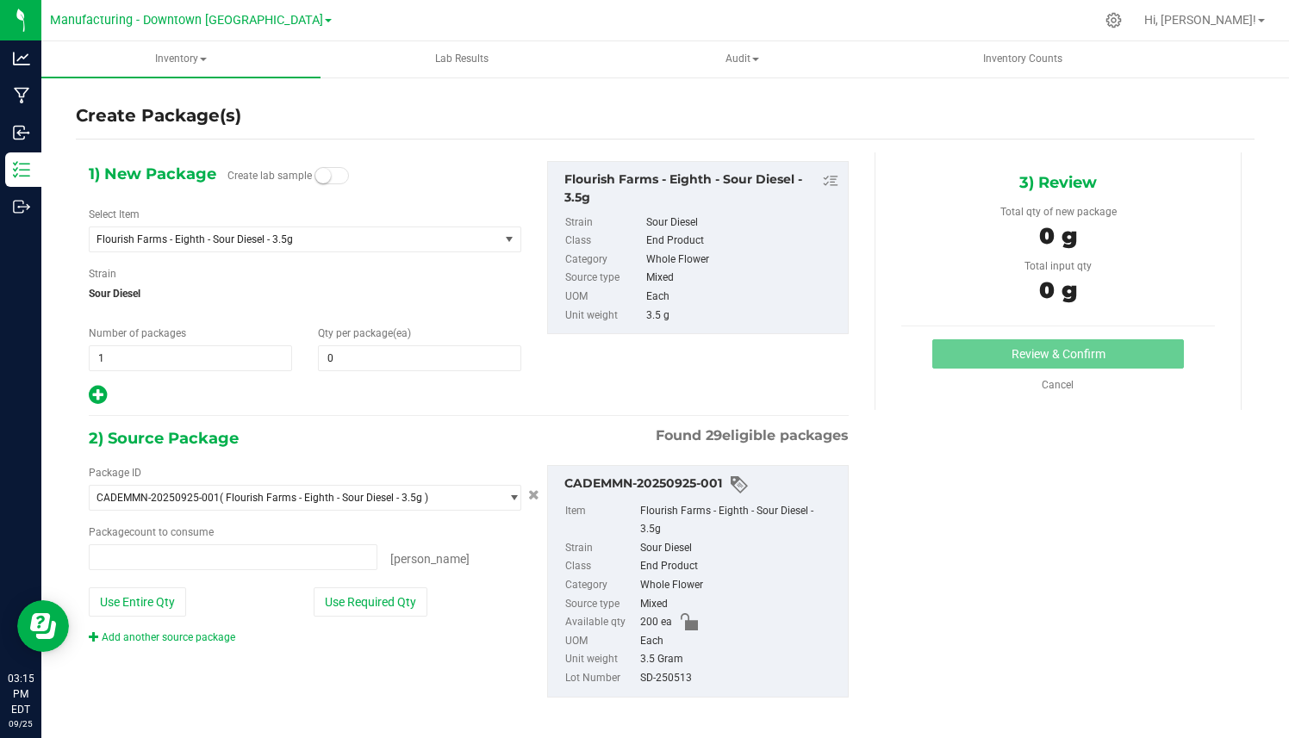
type input "0 ea"
